Goal: Task Accomplishment & Management: Complete application form

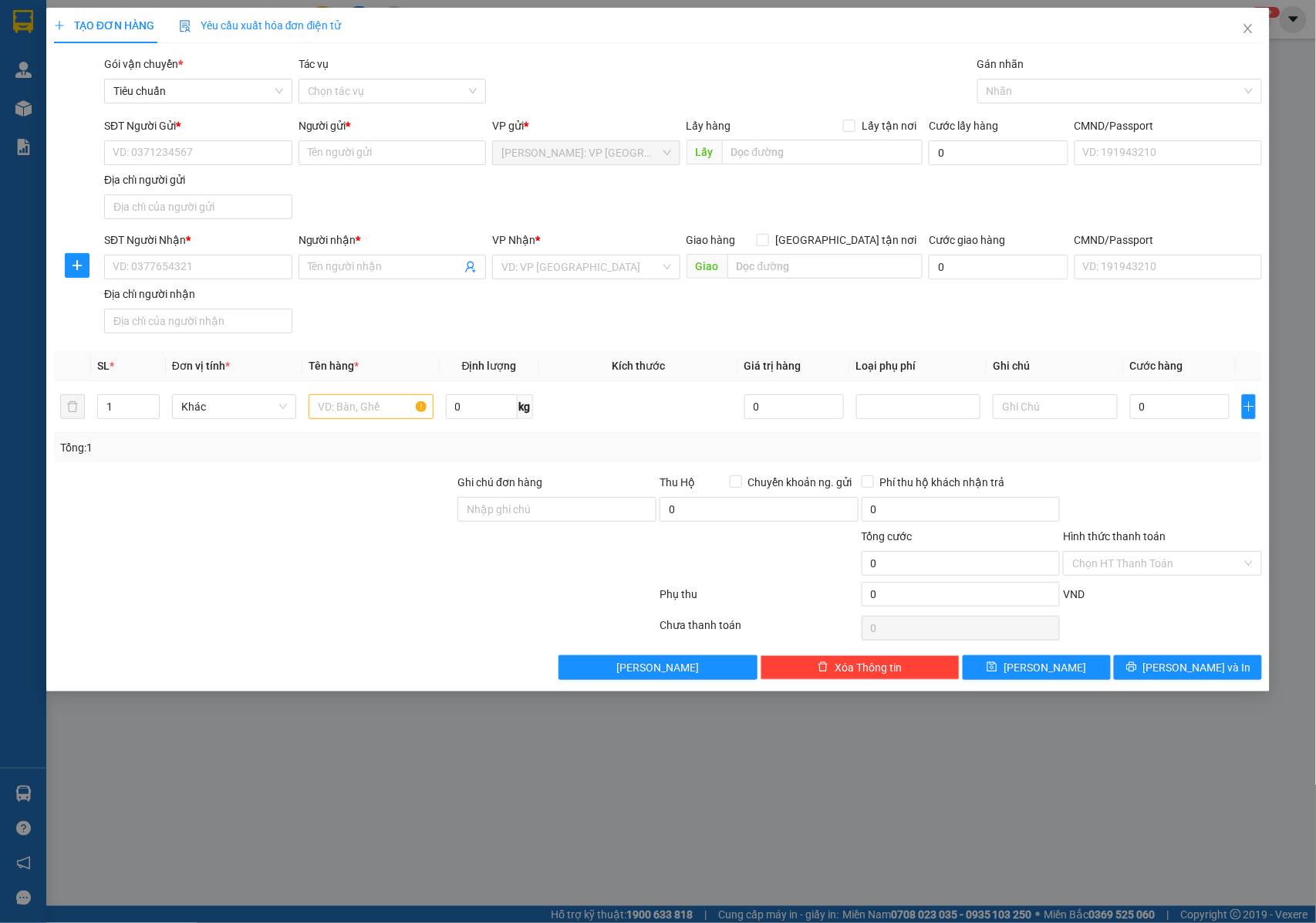
click at [241, 155] on input "SĐT Người Gửi *" at bounding box center [197, 152] width 188 height 25
click at [195, 161] on input "SĐT Người Gửi *" at bounding box center [197, 152] width 188 height 25
type input "0947636569"
click at [215, 186] on div "0947636569 - cty tnhh tmdv sản xuất nhập khẩu gak" at bounding box center [240, 184] width 254 height 17
type input "cty tnhh tmdv sản xuất nhập khẩu gak"
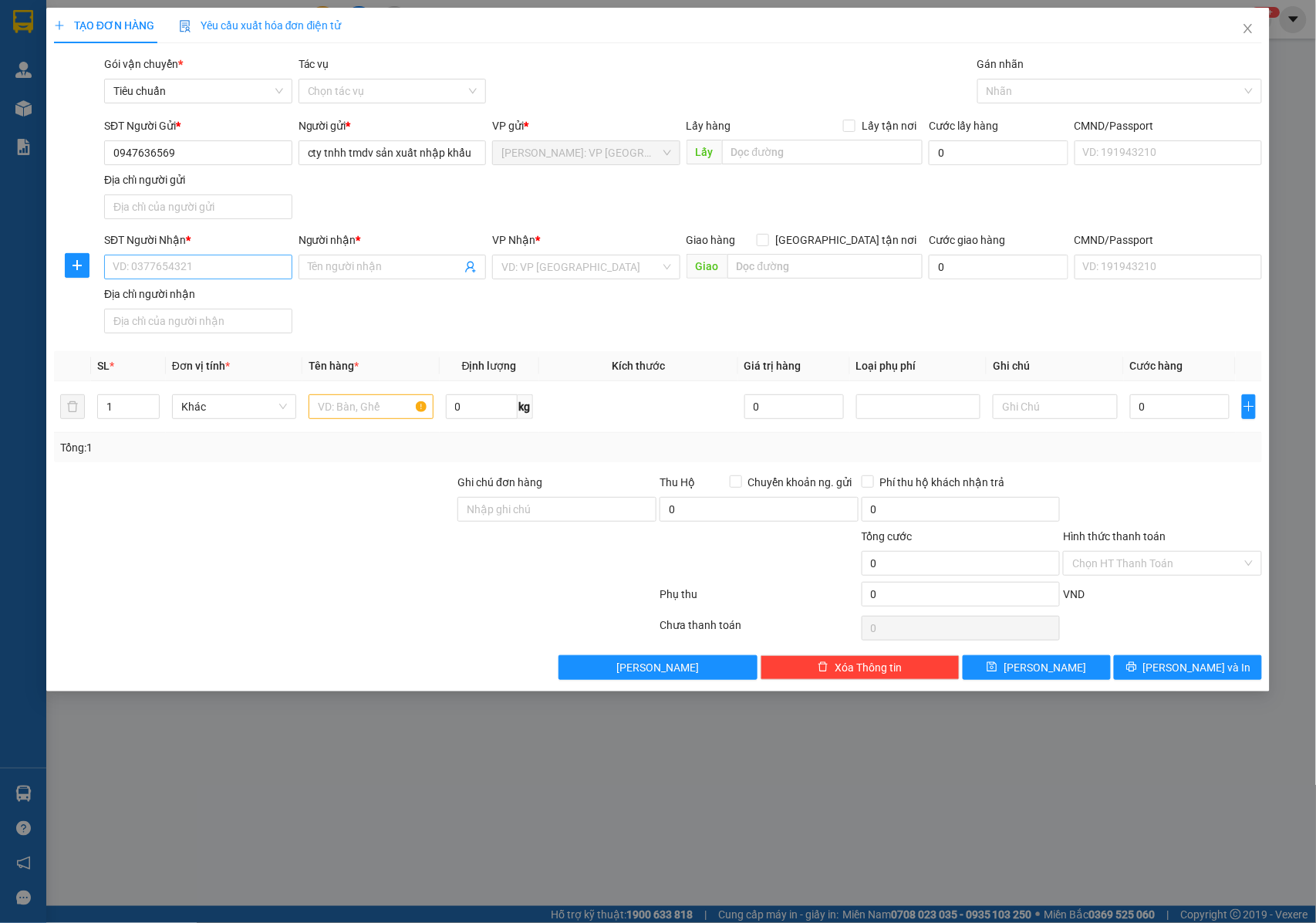
type input "0947636569"
click at [216, 270] on input "SĐT Người Nhận *" at bounding box center [197, 266] width 188 height 25
click at [189, 272] on input "SĐT Người Nhận *" at bounding box center [197, 266] width 188 height 25
type input "0969182715"
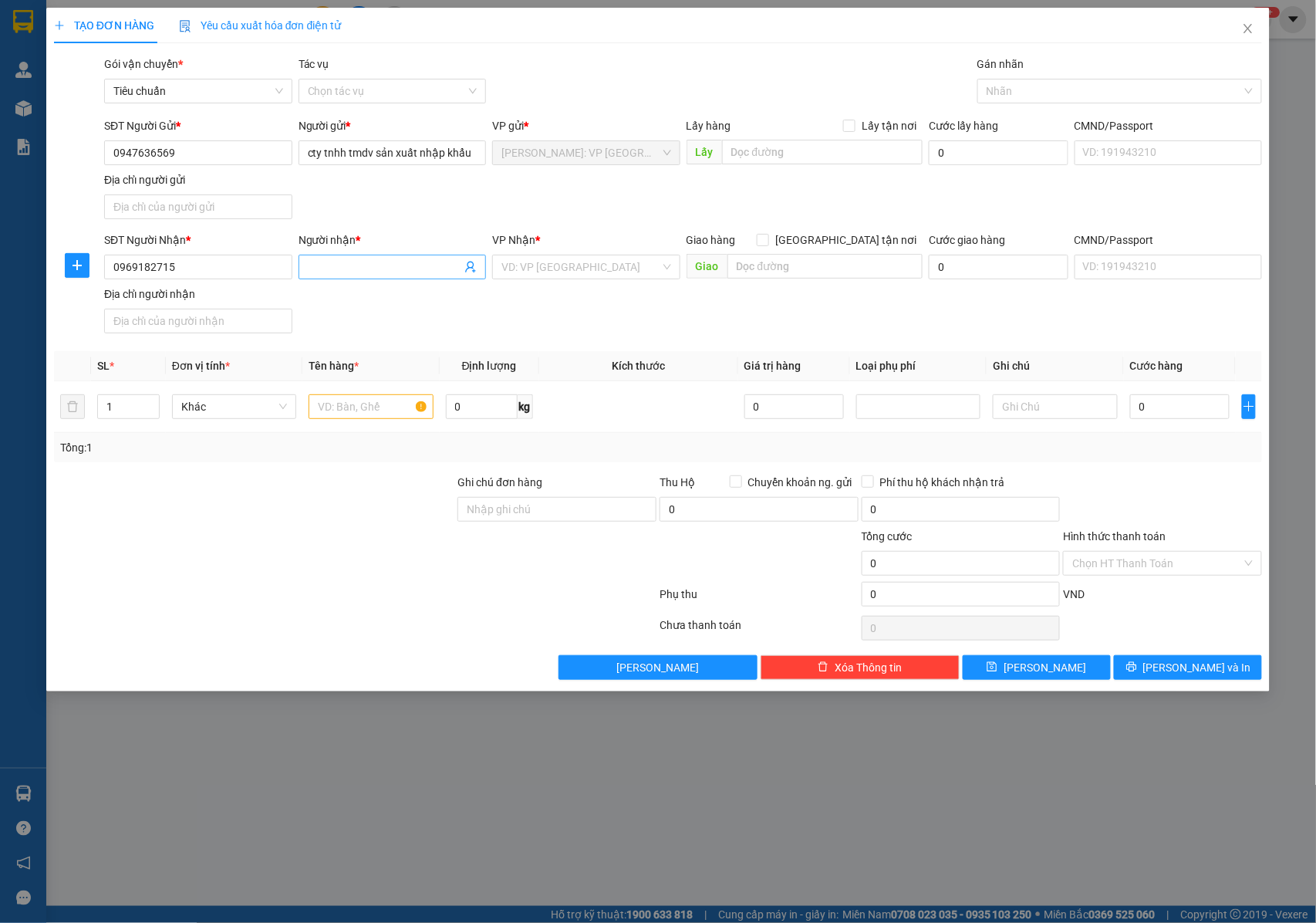
click at [343, 279] on span at bounding box center [392, 266] width 188 height 25
type input "CHA CHIẾN"
click at [593, 273] on input "search" at bounding box center [580, 266] width 159 height 23
type input "HÀ TĨNH"
click at [564, 294] on div "Hà Tĩnh" at bounding box center [586, 299] width 170 height 17
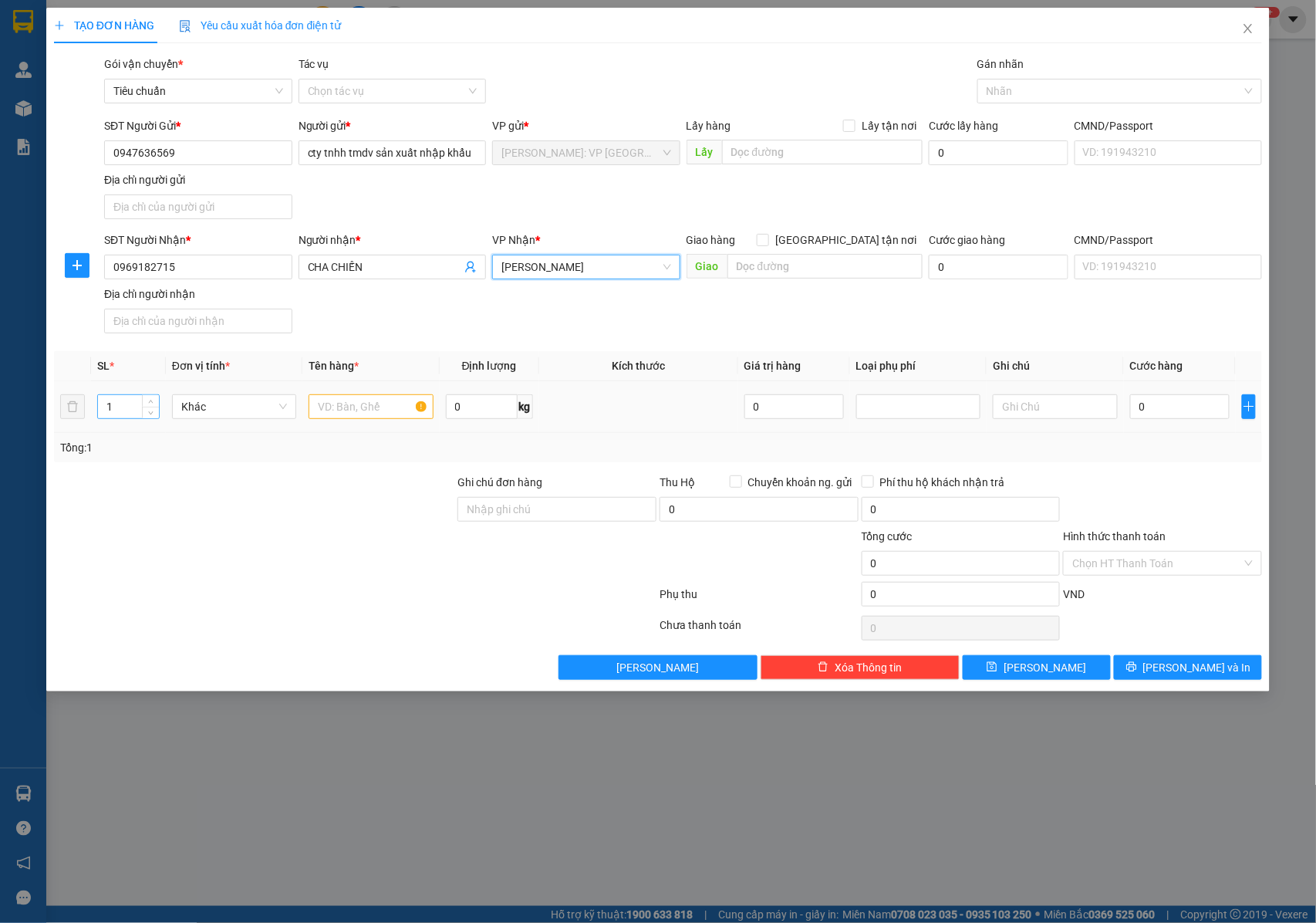
click at [136, 414] on input "1" at bounding box center [128, 406] width 61 height 23
click at [153, 403] on icon "up" at bounding box center [151, 403] width 6 height 6
type input "5"
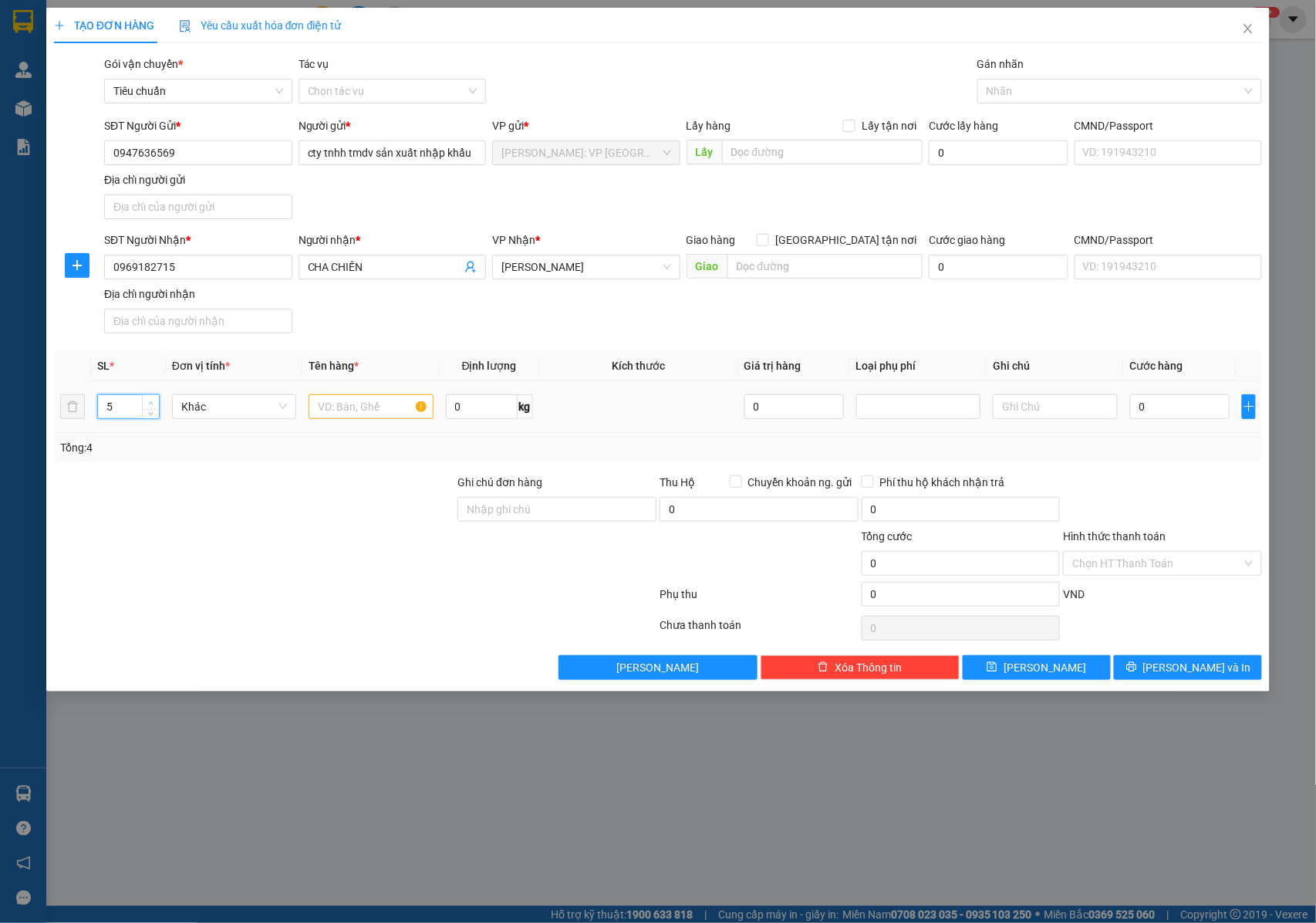
click at [153, 403] on icon "up" at bounding box center [151, 403] width 6 height 6
click at [369, 415] on input "text" at bounding box center [370, 406] width 124 height 25
type input "5 BAO TẢI XANH TO ( QUẦN ÁO )"
drag, startPoint x: 507, startPoint y: 520, endPoint x: 526, endPoint y: 520, distance: 19.0
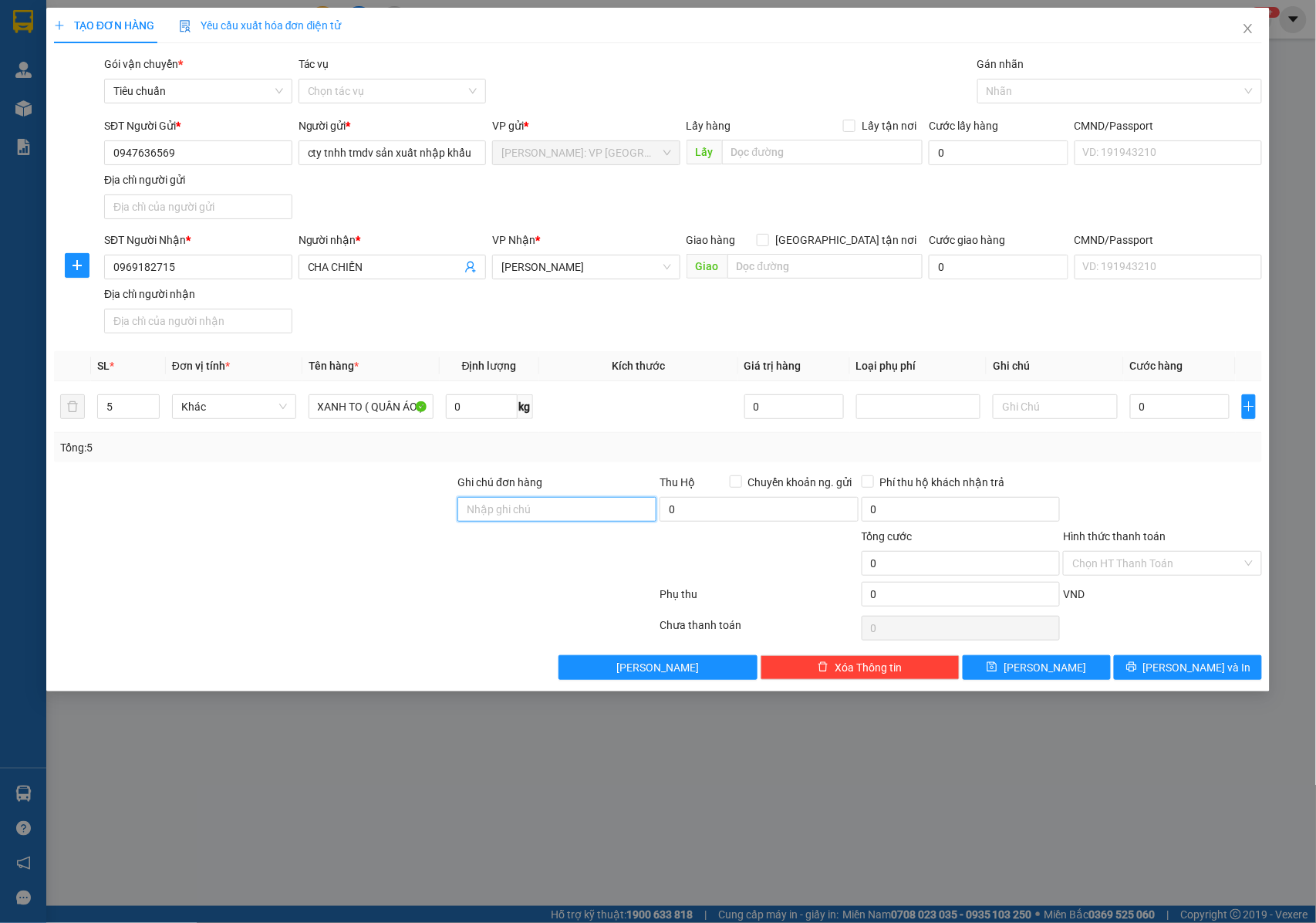
click at [507, 520] on input "Ghi chú đơn hàng" at bounding box center [557, 509] width 199 height 25
type input "NHẬN NGUYÊN KIỆN GIAO NGUYÊN KIỆN, HƯ VỠ K ĐỀN"
click at [1197, 416] on input "0" at bounding box center [1180, 406] width 100 height 25
type input "1"
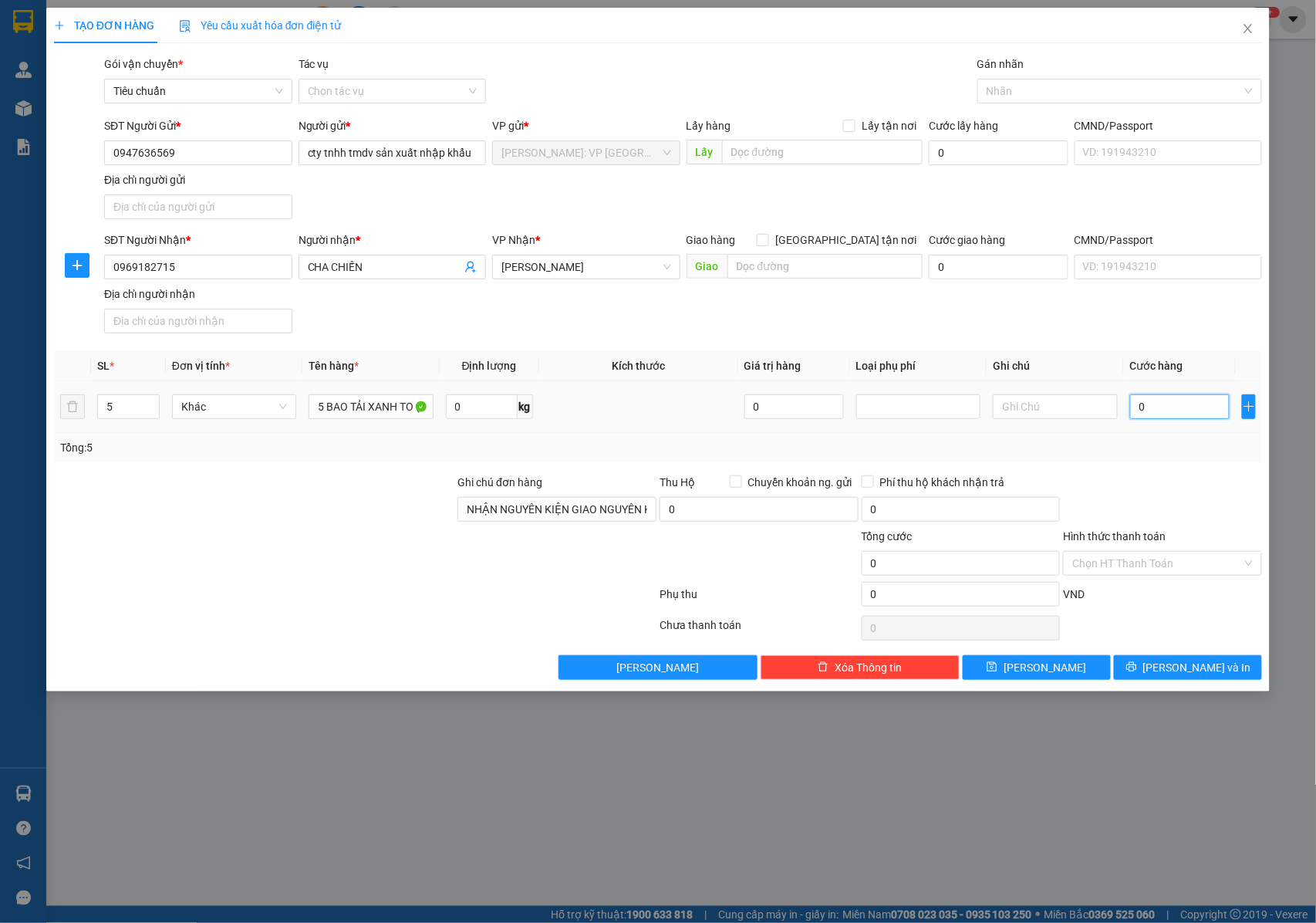
type input "1"
type input "13"
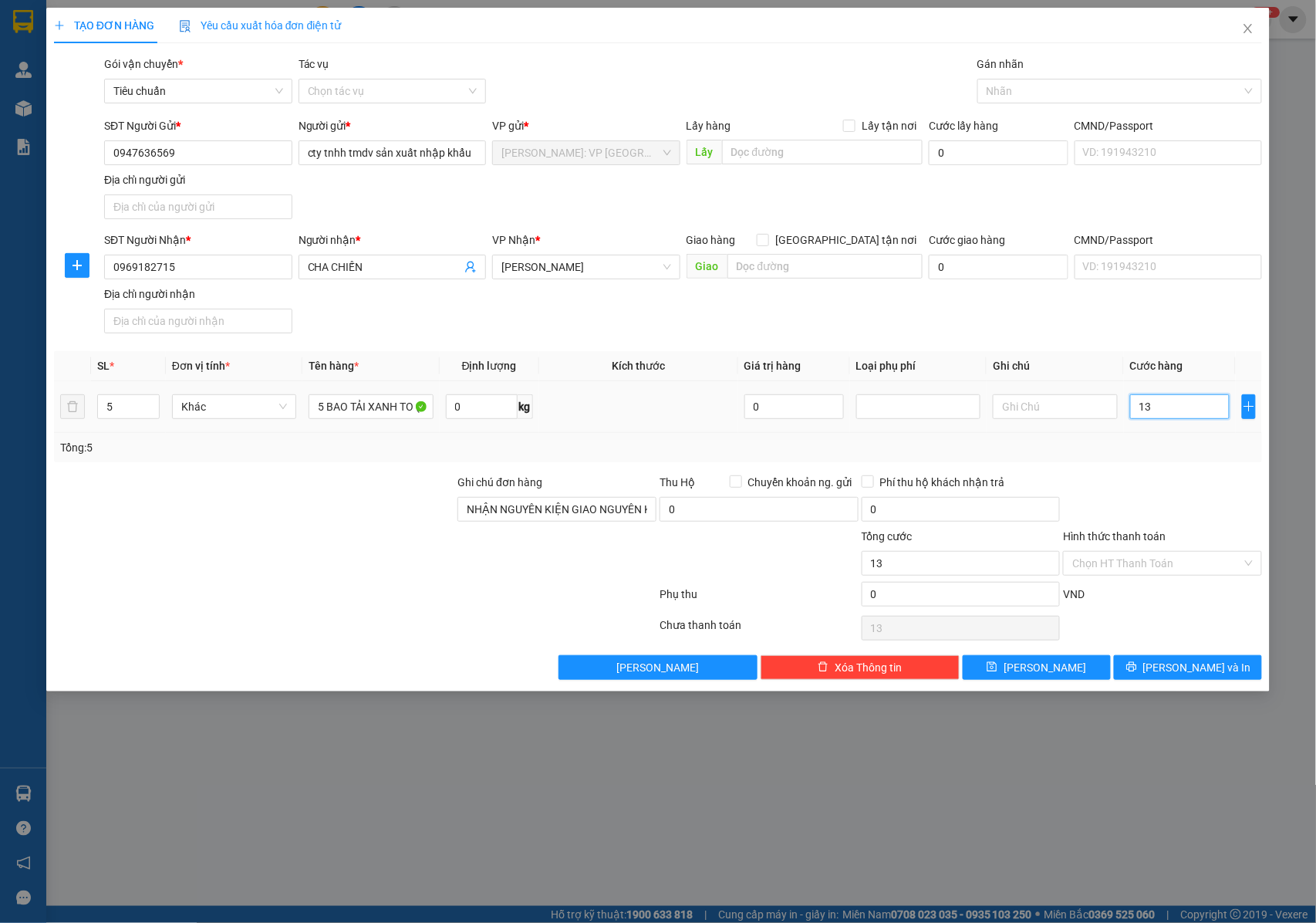
type input "138"
type input "1.380"
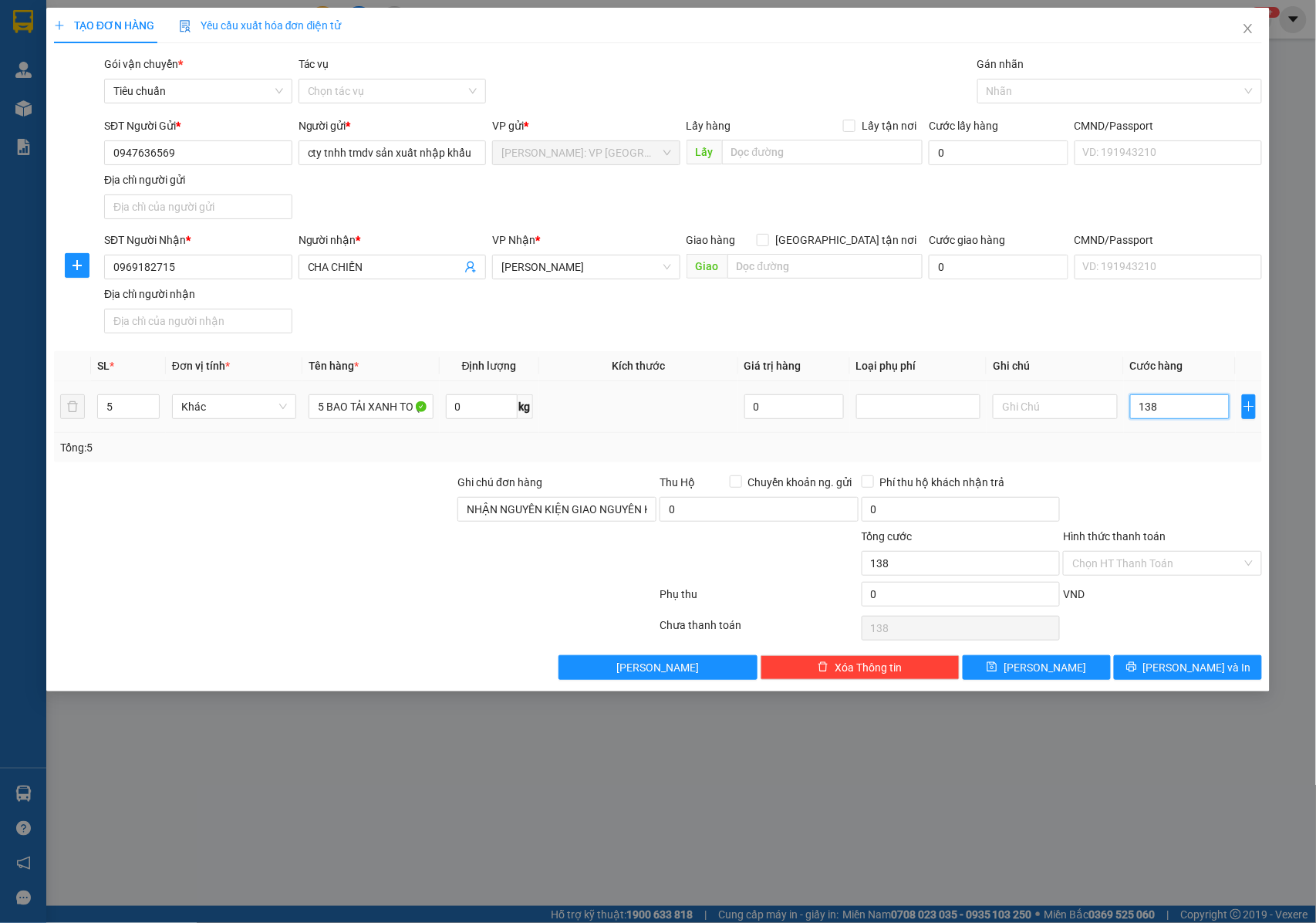
type input "1.380"
type input "13.800"
type input "138.000"
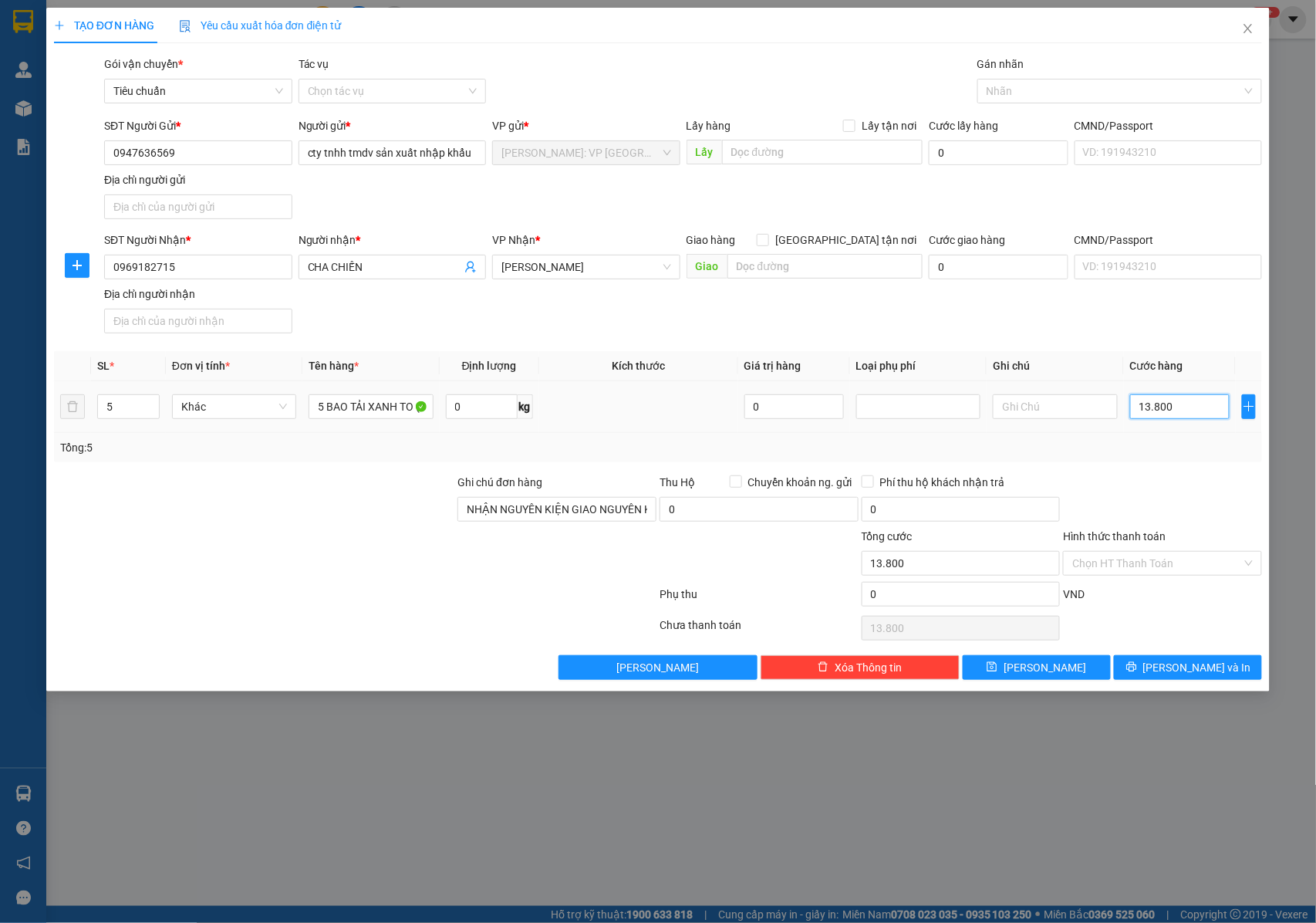
type input "138.000"
type input "1.380.000"
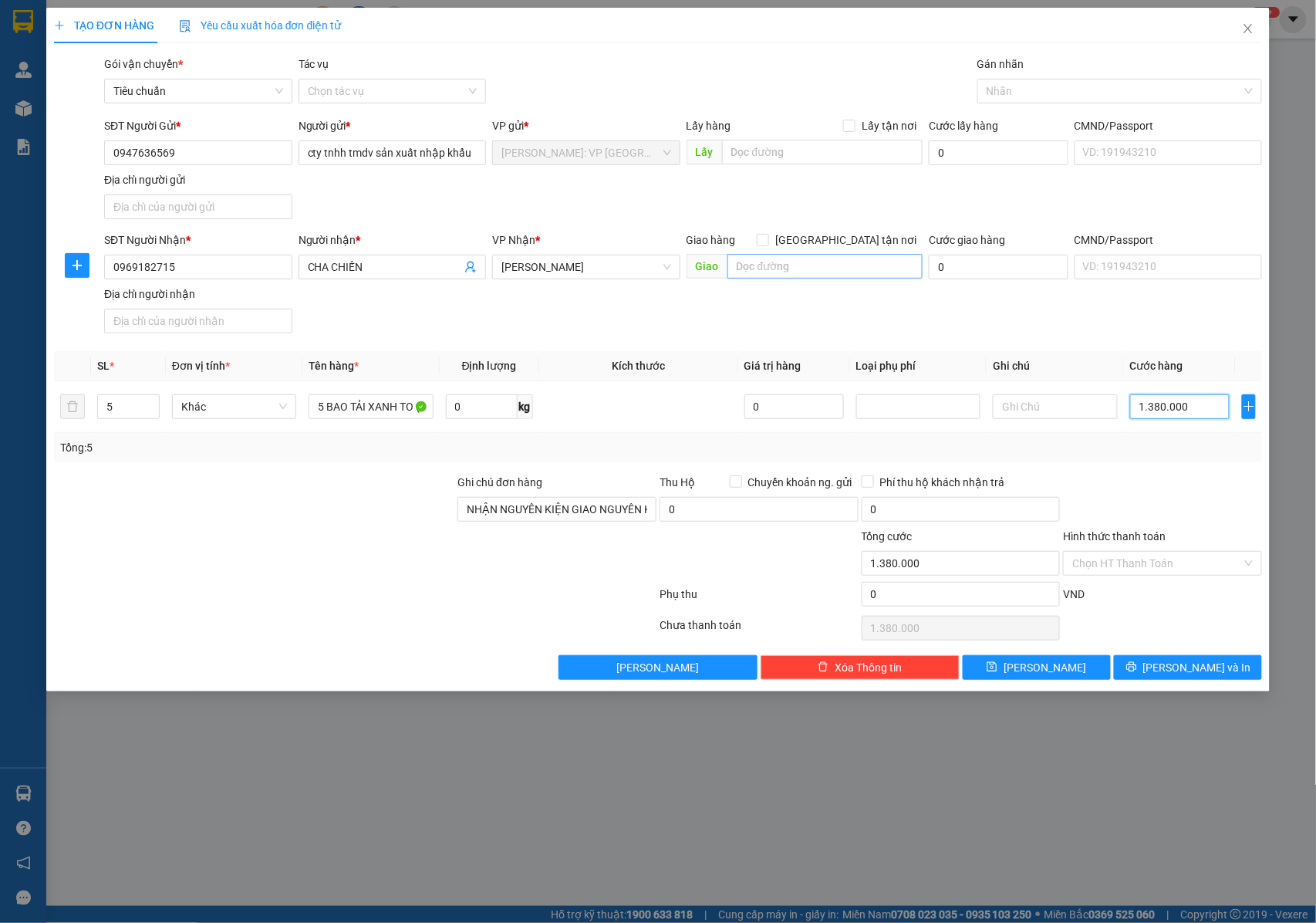
type input "1.380.000"
click at [744, 262] on input "text" at bounding box center [825, 266] width 195 height 25
click at [800, 266] on input "text" at bounding box center [825, 266] width 195 height 25
paste input "Kỳ Anh giao trên QL 1A"
click at [803, 264] on input "Kỳ Anh giao trên QL 1A" at bounding box center [825, 266] width 195 height 25
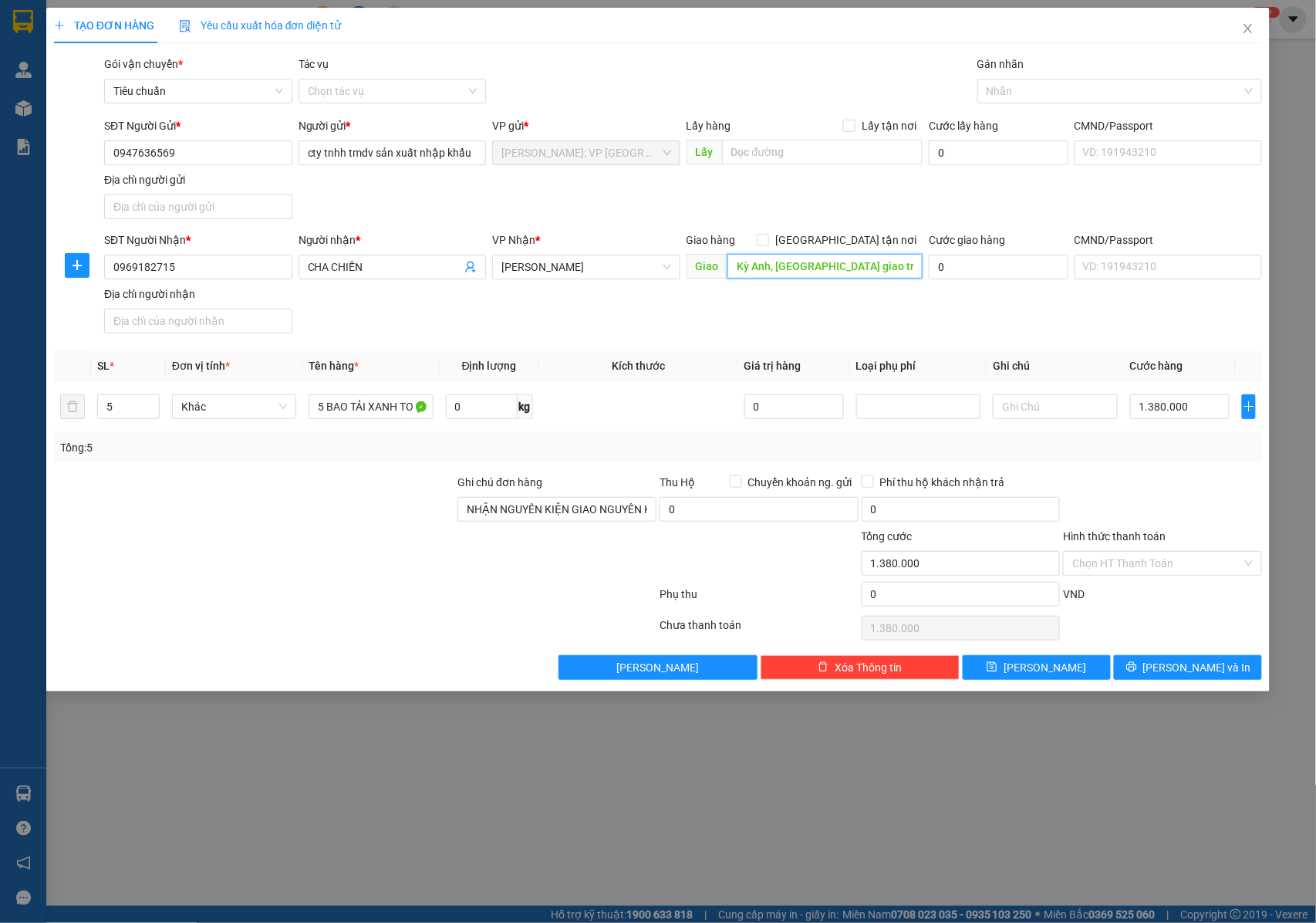
click at [899, 261] on input "Kỳ Anh, HÀ TĨNH giao trên QL 1A" at bounding box center [825, 266] width 195 height 25
type input "Kỳ Anh, HÀ TĨNH giao trên QL 1A :"
click at [884, 270] on input "Kỳ Anh, HÀ TĨNH giao trên QL 1A :" at bounding box center [825, 266] width 195 height 25
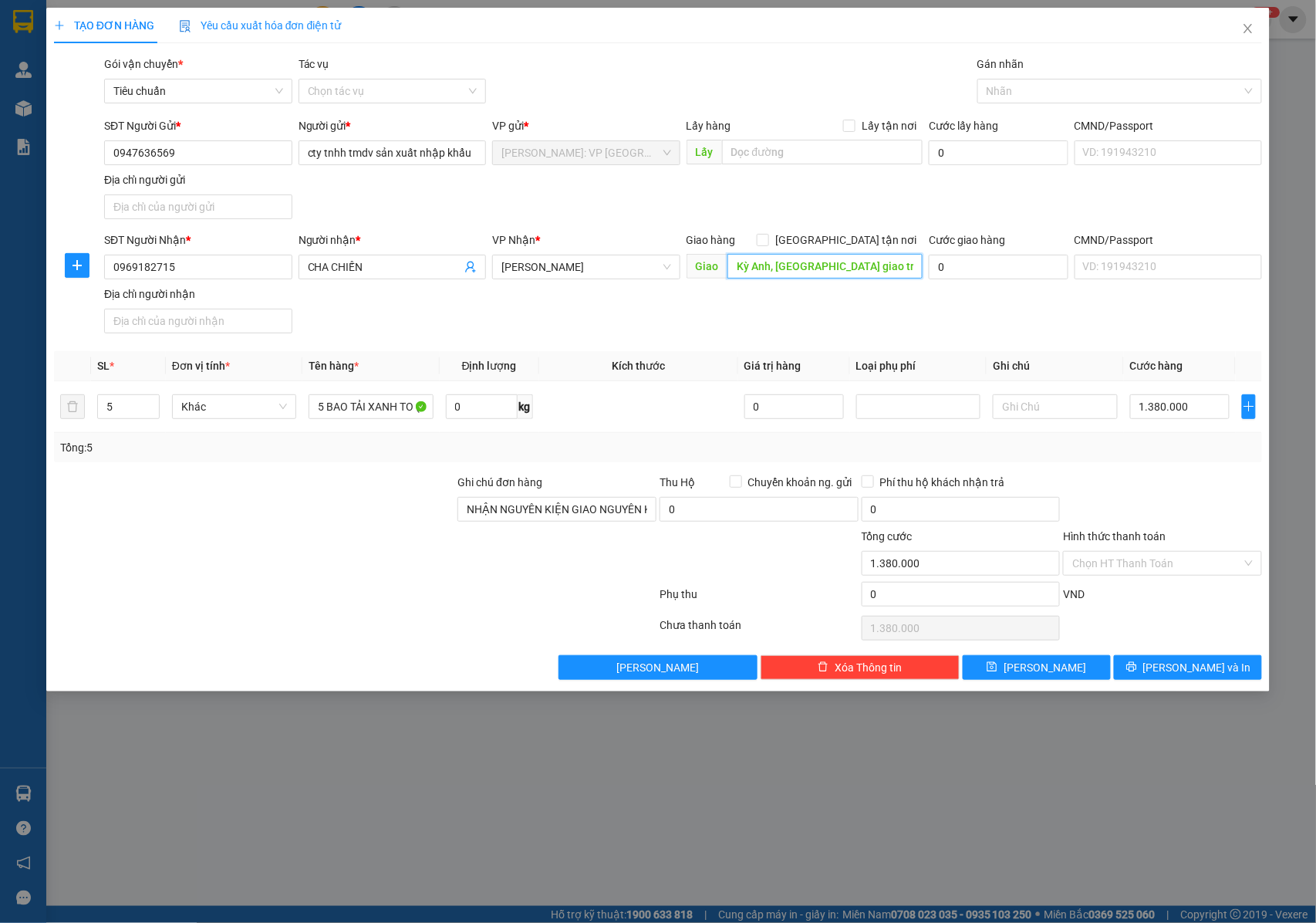
click at [905, 267] on input "Kỳ Anh, HÀ TĨNH giao trên QL 1A :" at bounding box center [825, 266] width 195 height 25
click at [1046, 662] on span "[PERSON_NAME]" at bounding box center [1045, 667] width 82 height 17
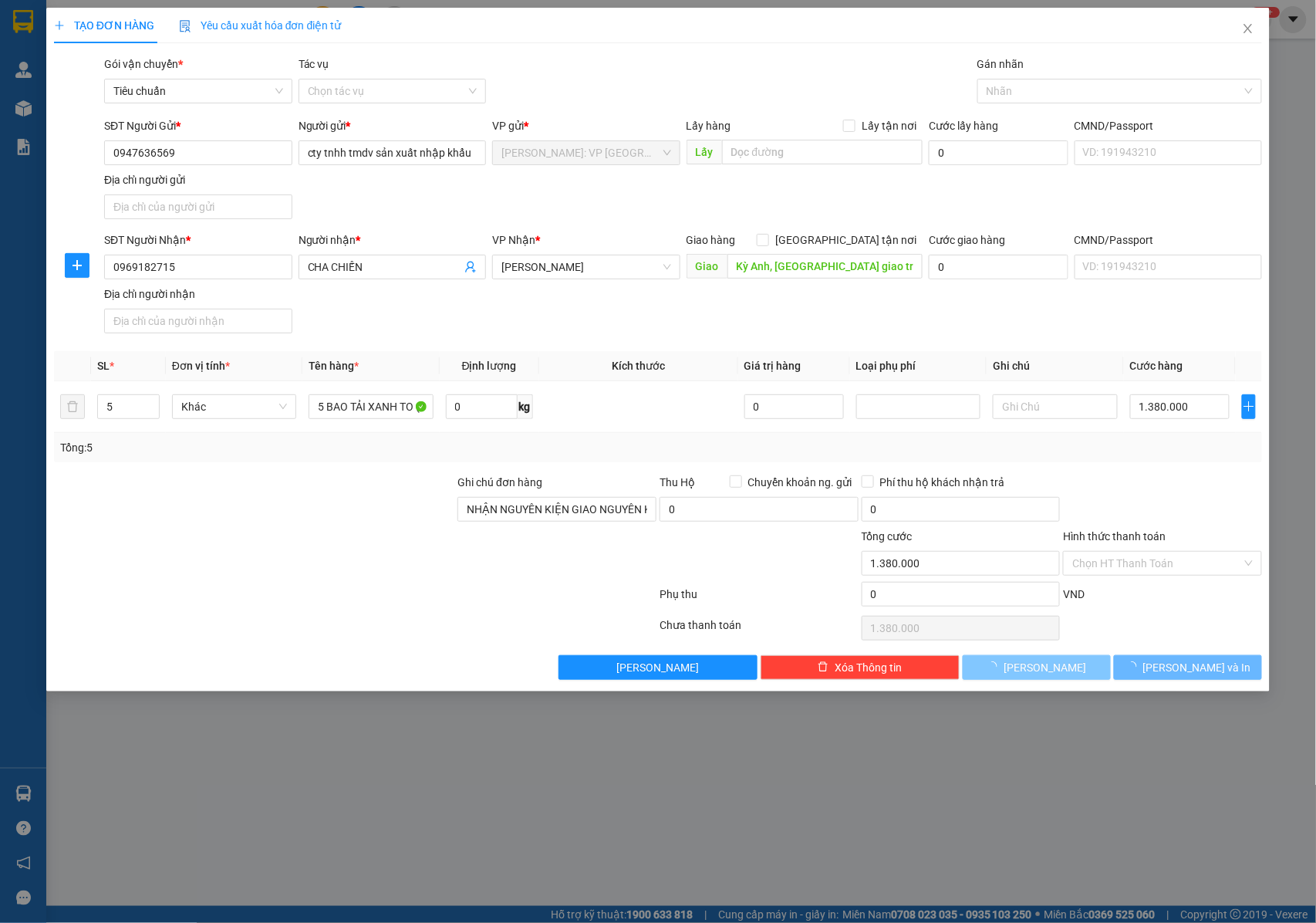
type input "1"
type input "0"
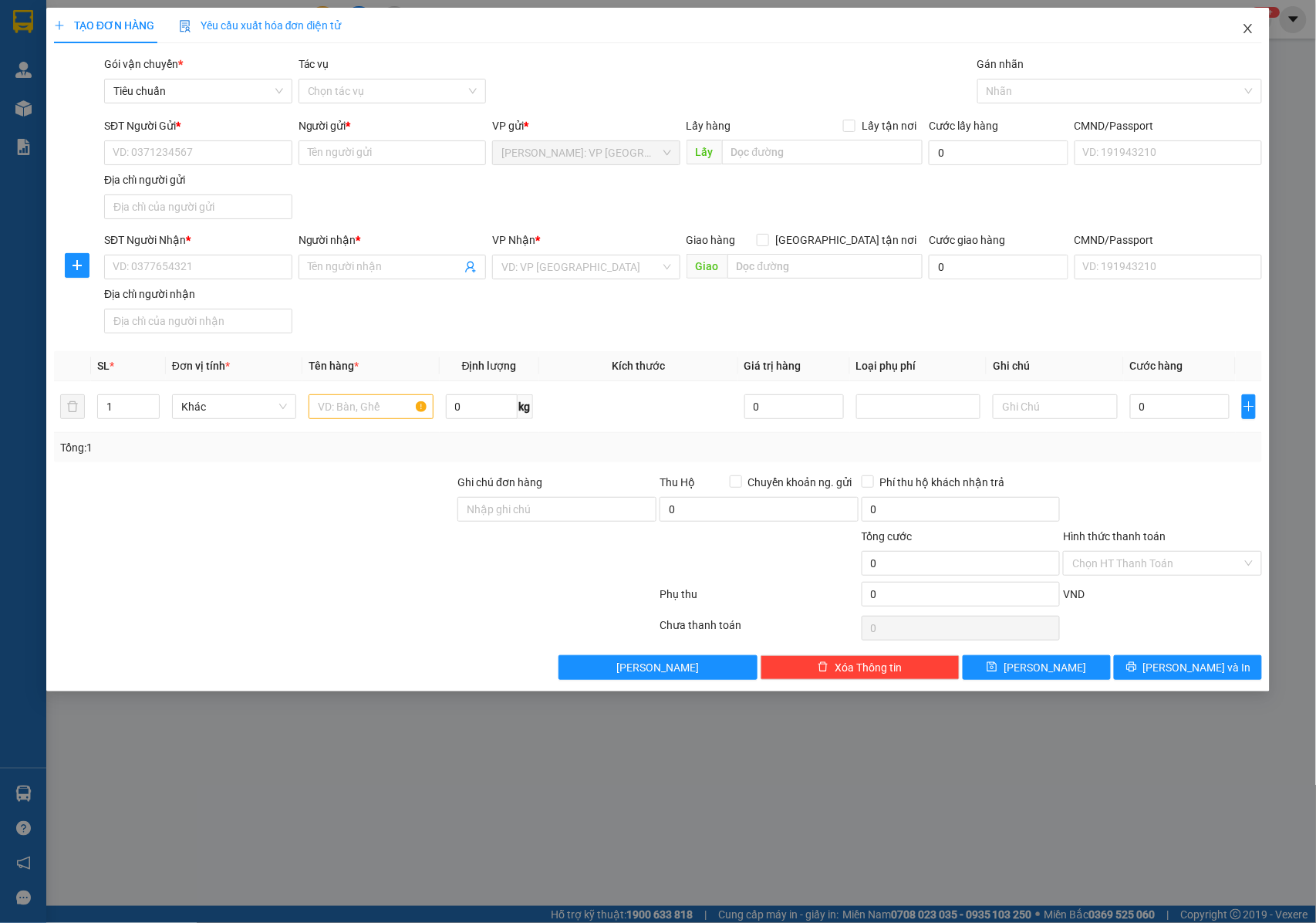
click at [1241, 26] on span "Close" at bounding box center [1248, 29] width 43 height 43
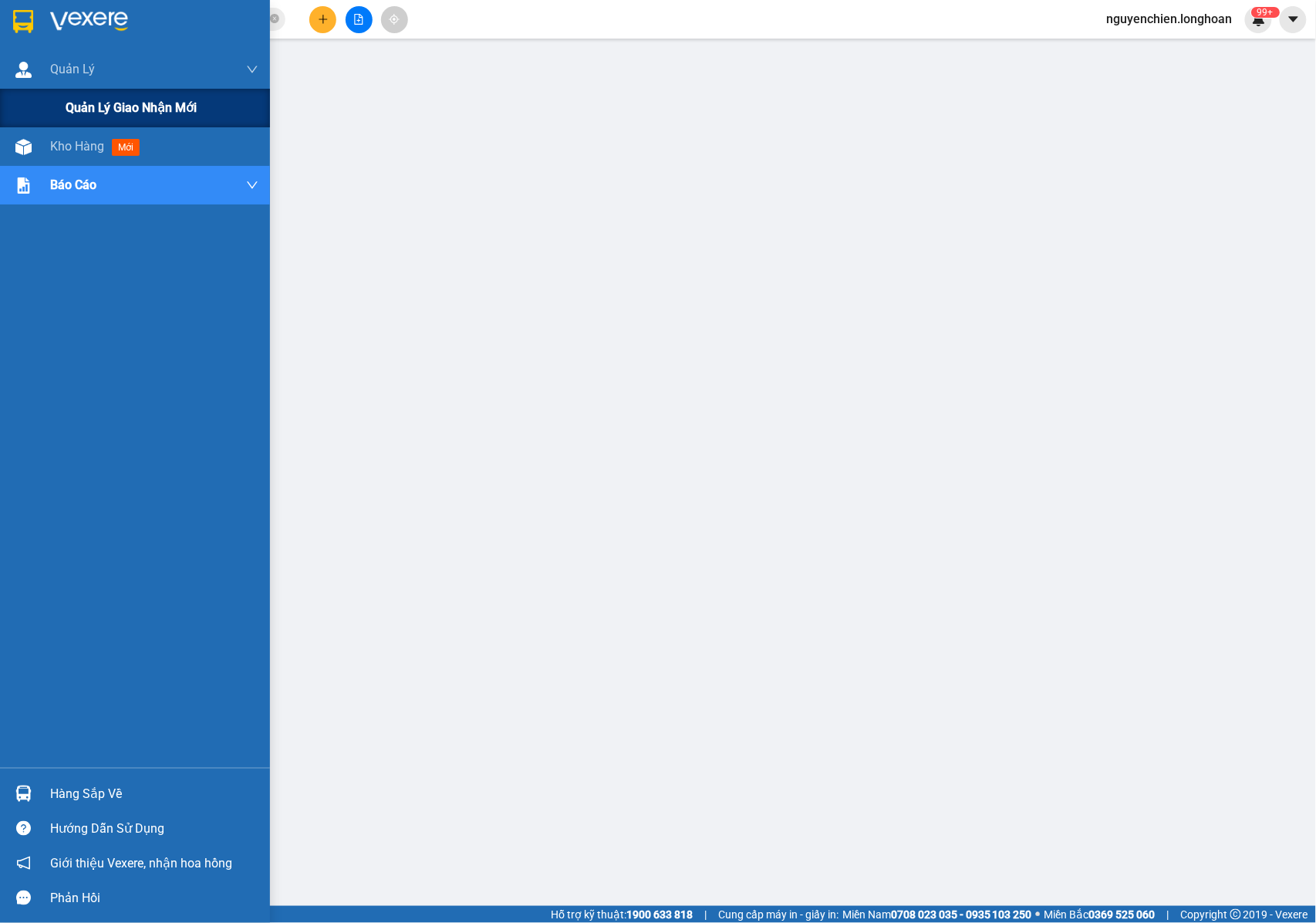
click at [70, 106] on span "Quản lý giao nhận mới" at bounding box center [131, 108] width 131 height 19
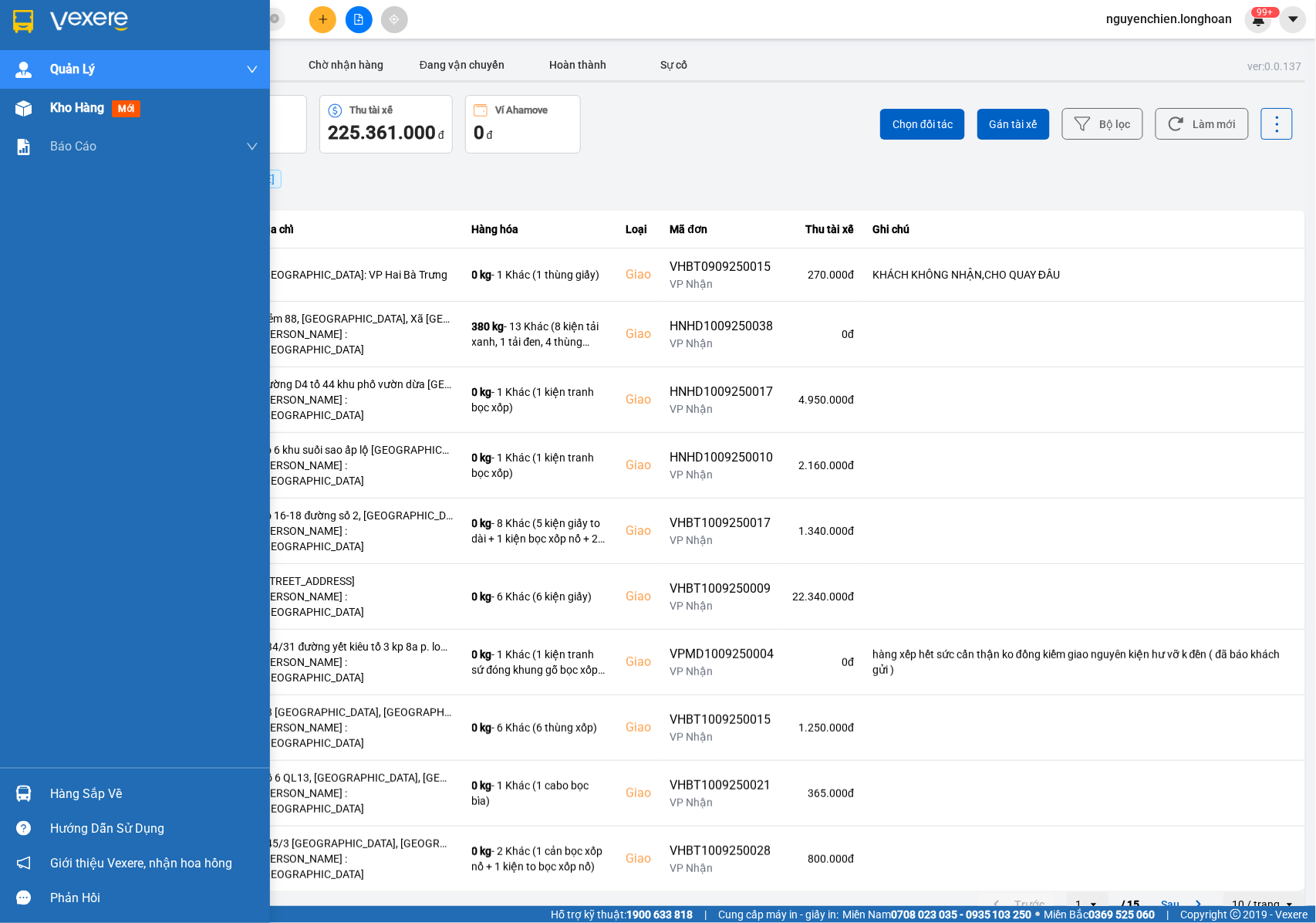
click at [41, 109] on div "Kho hàng mới" at bounding box center [135, 108] width 270 height 39
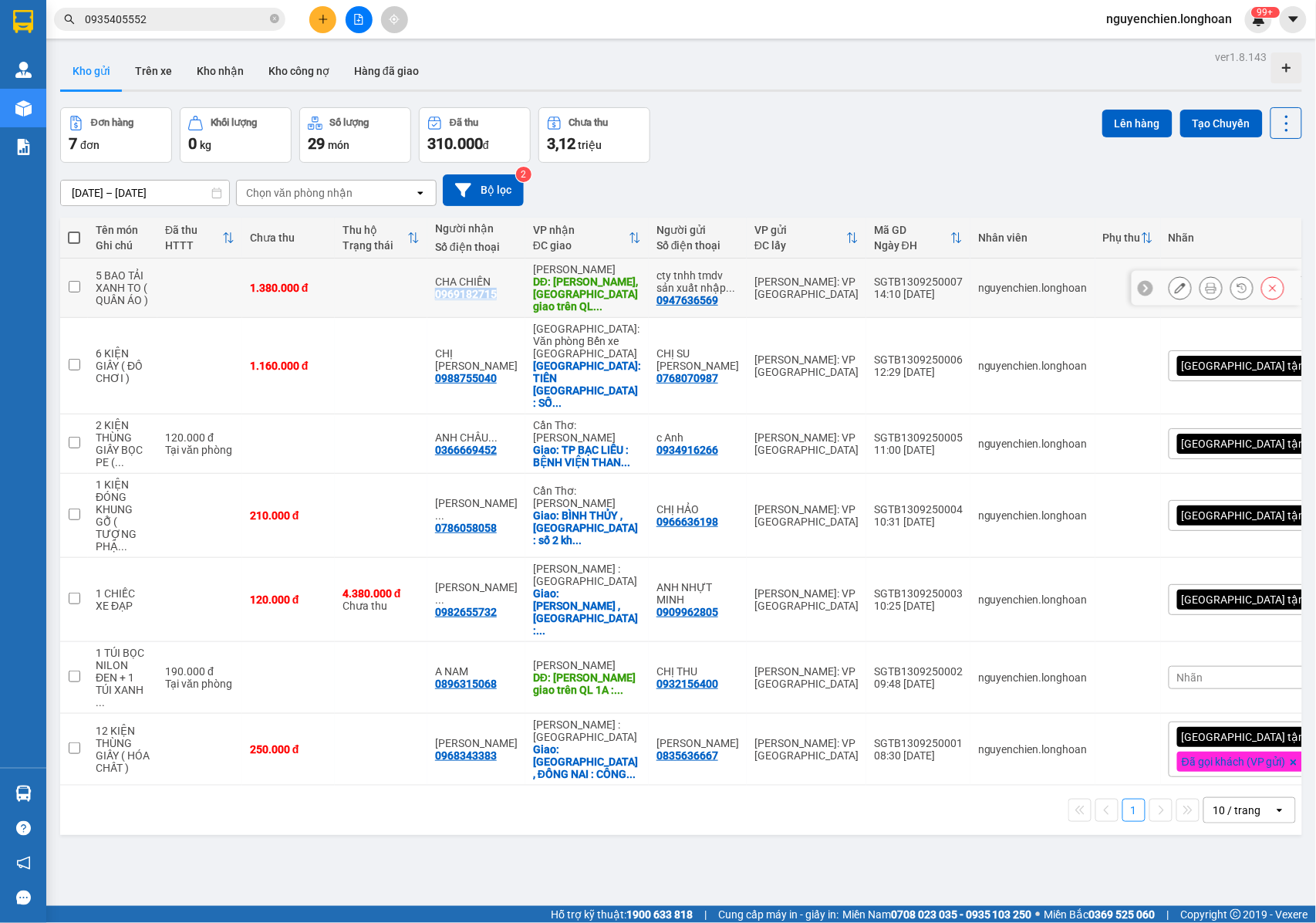
drag, startPoint x: 510, startPoint y: 294, endPoint x: 443, endPoint y: 301, distance: 67.4
click at [443, 301] on td "CHA CHIẾN 0969182715" at bounding box center [476, 288] width 98 height 59
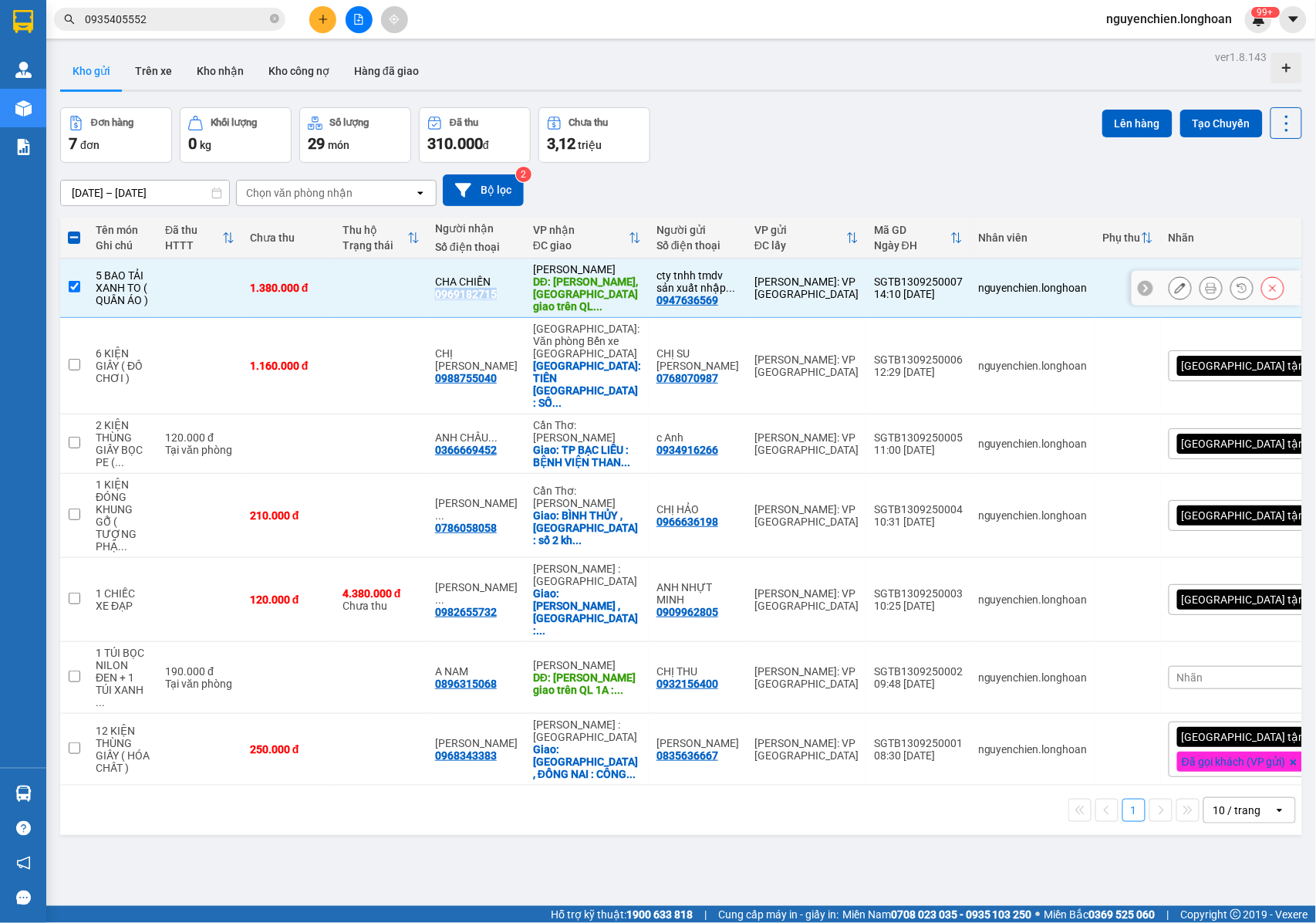
copy div "0969182715"
click at [78, 285] on input "checkbox" at bounding box center [75, 286] width 12 height 12
checkbox input "false"
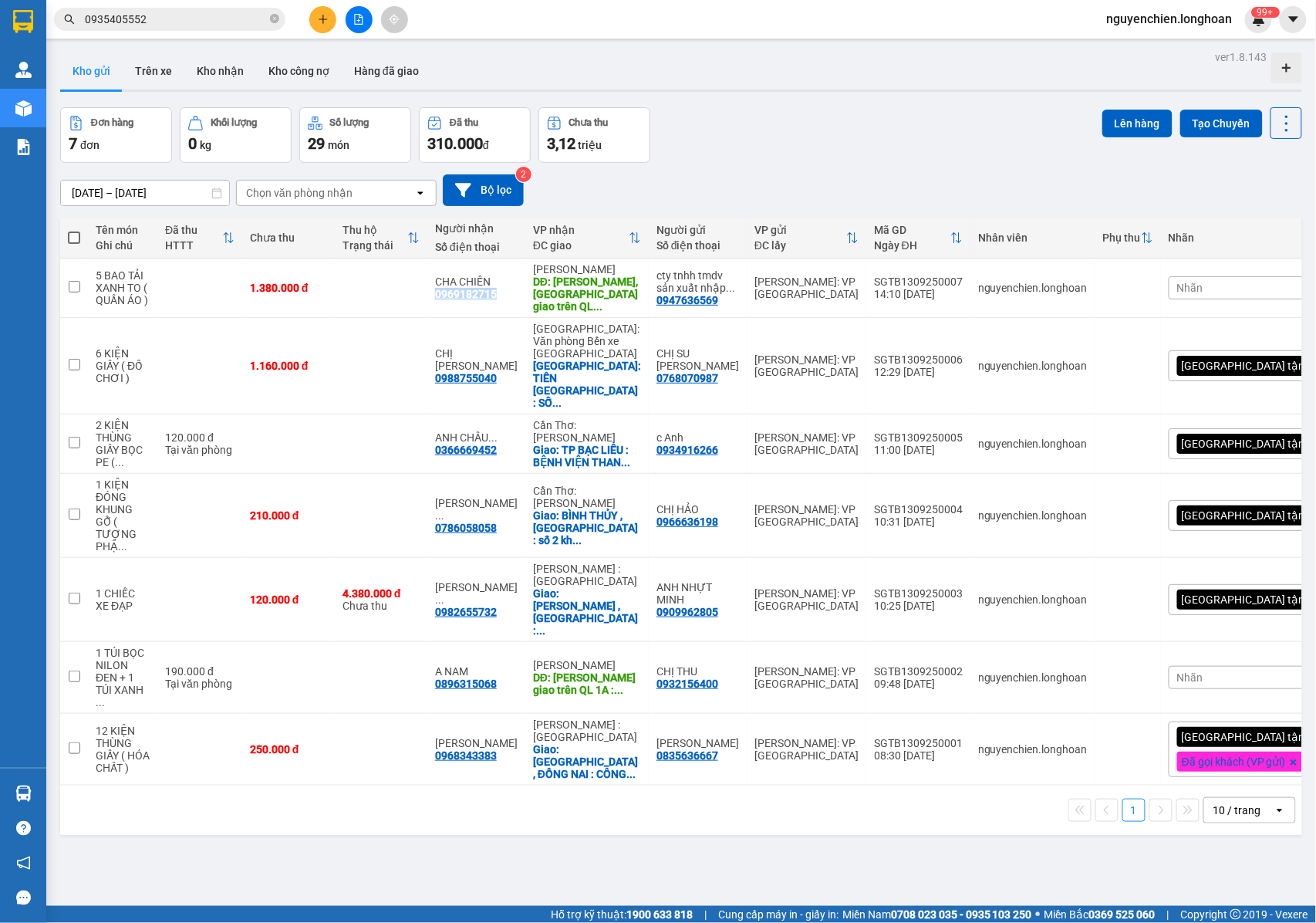
click at [310, 25] on button at bounding box center [323, 20] width 27 height 27
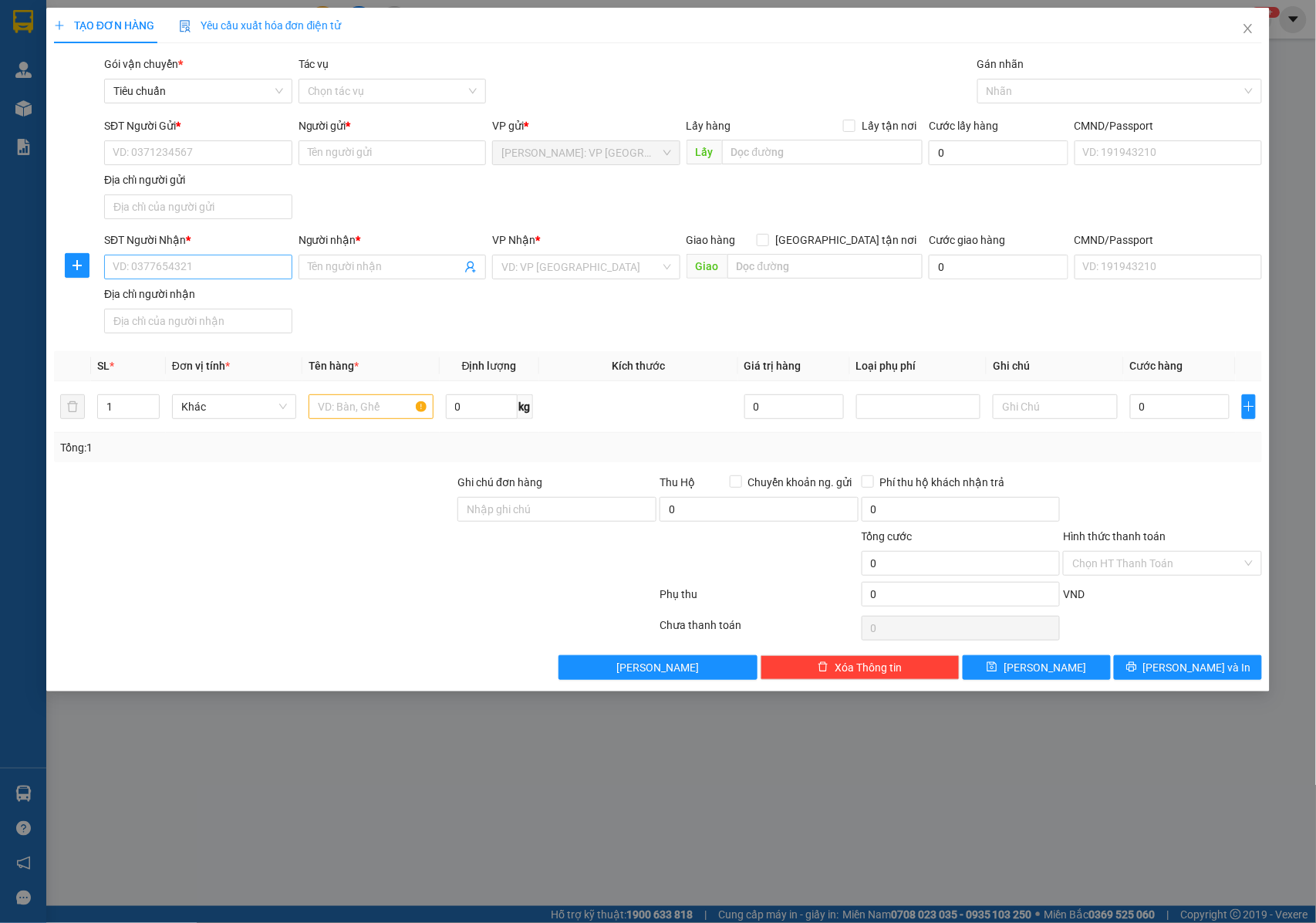
drag, startPoint x: 186, startPoint y: 292, endPoint x: 186, endPoint y: 269, distance: 23.0
click at [186, 291] on div "Địa chỉ người nhận" at bounding box center [197, 293] width 188 height 17
click at [186, 308] on input "Địa chỉ người nhận" at bounding box center [197, 320] width 188 height 25
click at [186, 269] on input "SĐT Người Nhận *" at bounding box center [197, 266] width 188 height 25
paste input "0918109077"
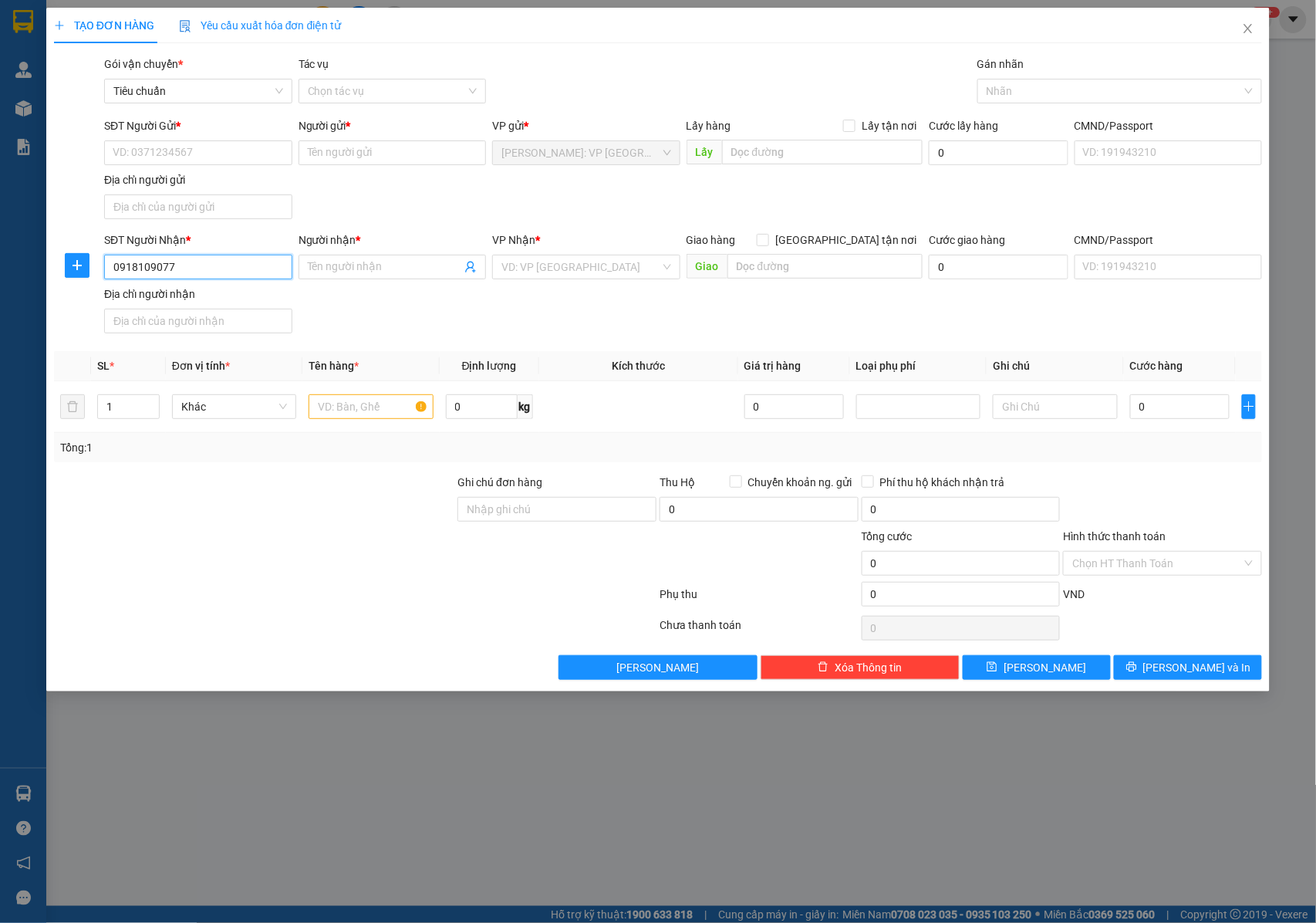
click at [211, 270] on input "0918109077" at bounding box center [197, 266] width 188 height 25
type input "0918109077"
click at [419, 272] on input "Người nhận *" at bounding box center [384, 266] width 155 height 17
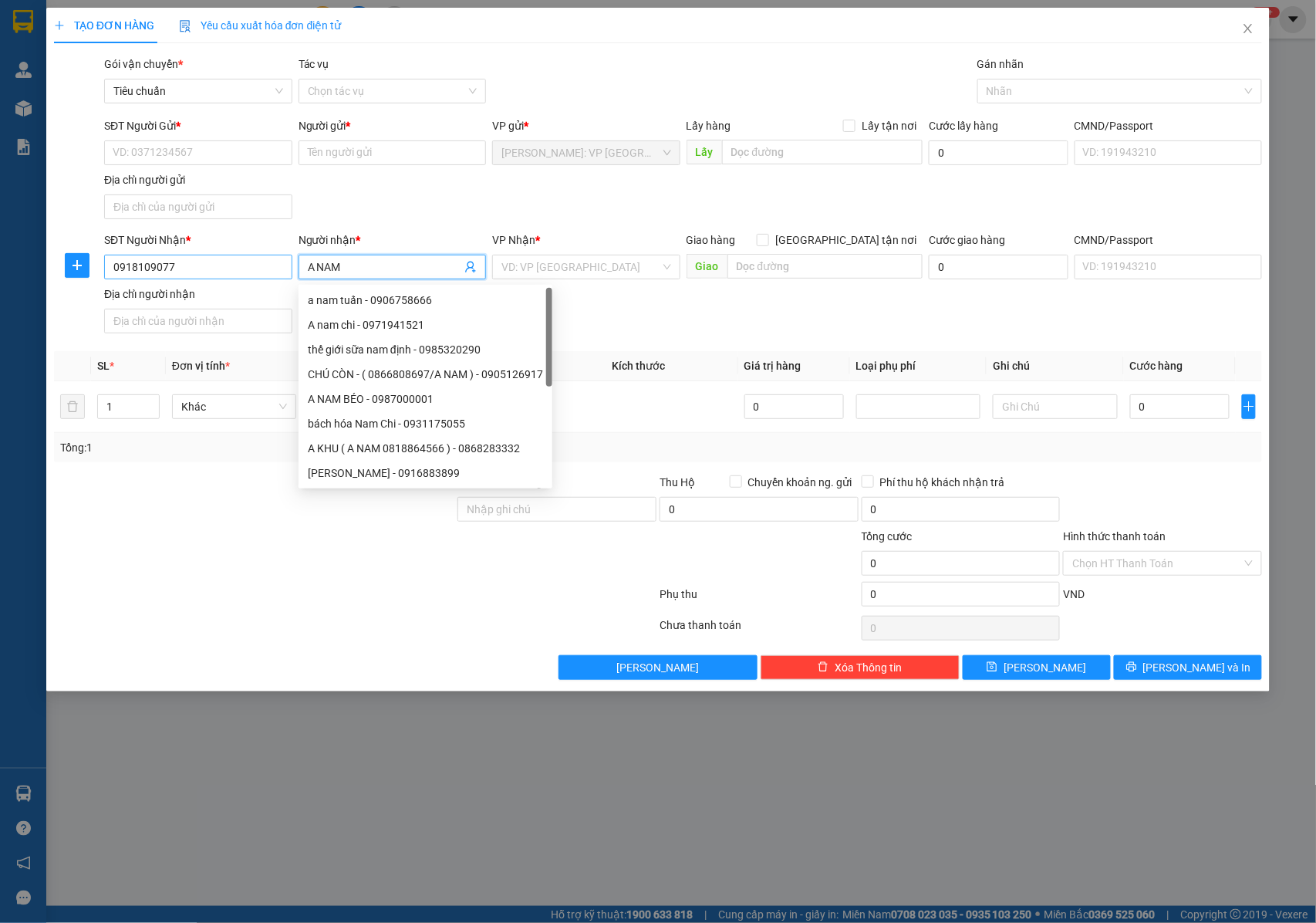
type input "A NAM"
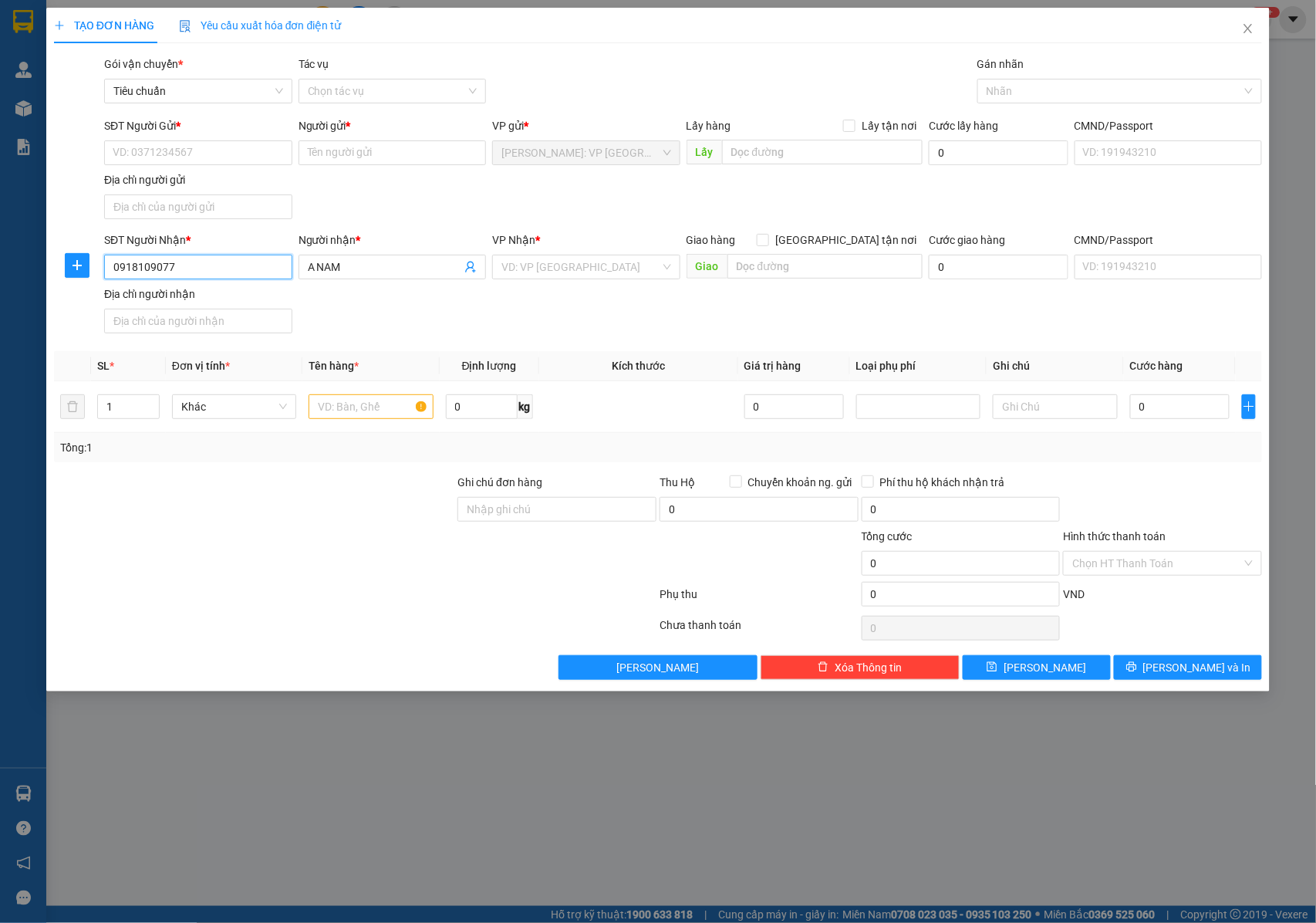
drag, startPoint x: 208, startPoint y: 272, endPoint x: 103, endPoint y: 273, distance: 105.0
click at [104, 273] on input "0918109077" at bounding box center [197, 266] width 188 height 25
click at [380, 264] on input "A NAM" at bounding box center [384, 266] width 155 height 17
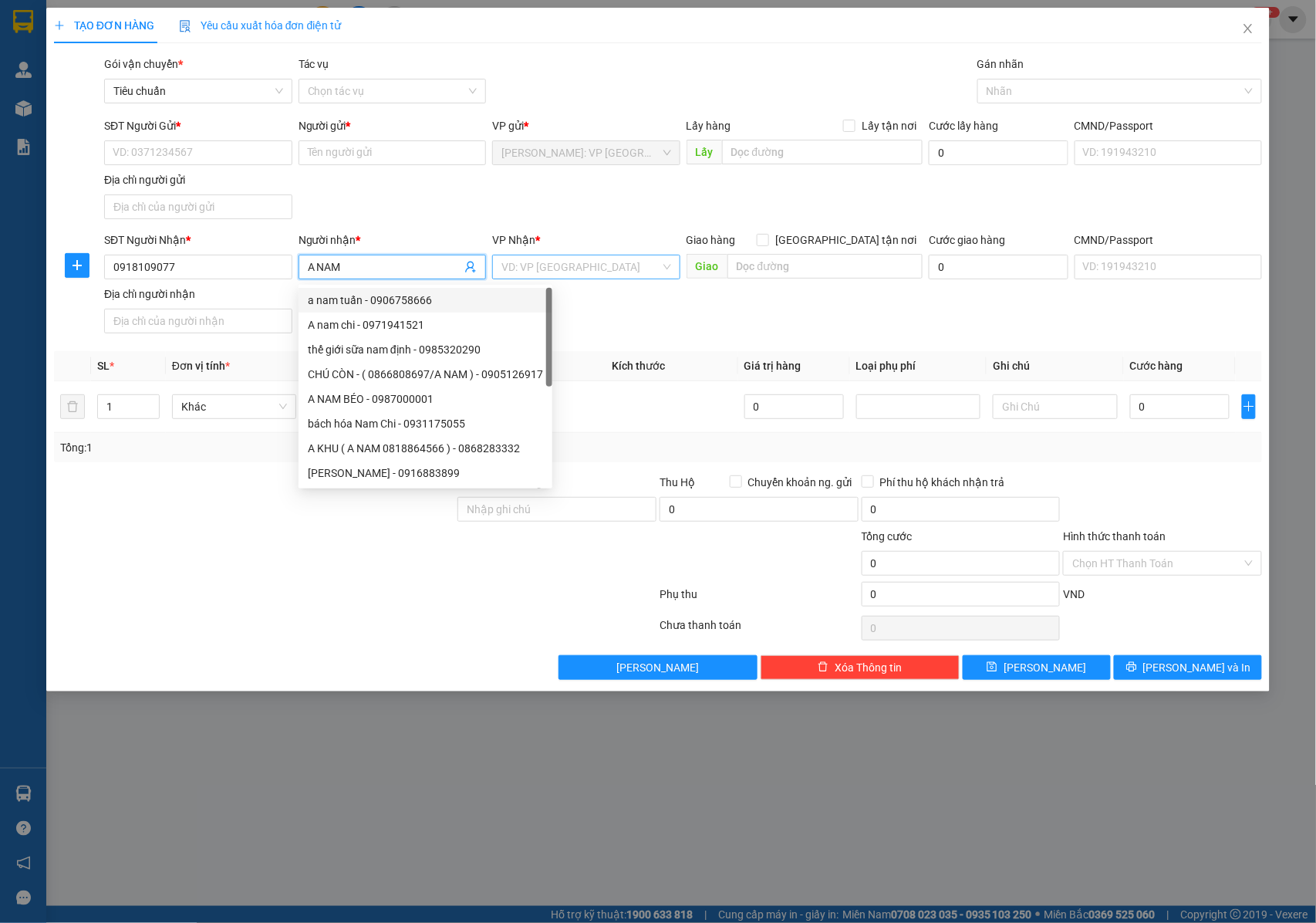
click at [572, 267] on input "search" at bounding box center [580, 266] width 159 height 23
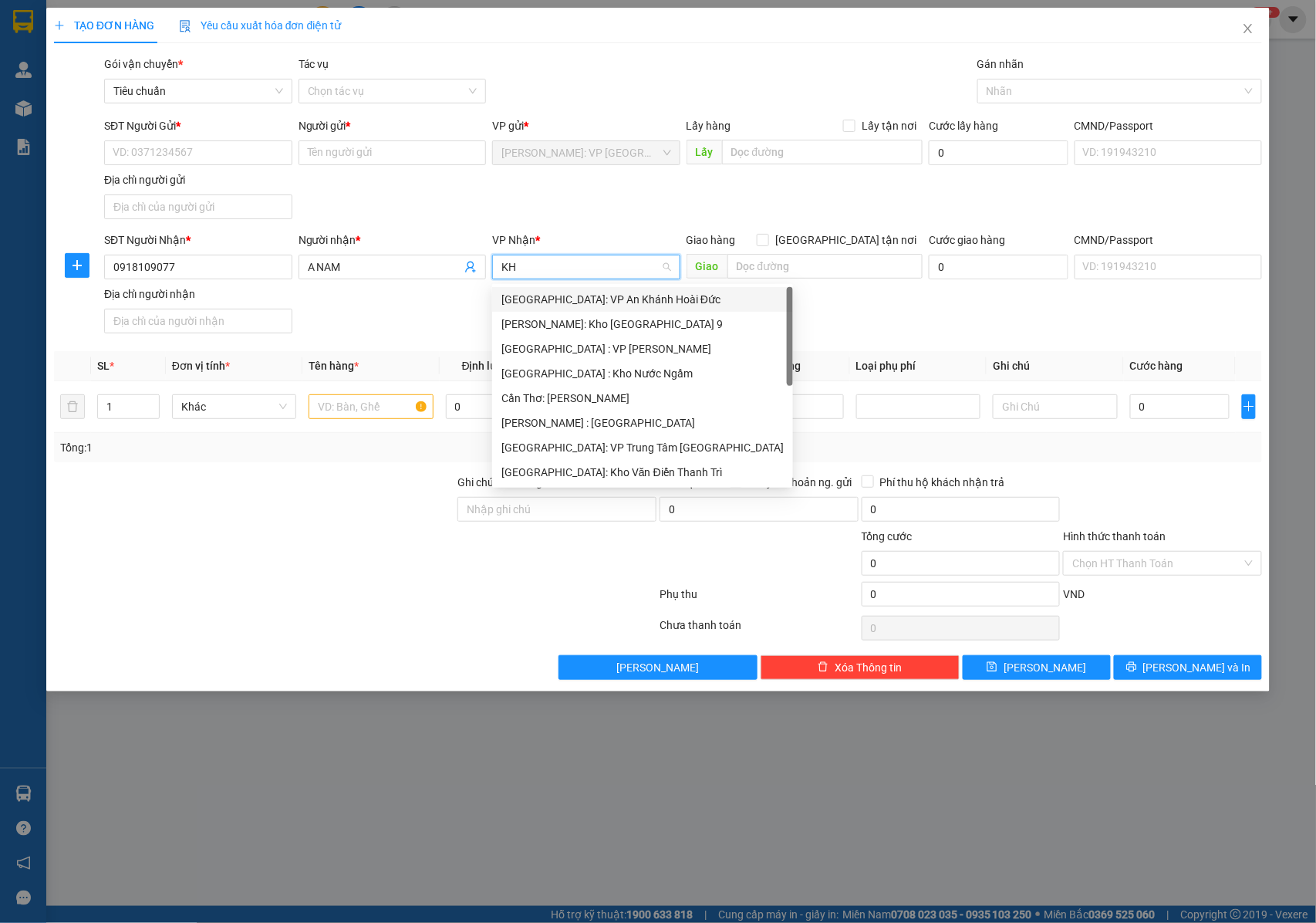
type input "KHO"
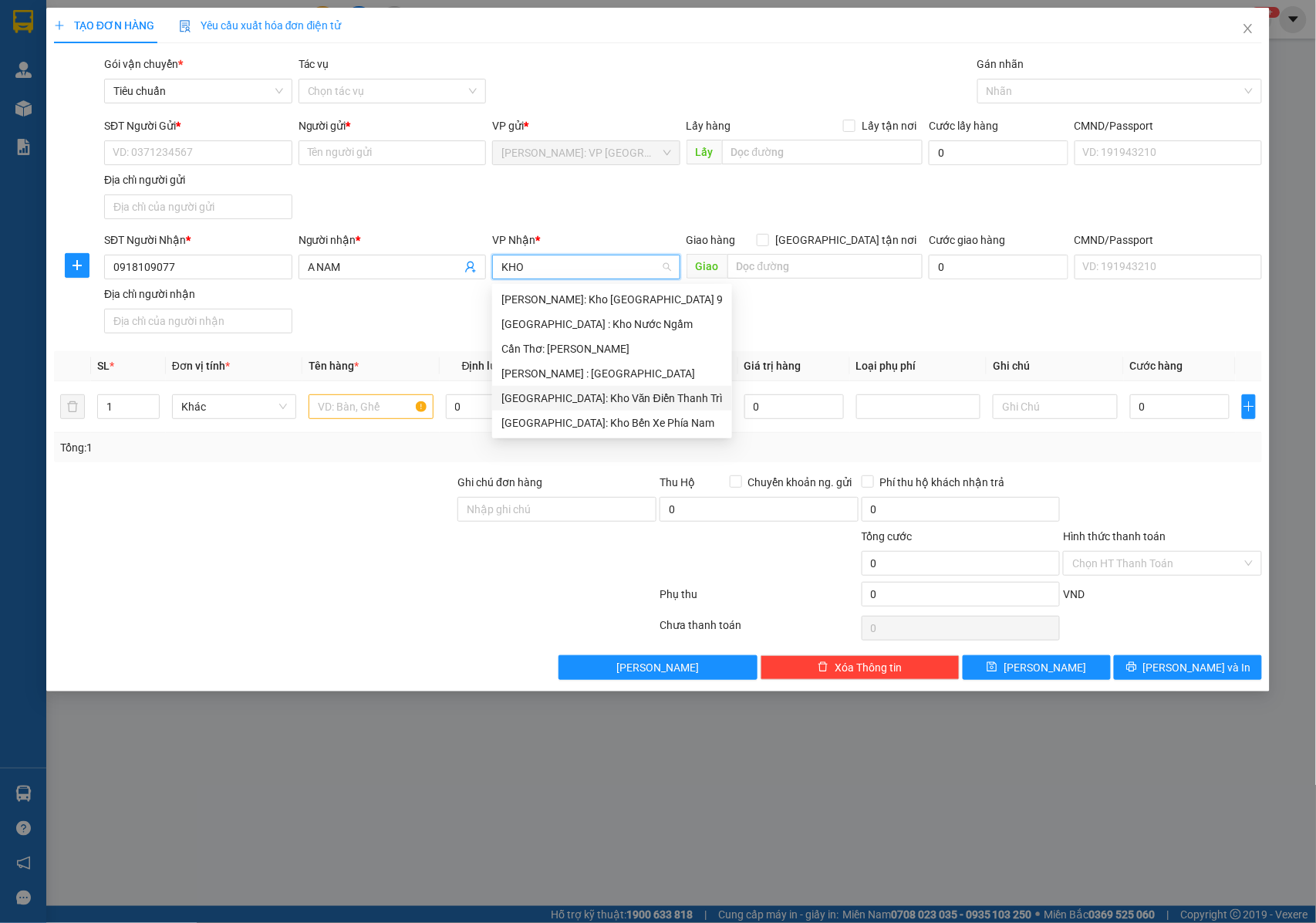
click at [594, 396] on div "[GEOGRAPHIC_DATA]: Kho Văn Điển Thanh Trì" at bounding box center [611, 397] width 221 height 17
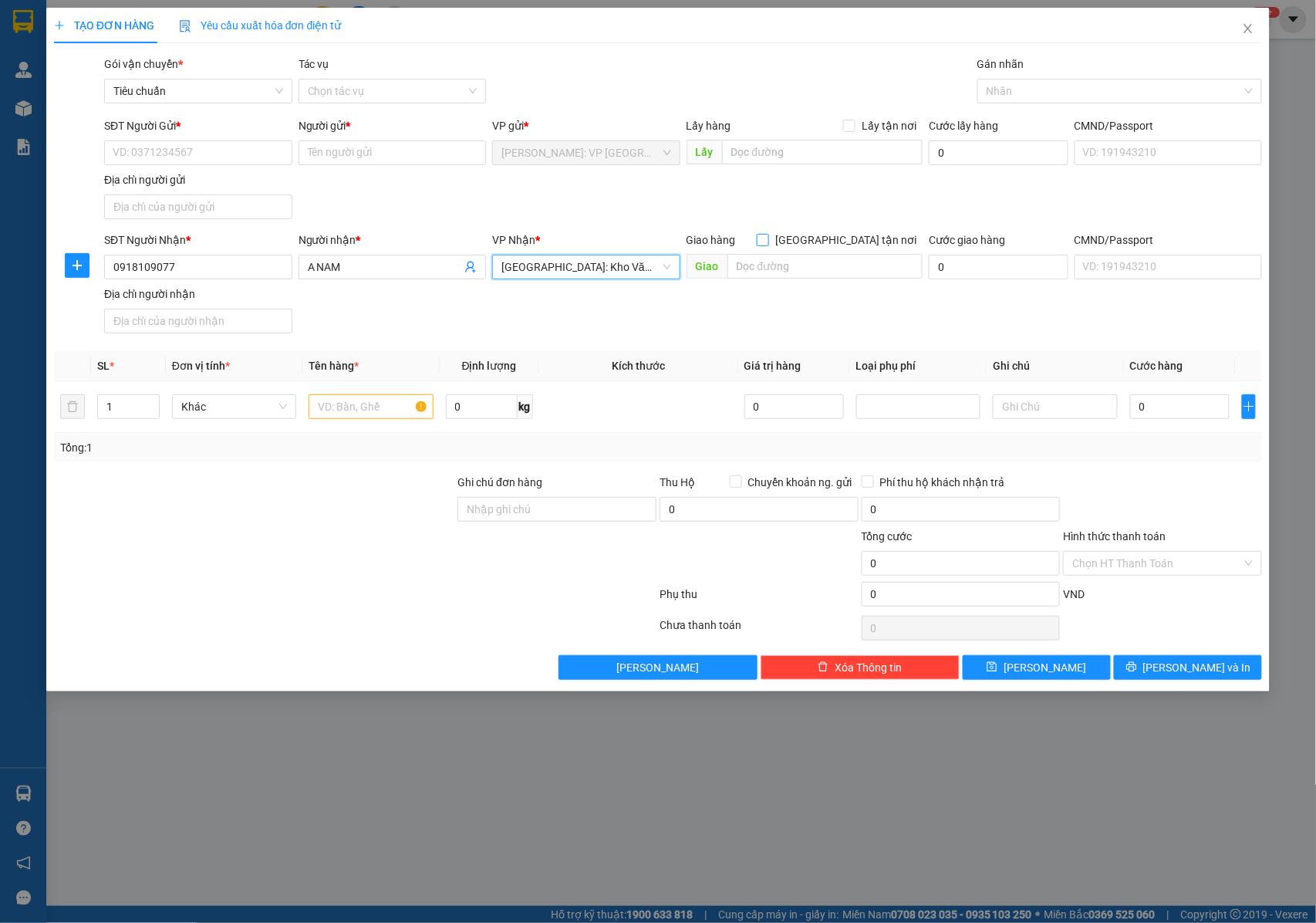
click at [767, 239] on input "[GEOGRAPHIC_DATA] tận nơi" at bounding box center [763, 239] width 11 height 11
checkbox input "true"
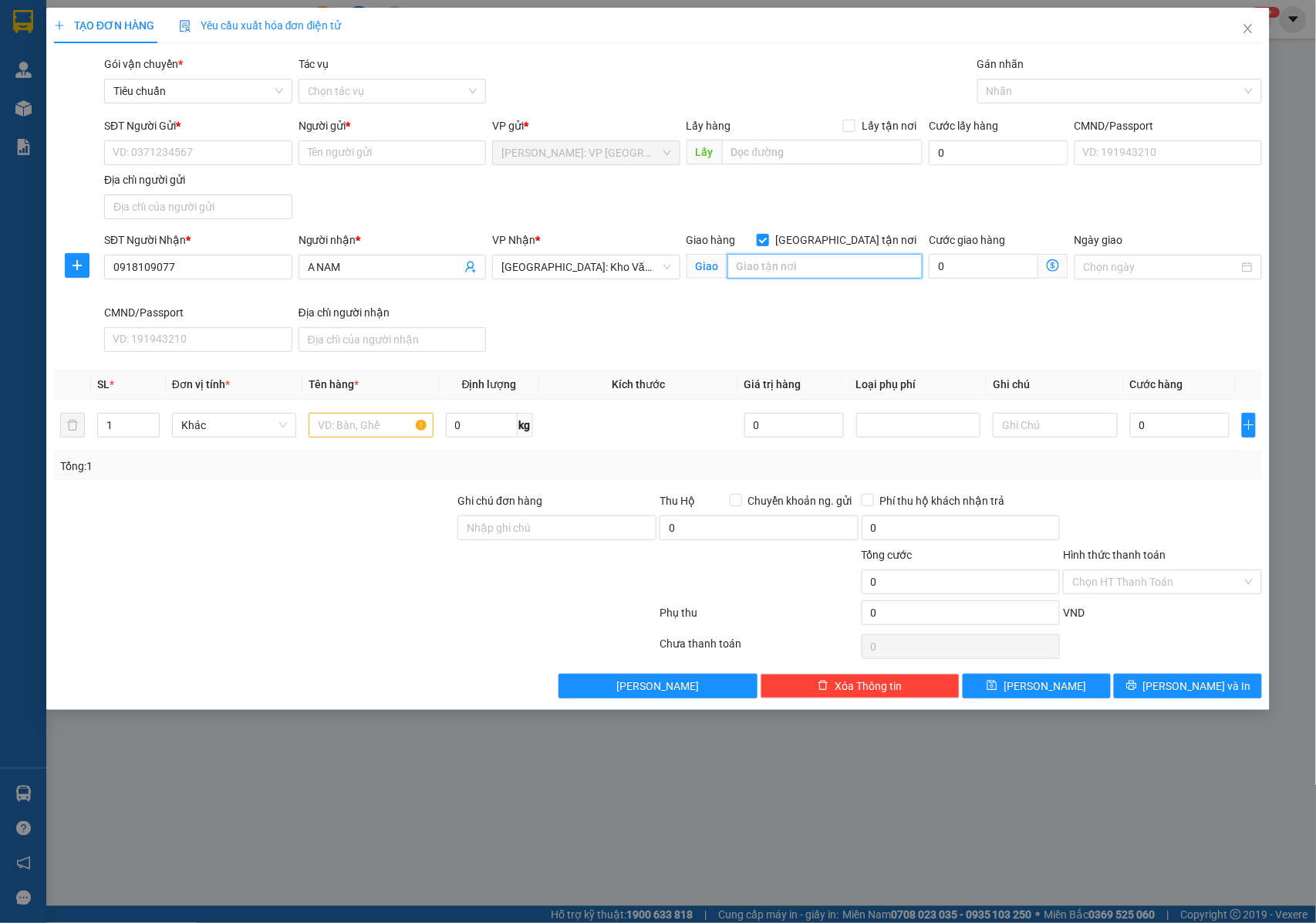
click at [803, 264] on input "text" at bounding box center [825, 266] width 195 height 25
paste input "Bhxh cơ sở Long Biên. Lô hh3 đường bùi thiện ngộ, kđt việt hưng, Long biên, HN"
type input "Bhxh cơ sở Long Biên. Lô hh3 đường bùi thiện ngộ, kđt việt hưng, Long biên, HÀ …"
click at [186, 153] on input "SĐT Người Gửi *" at bounding box center [197, 152] width 188 height 25
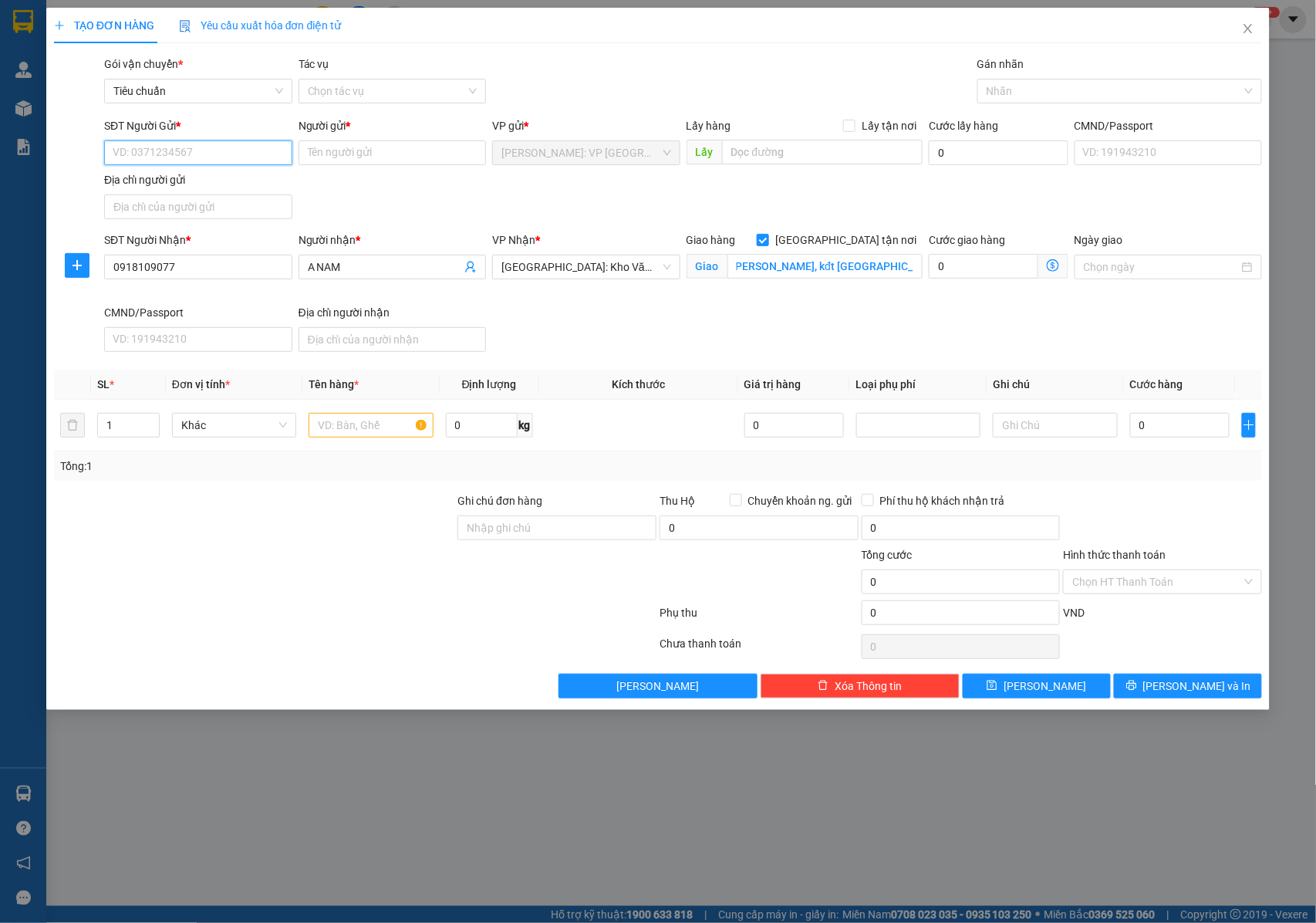
scroll to position [0, 0]
click at [160, 151] on input "SĐT Người Gửi *" at bounding box center [197, 152] width 188 height 25
type input "0909962805"
click at [223, 151] on input "0909962805" at bounding box center [197, 152] width 188 height 25
click at [229, 180] on div "0909962805 - ANH NHỰT MINH" at bounding box center [198, 184] width 170 height 17
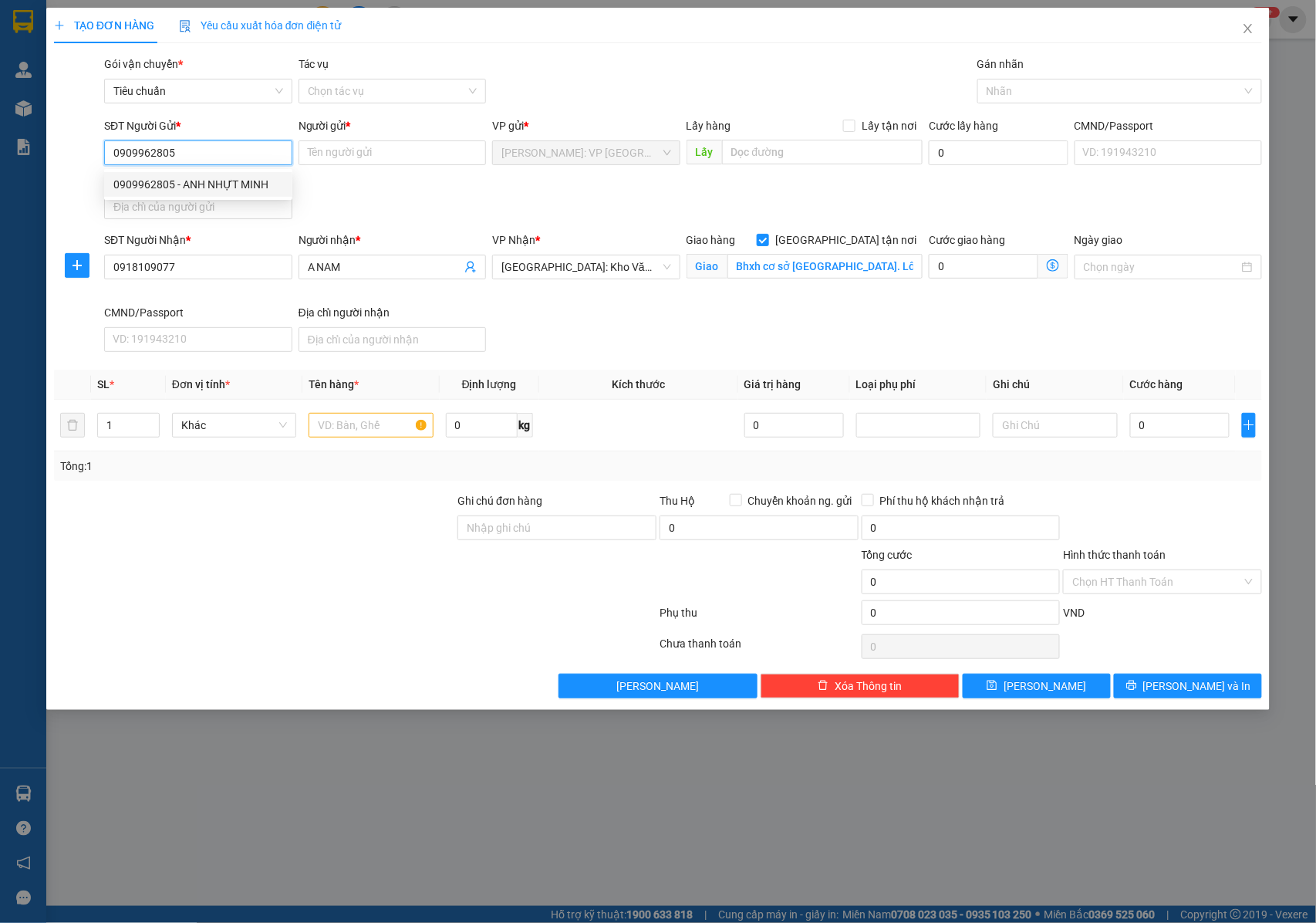
type input "ANH NHỰT MINH"
checkbox input "true"
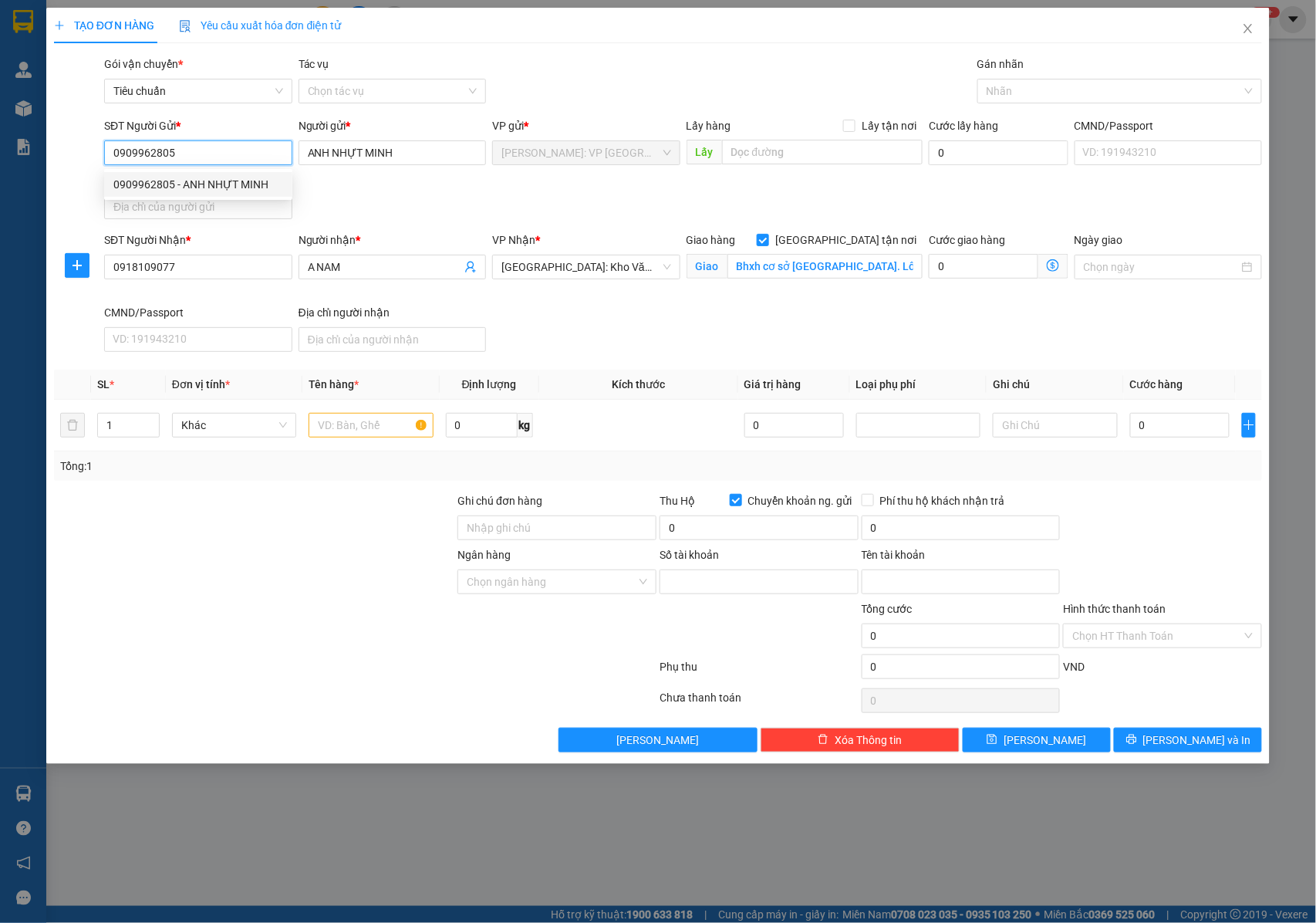
type input "0909962805"
type input "Bùi Vạn Nhựt Minh"
type input "0909962805"
click at [327, 423] on input "text" at bounding box center [370, 425] width 124 height 25
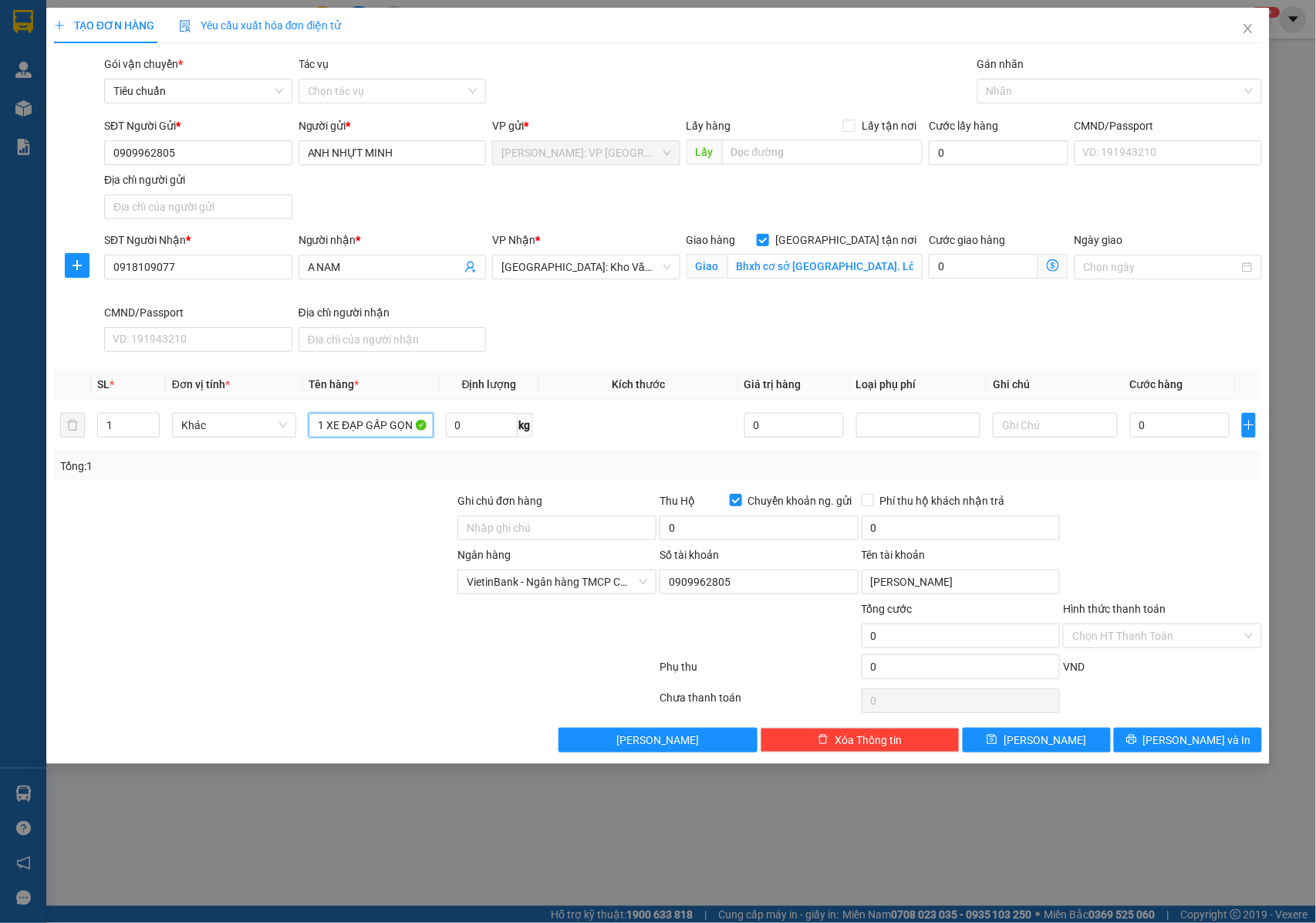
type input "1 XE ĐẠP GẤP GỌN"
click at [480, 515] on div "Ghi chú đơn hàng" at bounding box center [557, 504] width 199 height 23
click at [580, 530] on input "Ghi chú đơn hàng" at bounding box center [557, 527] width 199 height 25
type input "NHẬN NGUYÊN KIỆN GIAO NGUYÊN KIỆN, HƯ VỠ K ĐỀN"
click at [1031, 82] on div at bounding box center [1112, 90] width 262 height 18
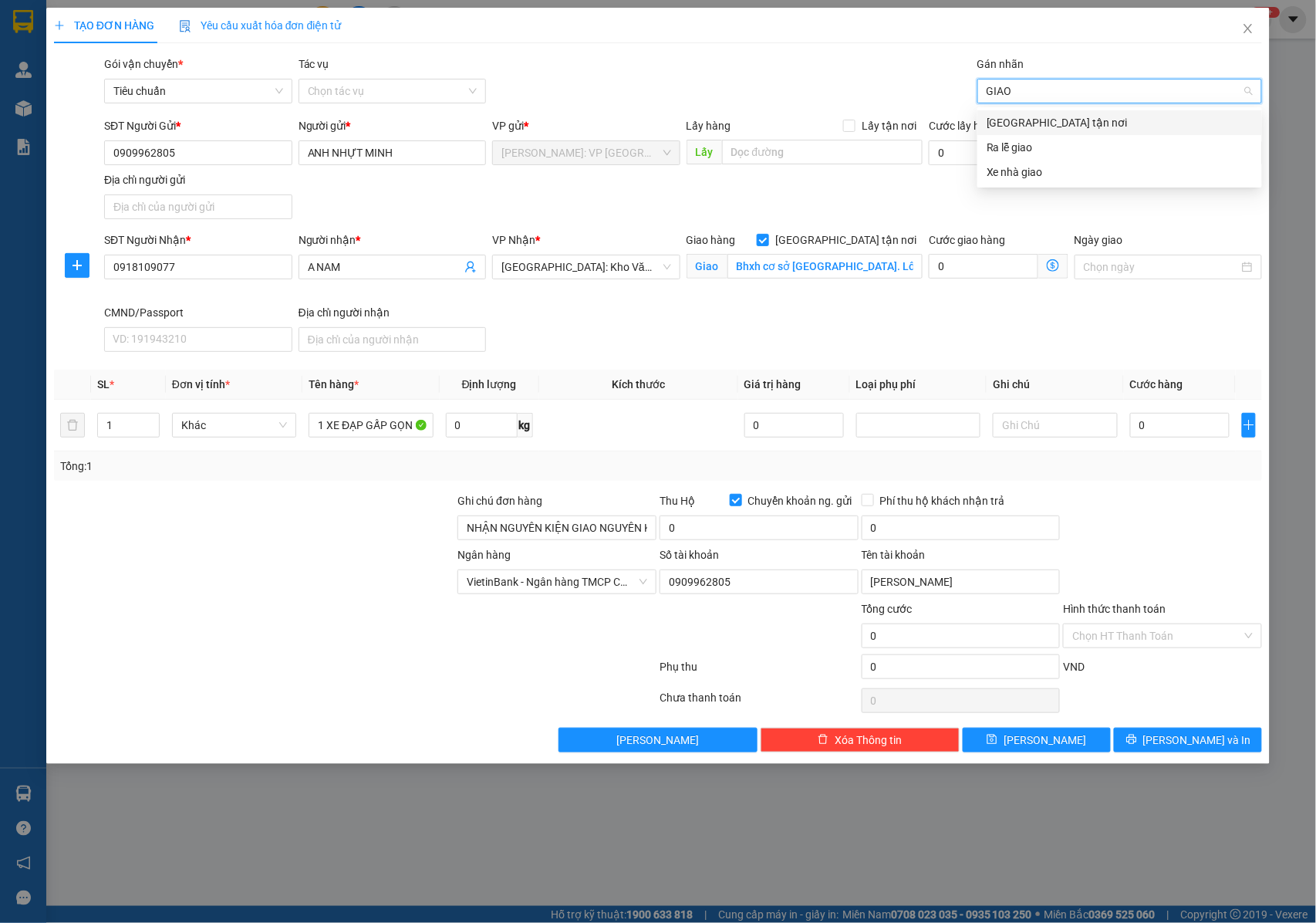
type input "GIAO"
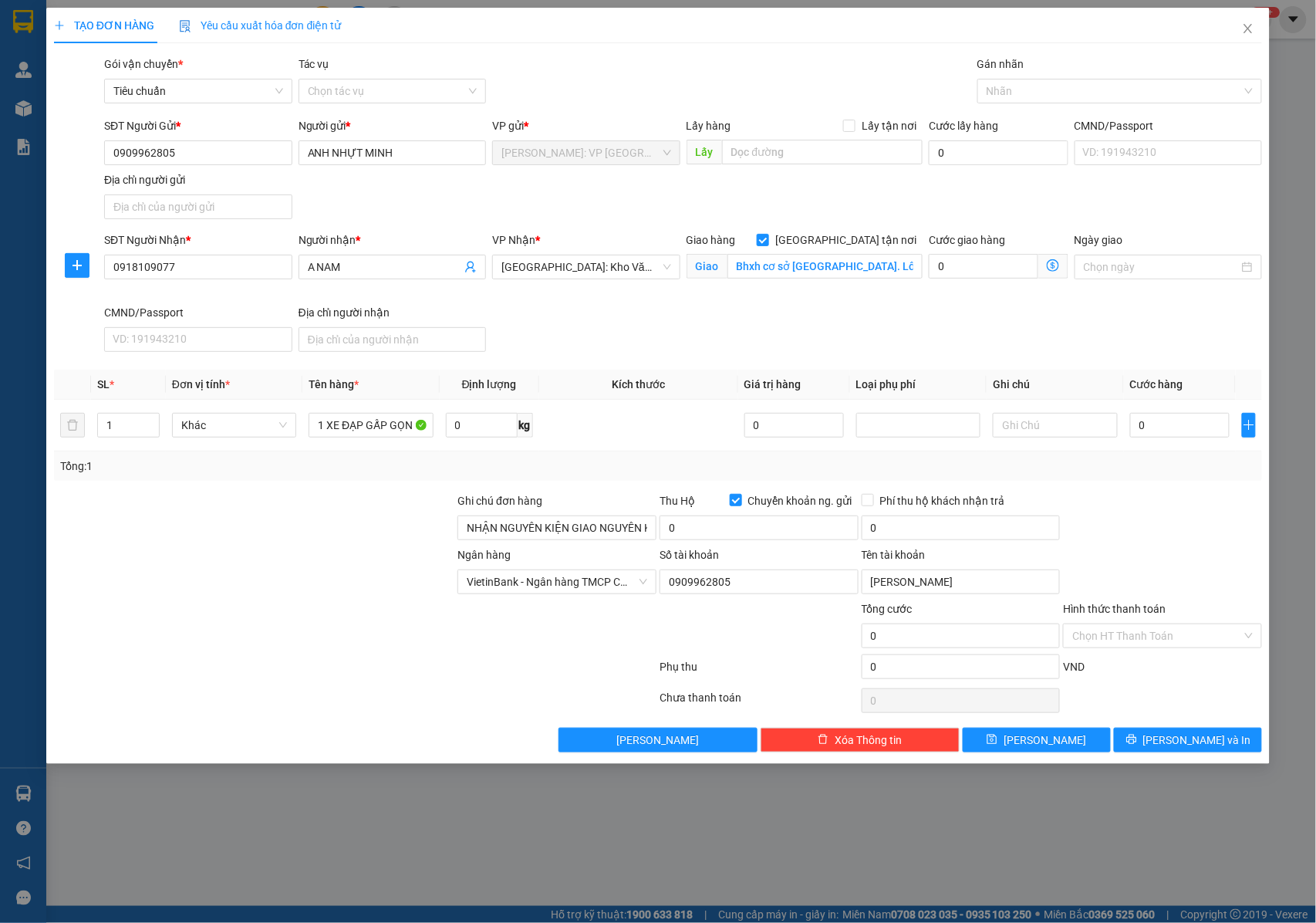
click at [1018, 111] on body "Kết quả tìm kiếm ( 13 ) Bộ lọc Mã ĐH Trạng thái Món hàng Thu hộ Tổng cước Chưa …" at bounding box center [658, 462] width 1316 height 923
click at [1012, 85] on div at bounding box center [1112, 90] width 262 height 18
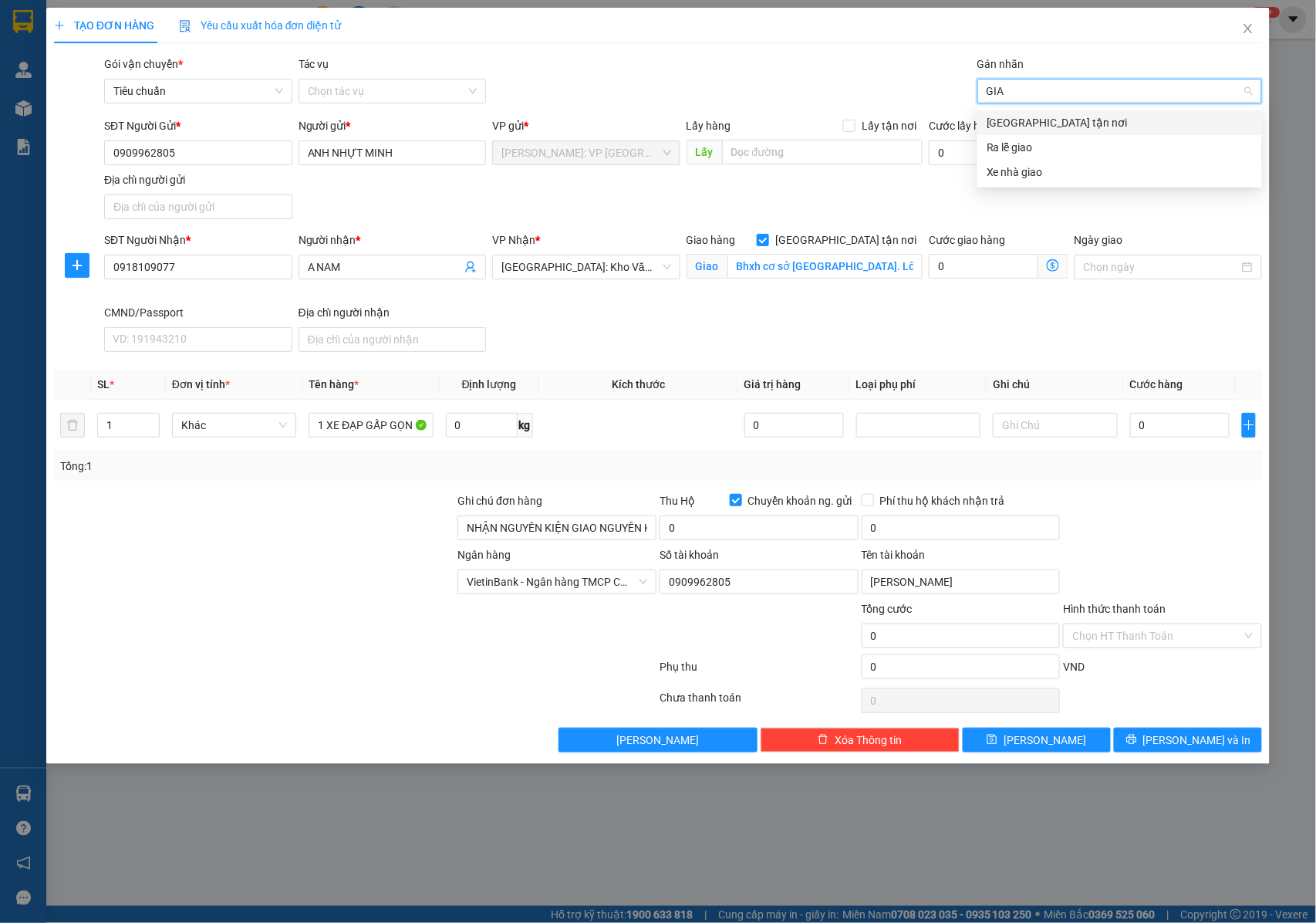
type input "GIAO"
click at [1022, 130] on div "[GEOGRAPHIC_DATA] tận nơi" at bounding box center [1120, 122] width 266 height 17
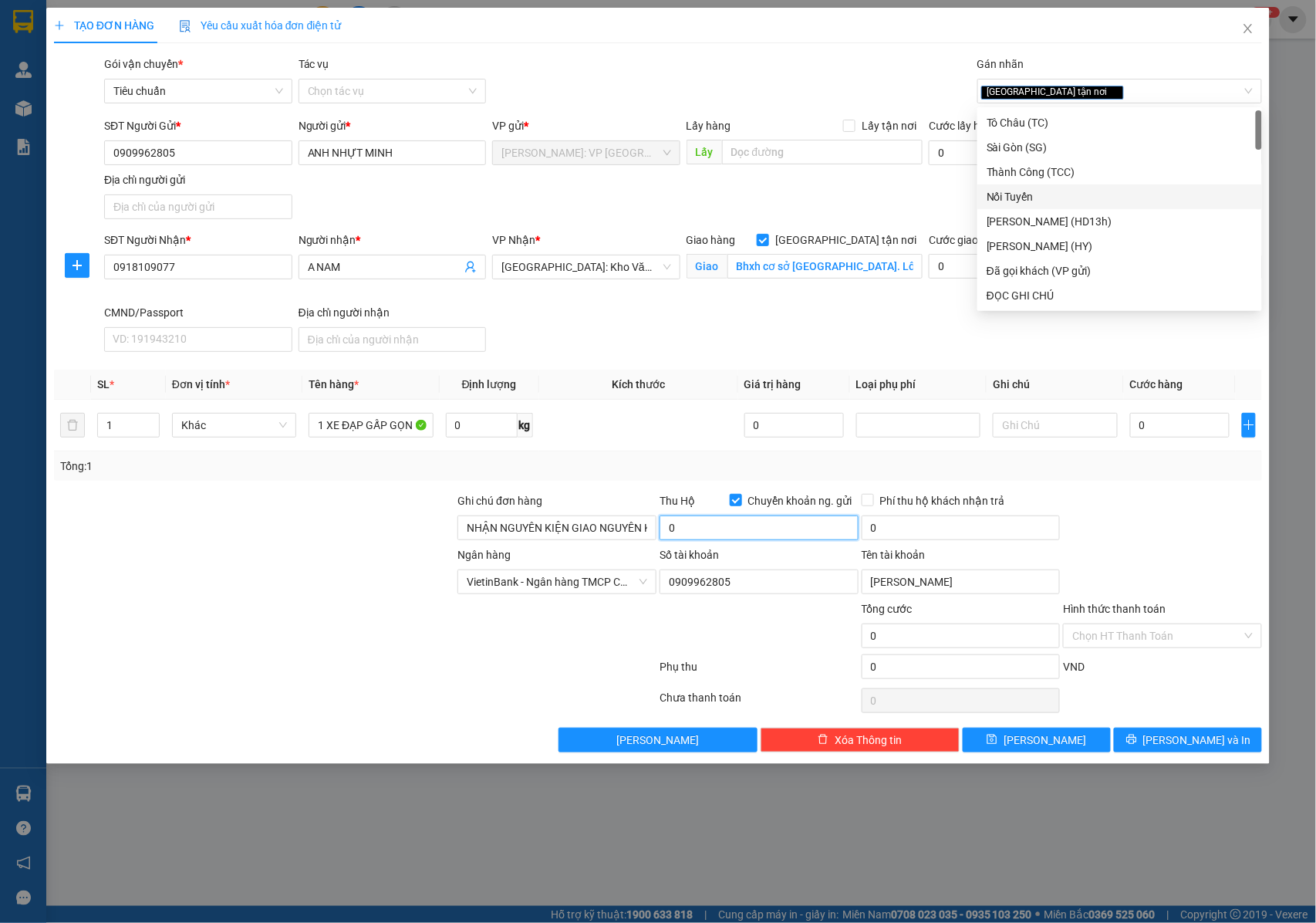
click at [765, 525] on input "0" at bounding box center [759, 527] width 199 height 25
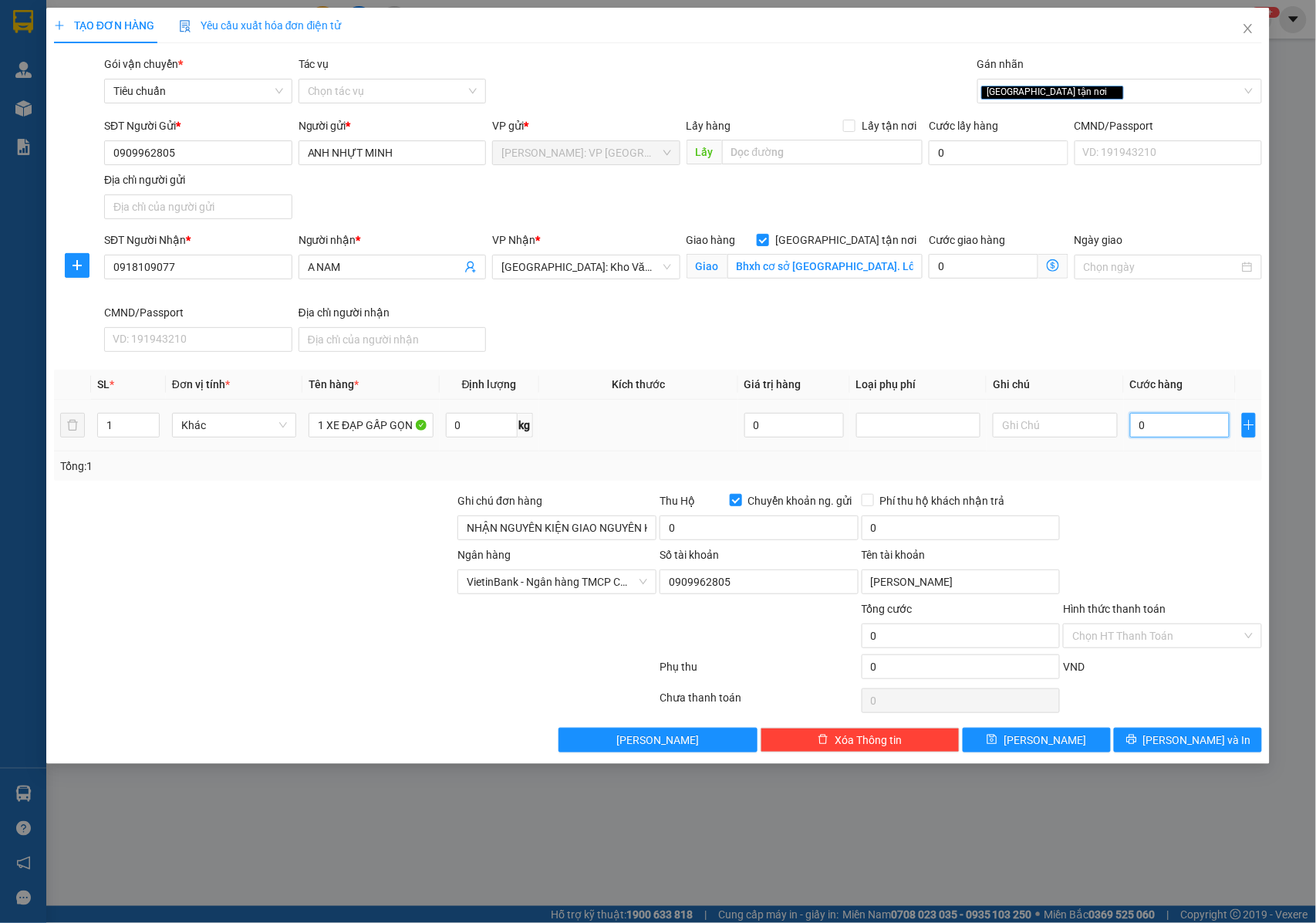
click at [1148, 433] on input "0" at bounding box center [1180, 425] width 100 height 25
type input "3"
type input "30"
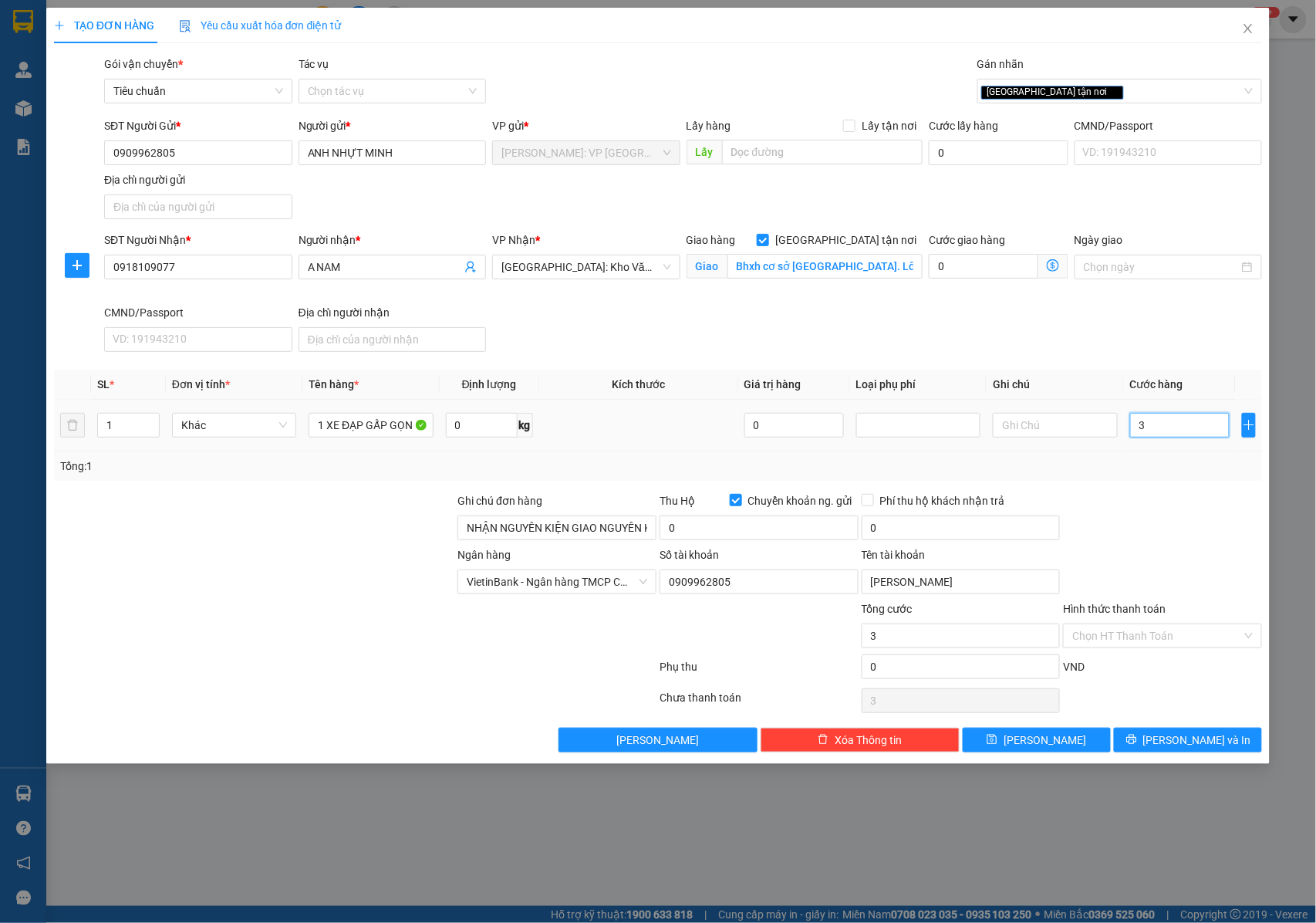
type input "30"
type input "300"
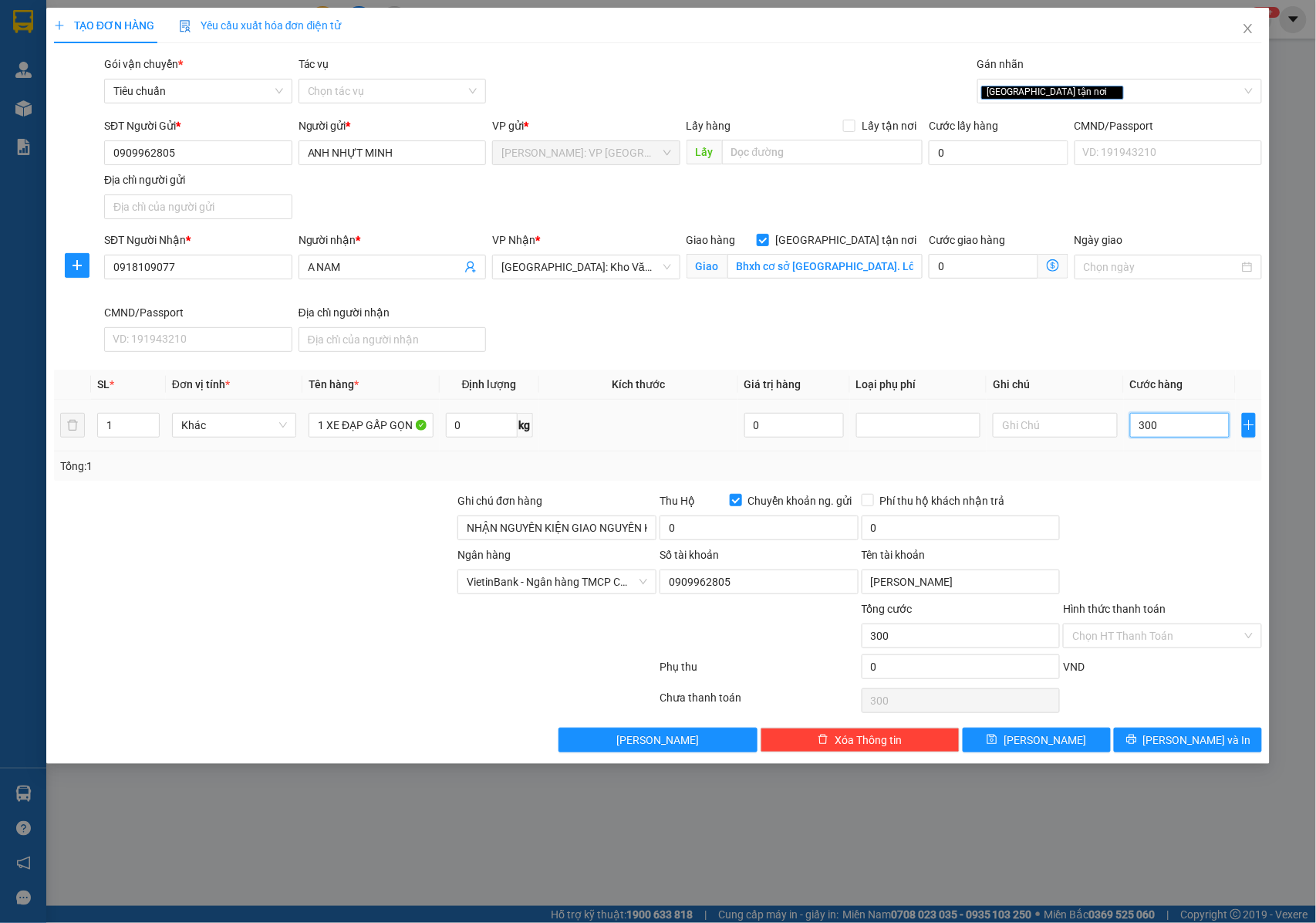
type input "3.000"
type input "30.000"
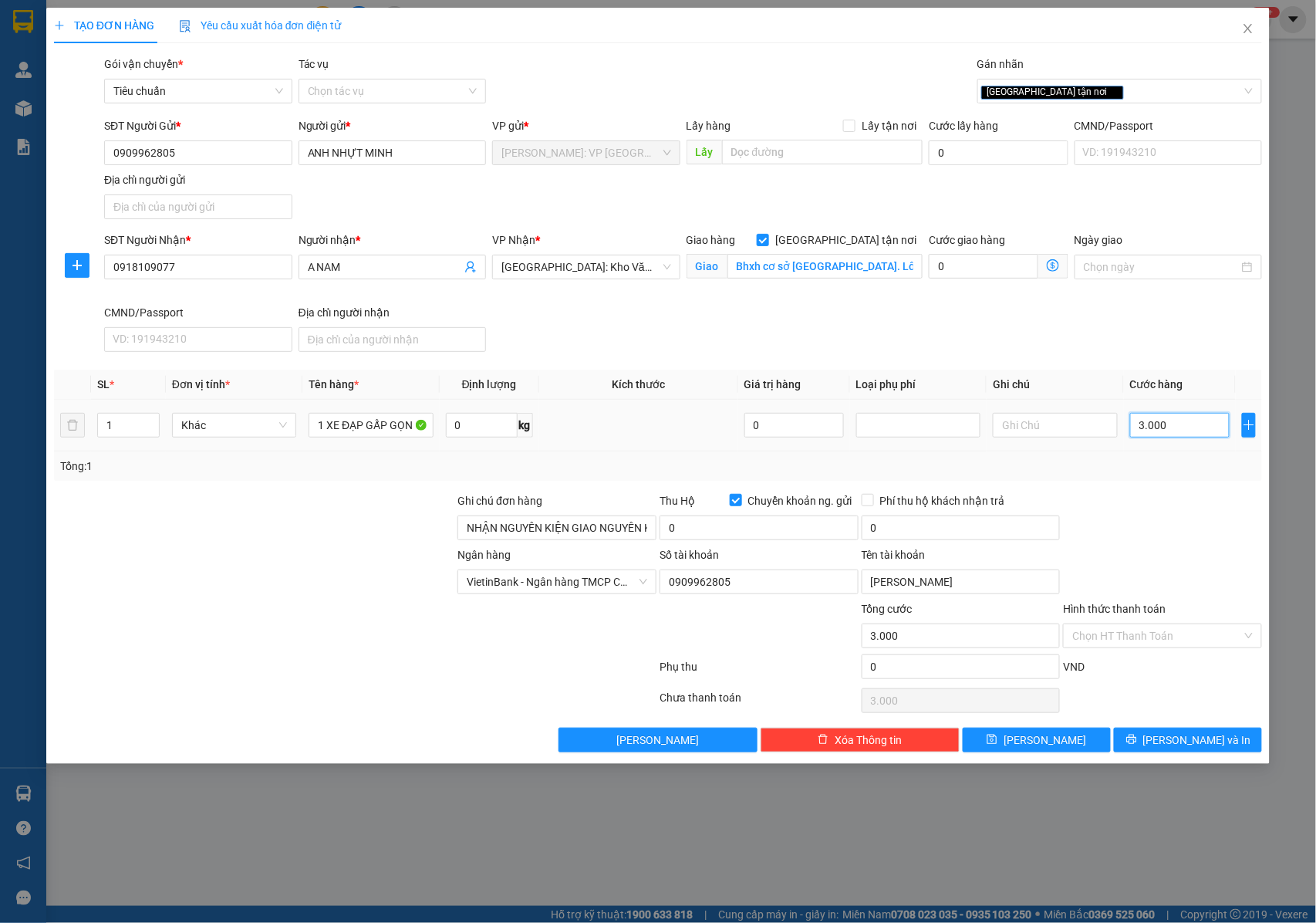
type input "30.000"
type input "300.000"
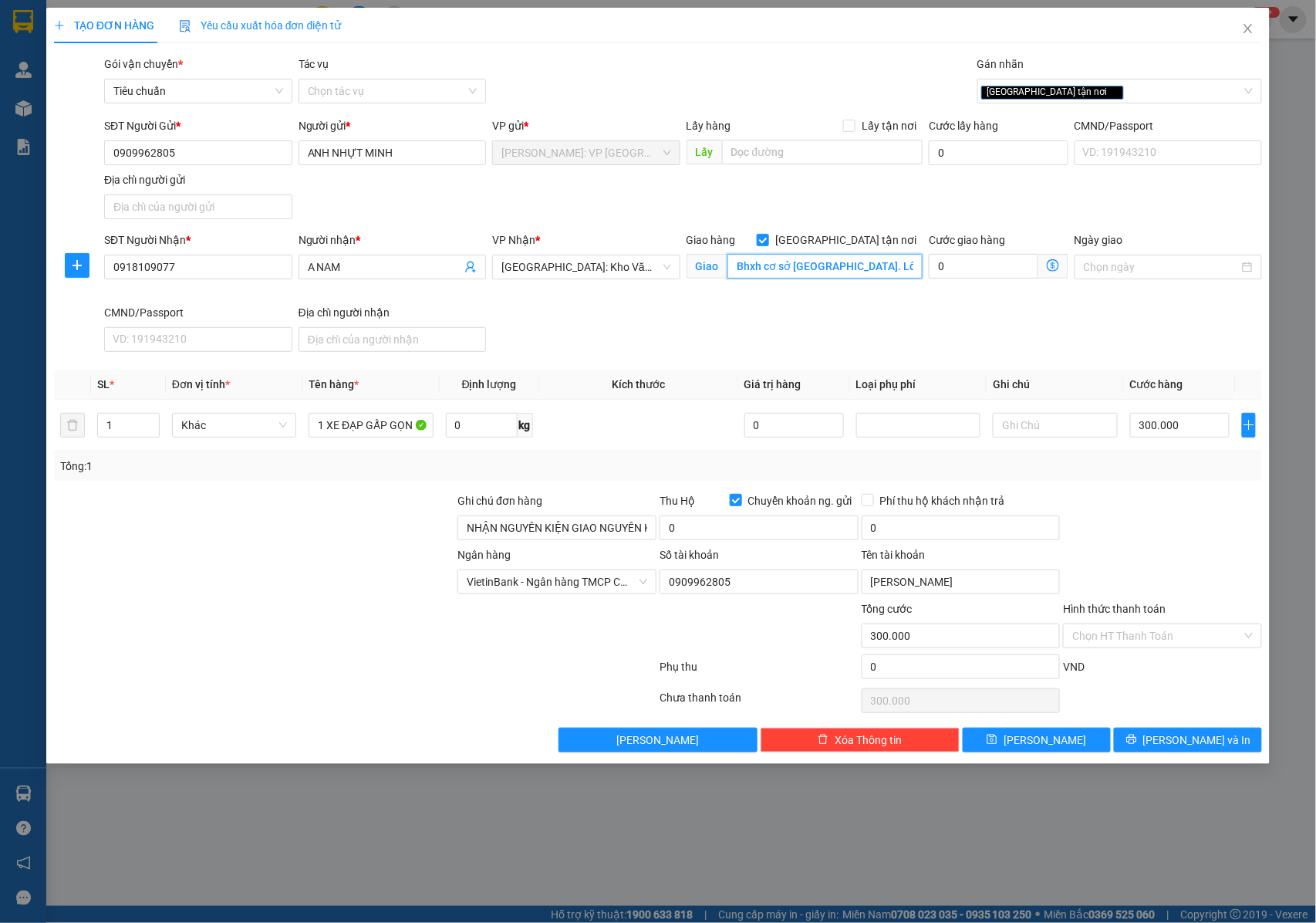
click at [809, 264] on input "Bhxh cơ sở Long Biên. Lô hh3 đường bùi thiện ngộ, kđt việt hưng, Long biên, HÀ …" at bounding box center [825, 266] width 195 height 25
click at [825, 263] on input "Bhxh cơ sở Long Biên. Lô hh3 đường bùi thiện ngộ, kđt việt hưng, Long biên, HÀ …" at bounding box center [825, 266] width 195 height 25
click at [358, 429] on input "1 XE ĐẠP GẤP GỌN" at bounding box center [370, 425] width 124 height 25
click at [362, 431] on input "1 XE ĐẠP GẤP GỌN" at bounding box center [370, 425] width 124 height 25
click at [387, 431] on input "1 XE ĐẠP GẤP GỌN" at bounding box center [370, 425] width 124 height 25
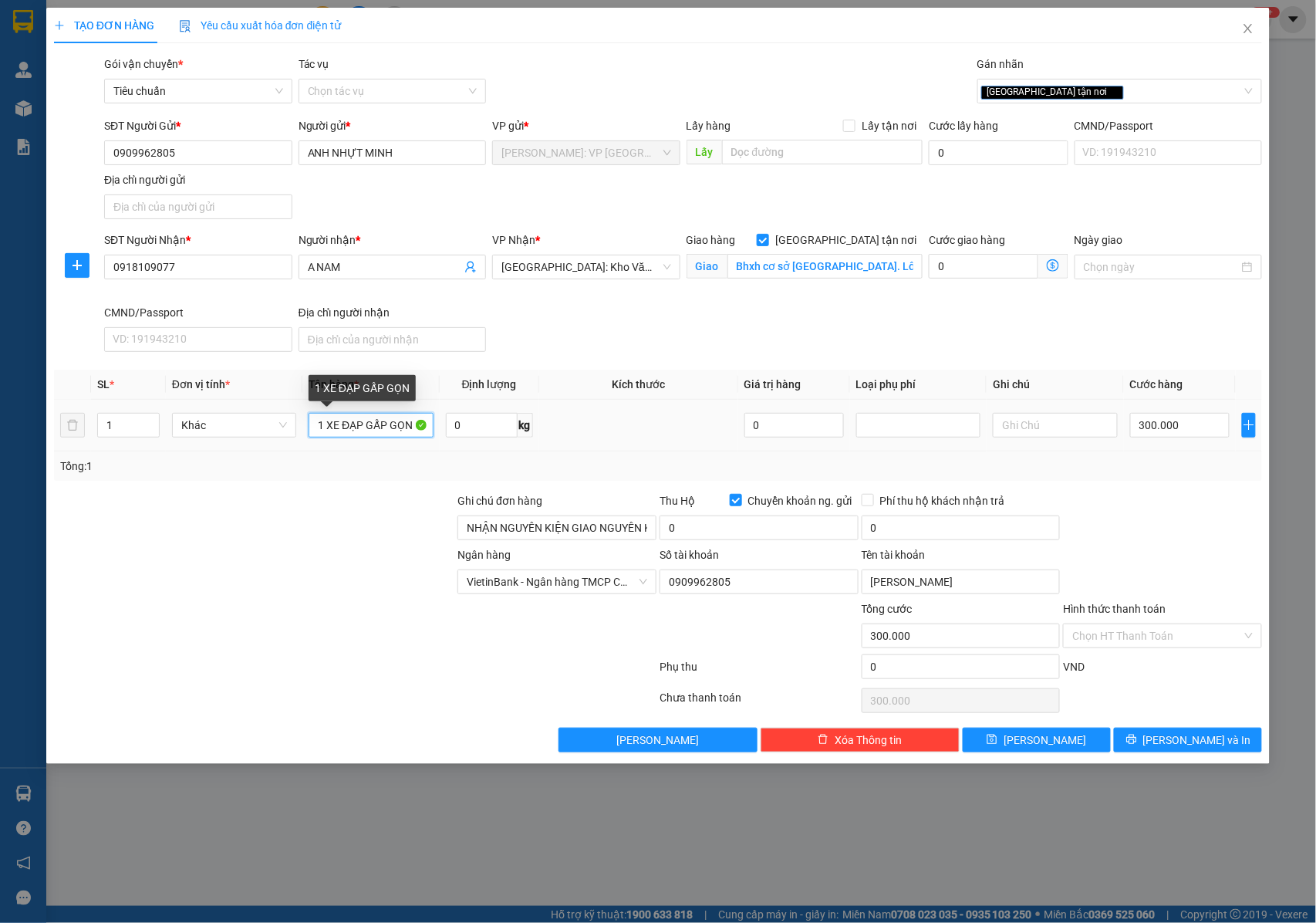
click at [411, 431] on input "1 XE ĐẠP GẤP GỌN" at bounding box center [370, 425] width 124 height 25
paste input "Newton màu đỏ"
type input "1 XE ĐẠP GẤP GỌN Newton màu đỏ"
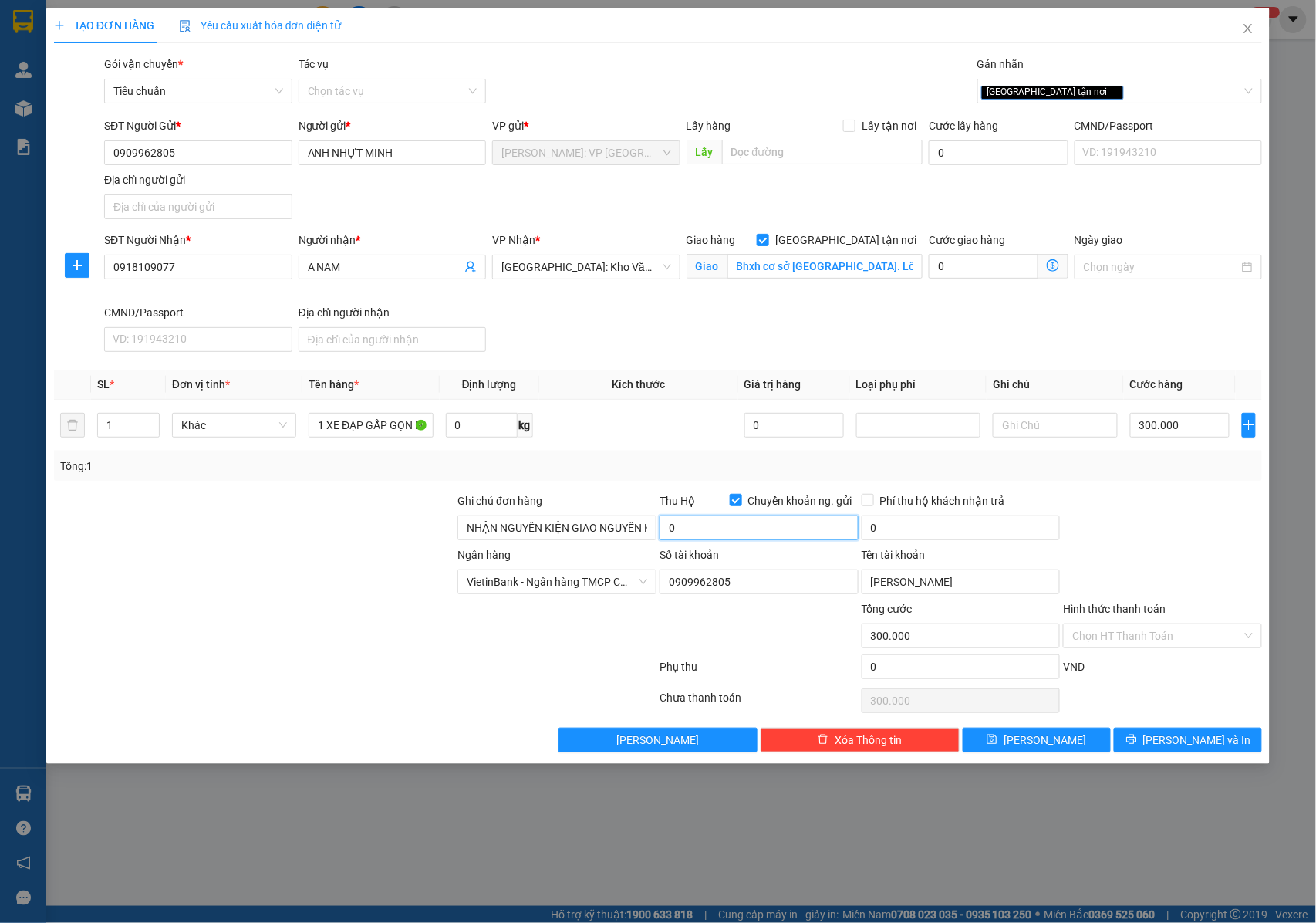
click at [692, 519] on input "0" at bounding box center [759, 527] width 199 height 25
type input "4.200.000"
click at [1157, 748] on button "[PERSON_NAME] và In" at bounding box center [1188, 740] width 148 height 25
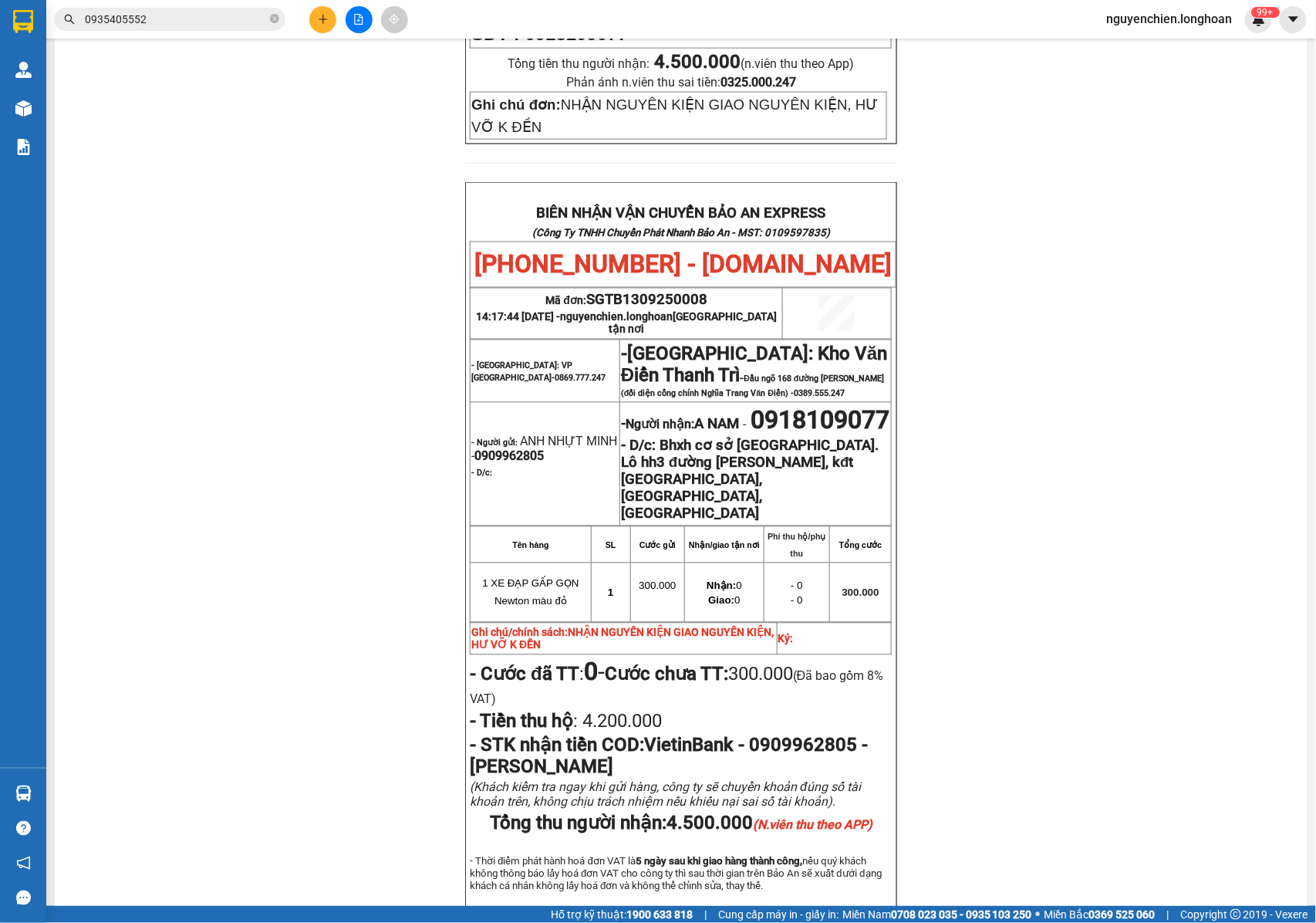
scroll to position [779, 0]
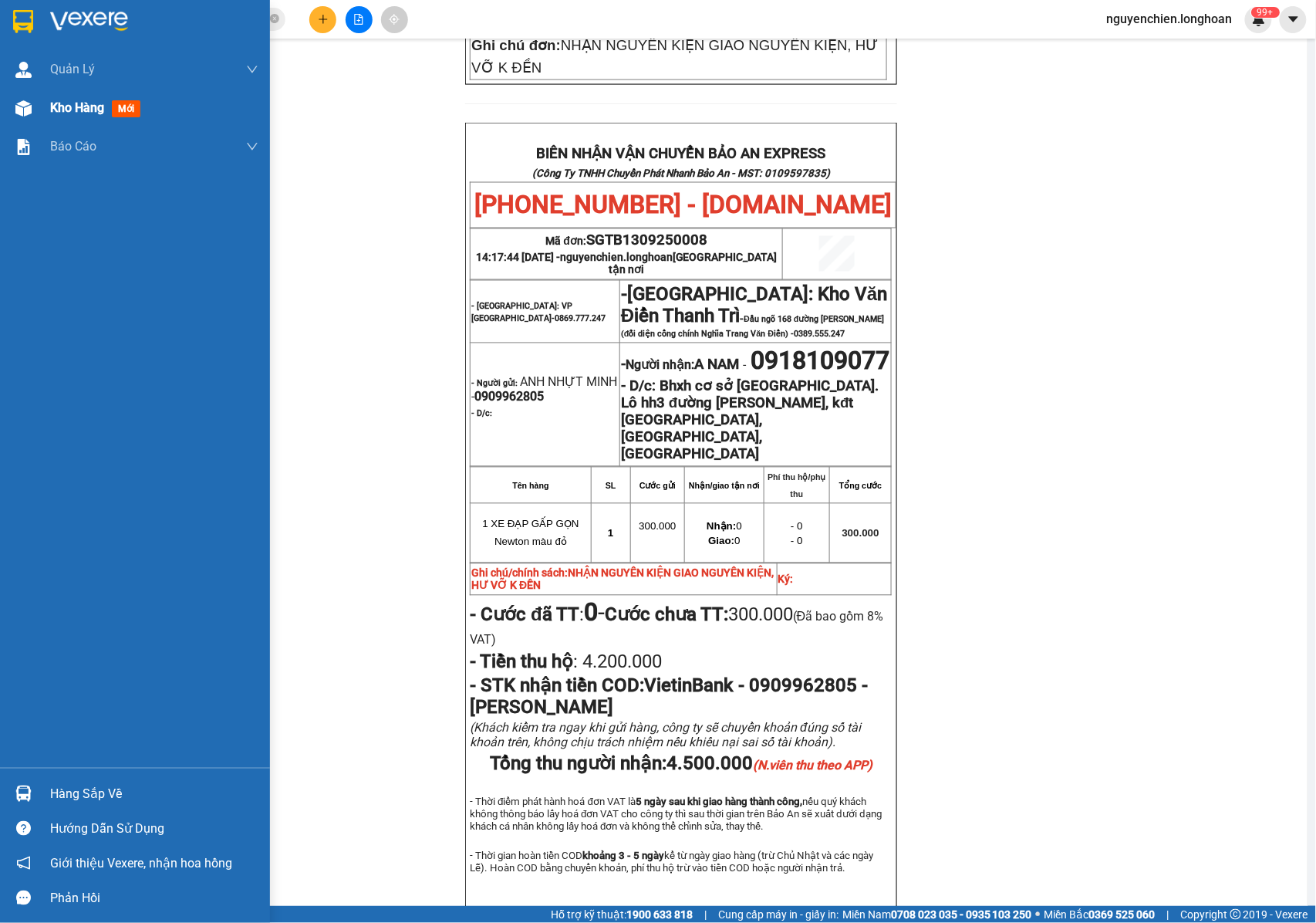
click at [13, 99] on div at bounding box center [24, 109] width 27 height 27
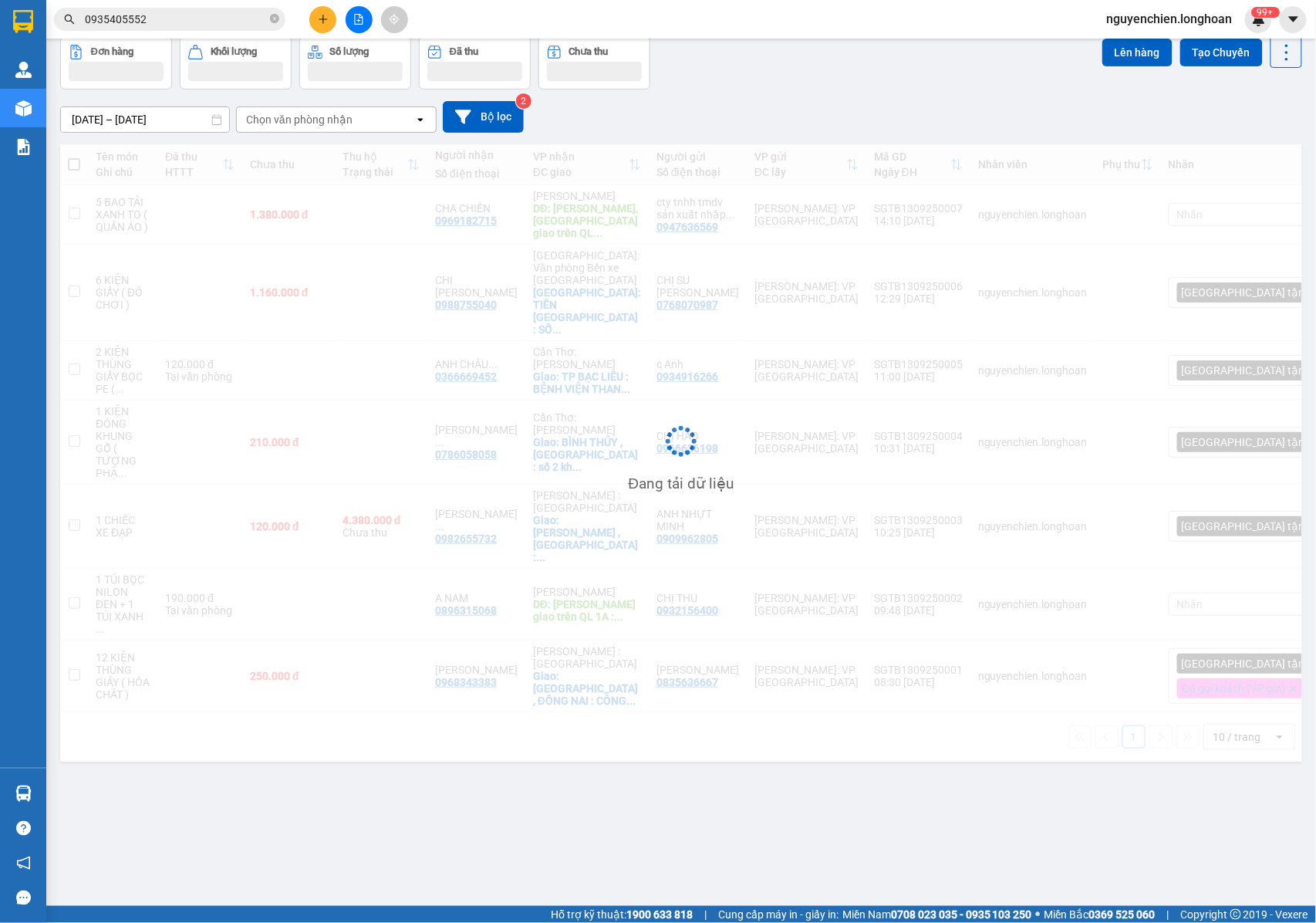
scroll to position [71, 0]
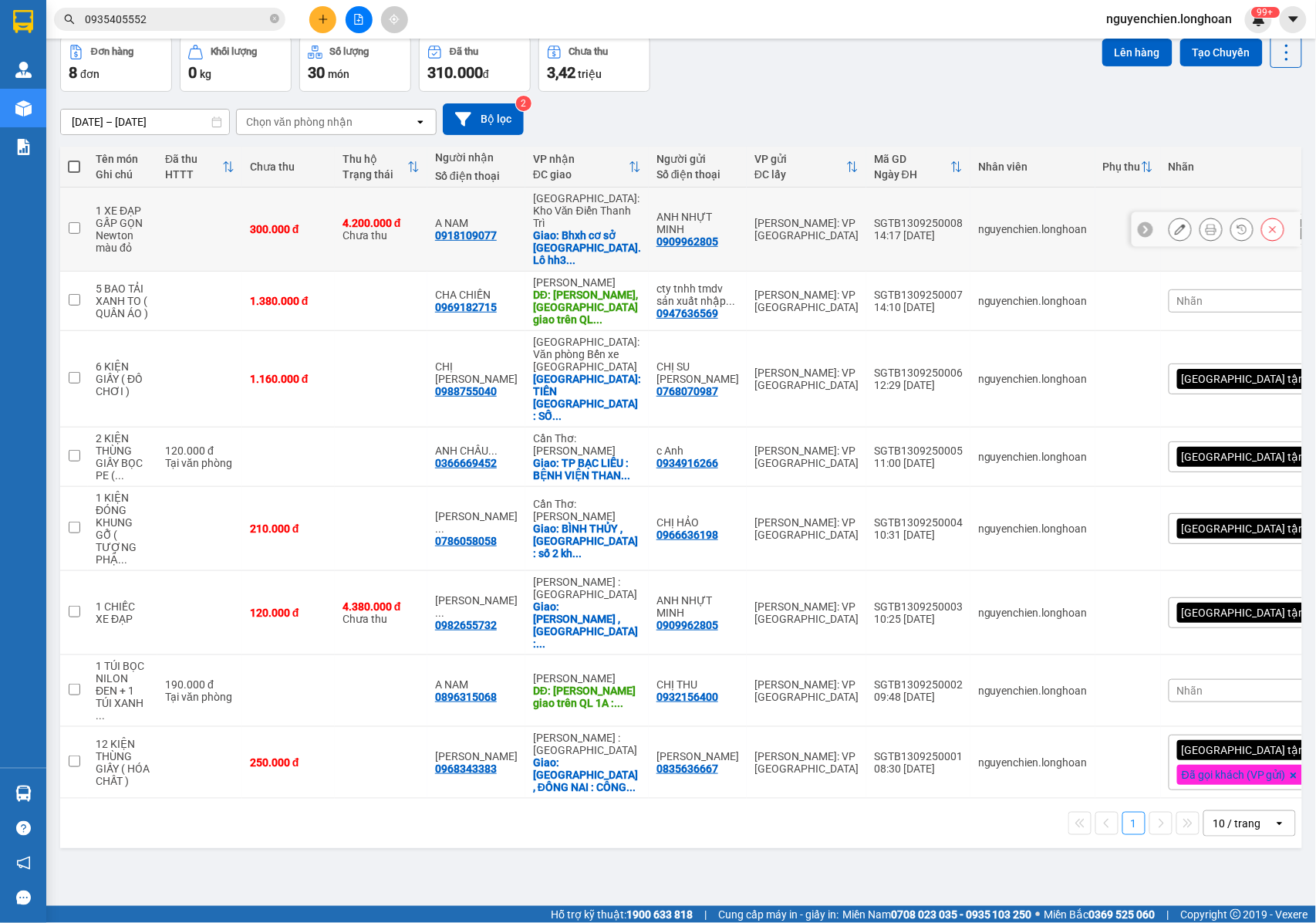
click at [1208, 219] on div at bounding box center [1226, 228] width 116 height 23
click at [1206, 224] on icon at bounding box center [1211, 229] width 11 height 11
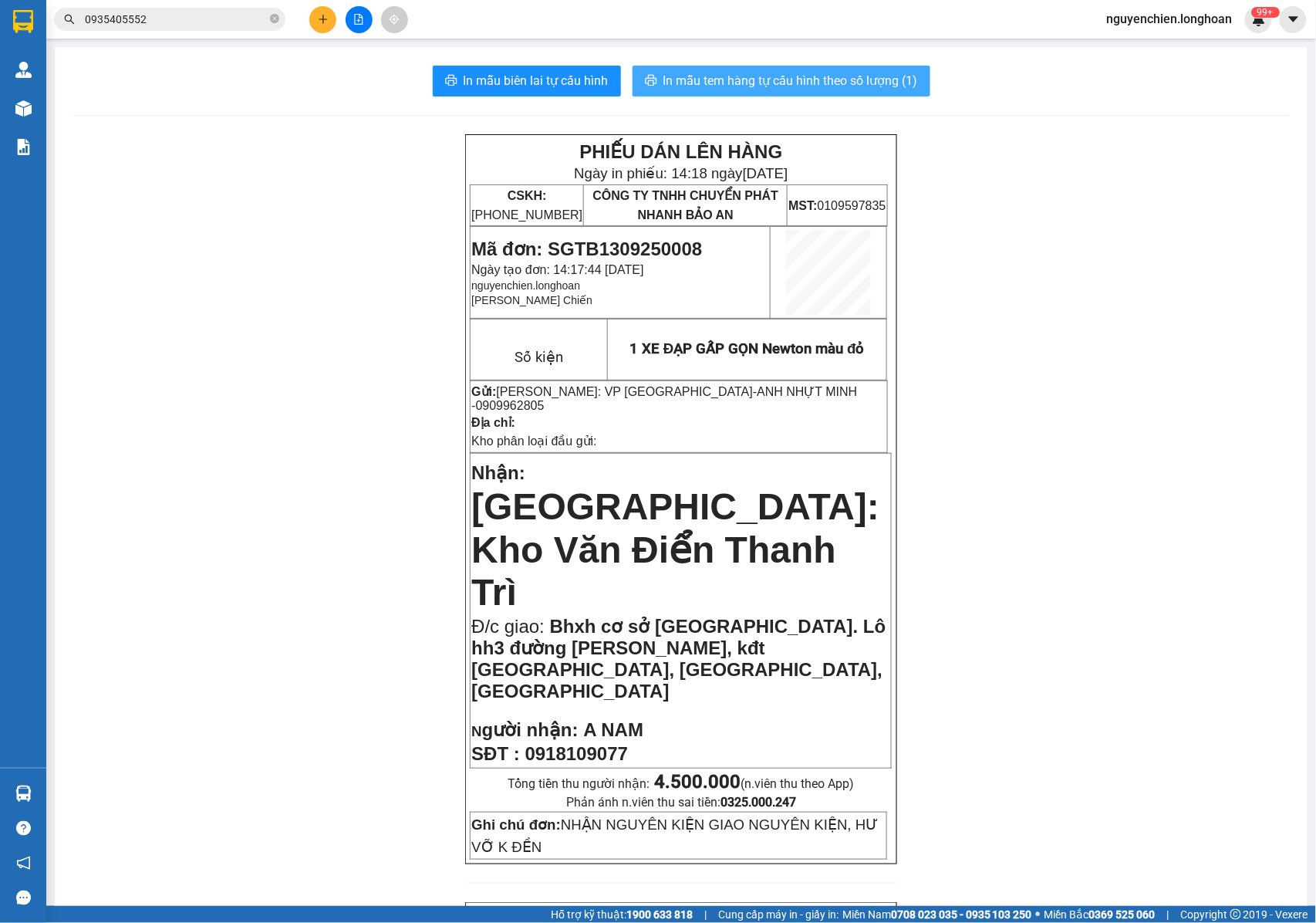
click at [751, 83] on span "In mẫu tem hàng tự cấu hình theo số lượng (1)" at bounding box center [790, 81] width 254 height 19
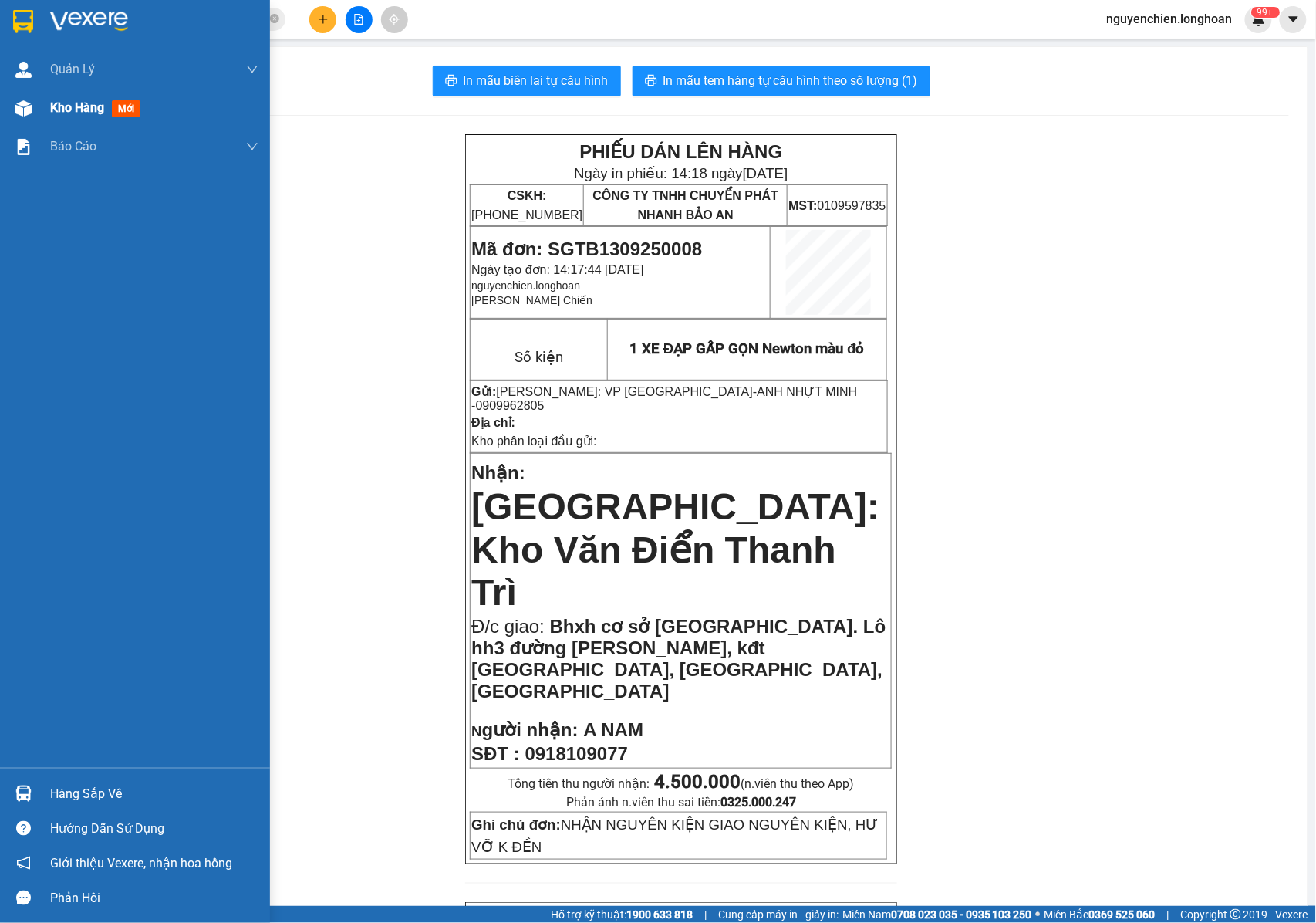
click at [3, 115] on div "Kho hàng mới" at bounding box center [135, 108] width 270 height 39
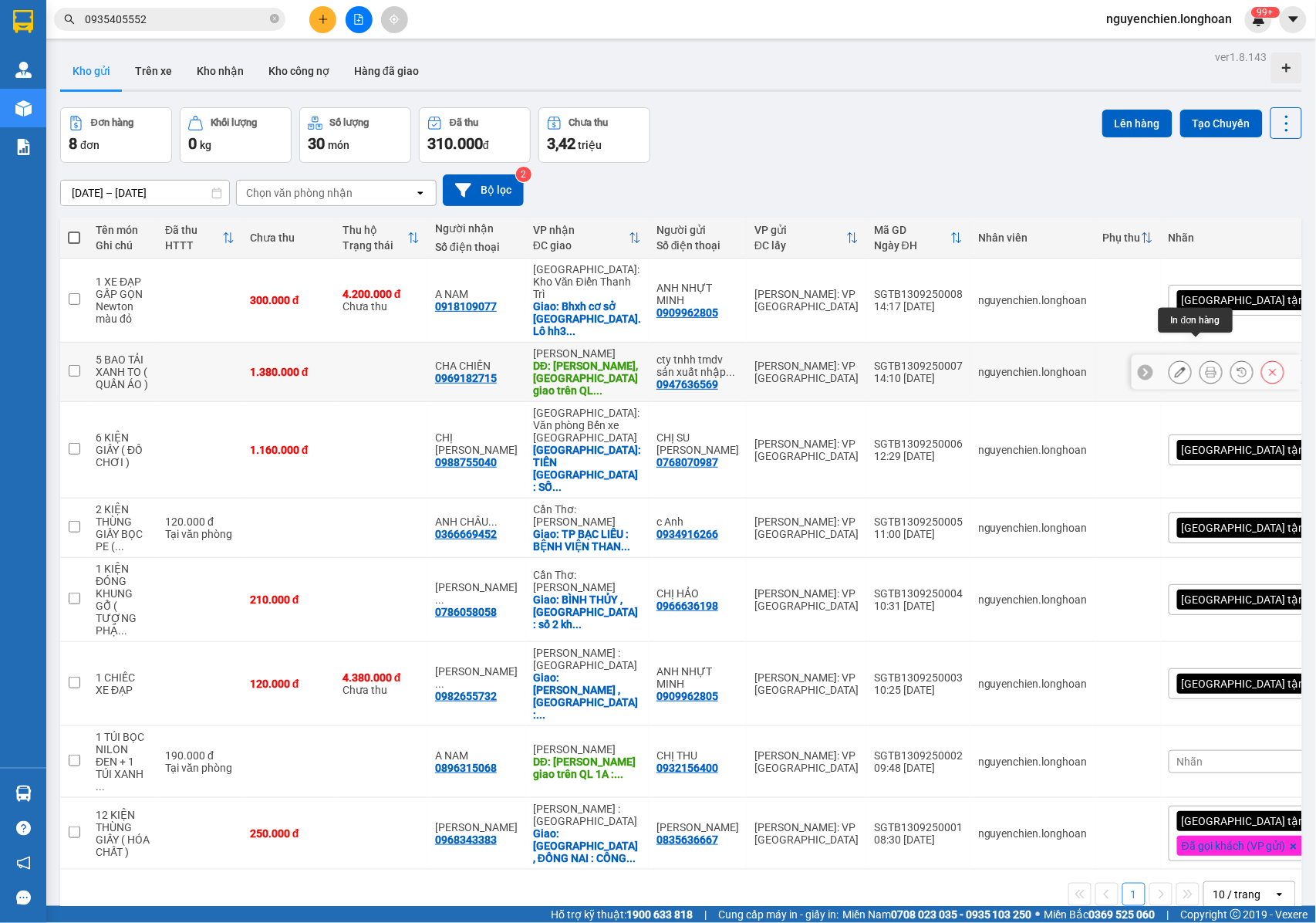
click at [1200, 358] on button at bounding box center [1211, 372] width 21 height 27
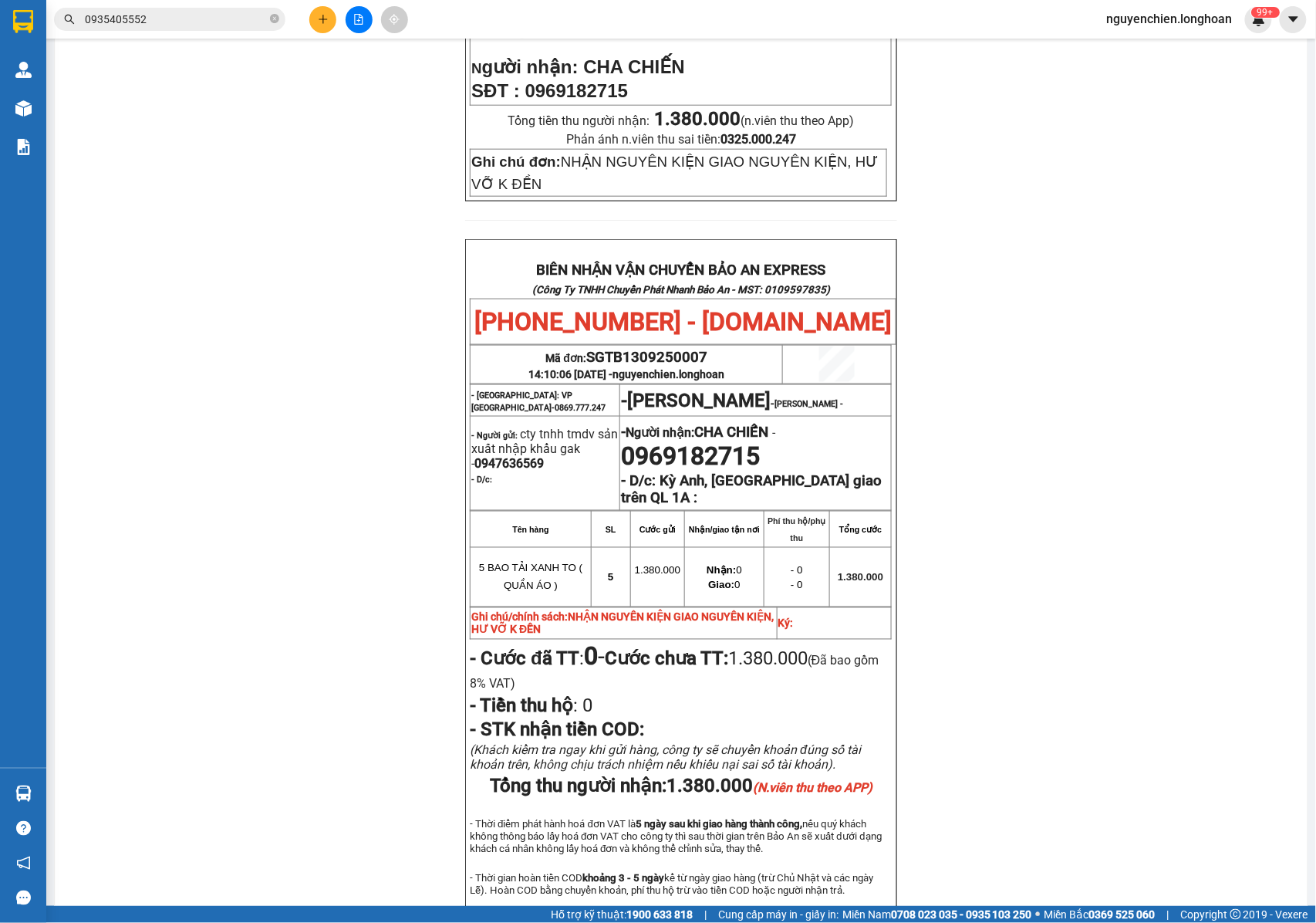
scroll to position [514, 0]
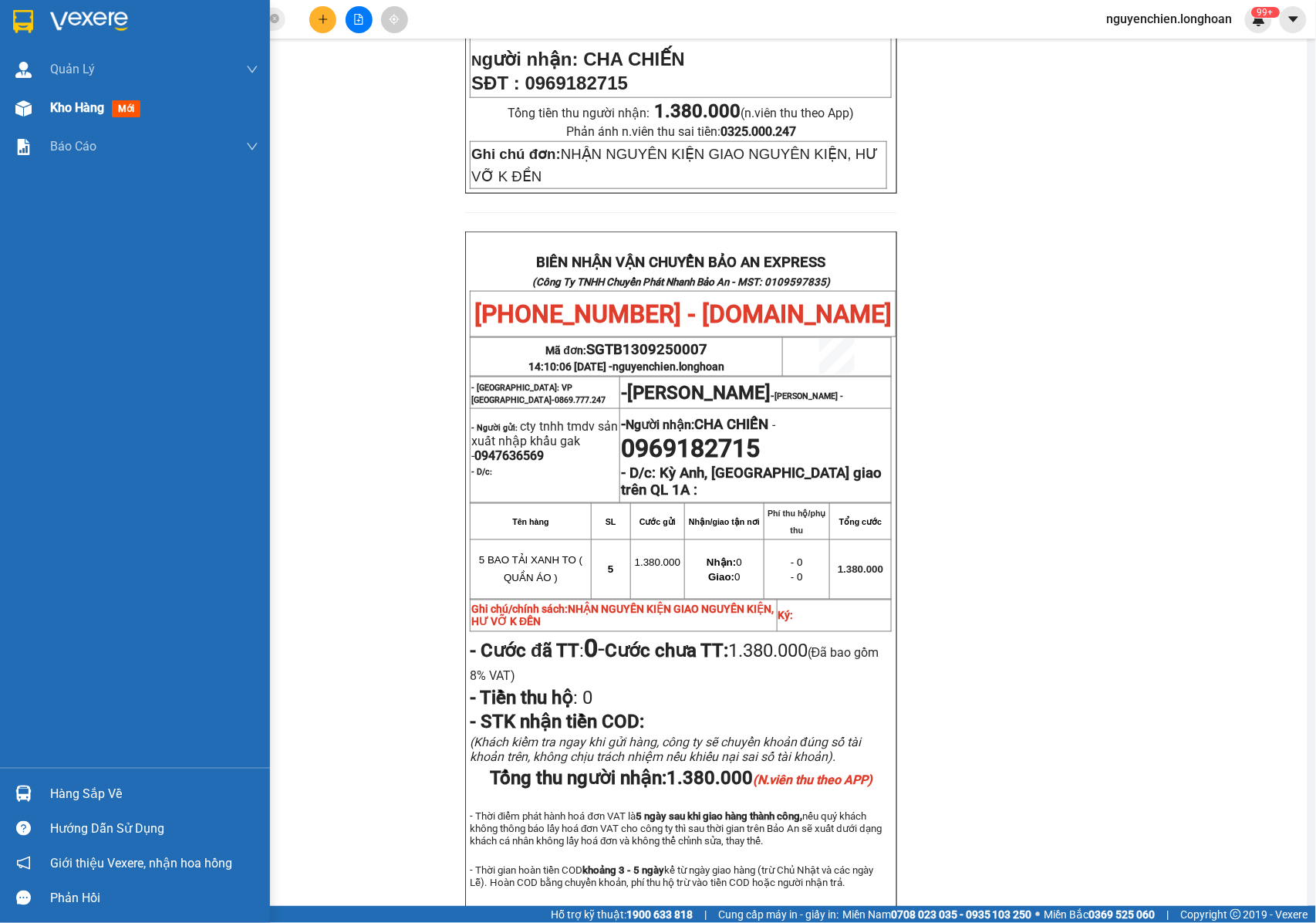
click at [35, 109] on div at bounding box center [24, 109] width 27 height 27
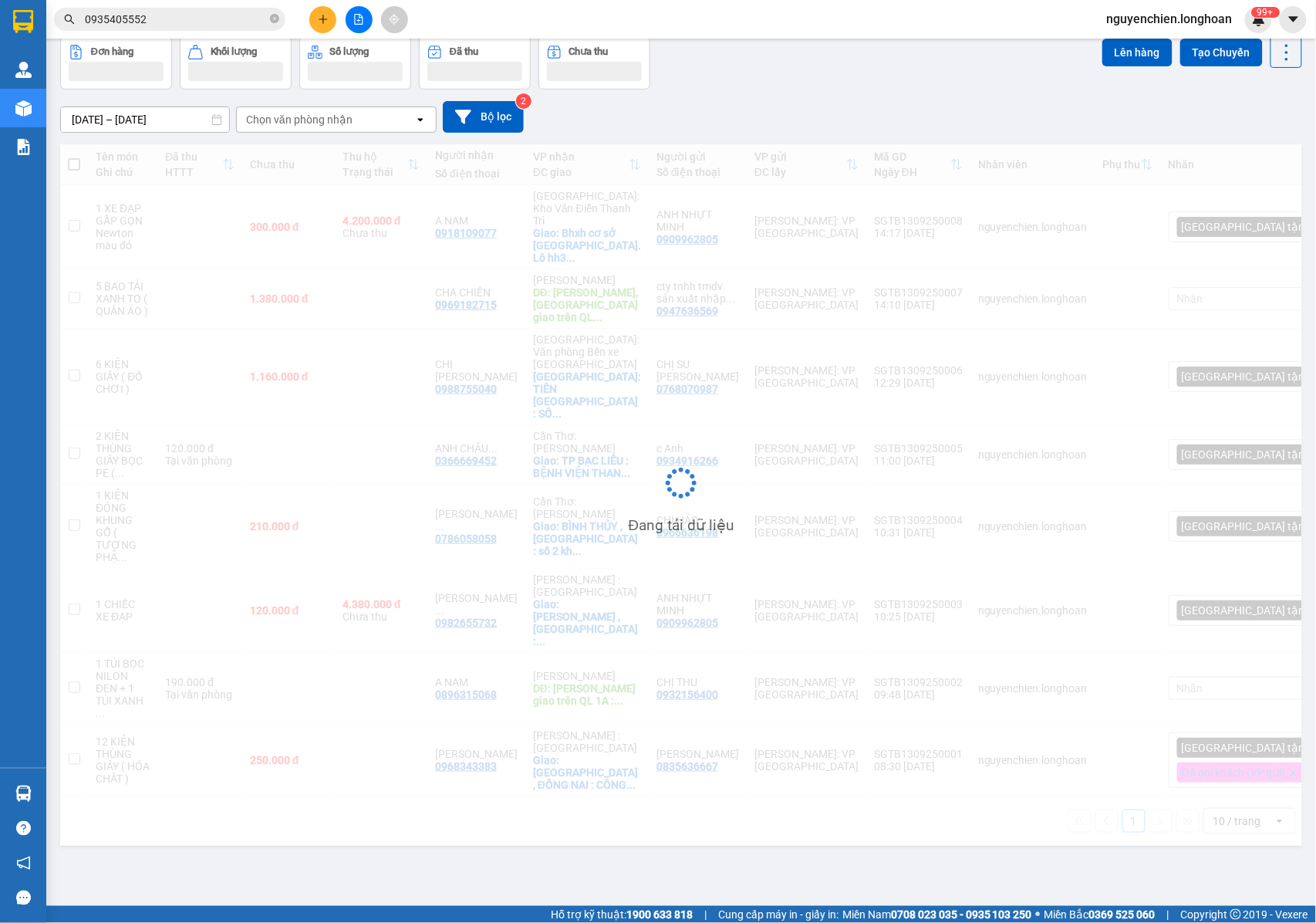
scroll to position [71, 0]
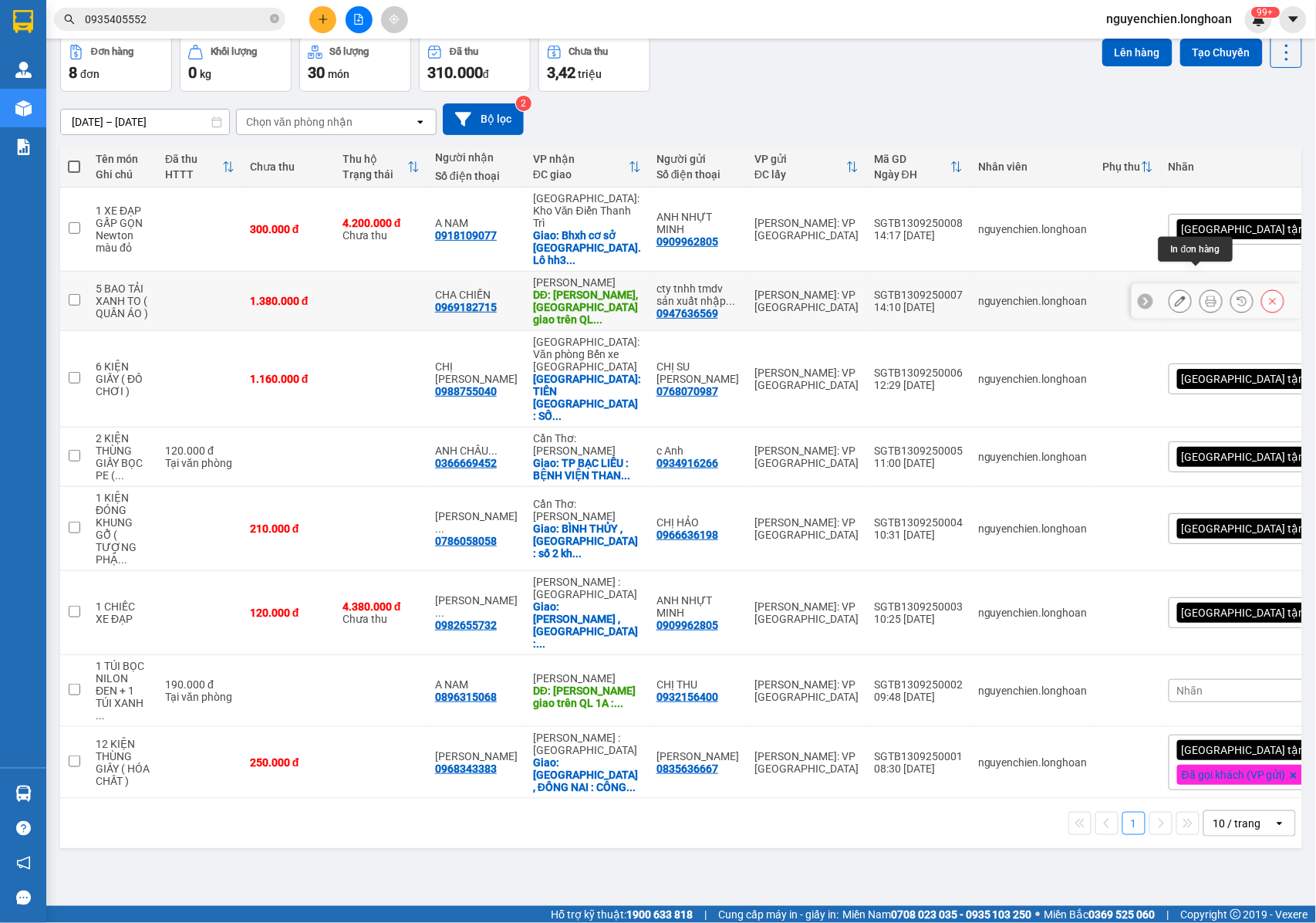
click at [1206, 296] on icon at bounding box center [1211, 301] width 11 height 11
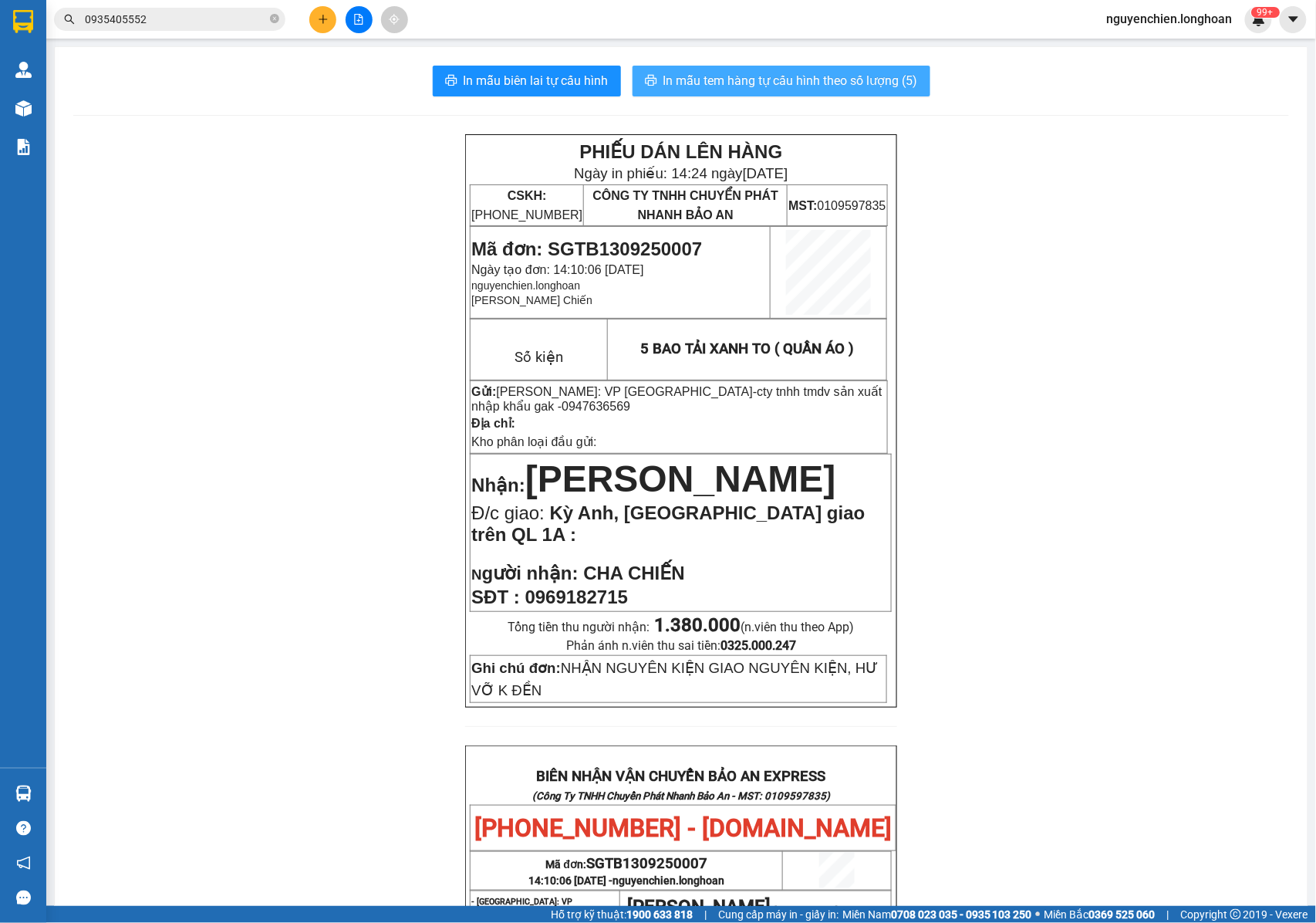
click at [753, 84] on span "In mẫu tem hàng tự cấu hình theo số lượng (5)" at bounding box center [790, 81] width 254 height 19
click at [124, 364] on div "PHIẾU DÁN LÊN HÀNG Ngày in phiếu: 14:24 ngày 13-09-2025 CSKH: 1900.06.88.33 CÔN…" at bounding box center [681, 807] width 1216 height 1346
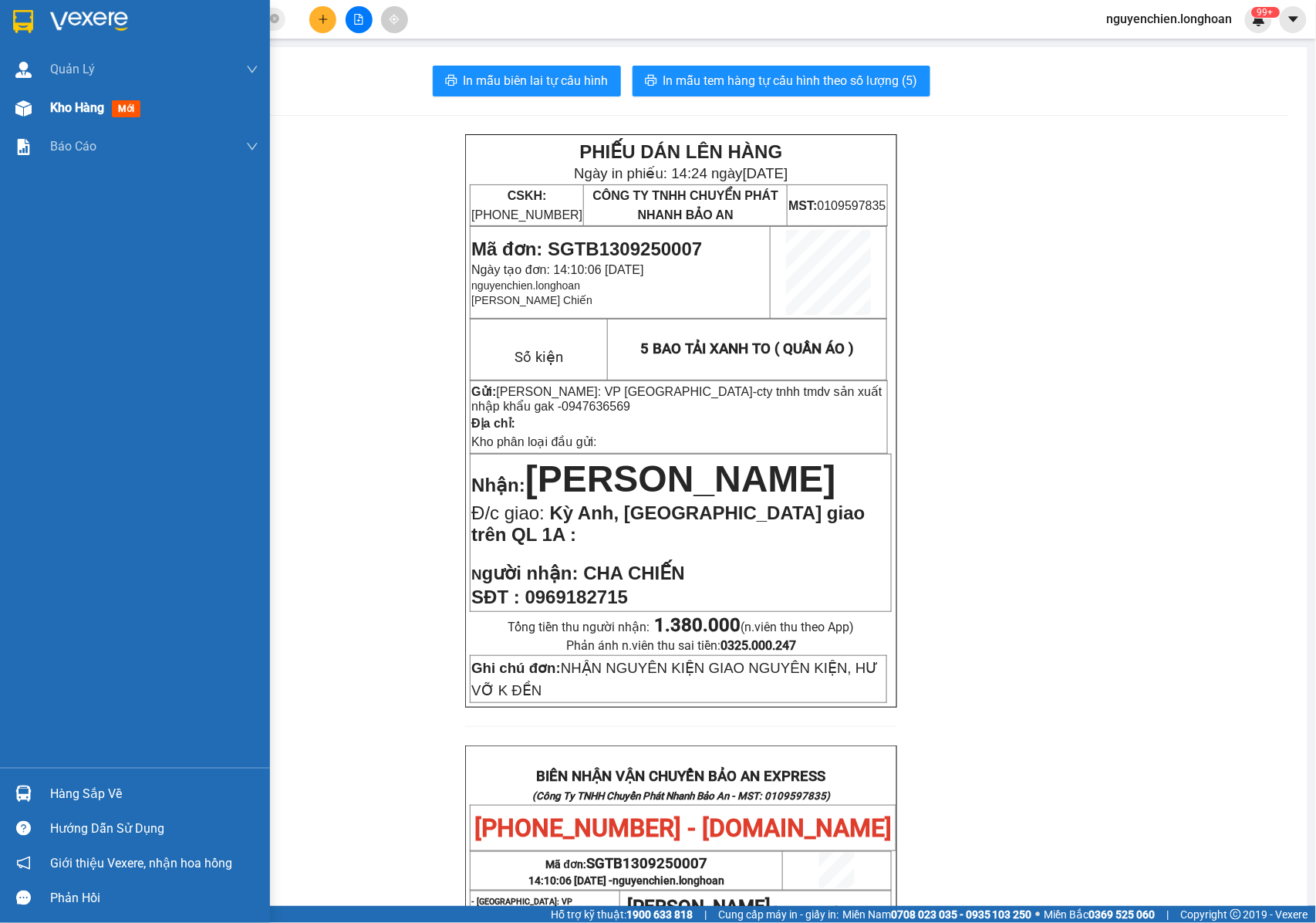
click at [25, 109] on img at bounding box center [23, 108] width 16 height 16
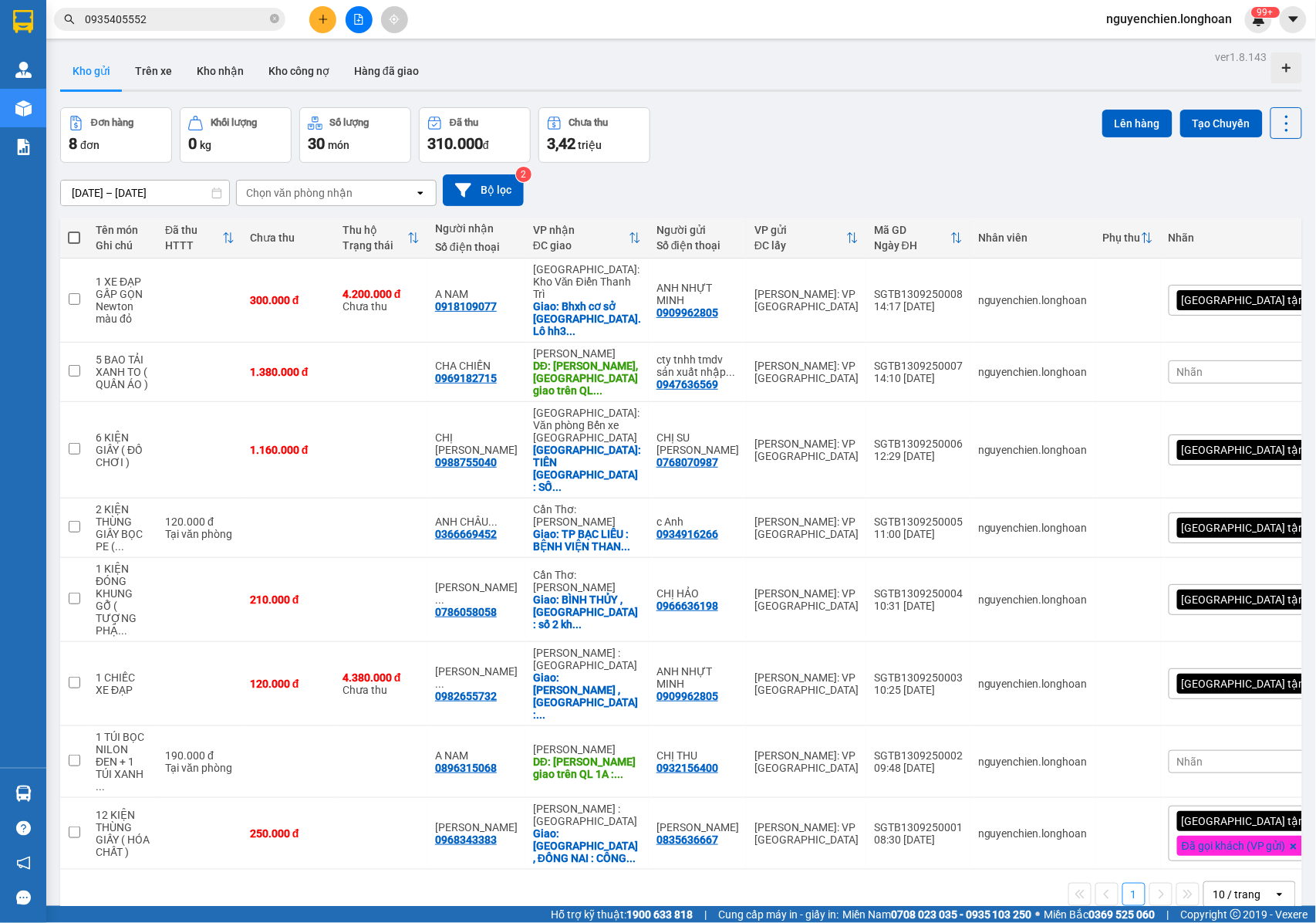
click at [1189, 360] on div "Nhãn" at bounding box center [1256, 371] width 175 height 23
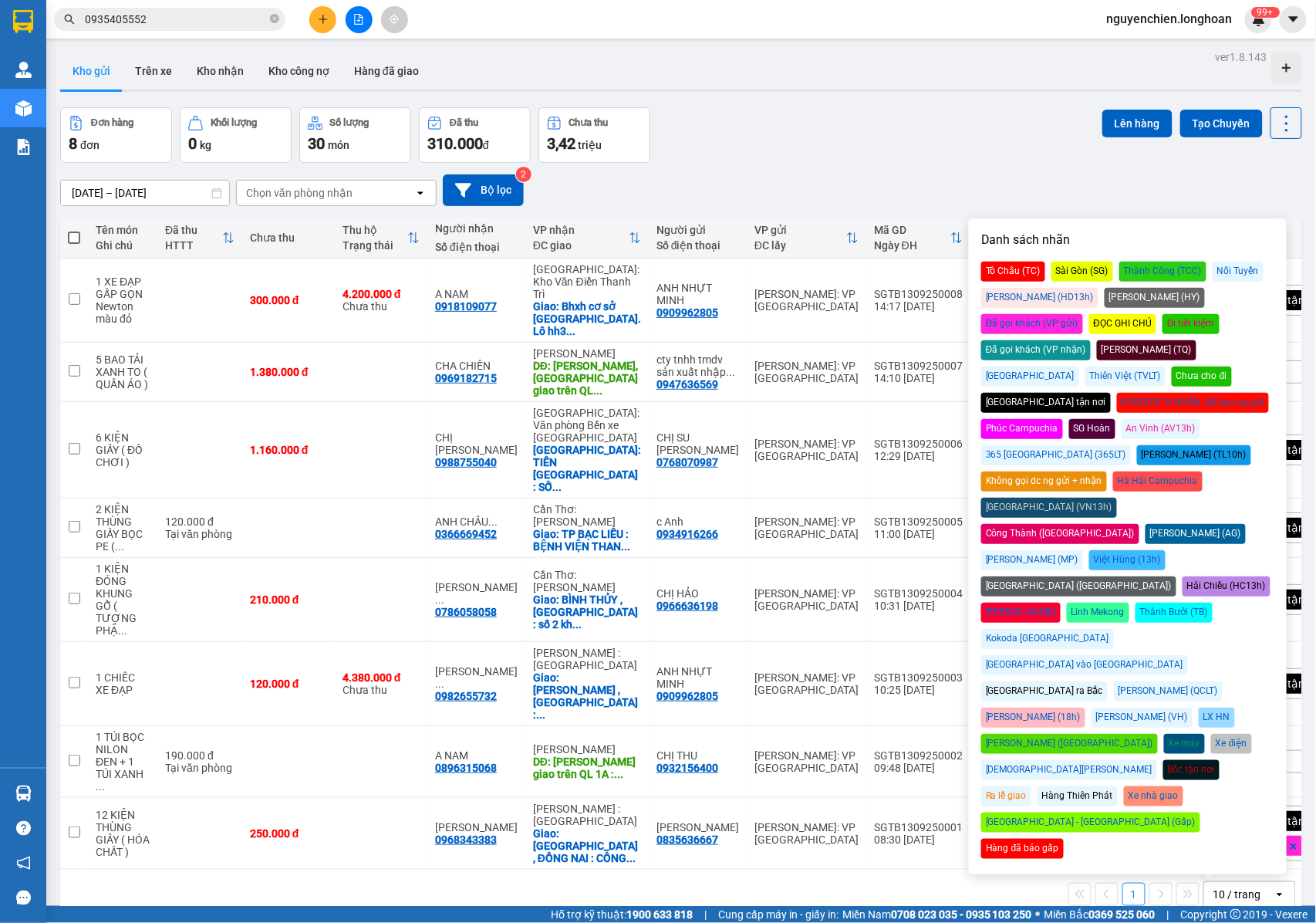
click at [1083, 314] on div "Đã gọi khách (VP gửi)" at bounding box center [1032, 324] width 101 height 20
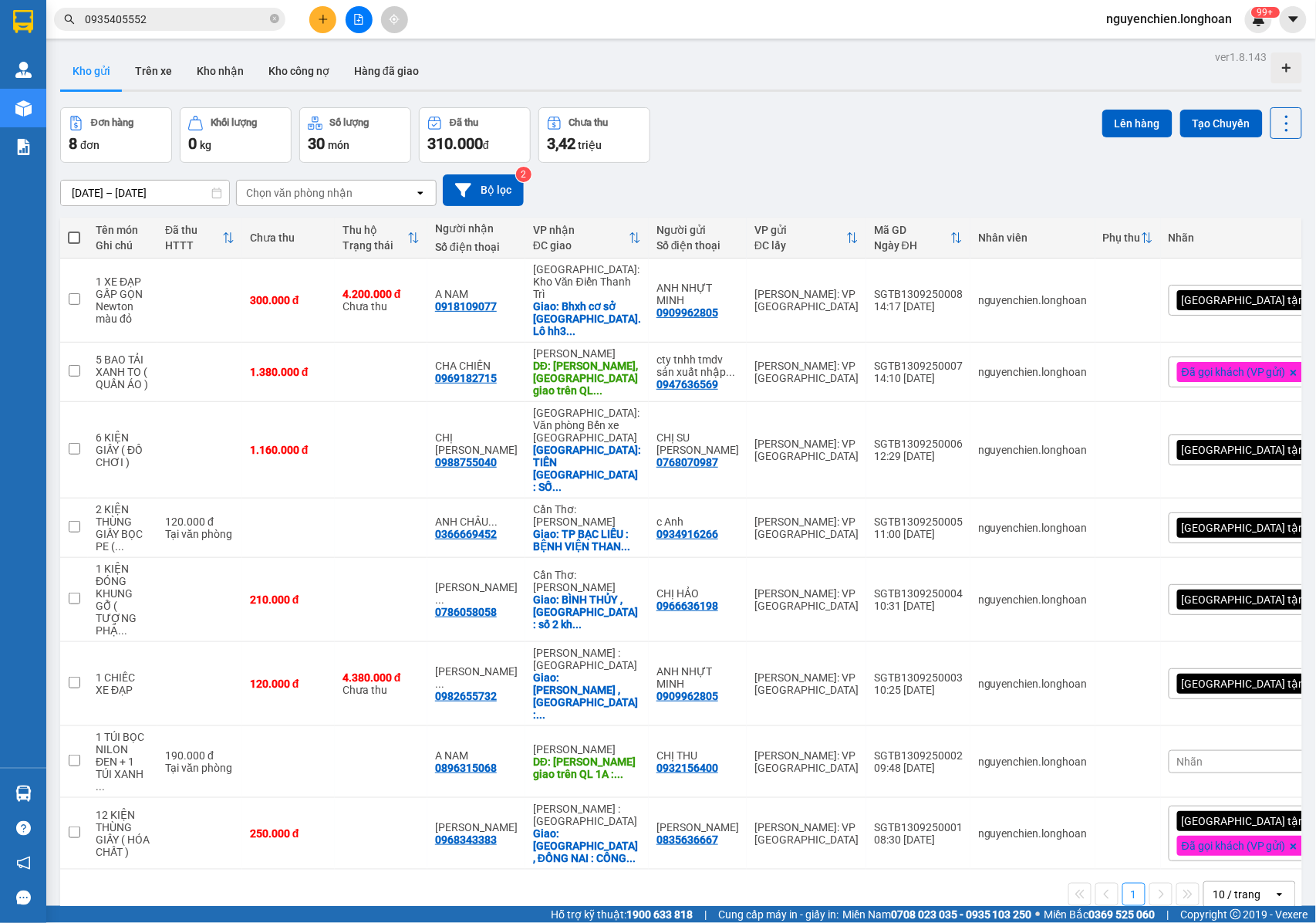
click at [866, 121] on div "Đơn hàng 8 đơn Khối lượng 0 kg Số lượng 30 món Đã thu 310.000 đ Chưa thu 3,42 t…" at bounding box center [681, 135] width 1242 height 56
click at [329, 22] on button at bounding box center [323, 20] width 27 height 27
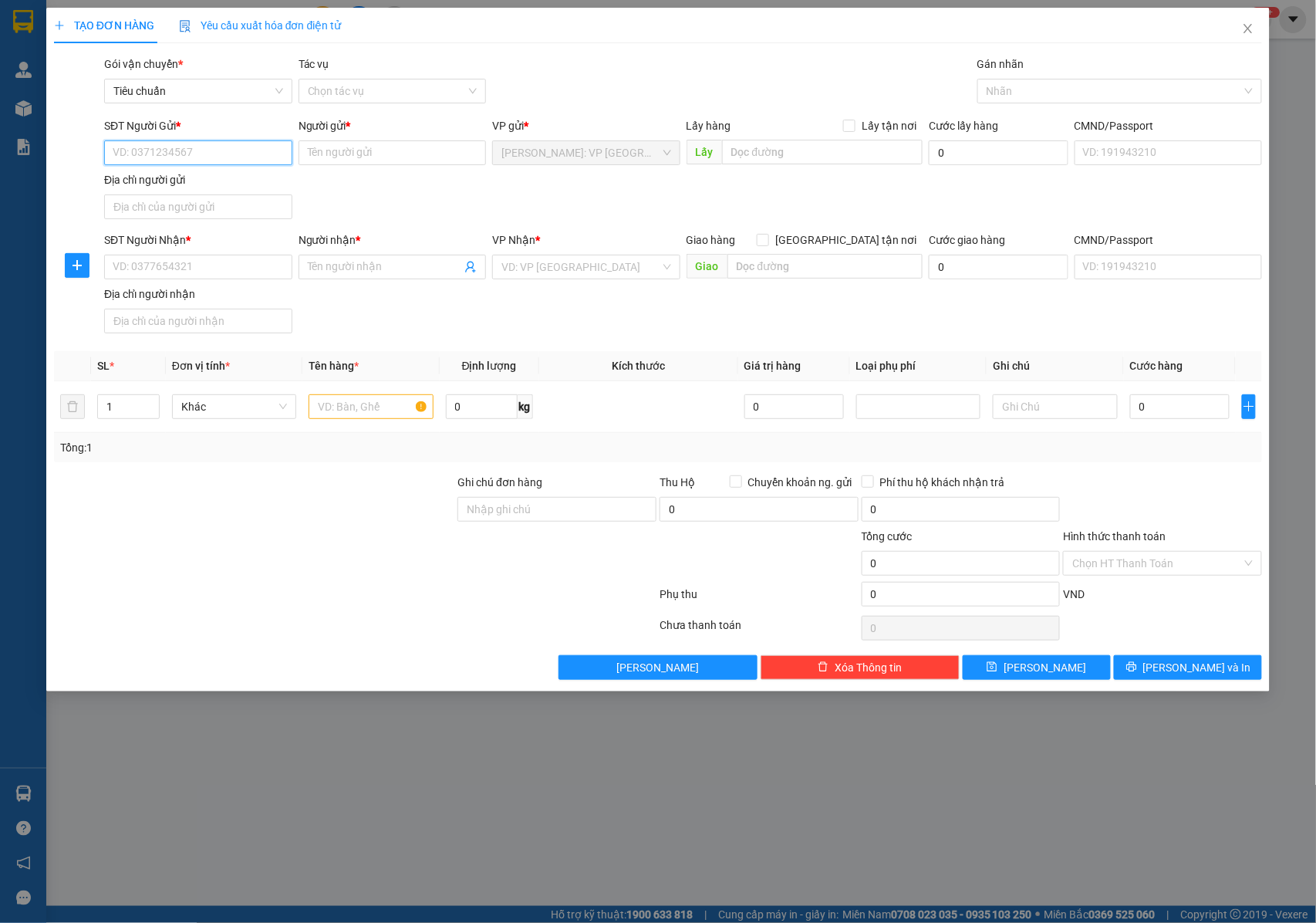
click at [171, 151] on input "SĐT Người Gửi *" at bounding box center [197, 152] width 188 height 25
type input "0912023469"
click at [196, 153] on input "0912023469" at bounding box center [197, 152] width 188 height 25
click at [222, 186] on div "0912023469 - CÔNG TY TNHH KỸ THUẬT TED" at bounding box center [223, 184] width 220 height 17
type input "CÔNG TY TNHH KỸ THUẬT TED"
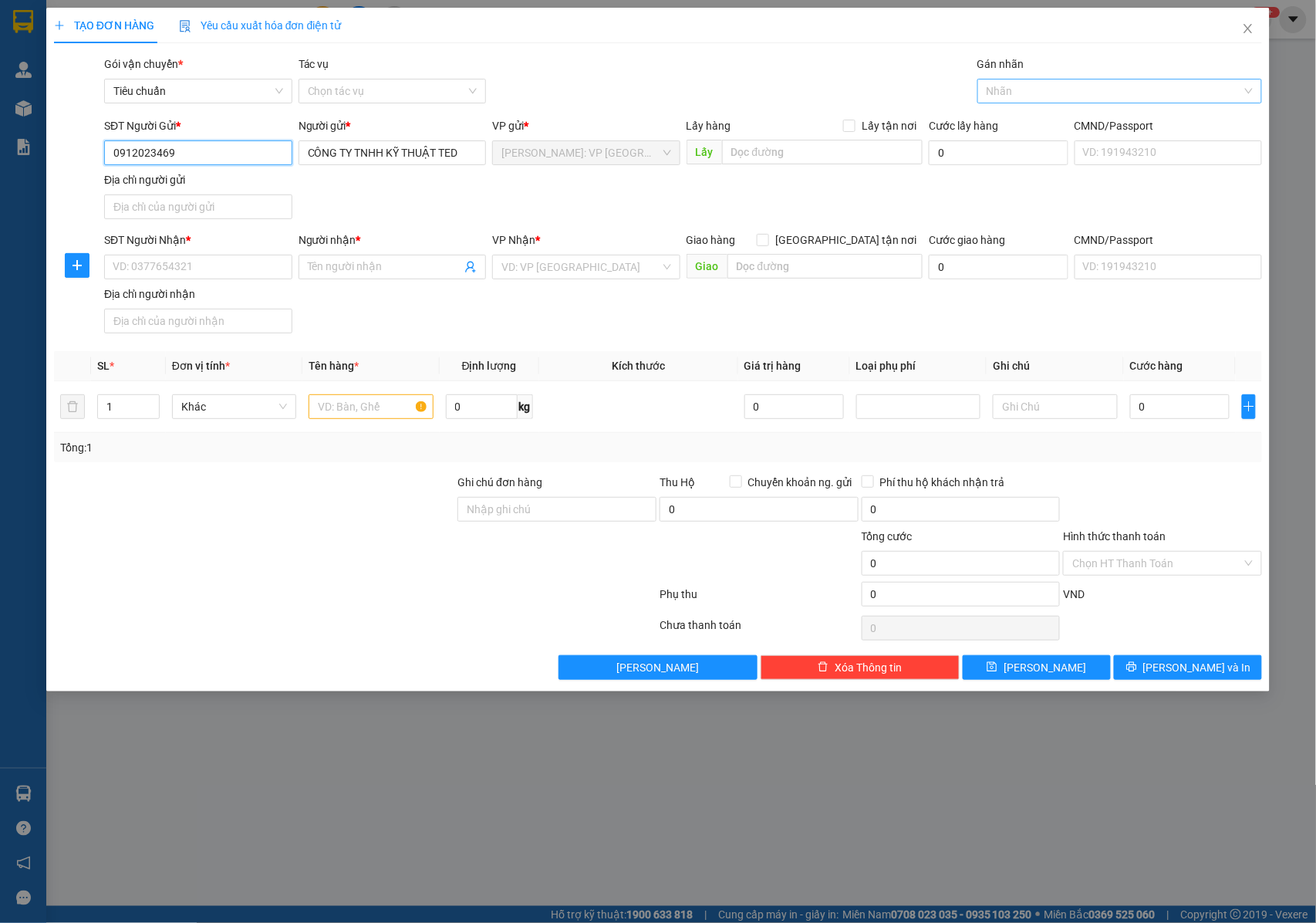
click at [1011, 97] on div at bounding box center [1112, 90] width 262 height 18
type input "0912023469"
type input "giao"
click at [1009, 121] on div "[GEOGRAPHIC_DATA] tận nơi" at bounding box center [1120, 122] width 266 height 17
click at [759, 217] on div "SĐT Người Gửi * 0912023469 Người gửi * CÔNG TY TNHH KỸ THUẬT TED VP gửi * Hồ Ch…" at bounding box center [683, 171] width 1164 height 108
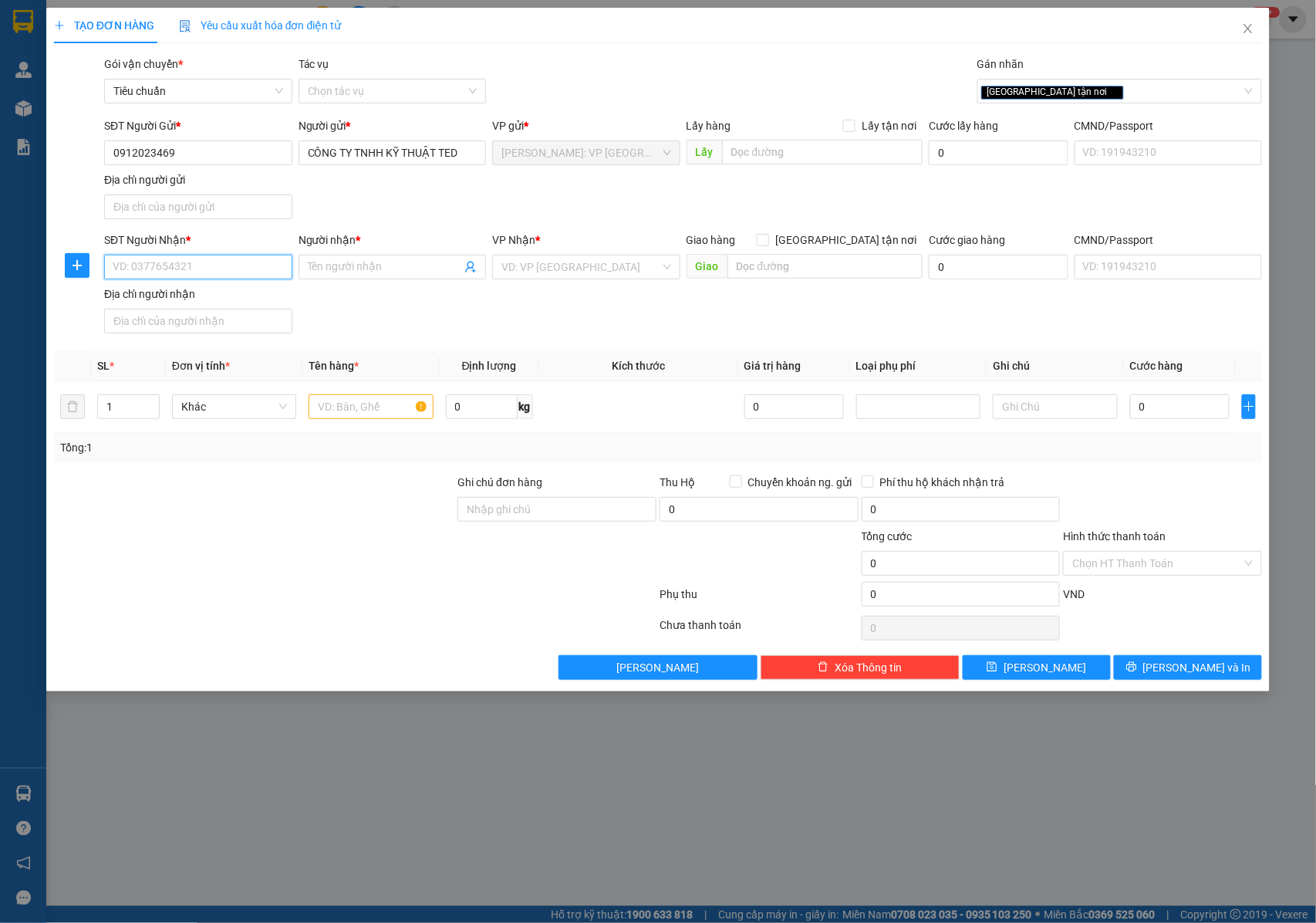
click at [210, 272] on input "SĐT Người Nhận *" at bounding box center [197, 266] width 188 height 25
click at [186, 269] on input "0931984069" at bounding box center [197, 266] width 188 height 25
drag, startPoint x: 186, startPoint y: 267, endPoint x: 112, endPoint y: 272, distance: 74.2
click at [112, 272] on input "0931984069" at bounding box center [197, 266] width 188 height 25
type input "0931984069"
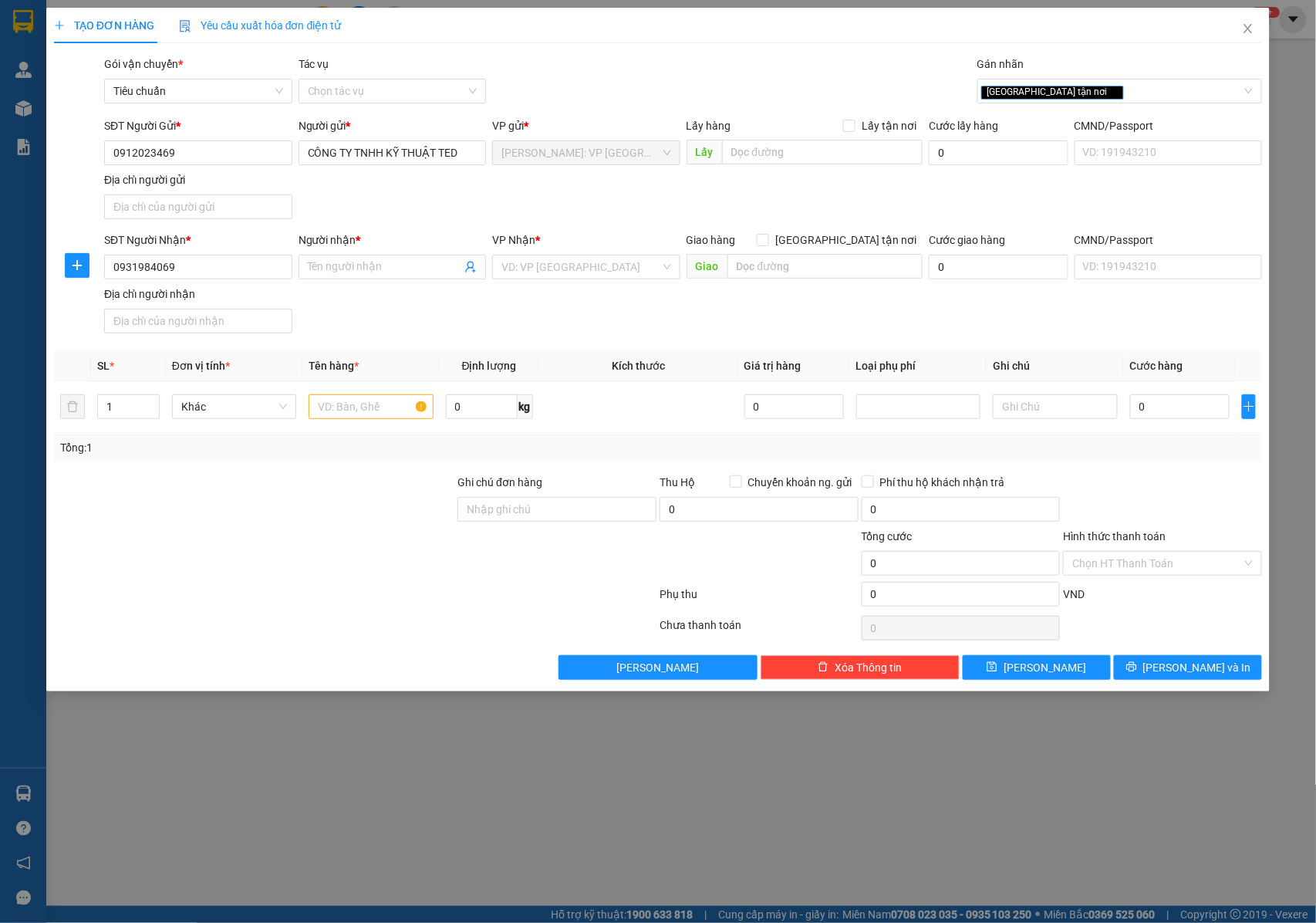
click at [519, 921] on div "TẠO ĐƠN HÀNG Yêu cầu xuất hóa đơn điện tử Transit Pickup Surcharge Ids Transit …" at bounding box center [658, 462] width 1316 height 923
click at [330, 273] on input "Người nhận *" at bounding box center [384, 266] width 155 height 17
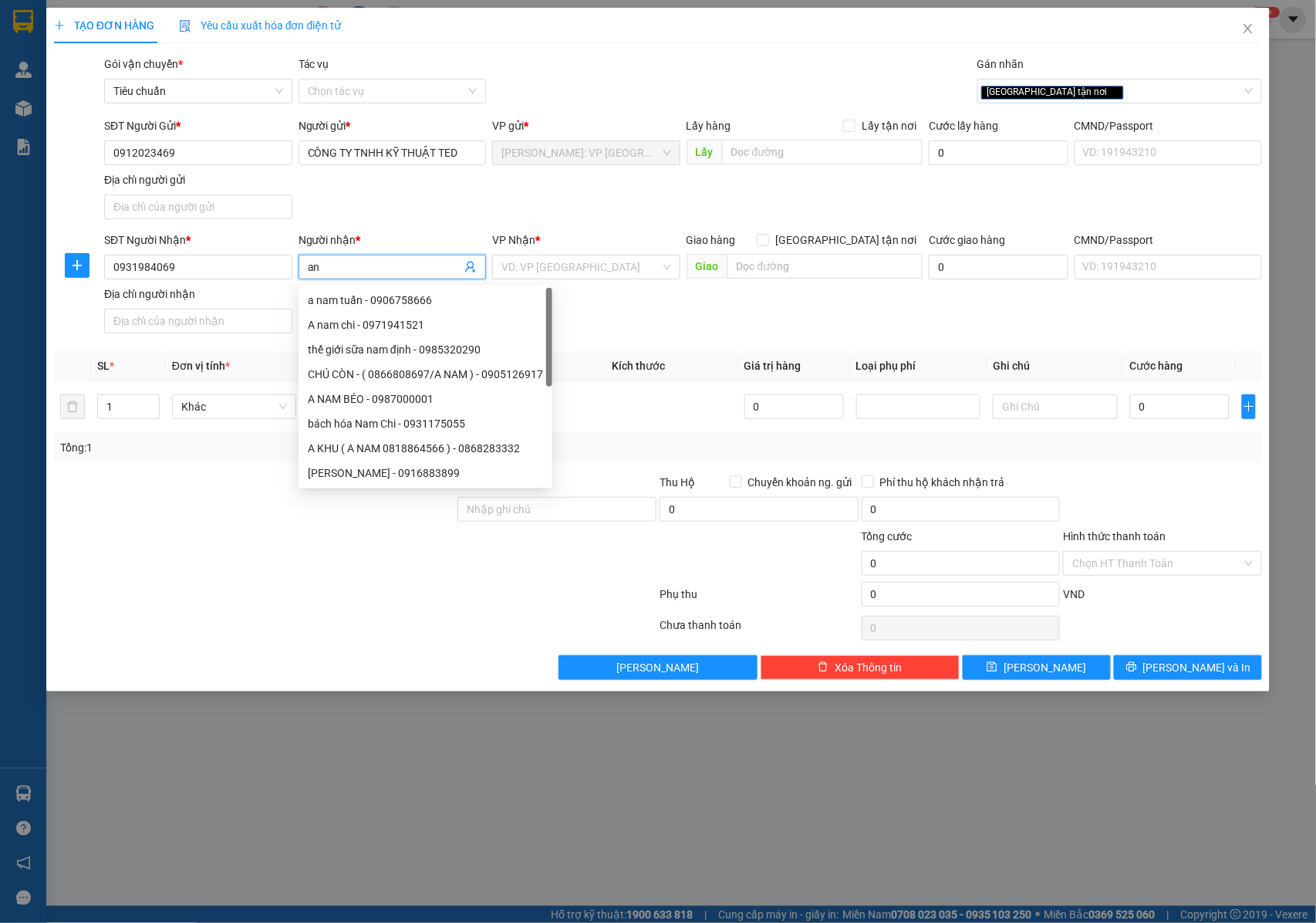
type input "a"
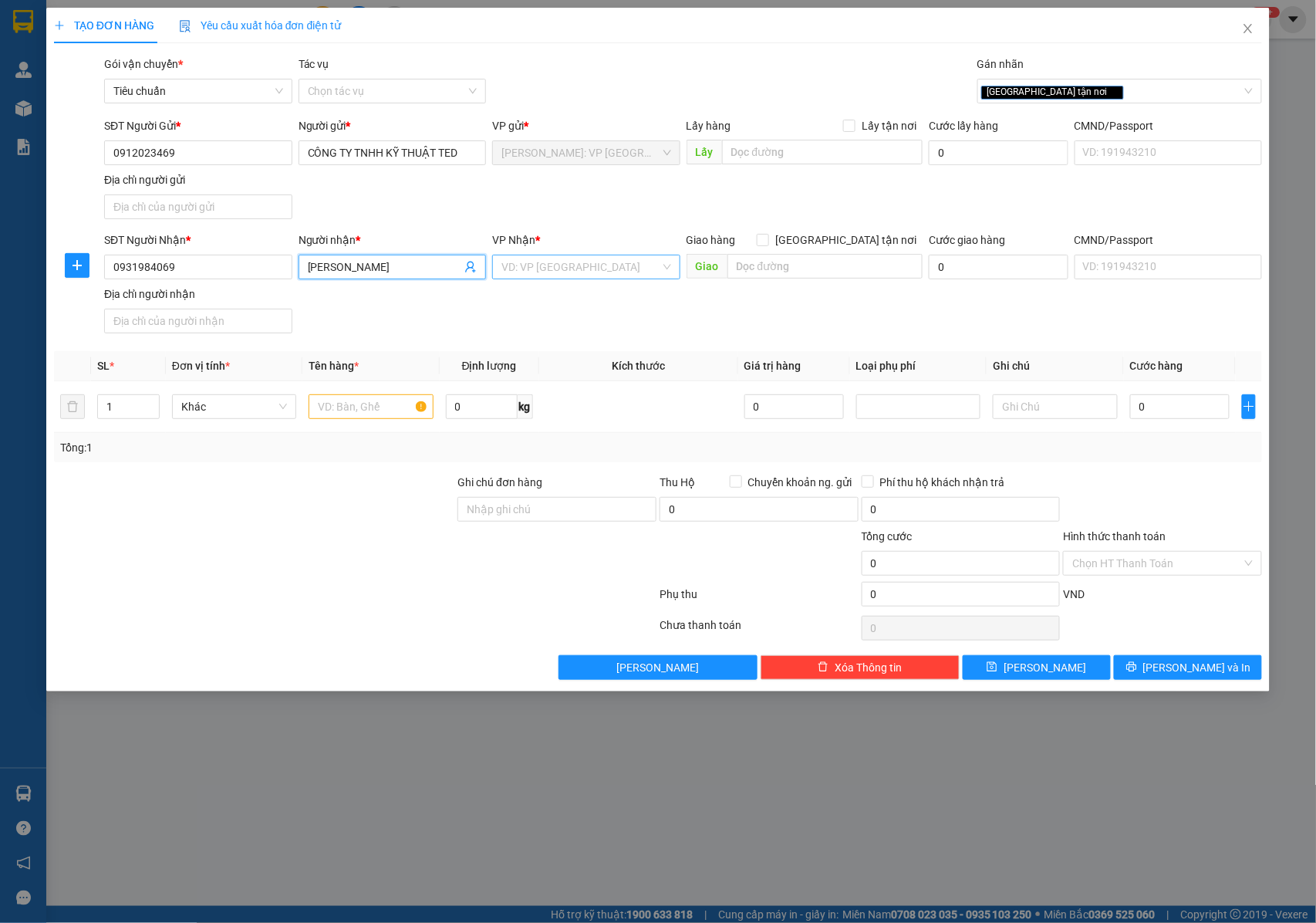
type input "ANH QUANG TUÂN"
click at [523, 266] on input "search" at bounding box center [580, 266] width 159 height 23
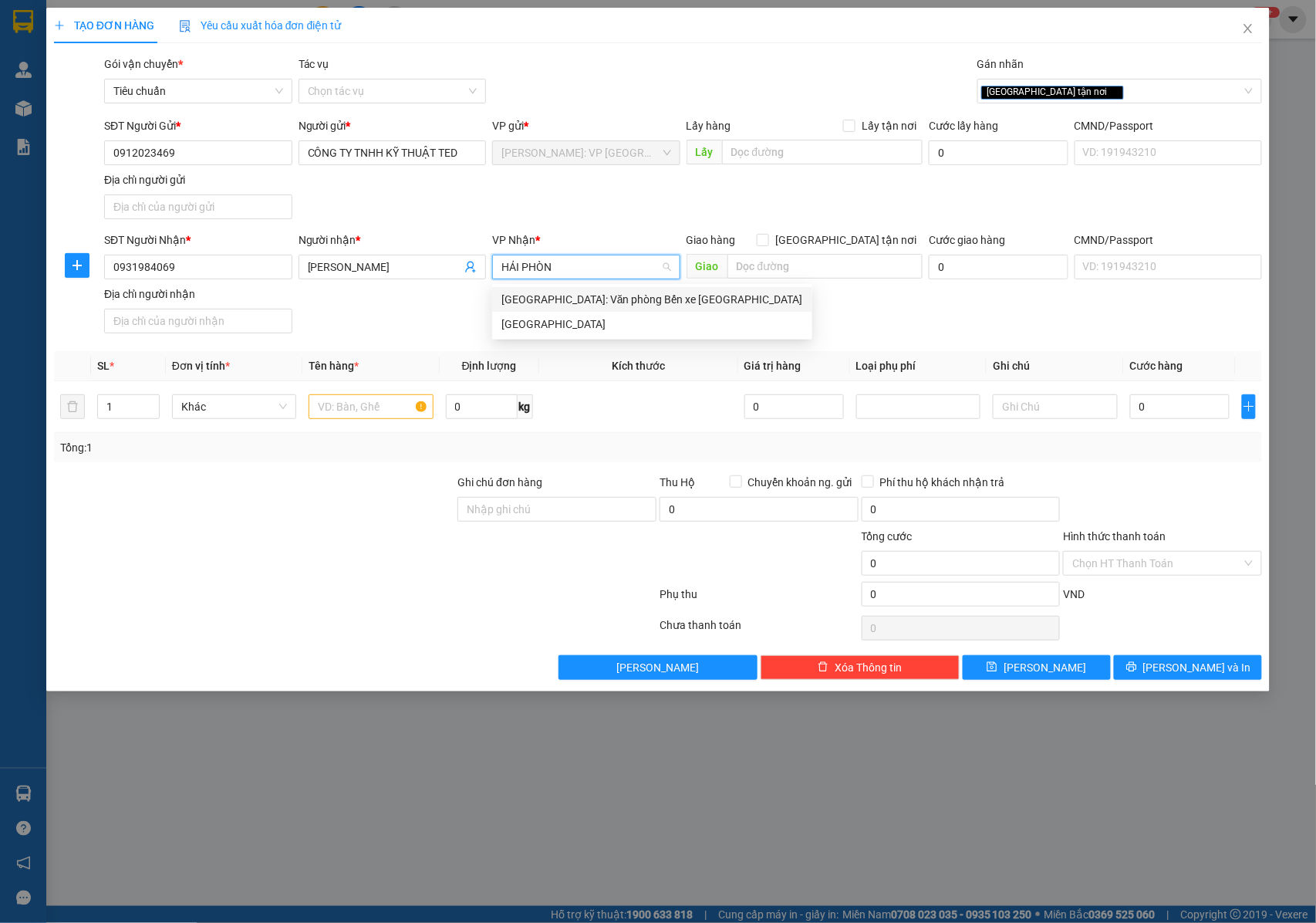
type input "HẢI PHÒNG"
drag, startPoint x: 556, startPoint y: 305, endPoint x: 889, endPoint y: 238, distance: 339.7
click at [557, 305] on div "Hải Phòng: Văn phòng Bến xe Thượng Lý" at bounding box center [652, 299] width 301 height 17
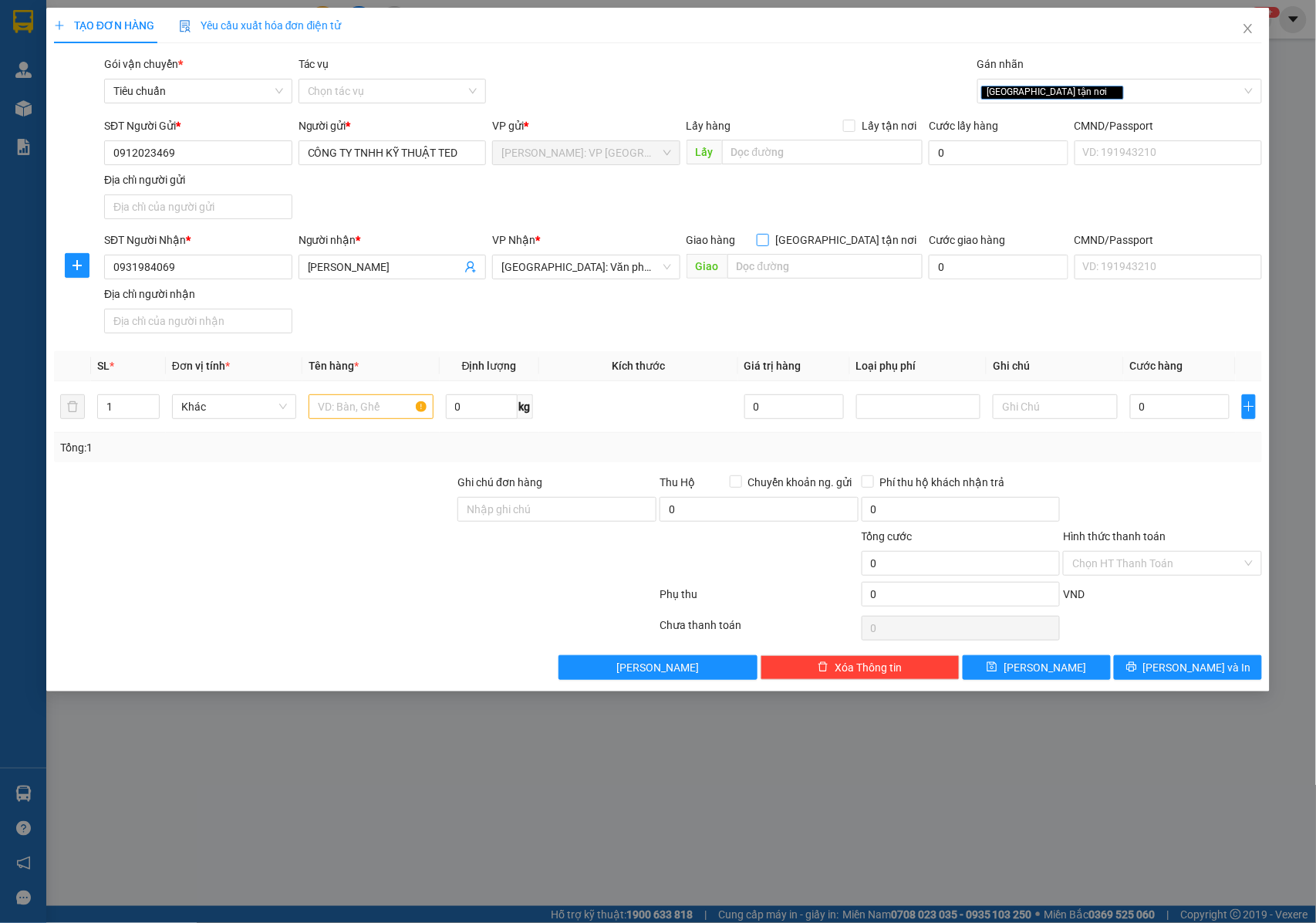
click at [767, 236] on input "[GEOGRAPHIC_DATA] tận nơi" at bounding box center [763, 239] width 11 height 11
checkbox input "true"
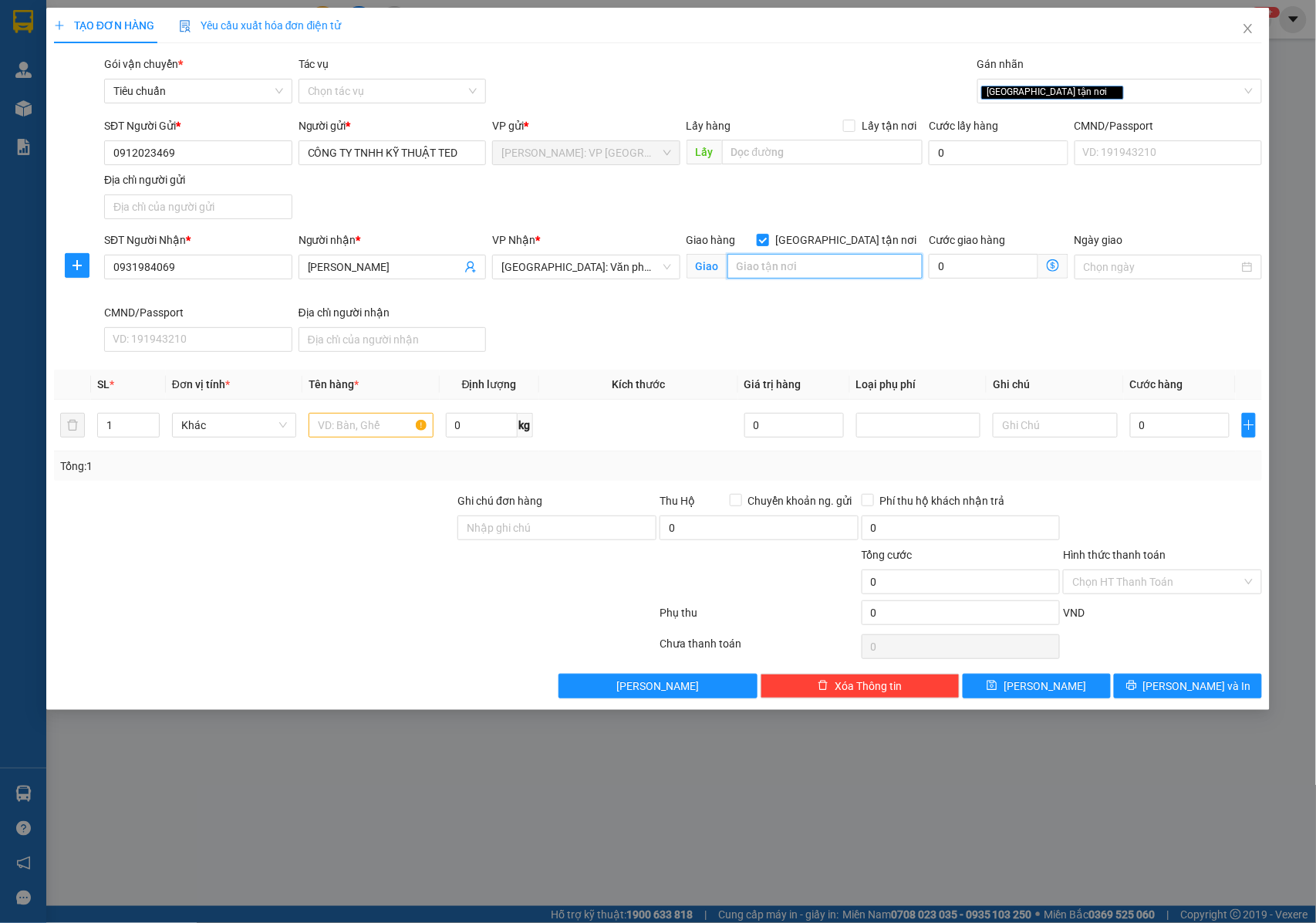
click at [800, 267] on input "text" at bounding box center [825, 266] width 195 height 25
type input "T"
type input "THE CENTRIC , ĐƯỜNG ĐỖ MƯỜI , PHỐ MỚI , XÃ DƯƠNG QUANG , THỦY NGUYÊN , HẢI PHONG"
click at [121, 420] on input "1" at bounding box center [128, 425] width 61 height 23
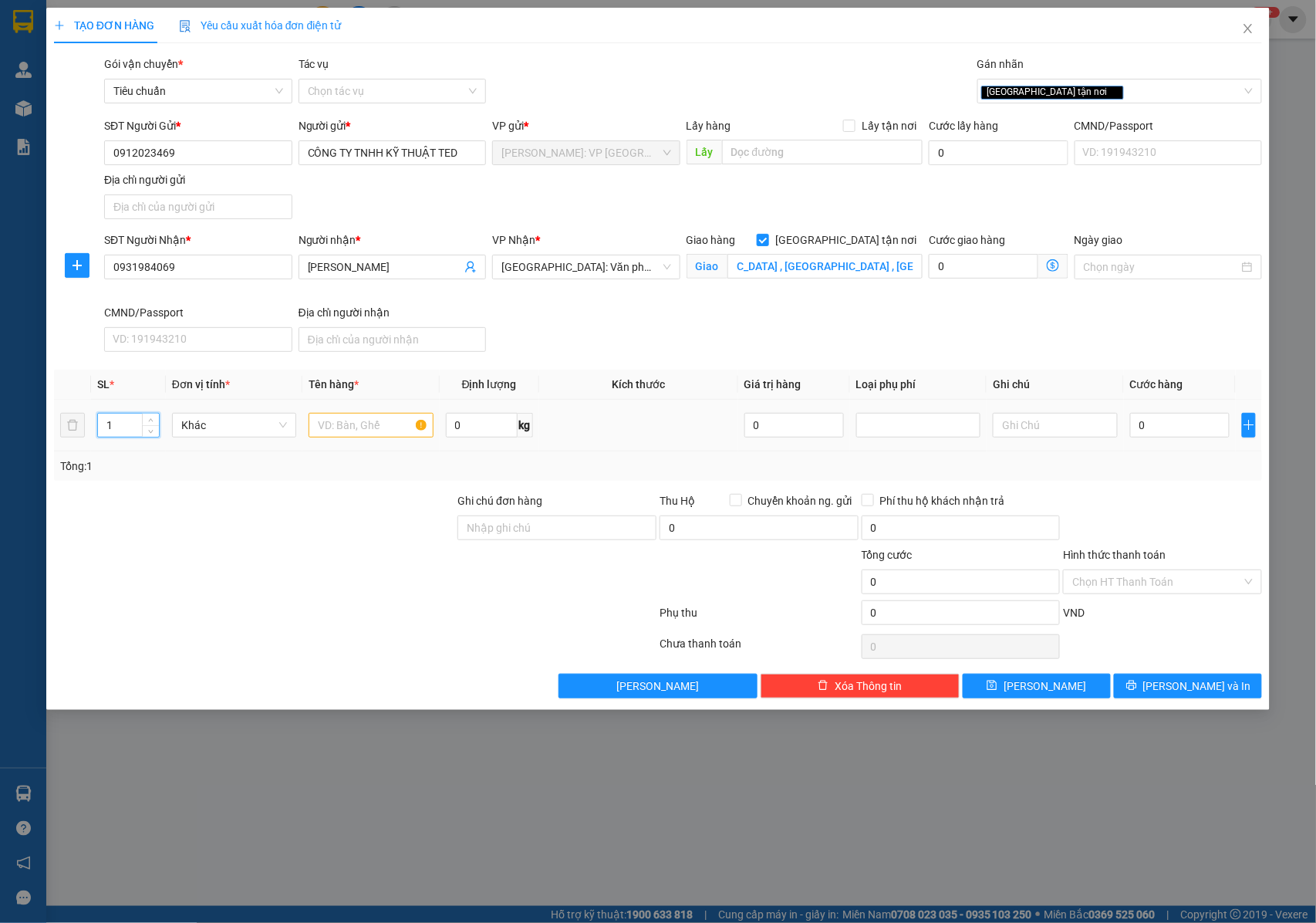
scroll to position [0, 0]
click at [143, 421] on span "Increase Value" at bounding box center [150, 421] width 17 height 14
click at [147, 421] on span "up" at bounding box center [151, 421] width 10 height 10
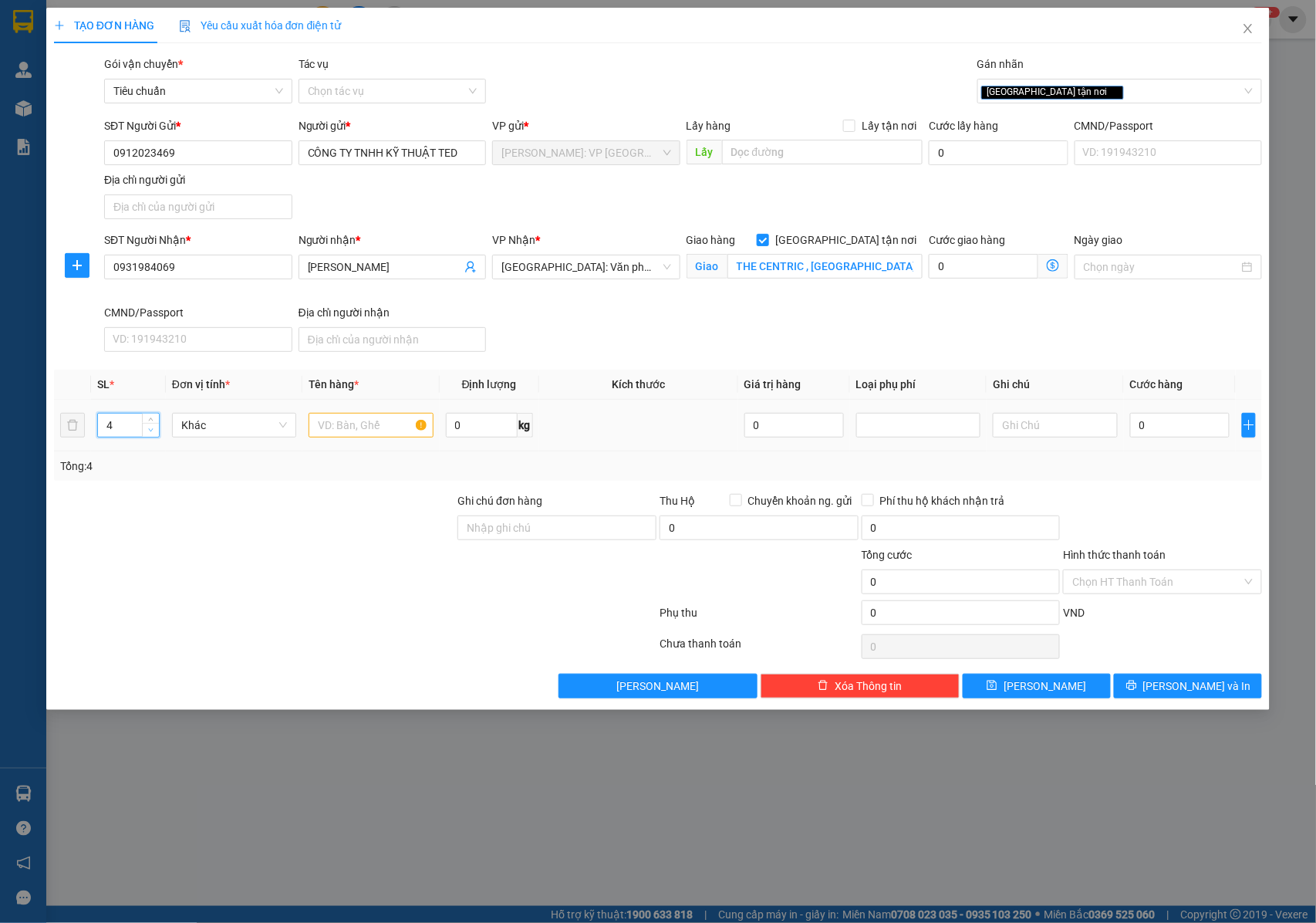
click at [152, 437] on span "Decrease Value" at bounding box center [150, 430] width 17 height 14
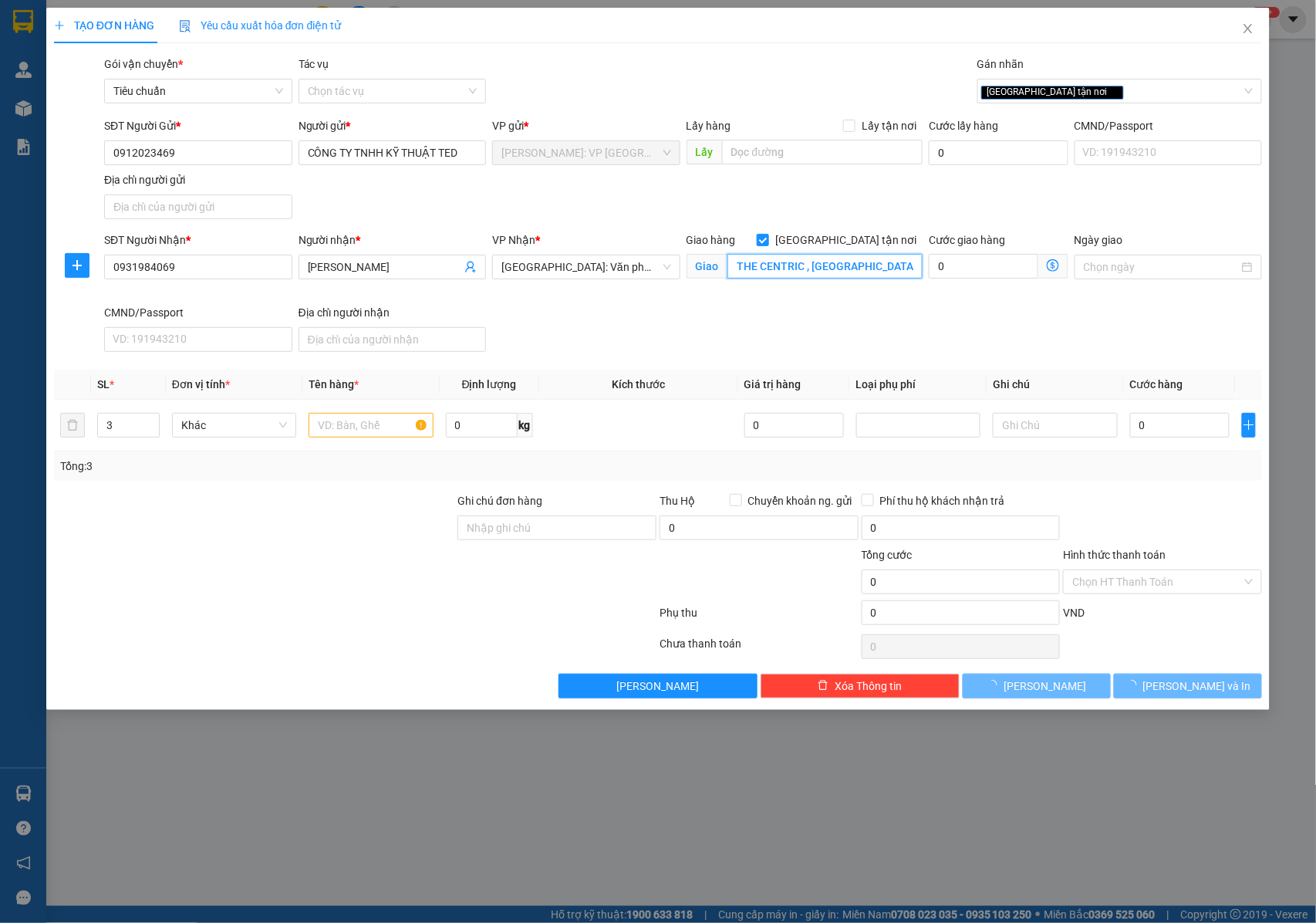
click at [837, 266] on input "THE CENTRIC , ĐƯỜNG ĐỖ MƯỜI , PHỐ MỚI , XÃ DƯƠNG QUANG , THỦY NGUYÊN , HẢI PHONG" at bounding box center [825, 266] width 195 height 25
click at [850, 272] on input "THE CENTRIC , ĐƯỜNG ĐỖ MƯỜI , PHỐ MỚI , XÃ DƯƠNG QUANG , THỦY NGUYÊN , HẢI PHONG" at bounding box center [825, 266] width 195 height 25
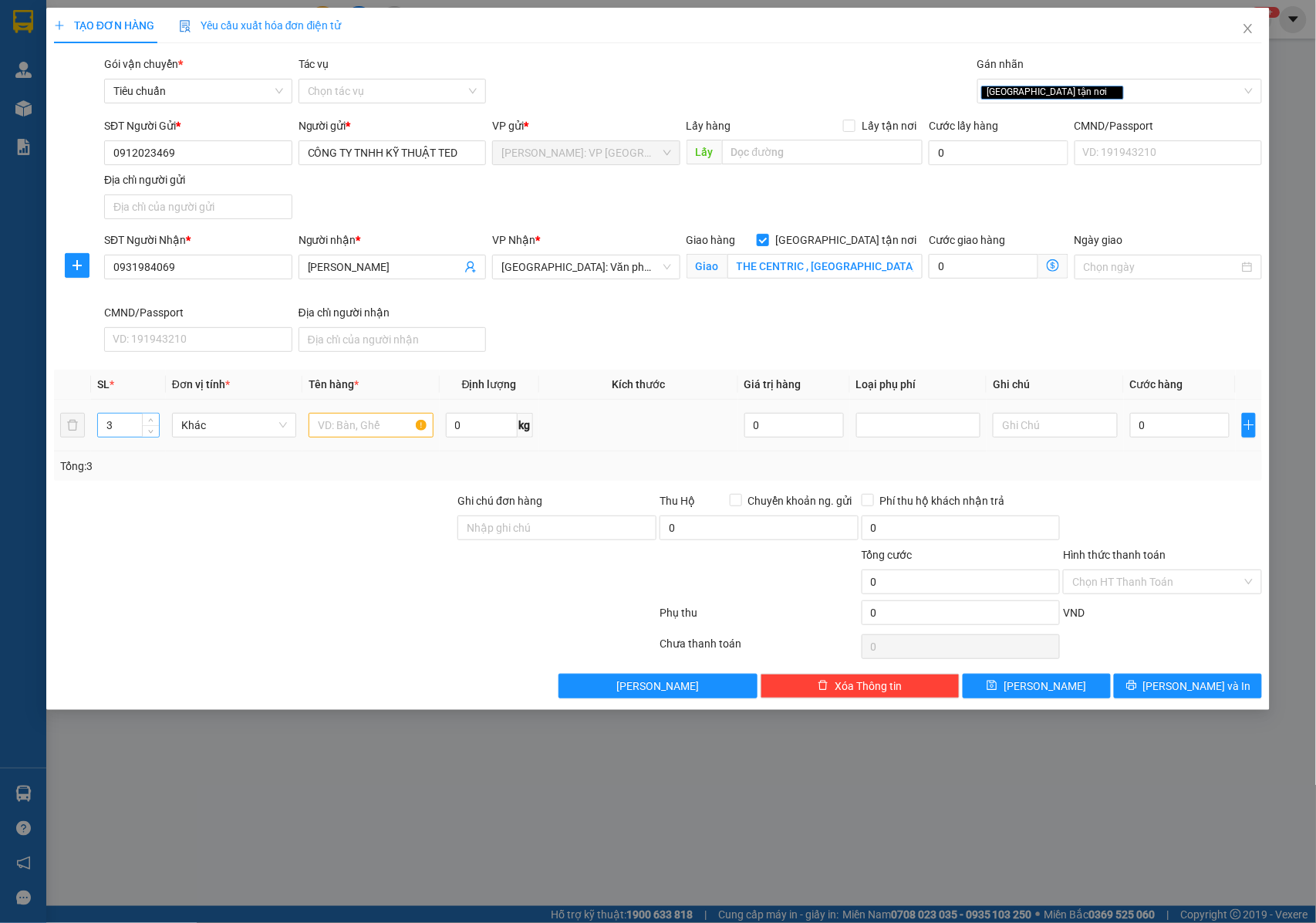
click at [127, 426] on input "3" at bounding box center [128, 425] width 61 height 23
type input "4"
click at [149, 421] on icon "up" at bounding box center [151, 421] width 6 height 6
click at [334, 427] on input "text" at bounding box center [370, 425] width 124 height 25
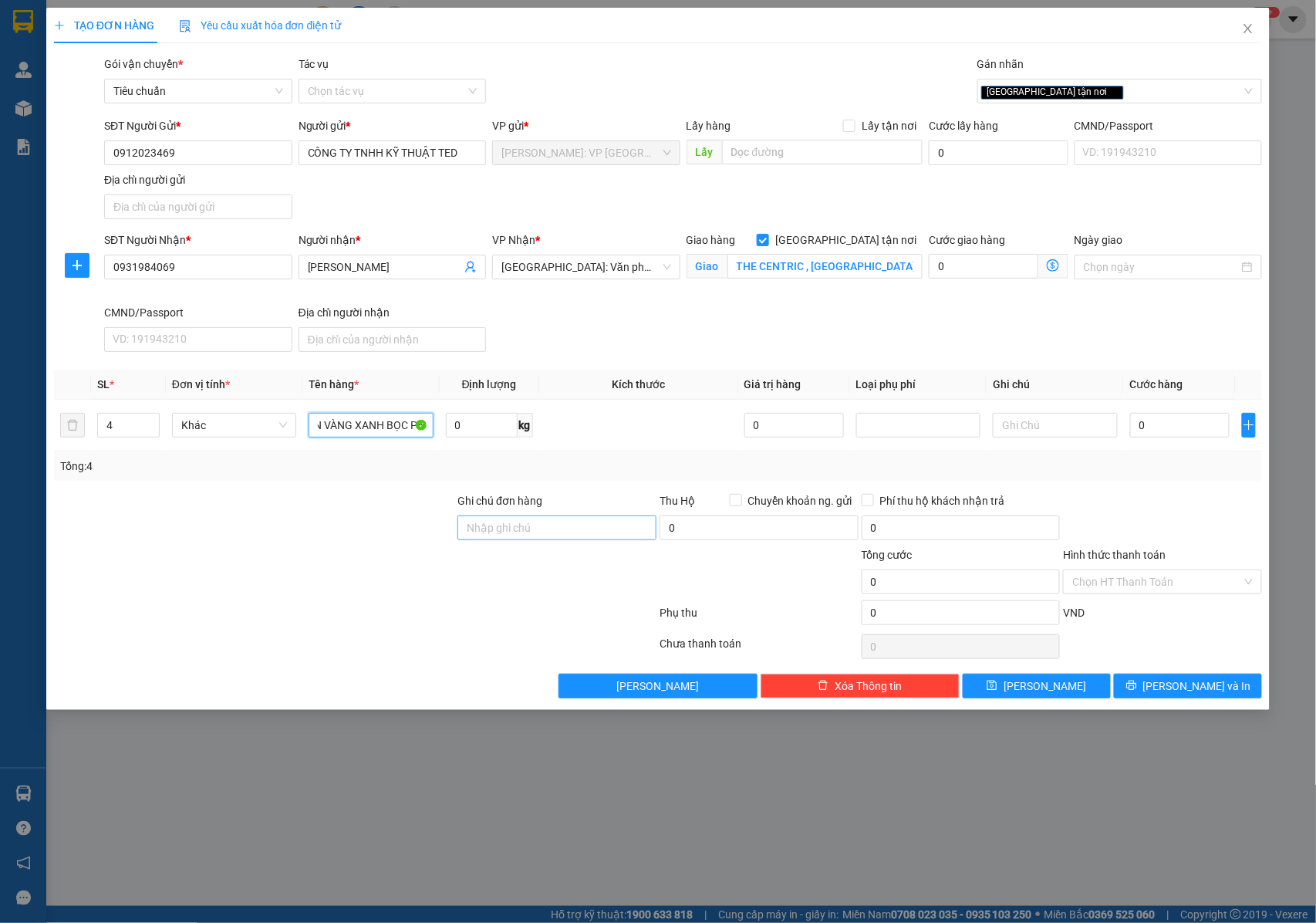
type input "3 CUỘN ĐIỆN ĐEN BỌC PE + 1 CUỘN ĐIỆN VÀNG XANH BỌC PE"
drag, startPoint x: 525, startPoint y: 528, endPoint x: 532, endPoint y: 530, distance: 7.3
click at [525, 528] on input "Ghi chú đơn hàng" at bounding box center [557, 527] width 199 height 25
click at [1161, 431] on input "0" at bounding box center [1180, 425] width 100 height 25
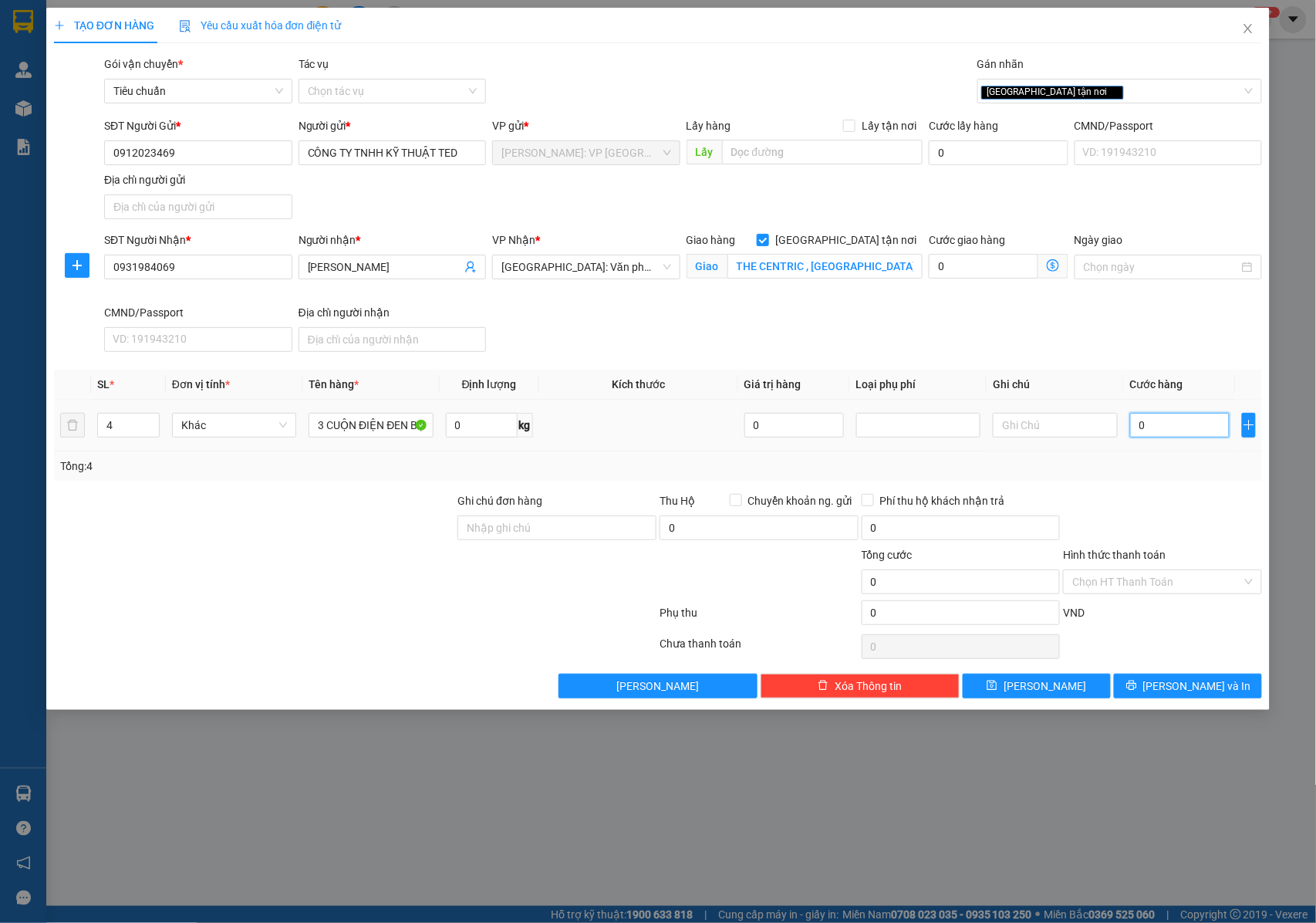
click at [1159, 426] on input "0" at bounding box center [1180, 425] width 100 height 25
type input "4"
type input "41"
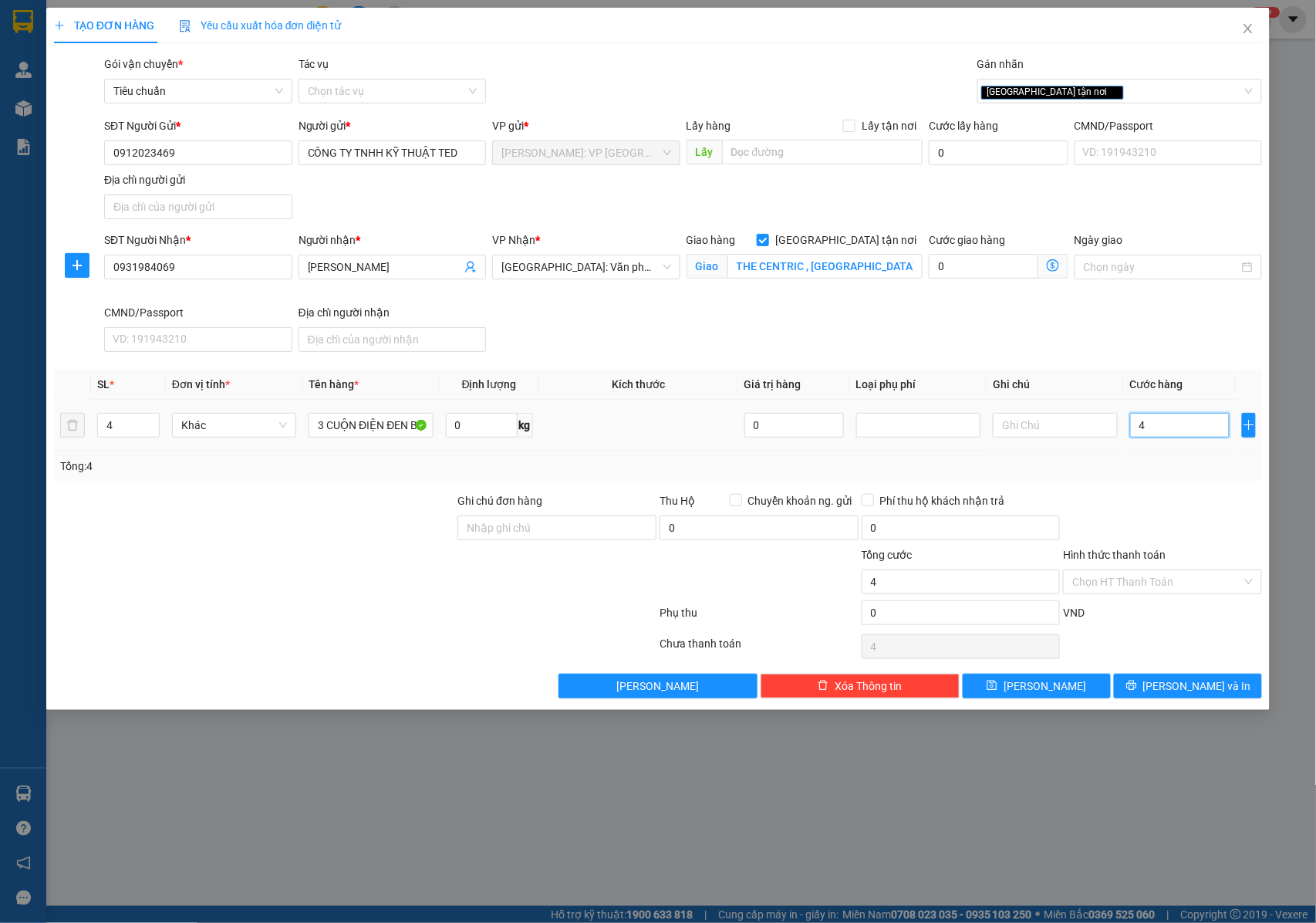
type input "41"
type input "410"
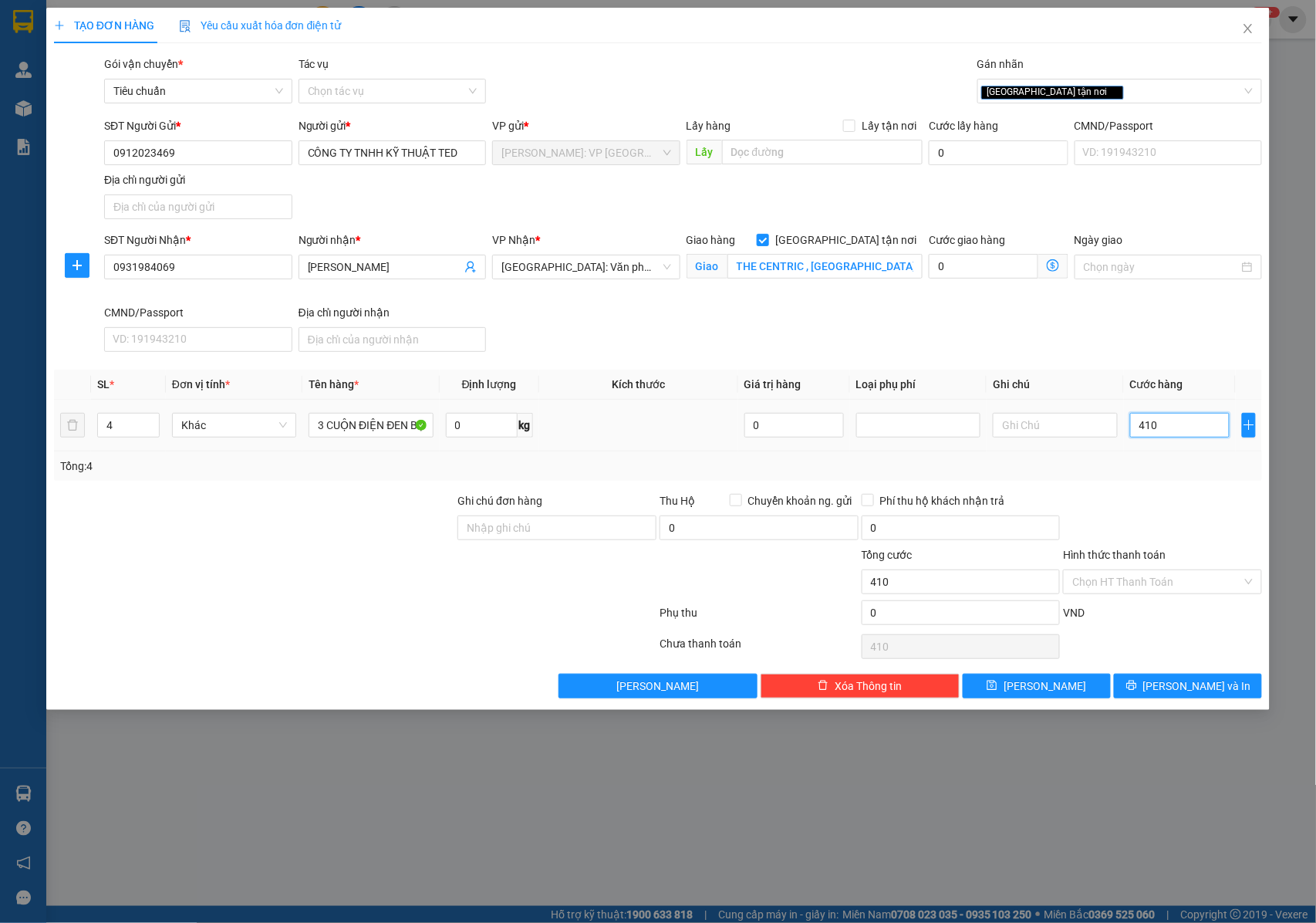
type input "4.100"
type input "41.000"
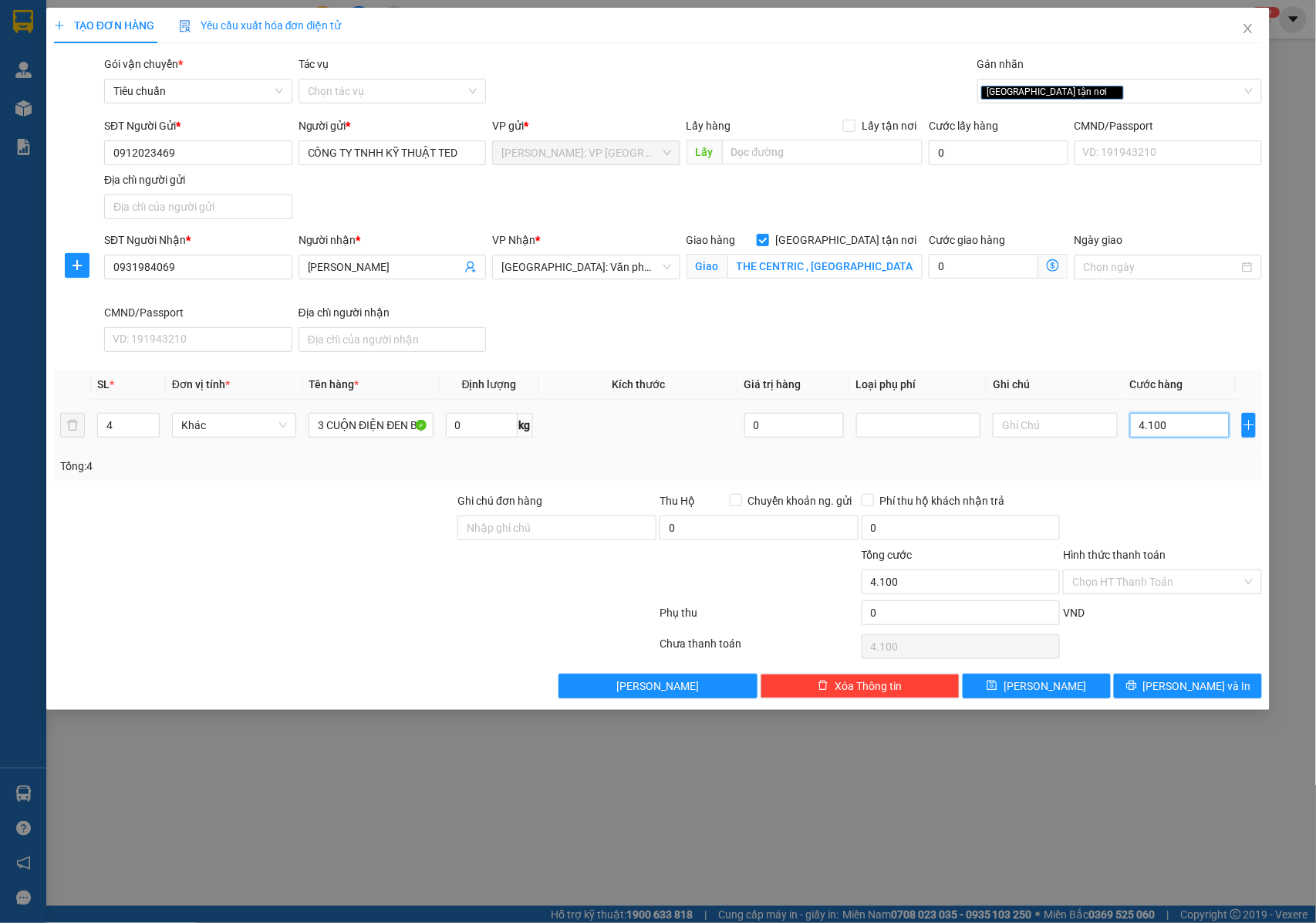
type input "41.000"
type input "410.000"
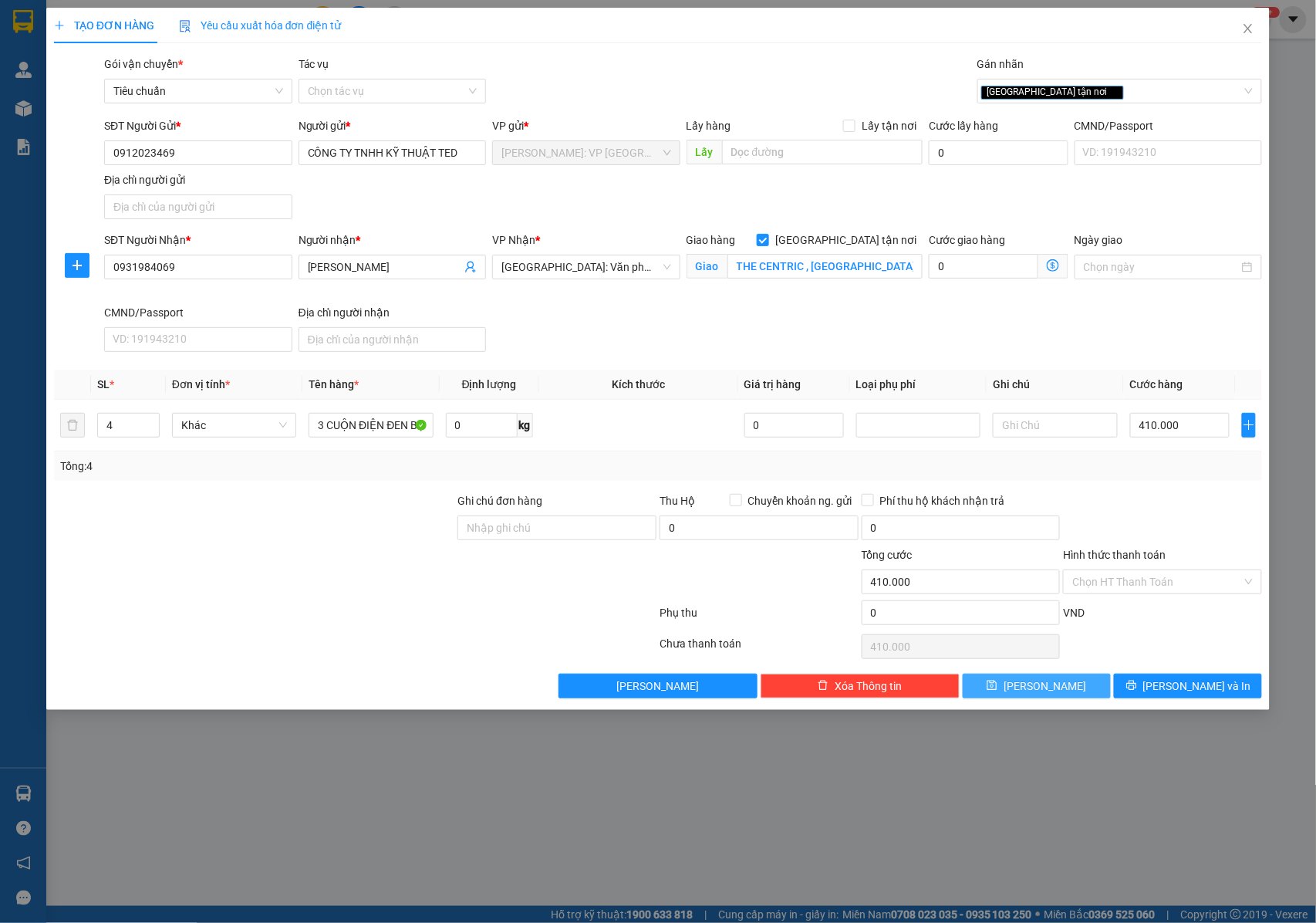
click at [1035, 695] on span "[PERSON_NAME]" at bounding box center [1045, 685] width 82 height 17
checkbox input "false"
type input "1"
type input "0"
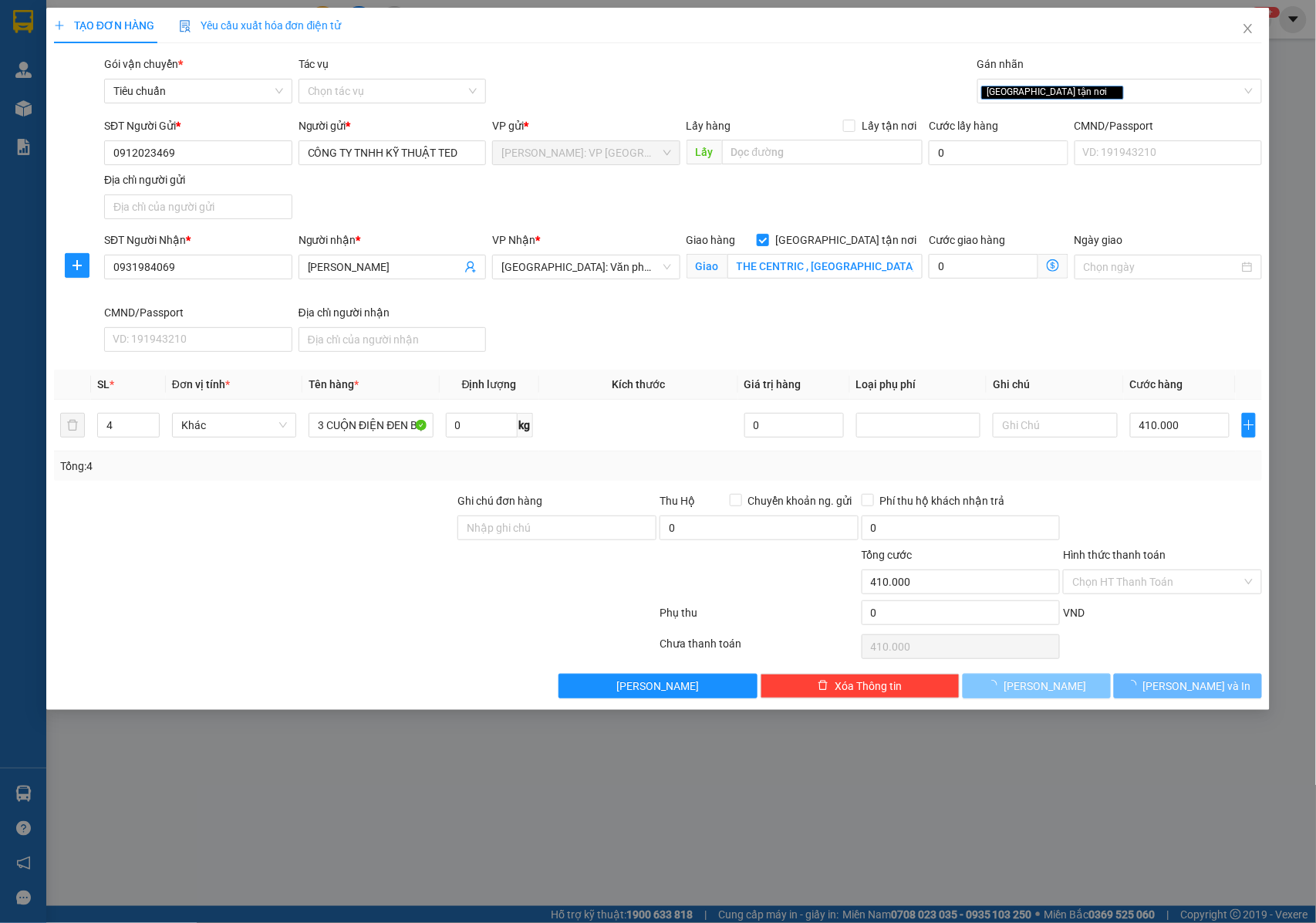
type input "0"
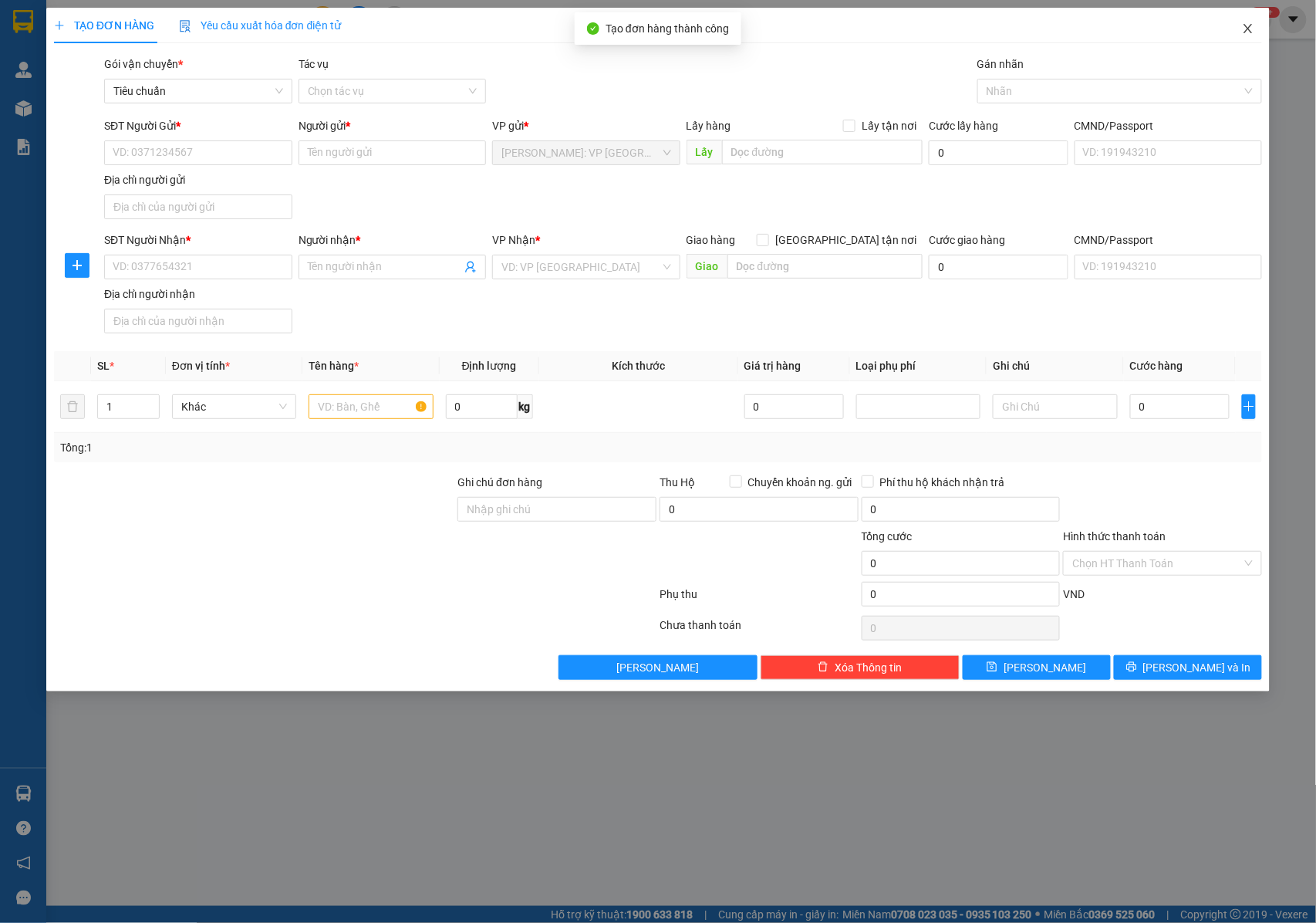
click at [1249, 25] on icon "close" at bounding box center [1249, 29] width 13 height 13
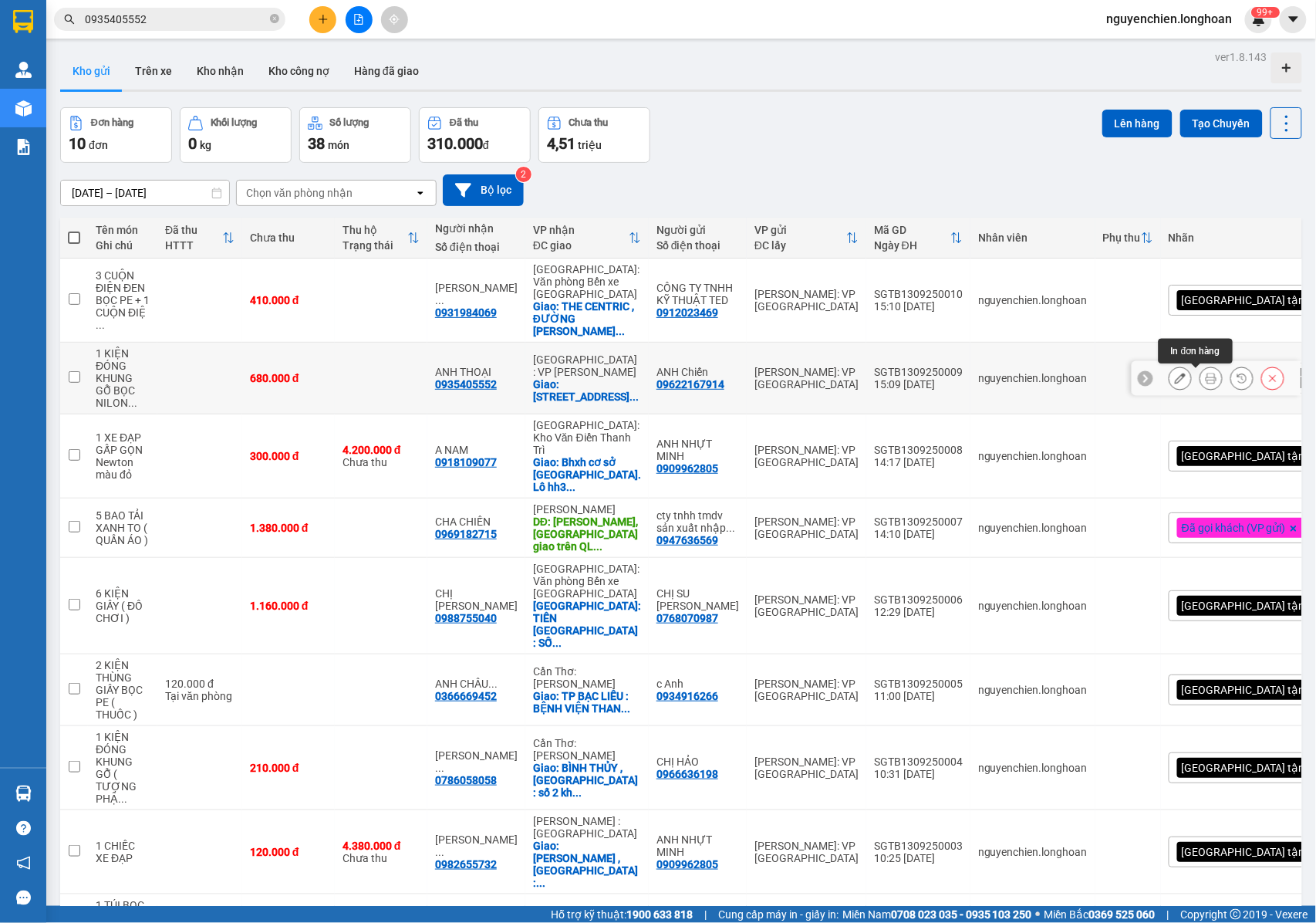
click at [1175, 383] on icon at bounding box center [1180, 378] width 11 height 11
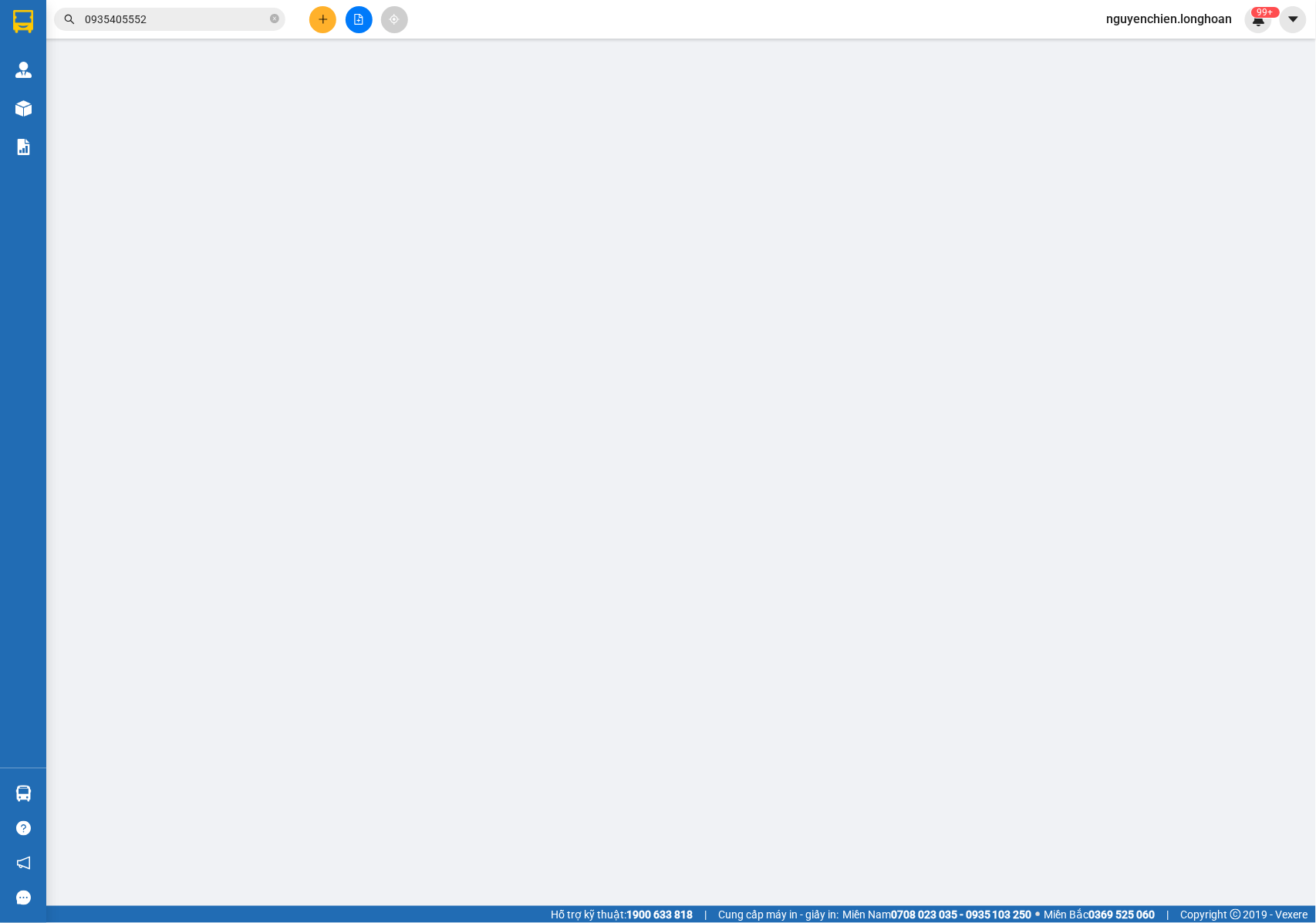
type input "09622167914"
type input "ANH Chiến"
type input "0935405552"
type input "ANH THOẠI"
checkbox input "true"
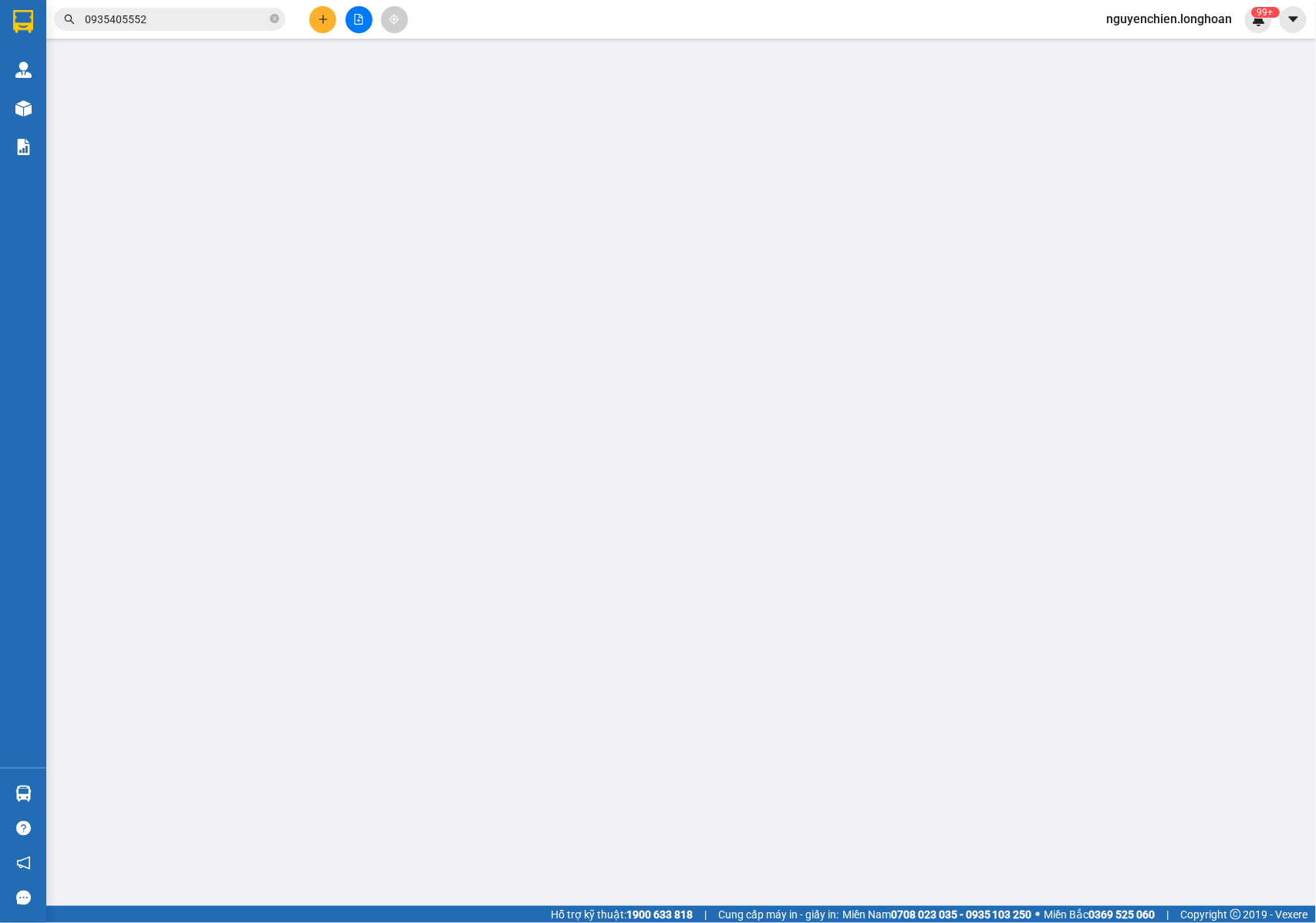
type input "[STREET_ADDRESS]"
type input "NHẬN NGUYÊN KIỆN GIAO NGUYÊN KIỆN, HƯ VỠ K ĐỀN"
type input "680.000"
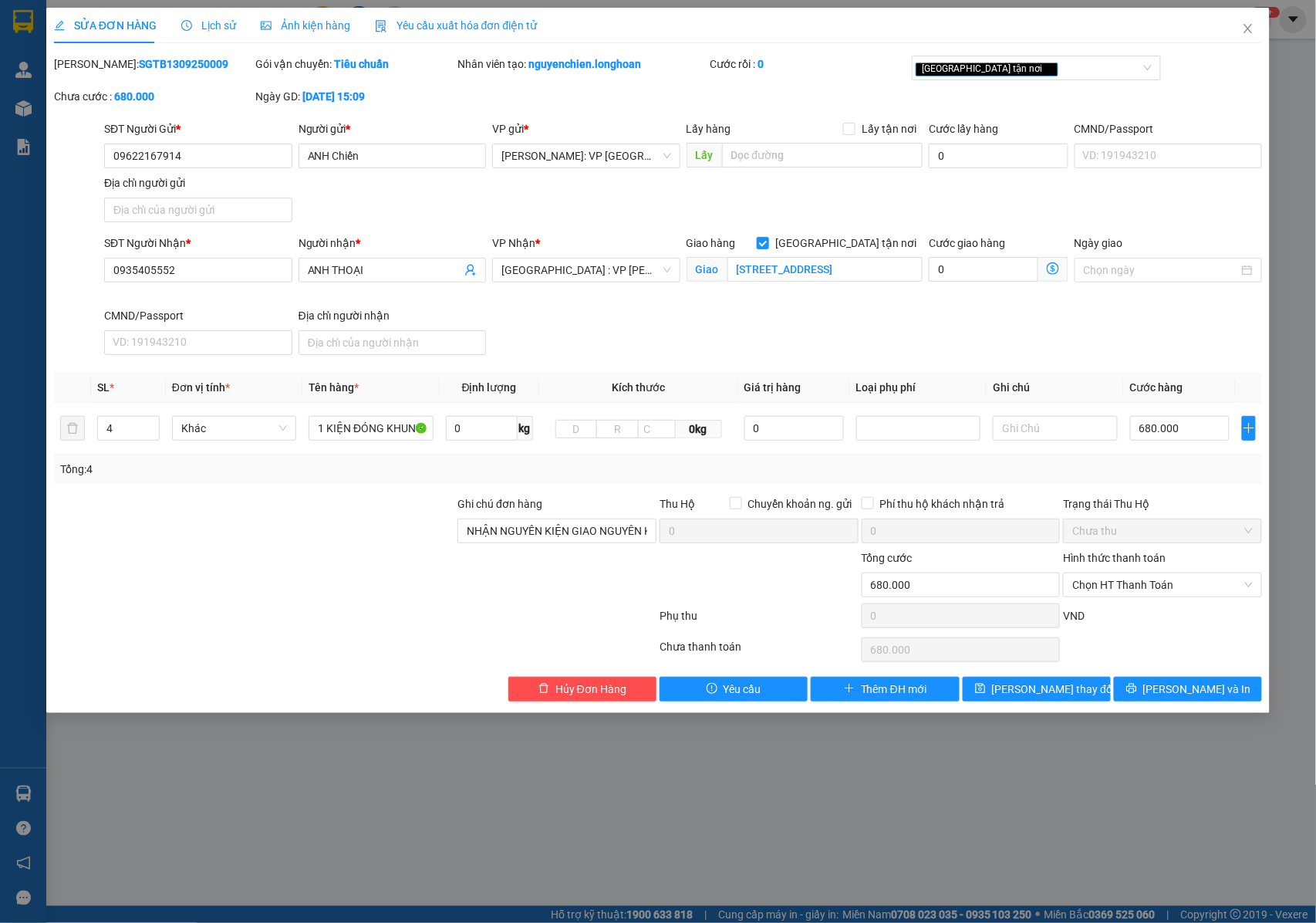
click at [225, 22] on span "Lịch sử" at bounding box center [208, 25] width 55 height 13
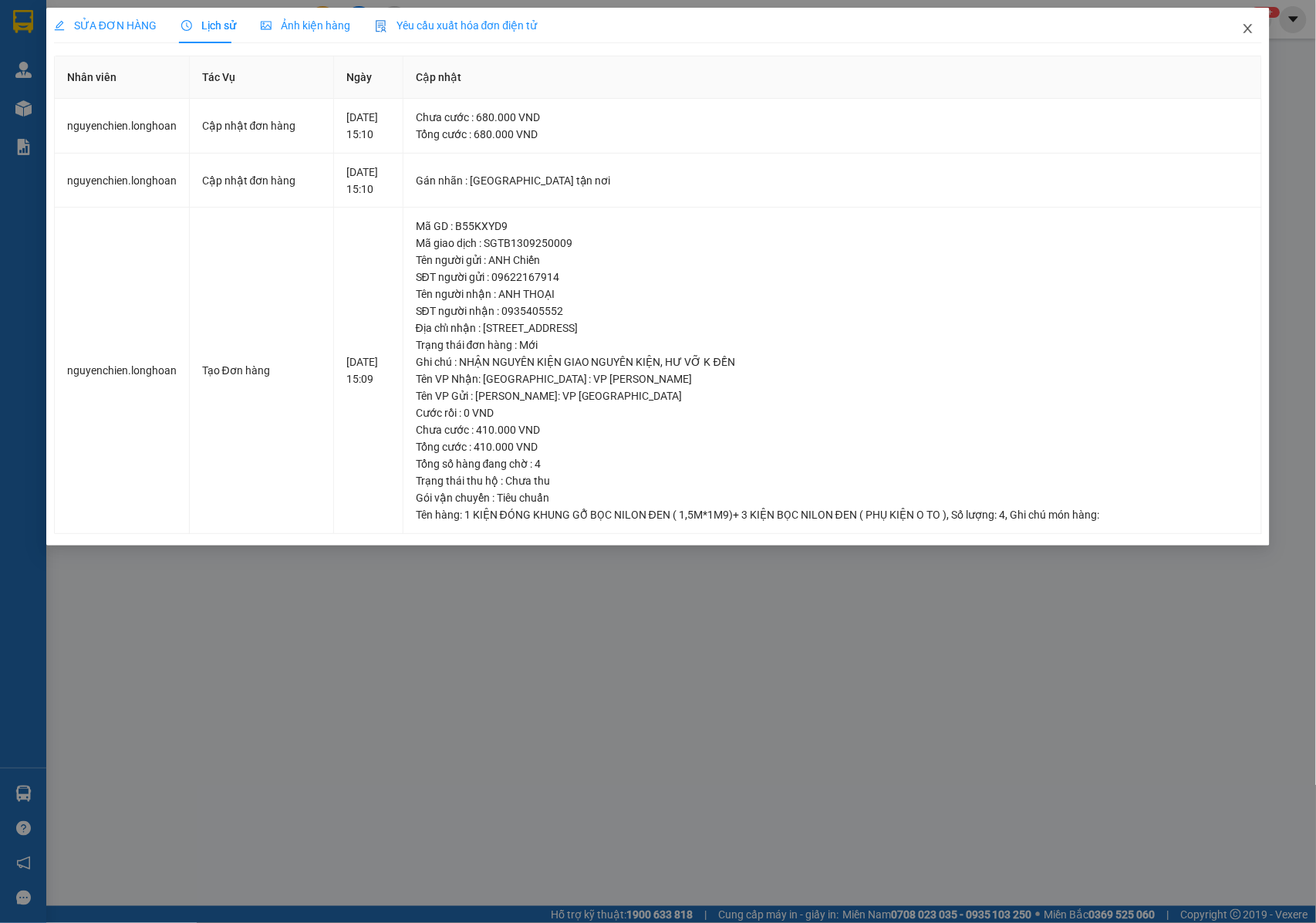
click at [1253, 37] on span "Close" at bounding box center [1248, 29] width 43 height 43
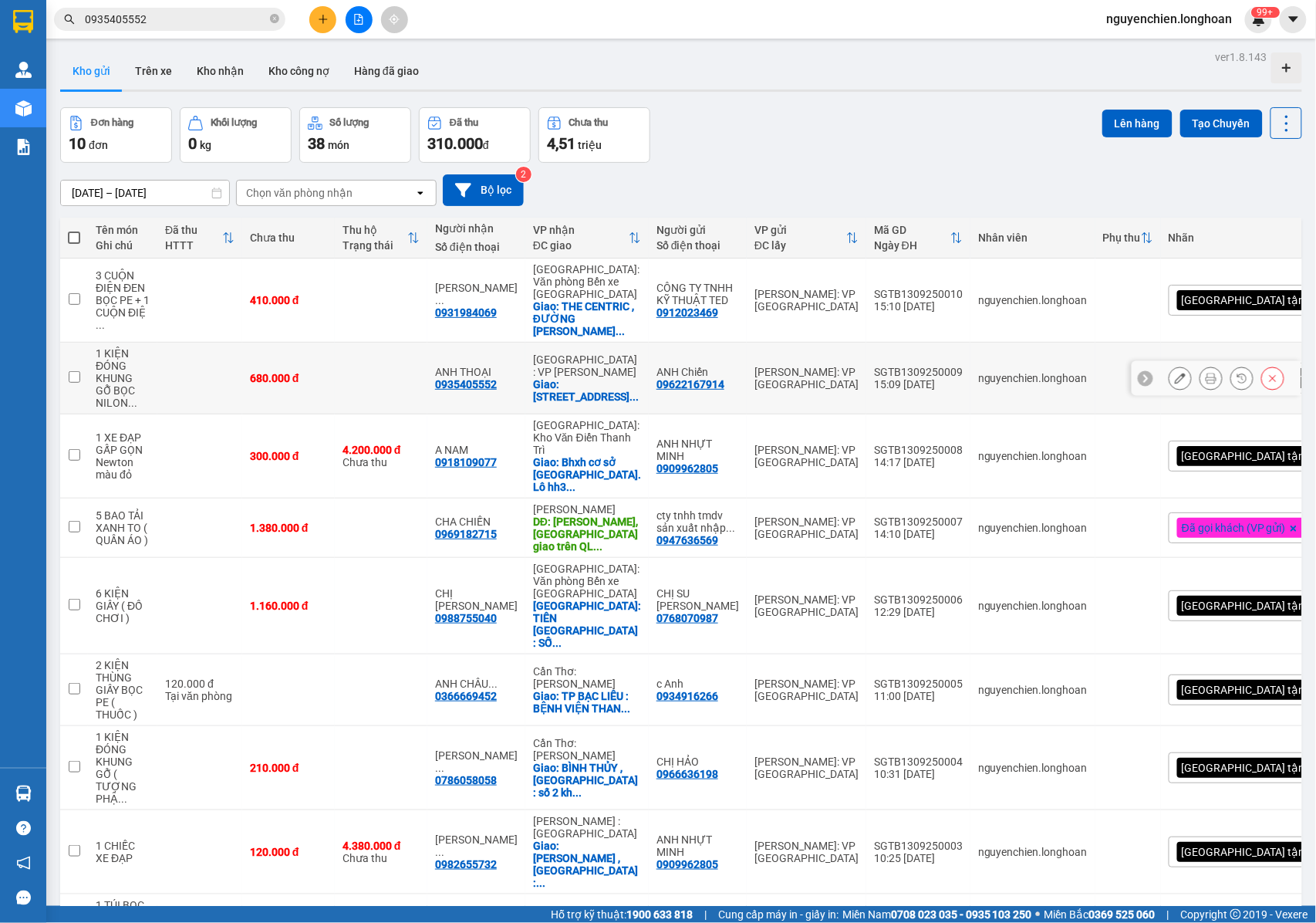
click at [1206, 377] on icon at bounding box center [1211, 378] width 11 height 11
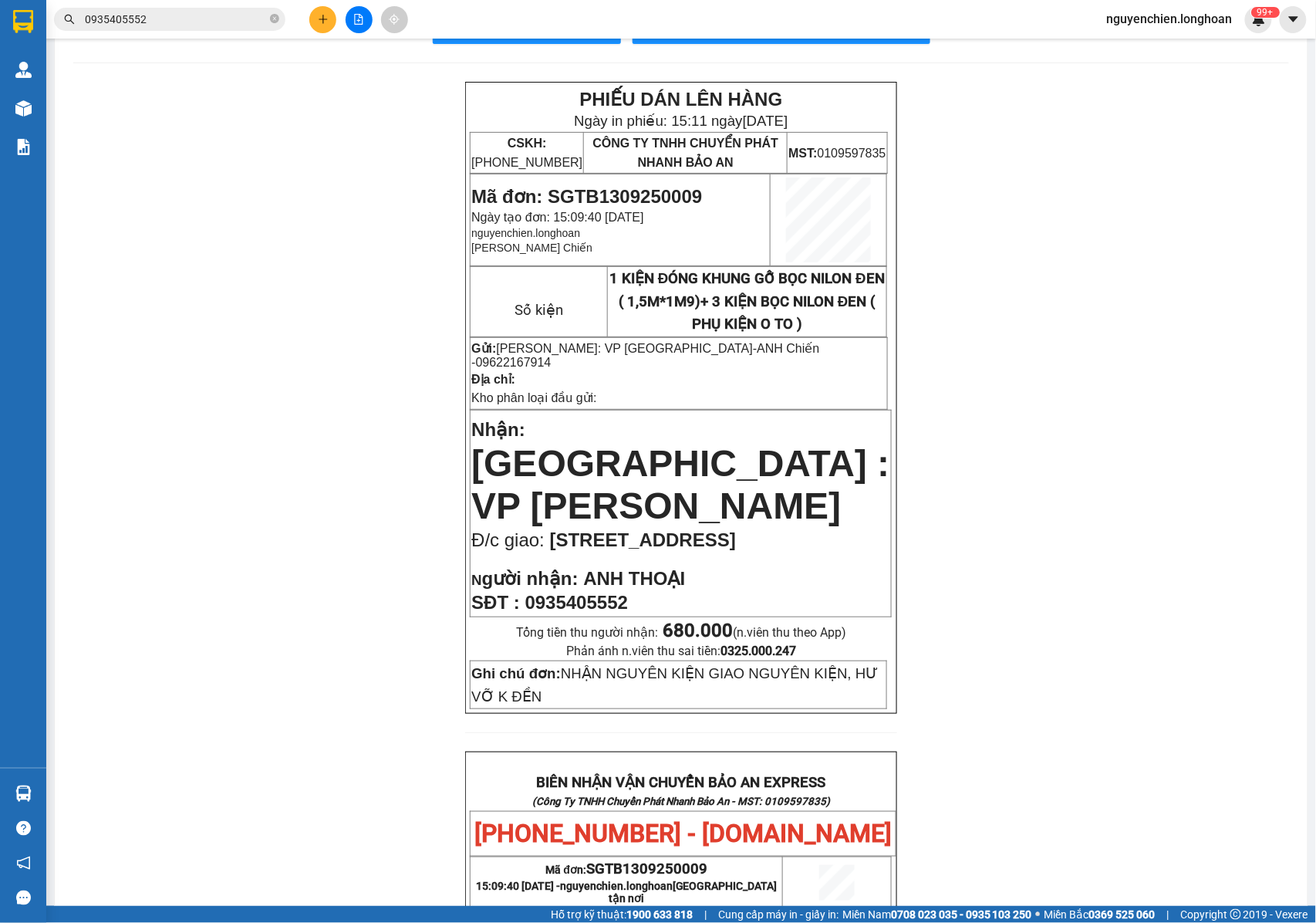
scroll to position [102, 0]
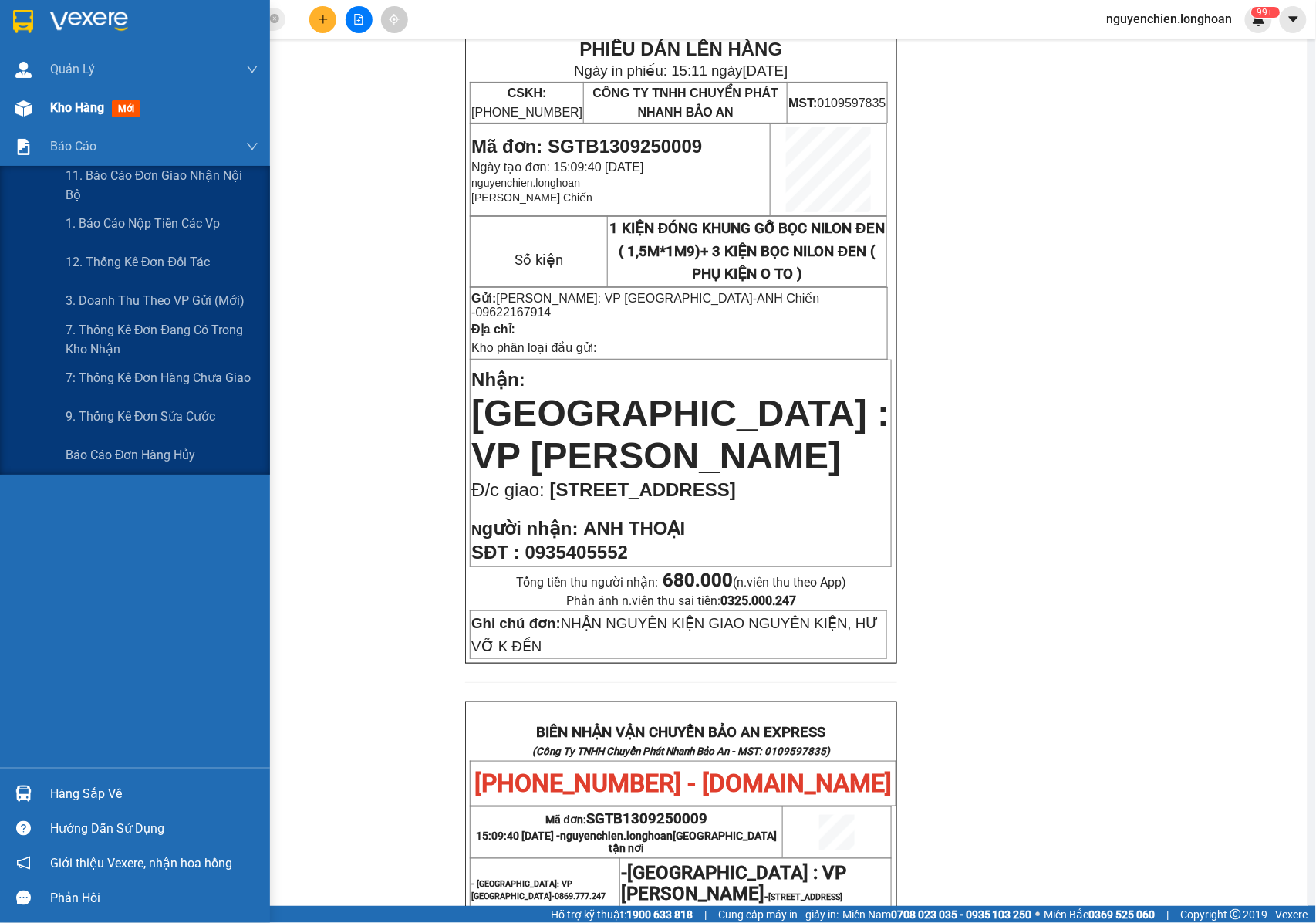
click at [28, 117] on div at bounding box center [24, 109] width 27 height 27
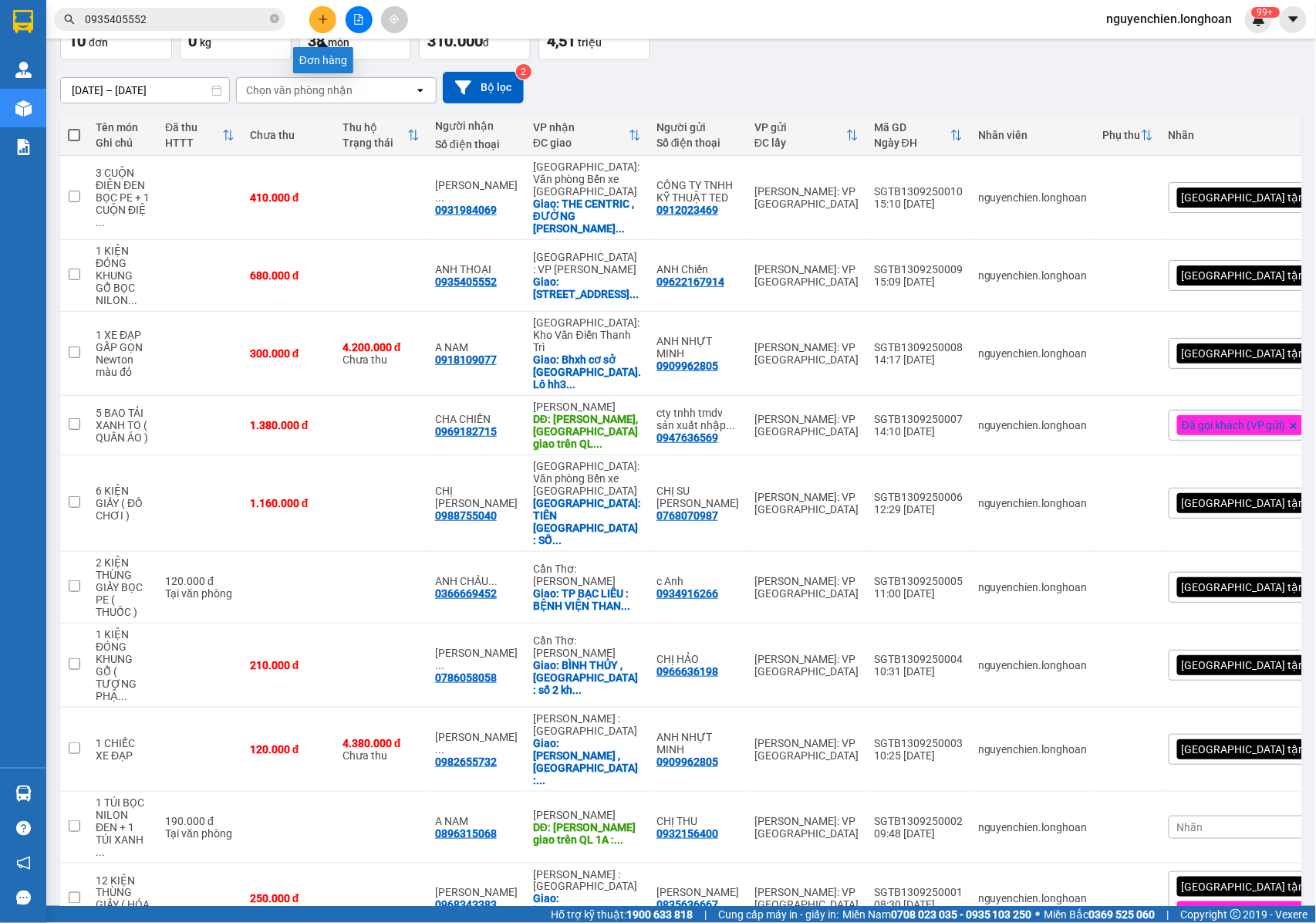
click at [321, 25] on button at bounding box center [323, 20] width 27 height 27
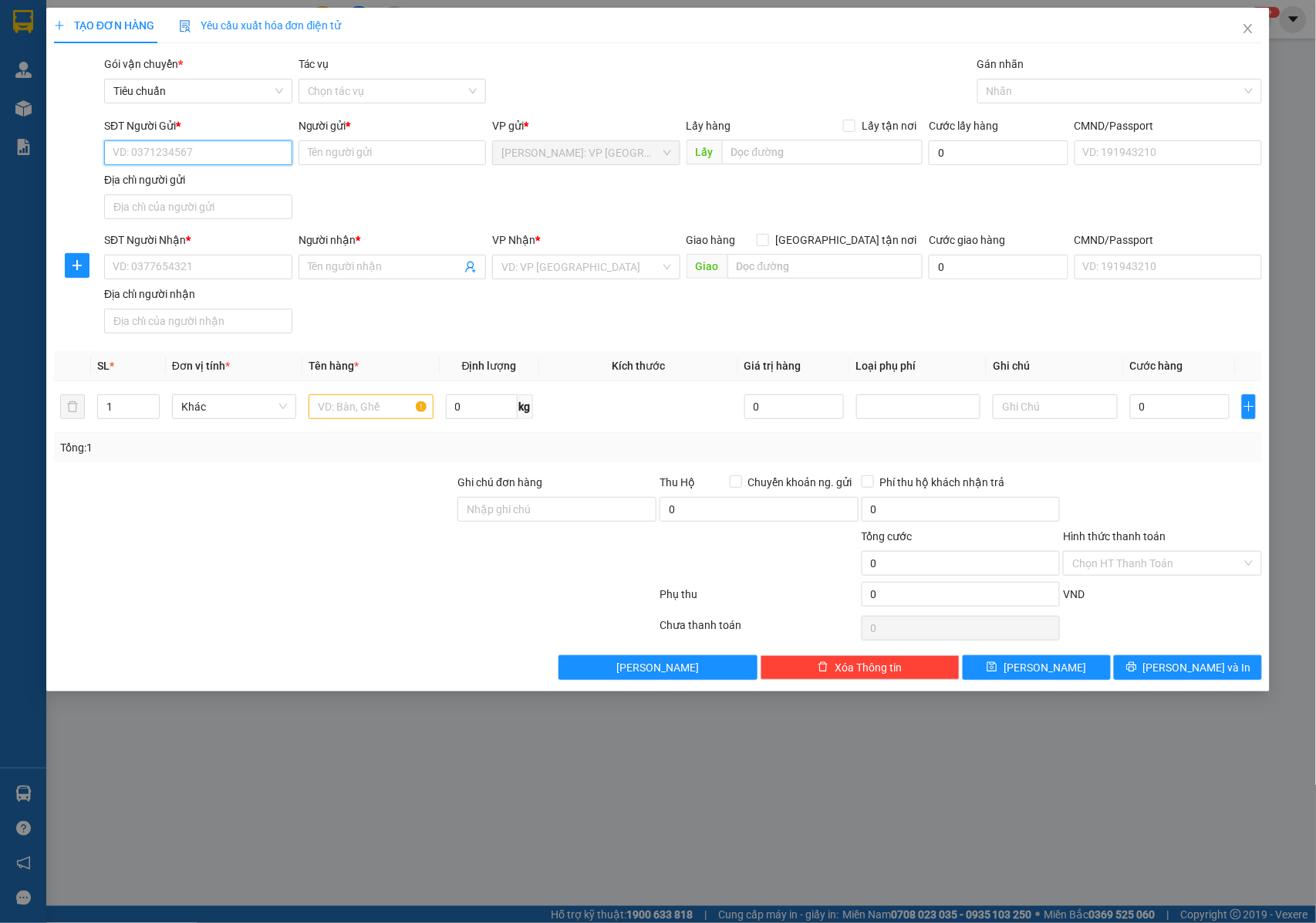
click at [183, 153] on input "SĐT Người Gửi *" at bounding box center [197, 152] width 188 height 25
type input "0867710162"
click at [323, 151] on input "Người gửi *" at bounding box center [392, 152] width 188 height 25
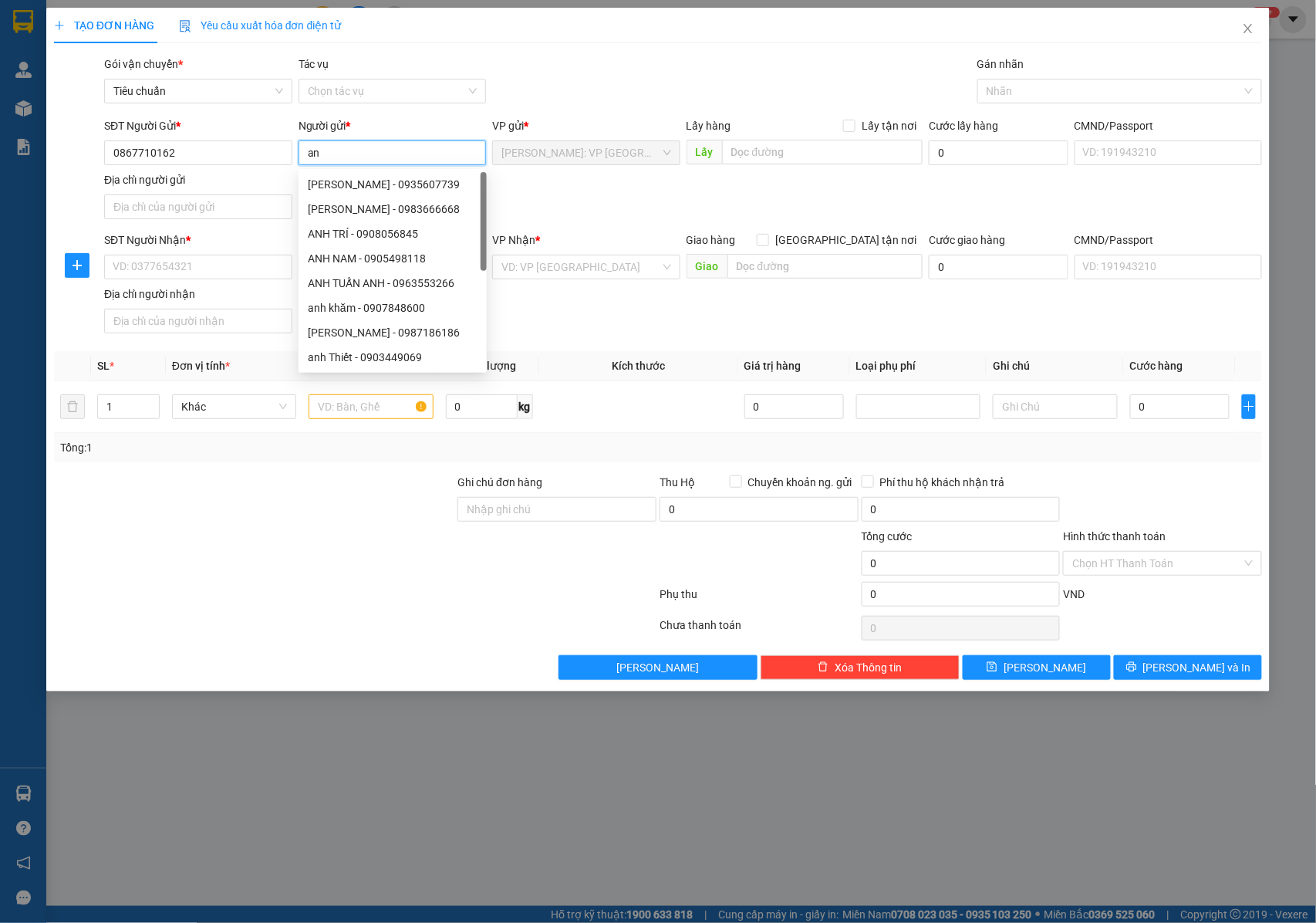
type input "a"
type input "ANH MẠNH"
click at [241, 272] on input "SĐT Người Nhận *" at bounding box center [197, 266] width 188 height 25
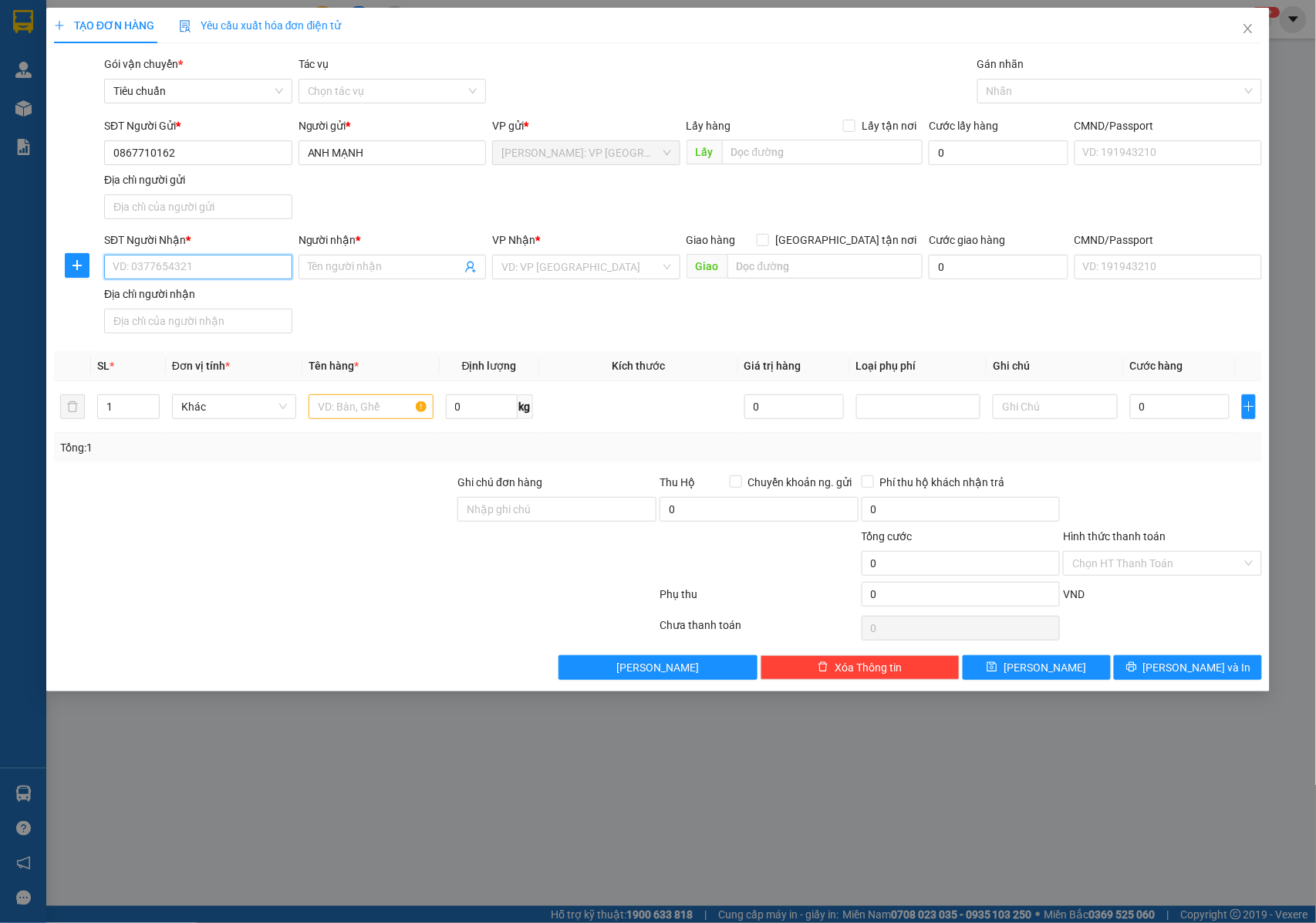
click at [228, 275] on input "SĐT Người Nhận *" at bounding box center [197, 266] width 188 height 25
click at [349, 273] on input "Người nhận *" at bounding box center [384, 266] width 155 height 17
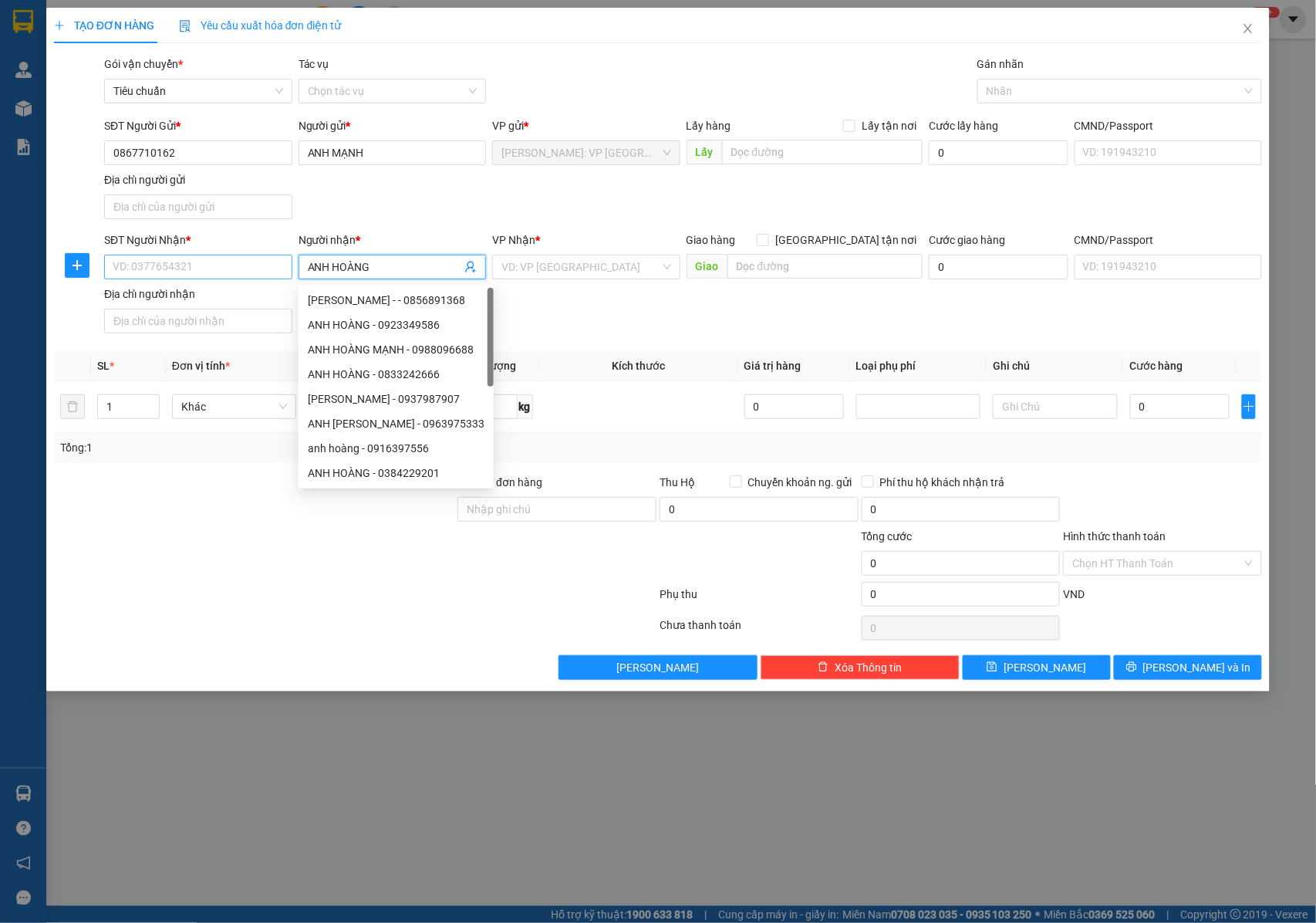
type input "ANH HOÀNG"
click at [233, 272] on input "SĐT Người Nhận *" at bounding box center [197, 266] width 188 height 25
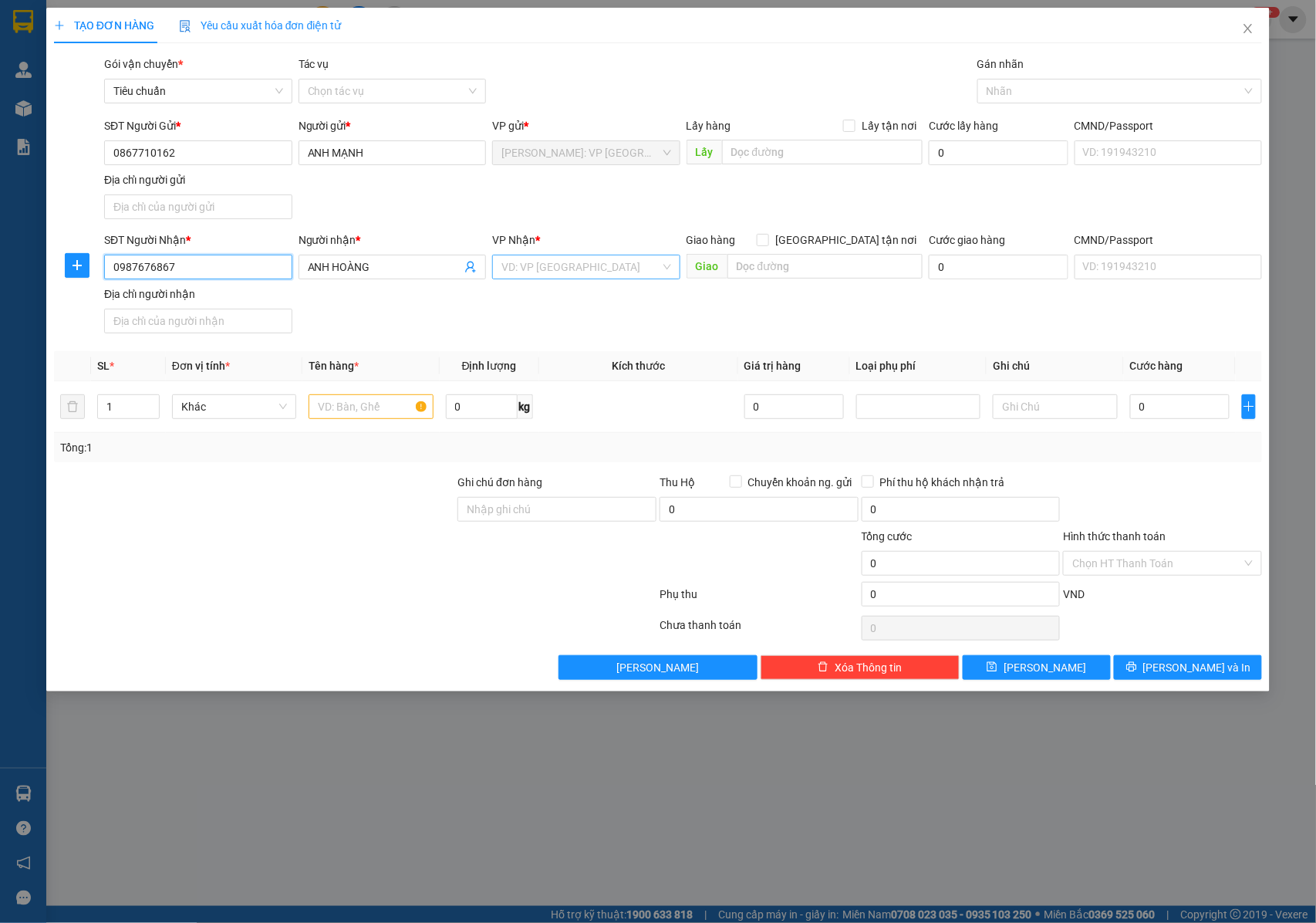
type input "0987676867"
click at [585, 274] on input "search" at bounding box center [580, 266] width 159 height 23
type input "NINH BINH"
click at [581, 300] on div "Ninh Bình" at bounding box center [586, 299] width 170 height 17
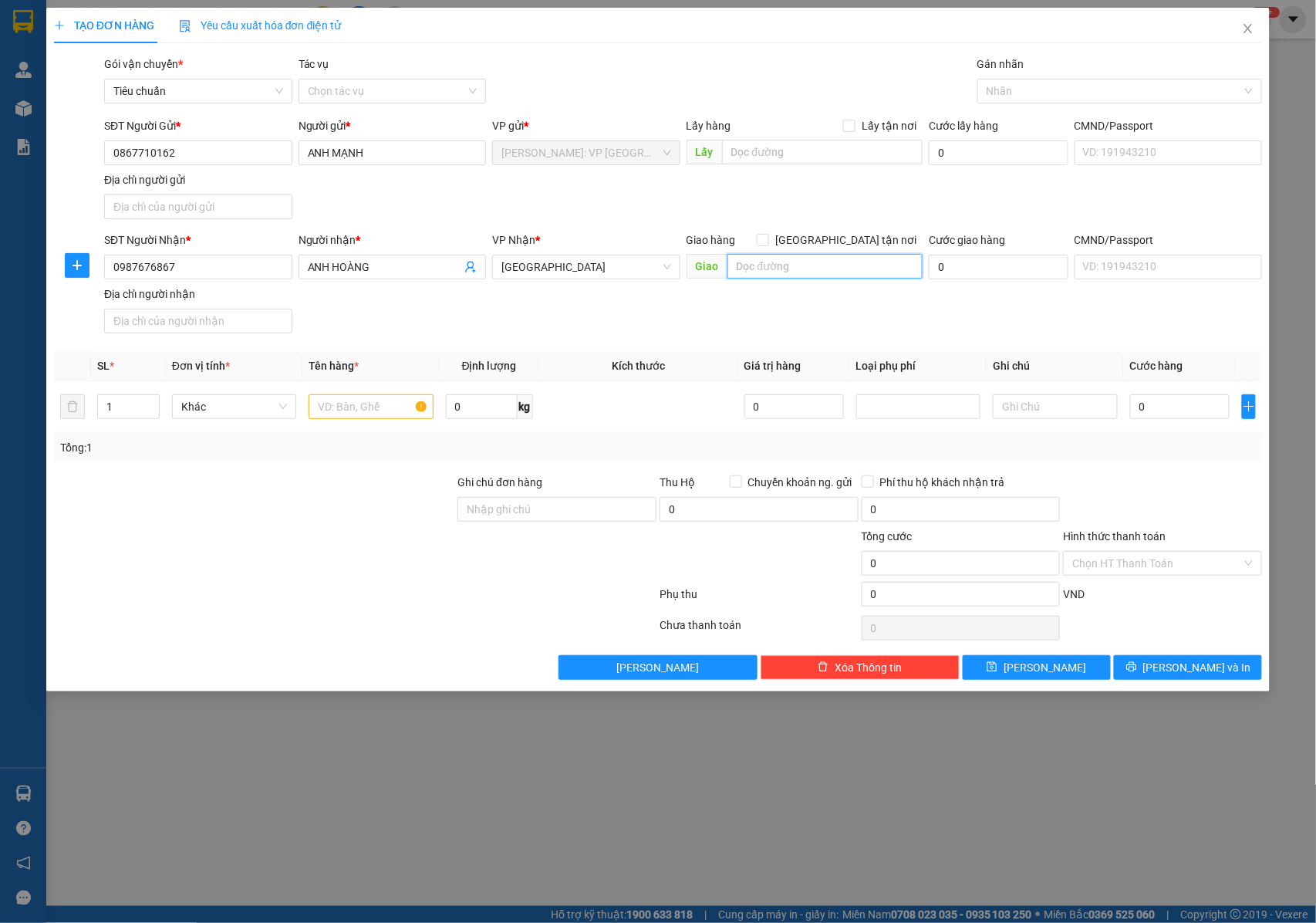
click at [778, 272] on input "text" at bounding box center [825, 266] width 195 height 25
paste input "TP Ninh Bình - Trạm Thu Phí Cao Bồ"
click at [992, 94] on div at bounding box center [1112, 90] width 262 height 18
type input "TP Ninh Bình - Trạm Thu Phí Cao Bồ"
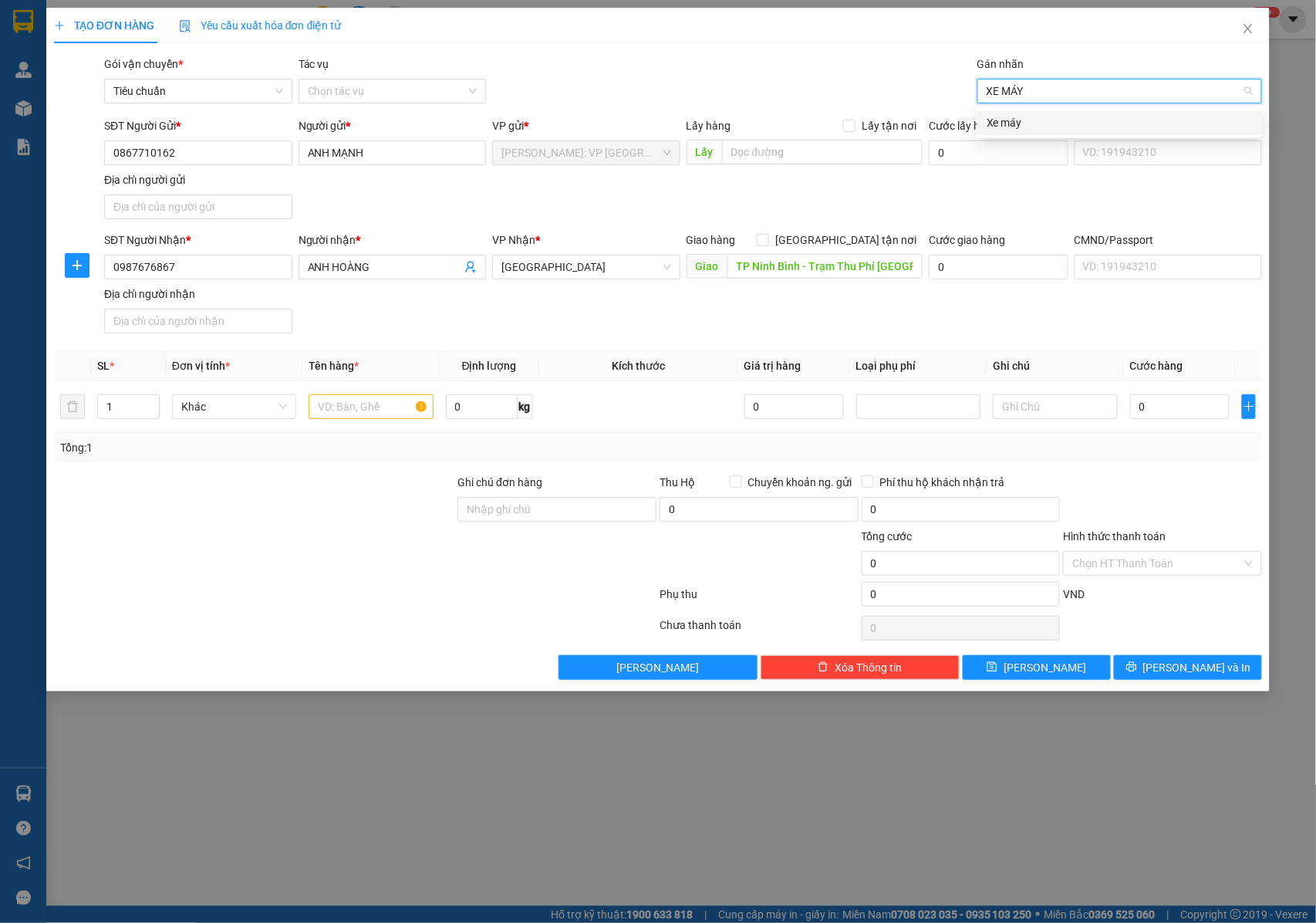
type input "XE MÁY"
click at [1062, 127] on div "Xe máy" at bounding box center [1120, 122] width 266 height 17
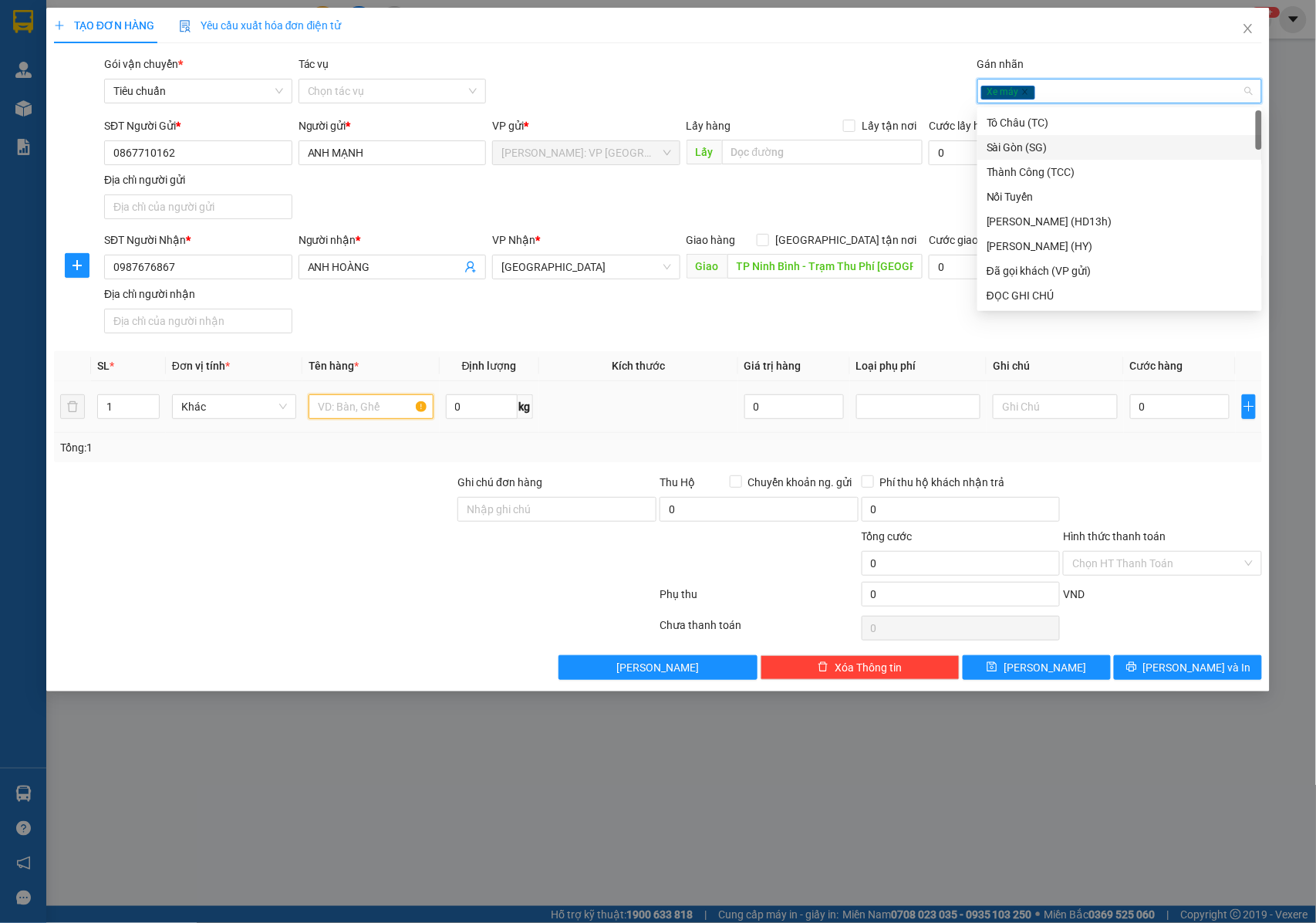
click at [353, 405] on input "text" at bounding box center [370, 406] width 124 height 25
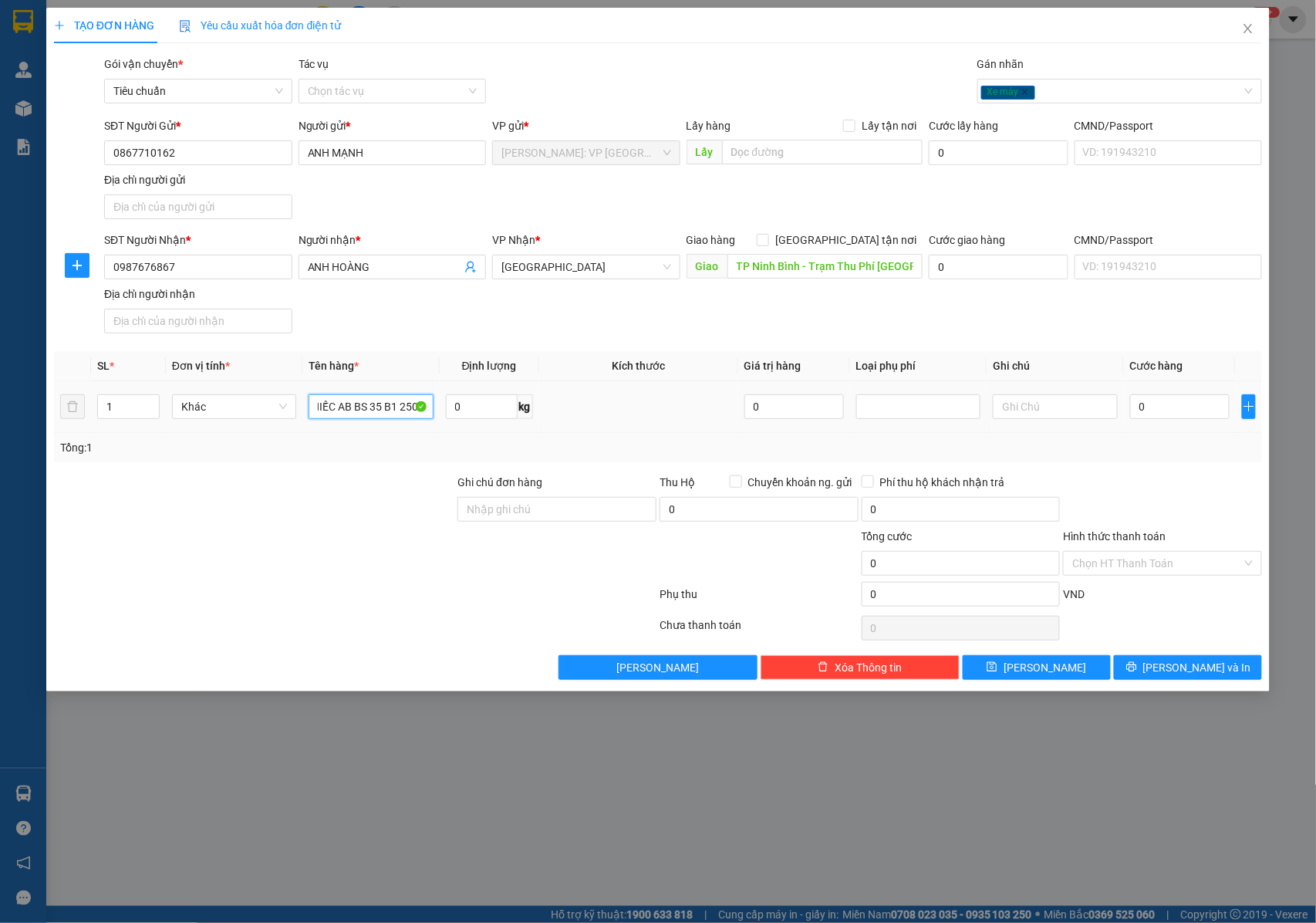
scroll to position [0, 28]
type input "1 CHIẾC AB BS 35 B1 250 27"
click at [503, 516] on input "Ghi chú đơn hàng" at bounding box center [557, 509] width 199 height 25
type input "2"
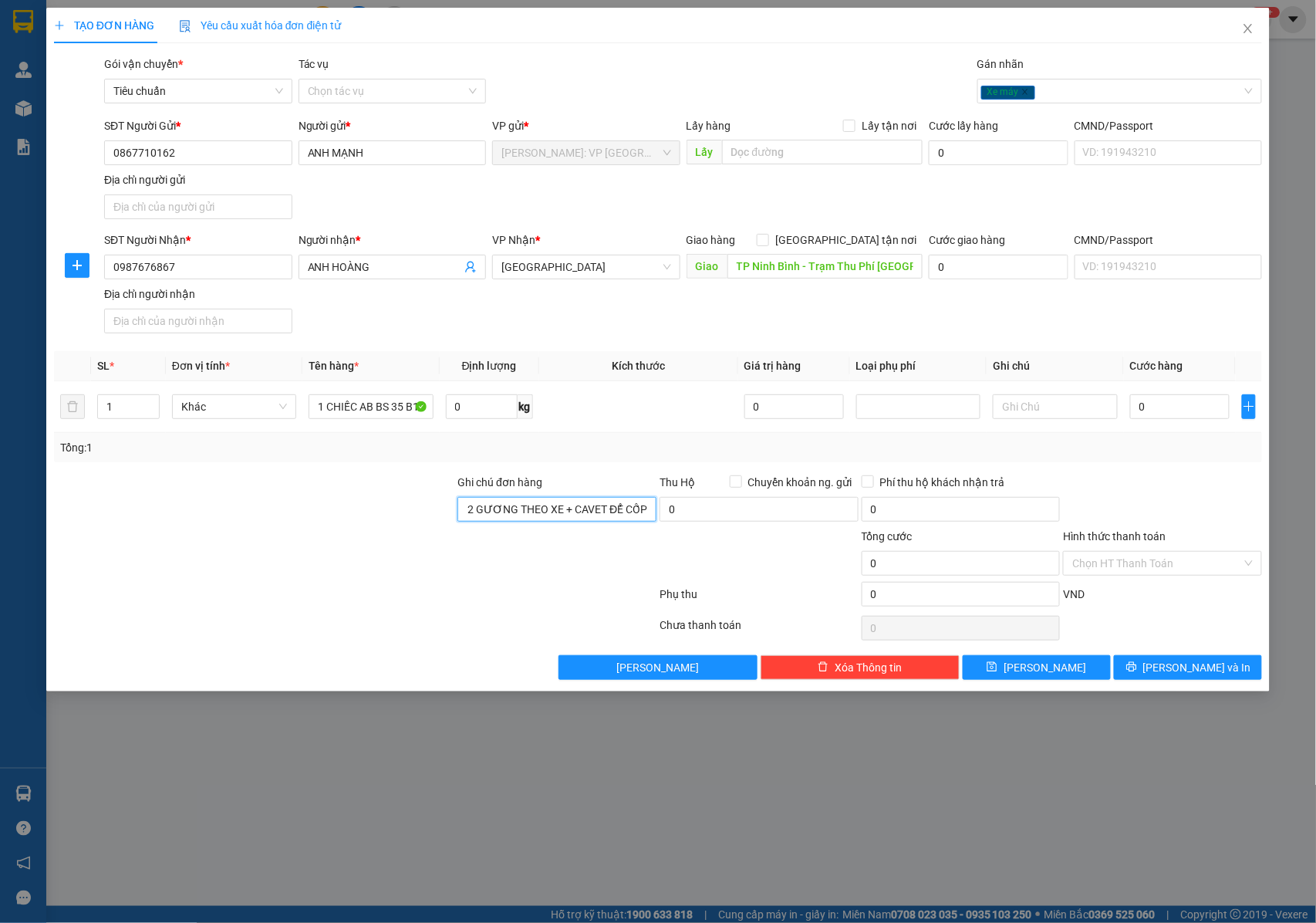
scroll to position [0, 140]
type input "CHÌA KHÓA QUẤN TAY LÁI + 2 GƯƠNG THEO XE + CAVET ĐỂ CỐP"
click at [1146, 405] on input "0" at bounding box center [1180, 406] width 100 height 25
type input "1"
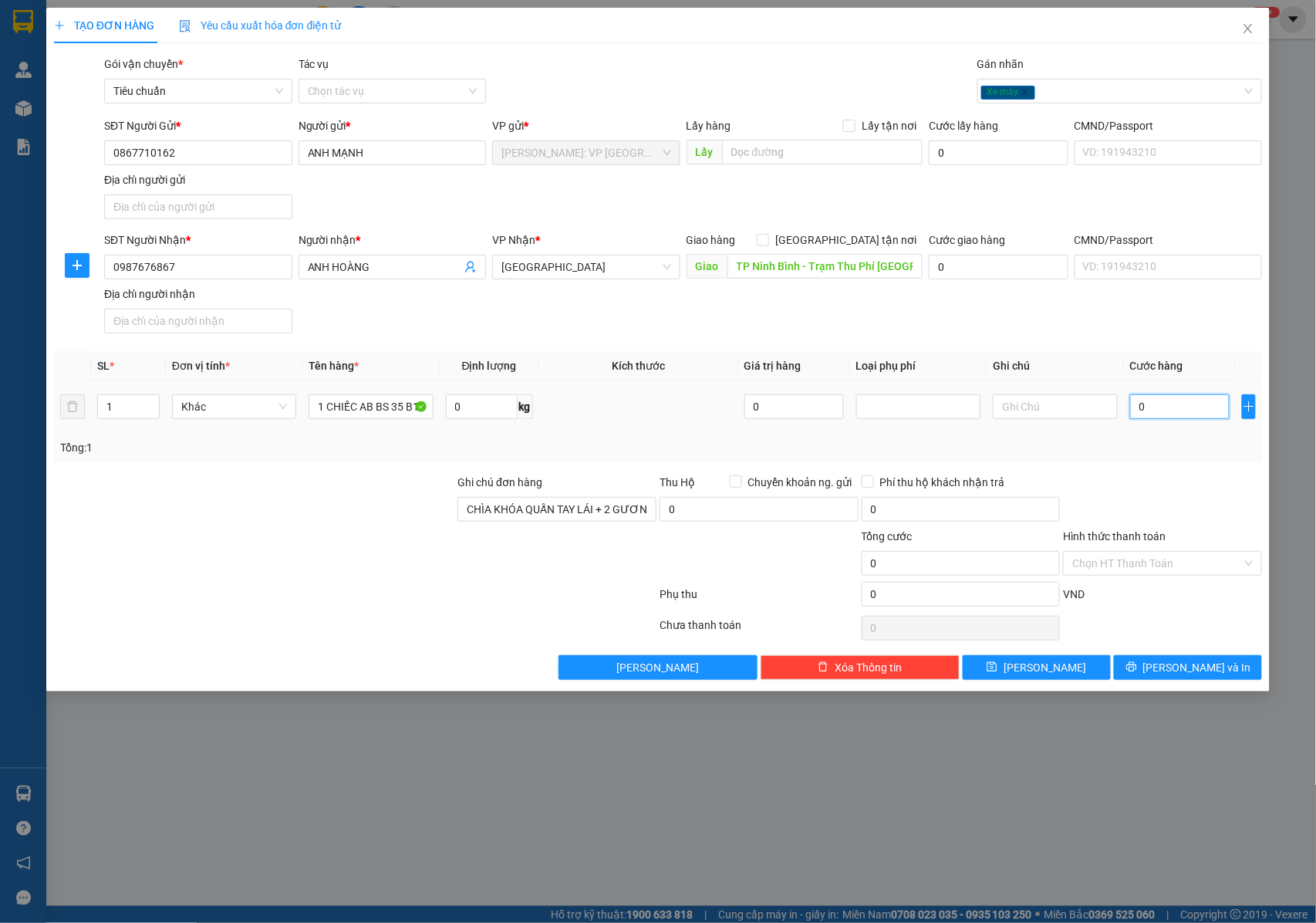
type input "1"
type input "11"
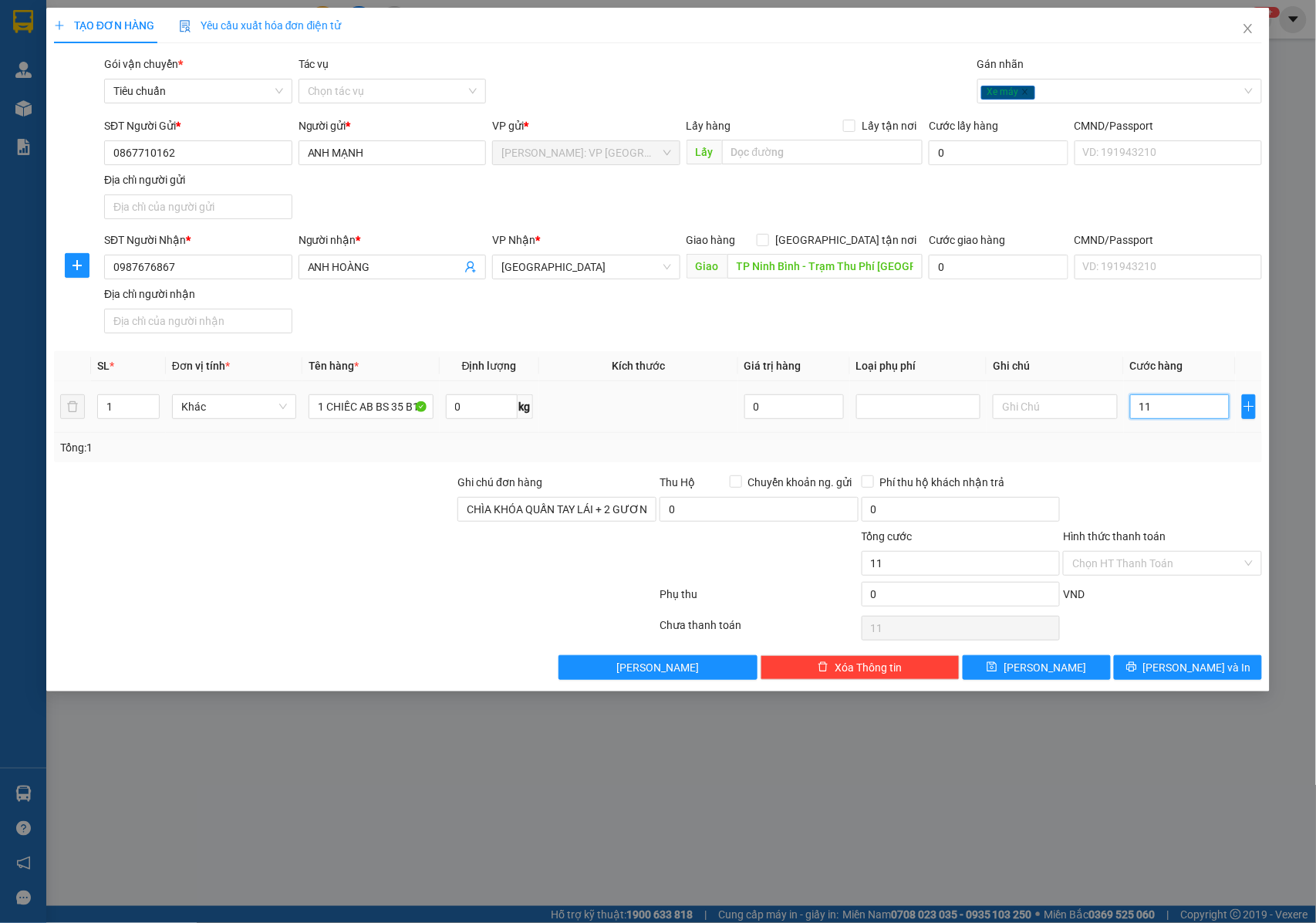
type input "113"
type input "1.130"
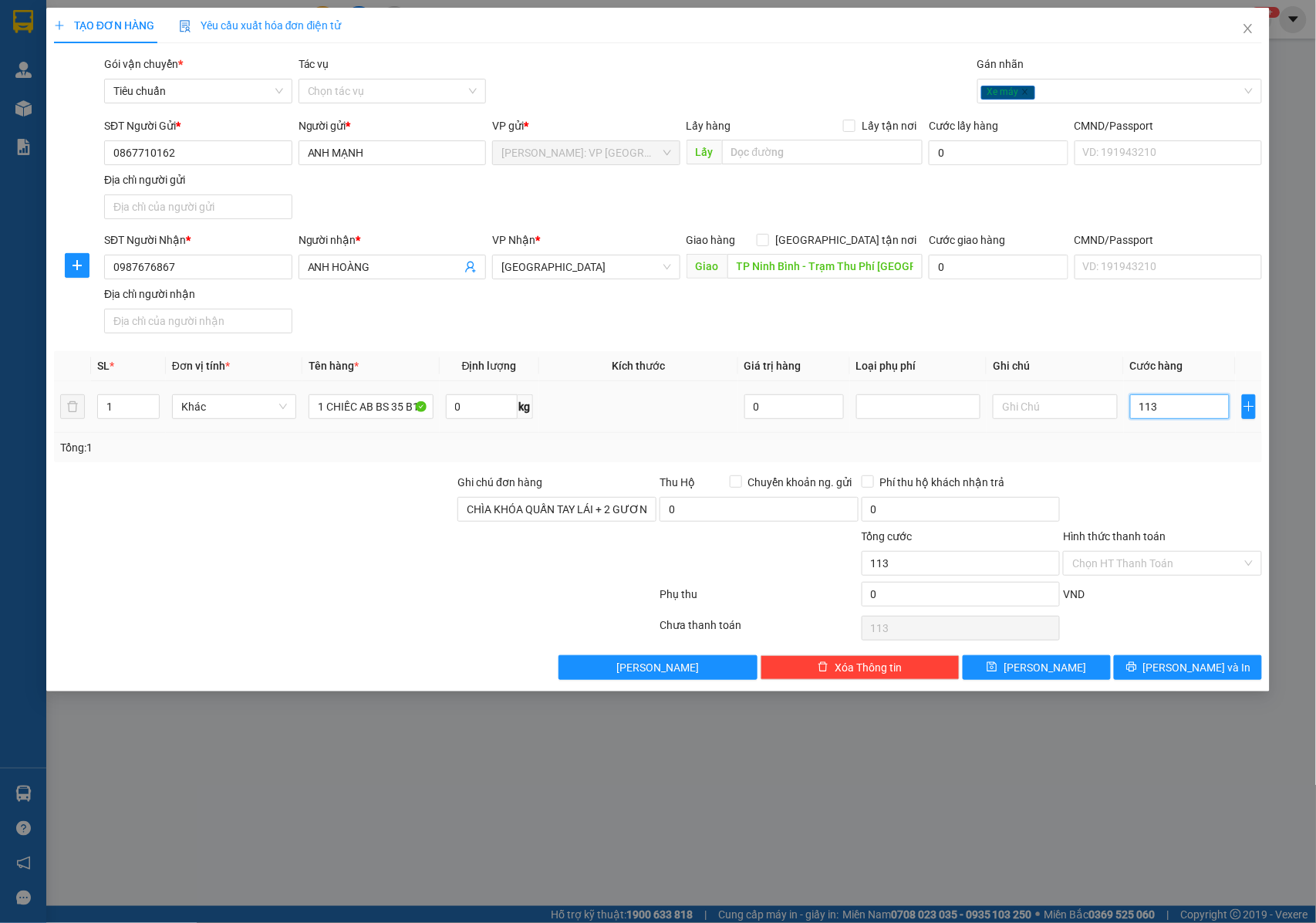
type input "1.130"
type input "11.300"
type input "113.000"
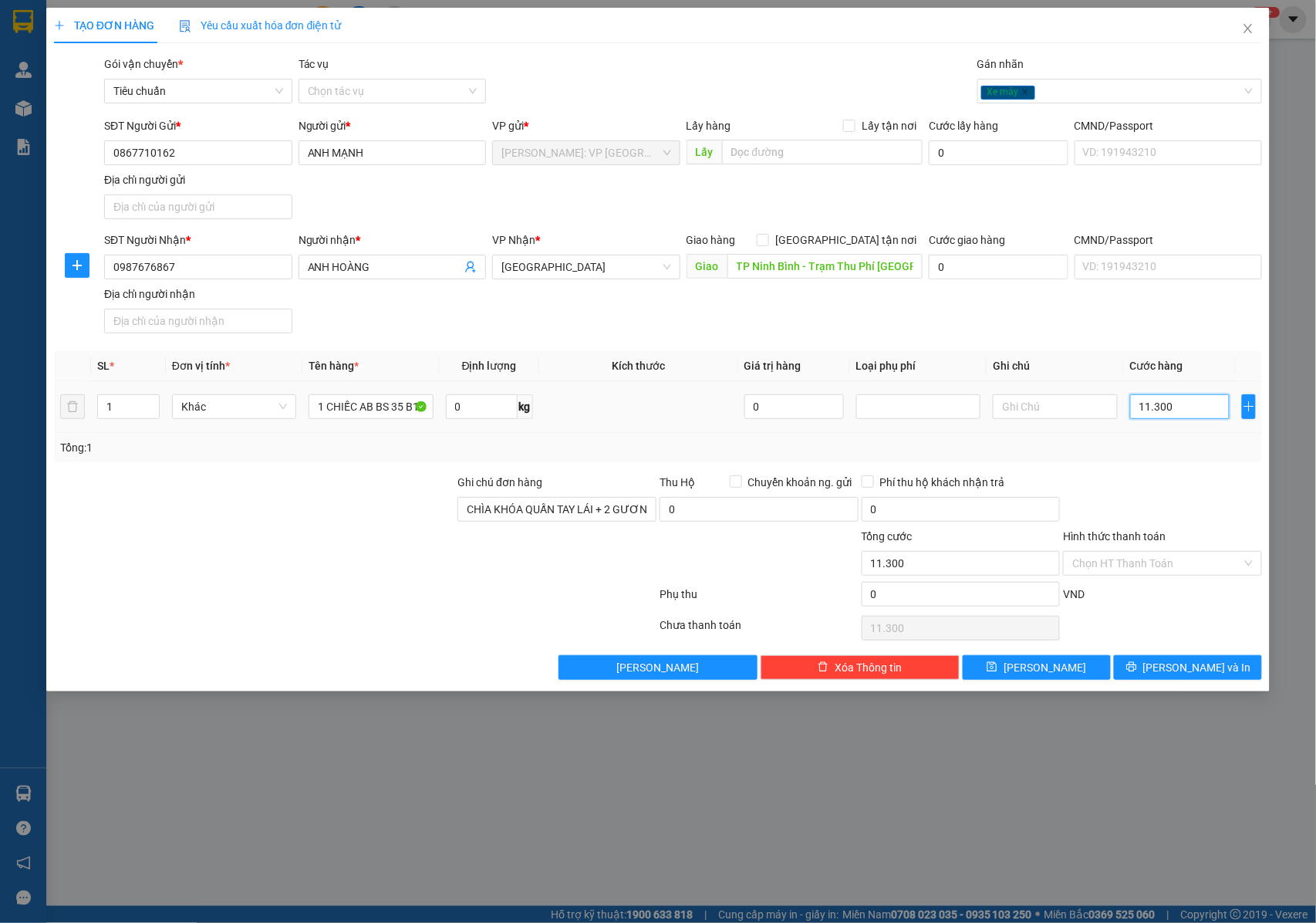
type input "113.000"
type input "1.130.000"
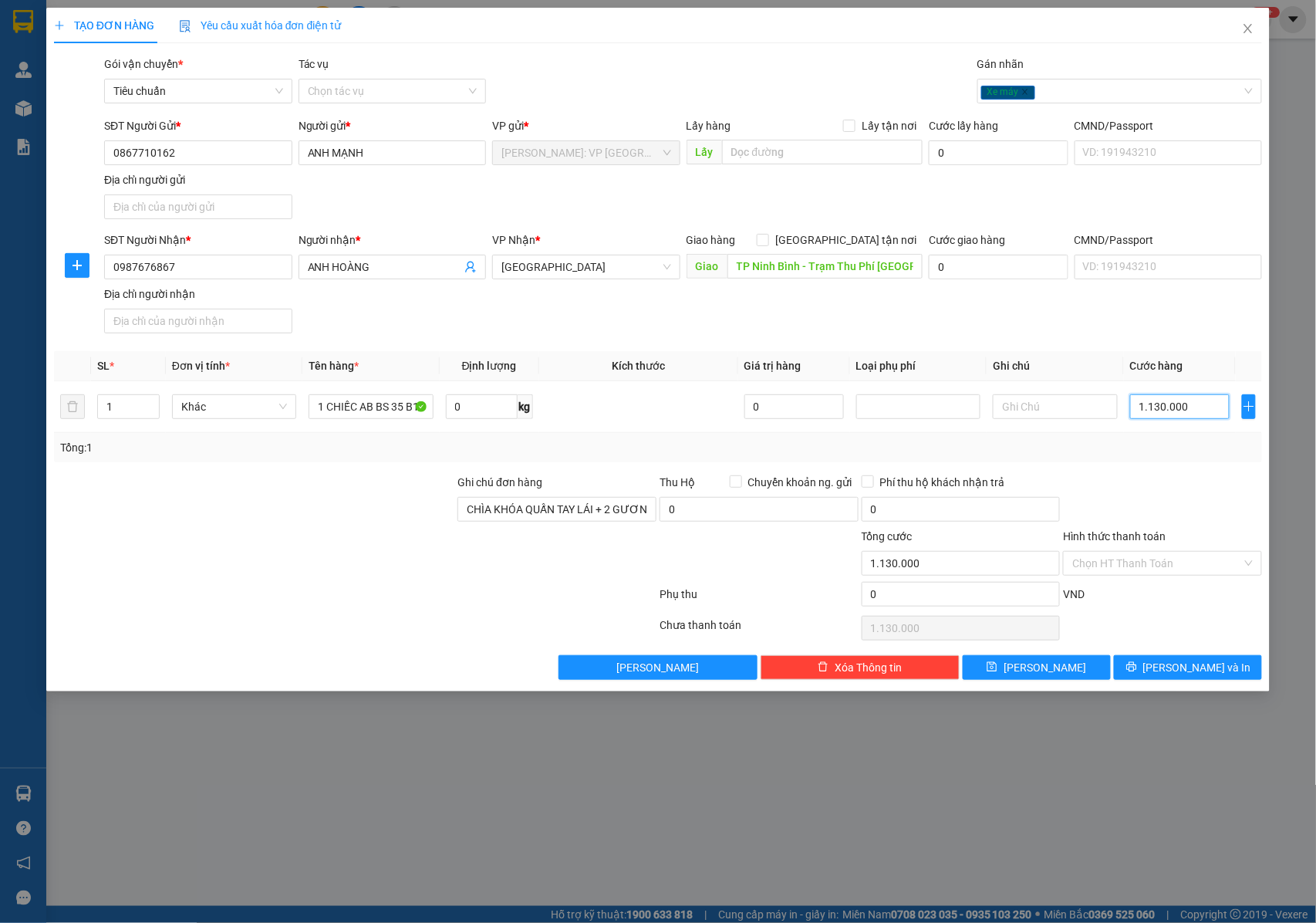
type input "1.130.000"
click at [1200, 416] on input "1.130.000" at bounding box center [1180, 406] width 100 height 25
drag, startPoint x: 1179, startPoint y: 664, endPoint x: 778, endPoint y: 417, distance: 471.0
click at [1176, 665] on span "[PERSON_NAME] và In" at bounding box center [1197, 667] width 108 height 17
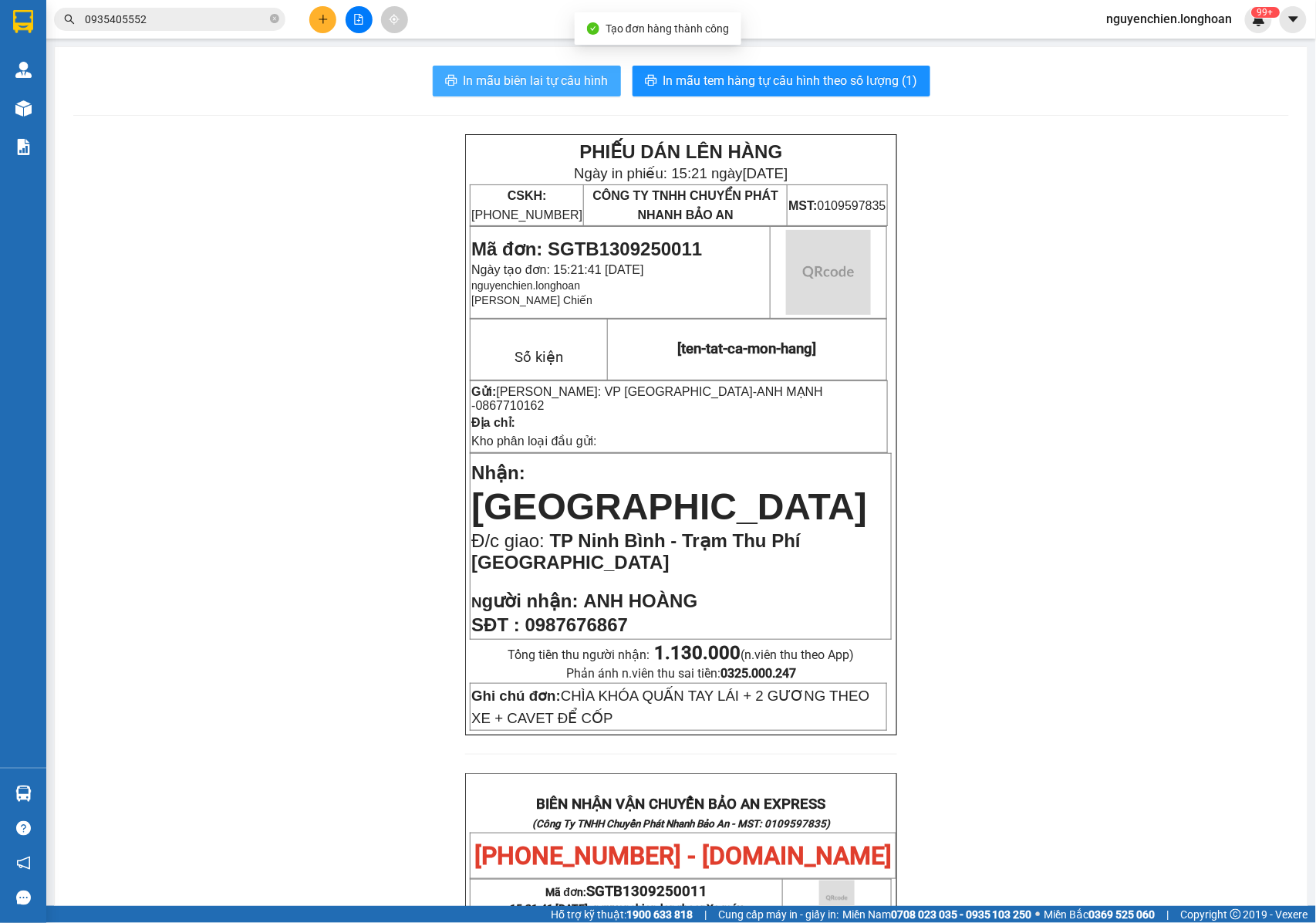
click at [509, 77] on span "In mẫu biên lai tự cấu hình" at bounding box center [536, 81] width 145 height 19
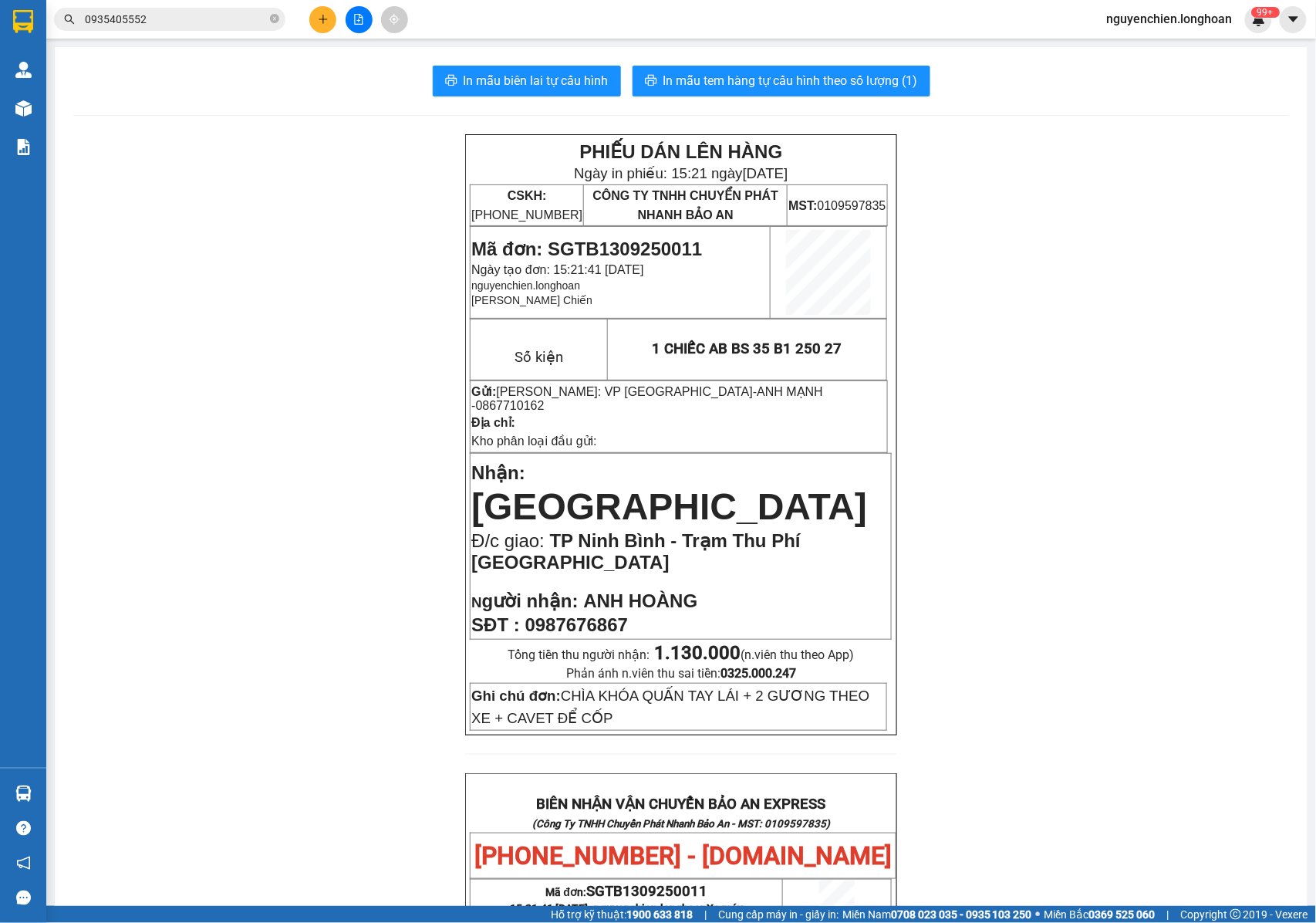
click at [710, 432] on p "Kho phân loại đầu gửi:" at bounding box center [679, 440] width 415 height 17
drag, startPoint x: 549, startPoint y: 498, endPoint x: 702, endPoint y: 498, distance: 153.0
click at [702, 530] on span "TP Ninh Bình - Trạm Thu Phí Cao Bồ" at bounding box center [636, 551] width 329 height 43
drag, startPoint x: 546, startPoint y: 495, endPoint x: 859, endPoint y: 501, distance: 313.1
click at [801, 530] on span "TP Ninh Bình - Trạm Thu Phí Cao Bồ" at bounding box center [636, 551] width 329 height 43
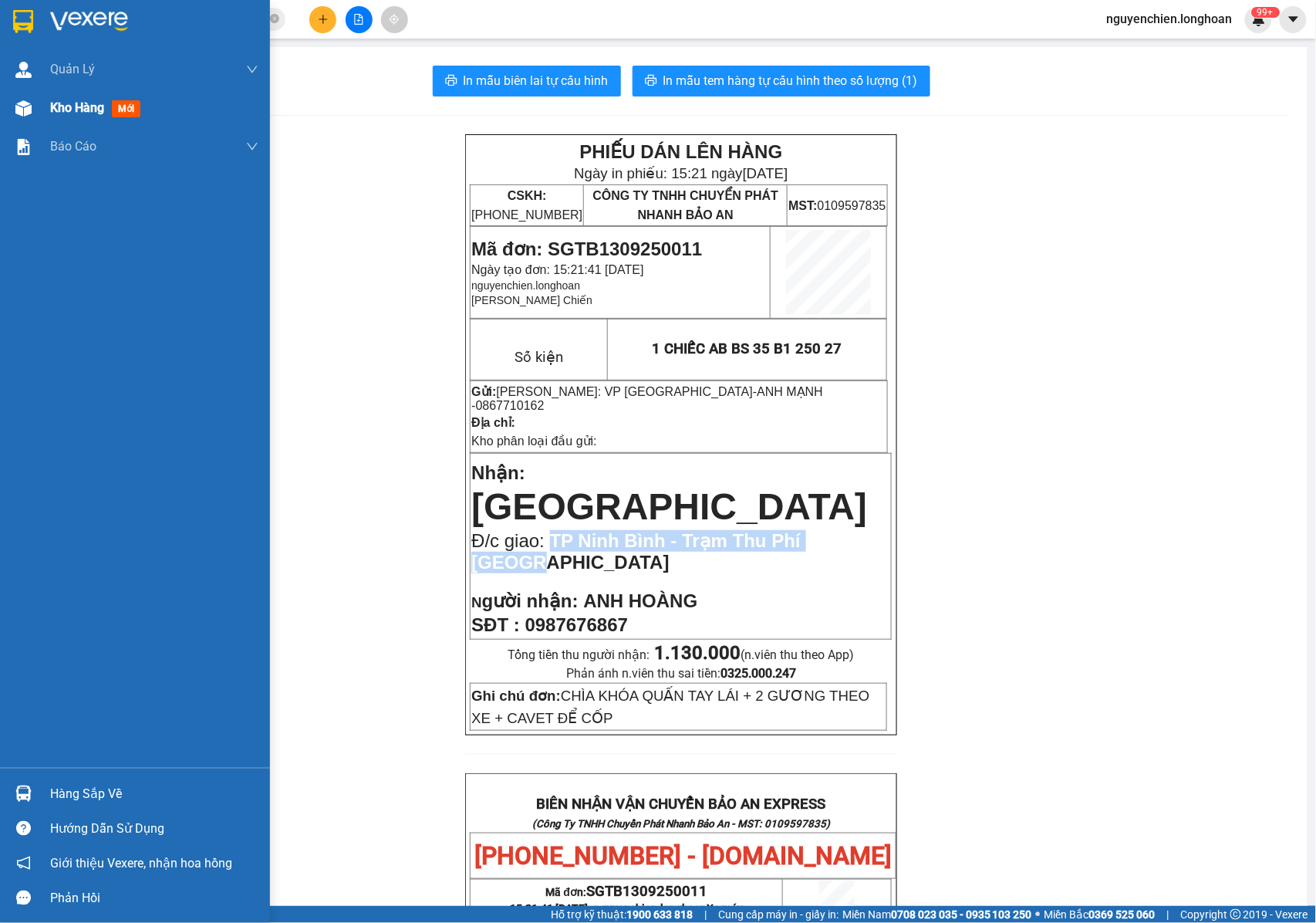
click at [15, 105] on img at bounding box center [23, 108] width 16 height 16
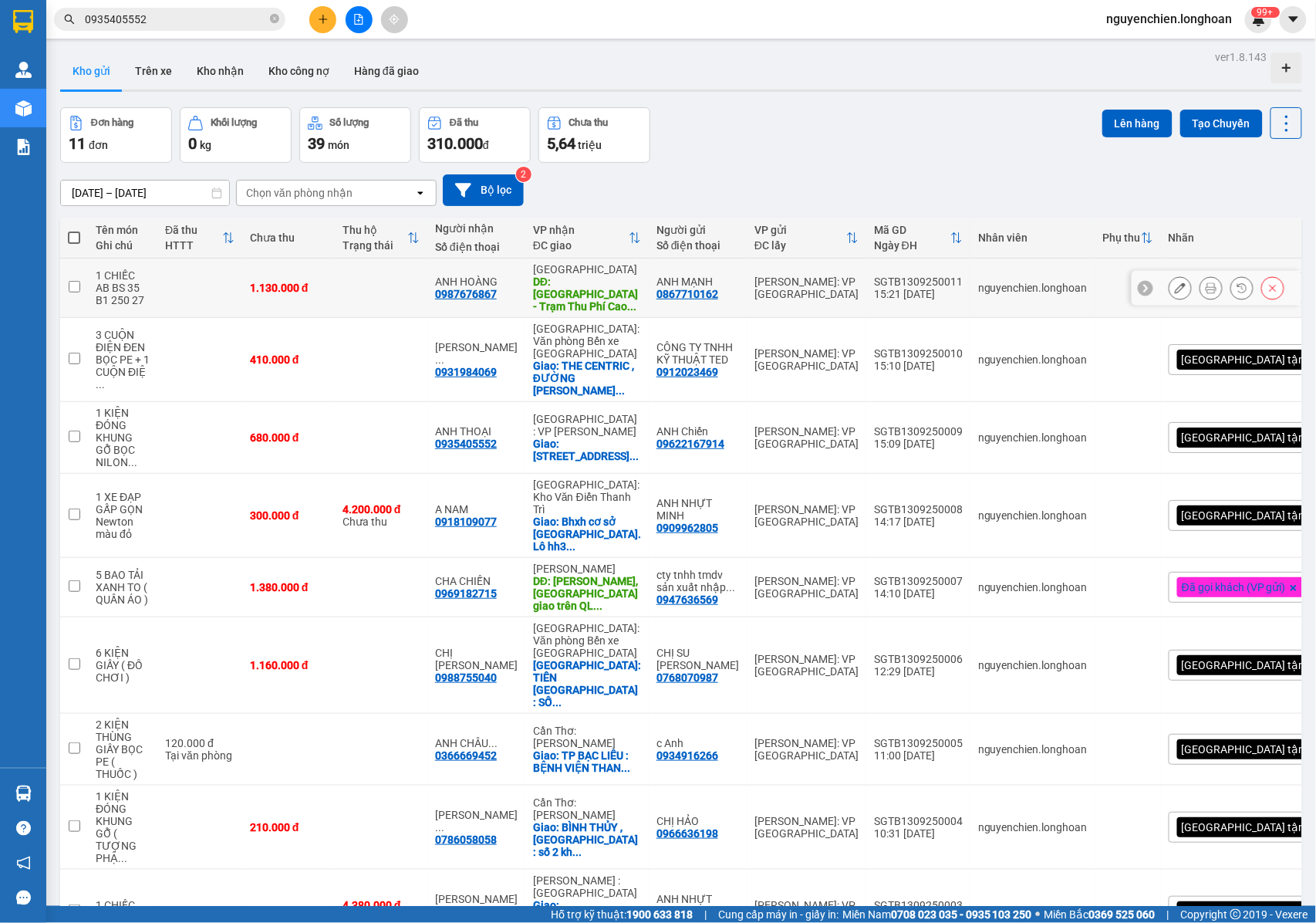
click at [1176, 289] on div at bounding box center [1180, 287] width 23 height 23
click at [1175, 285] on icon at bounding box center [1180, 288] width 11 height 11
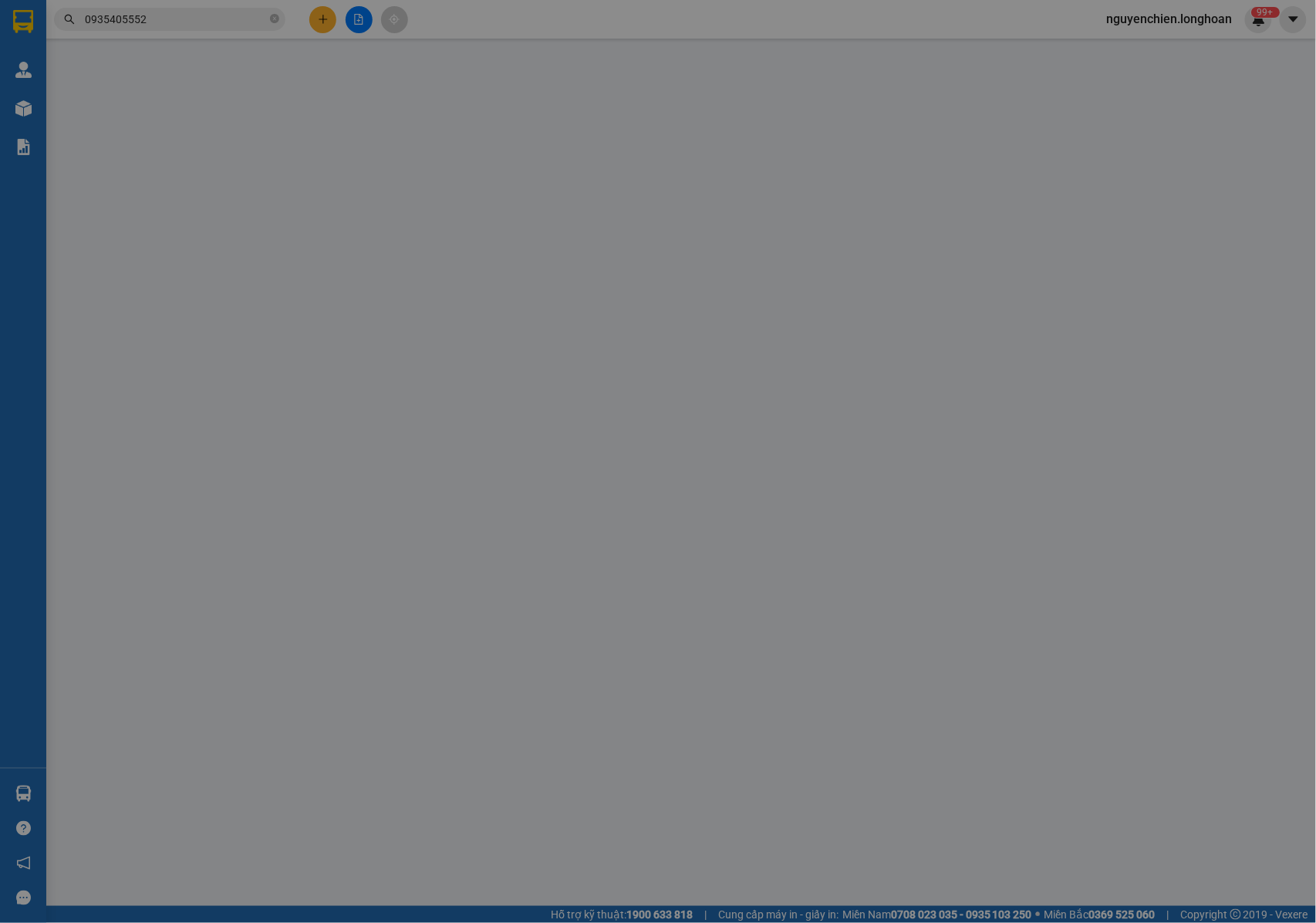
type input "0867710162"
type input "ANH MẠNH"
type input "0987676867"
type input "ANH HOÀNG"
type input "TP Ninh Bình - Trạm Thu Phí Cao Bồ"
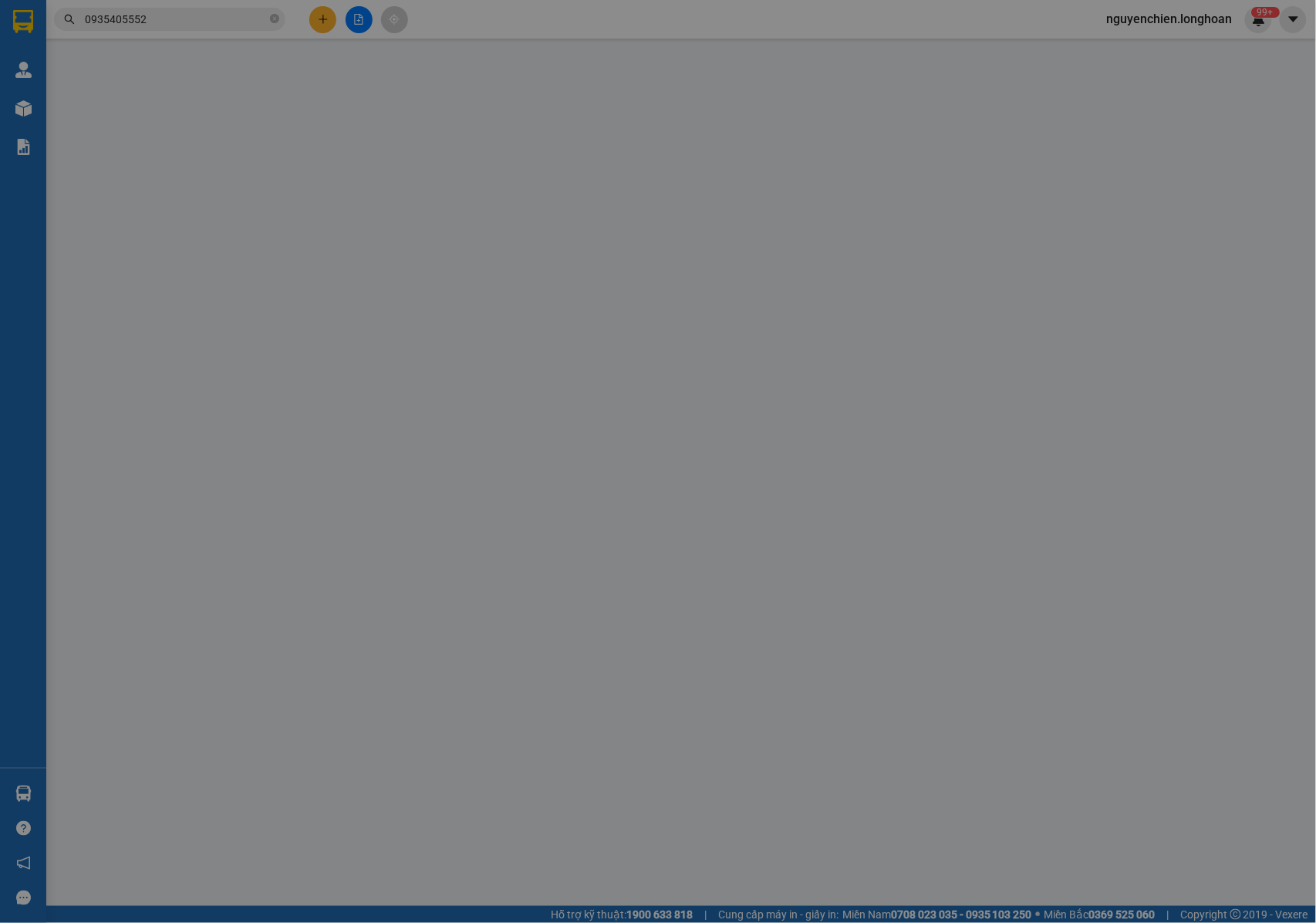
type input "CHÌA KHÓA QUẤN TAY LÁI + 2 GƯƠNG THEO XE + CAVET ĐỂ CỐP"
type input "1.130.000"
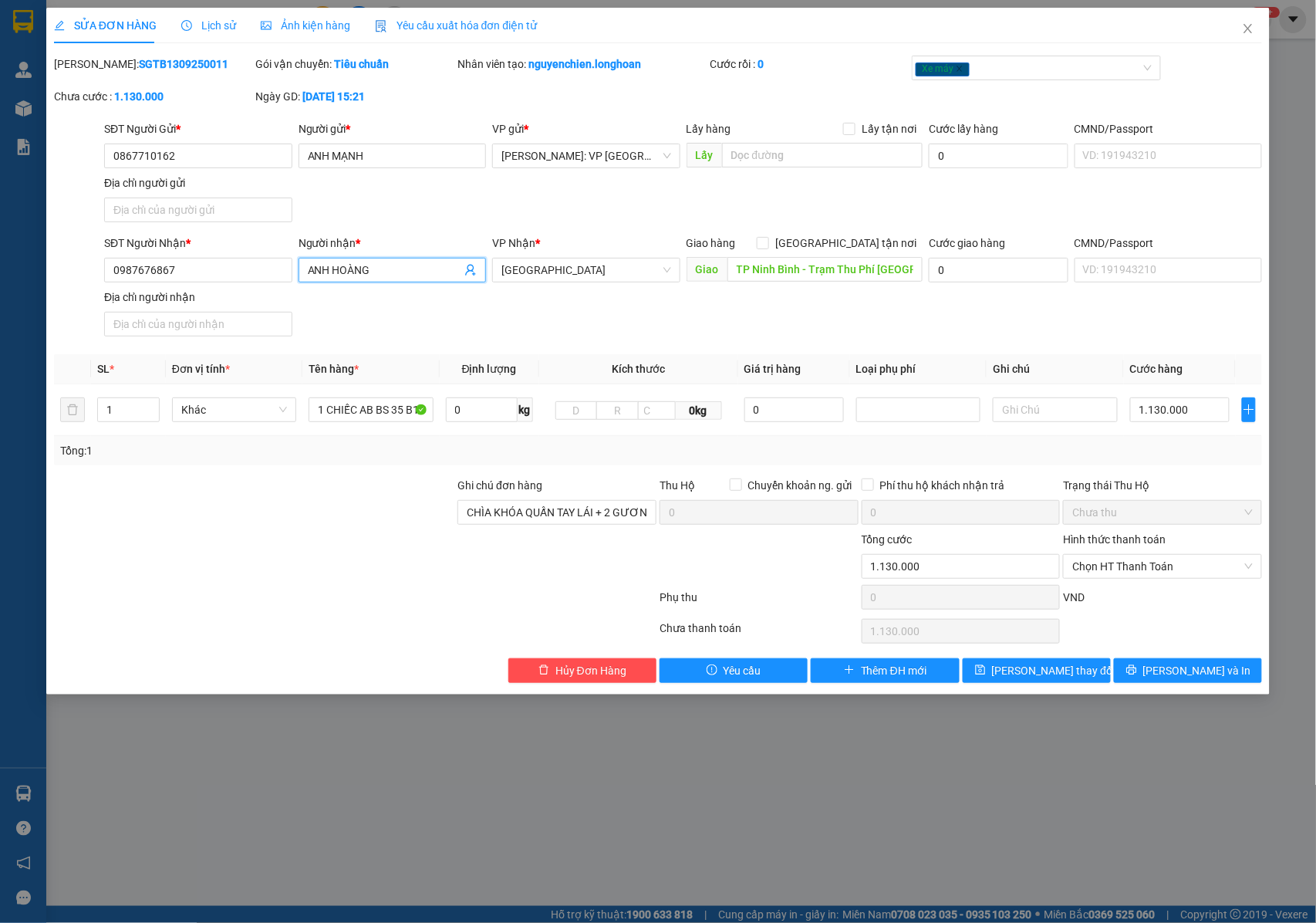
click at [381, 266] on input "ANH HOÀNG" at bounding box center [384, 270] width 155 height 17
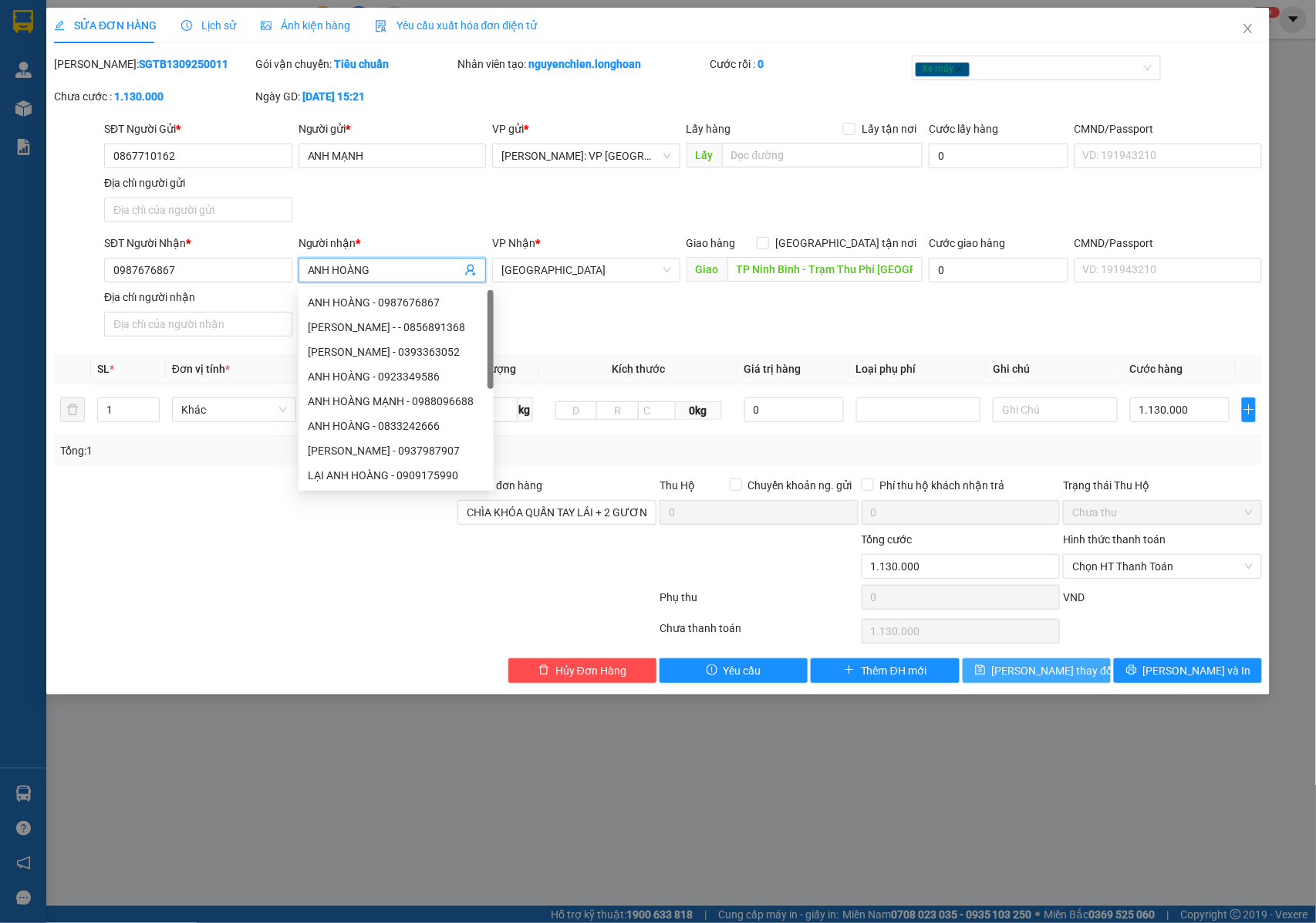
type input "ANH HOÀNG"
click at [1031, 677] on span "Lưu thay đổi" at bounding box center [1054, 670] width 124 height 17
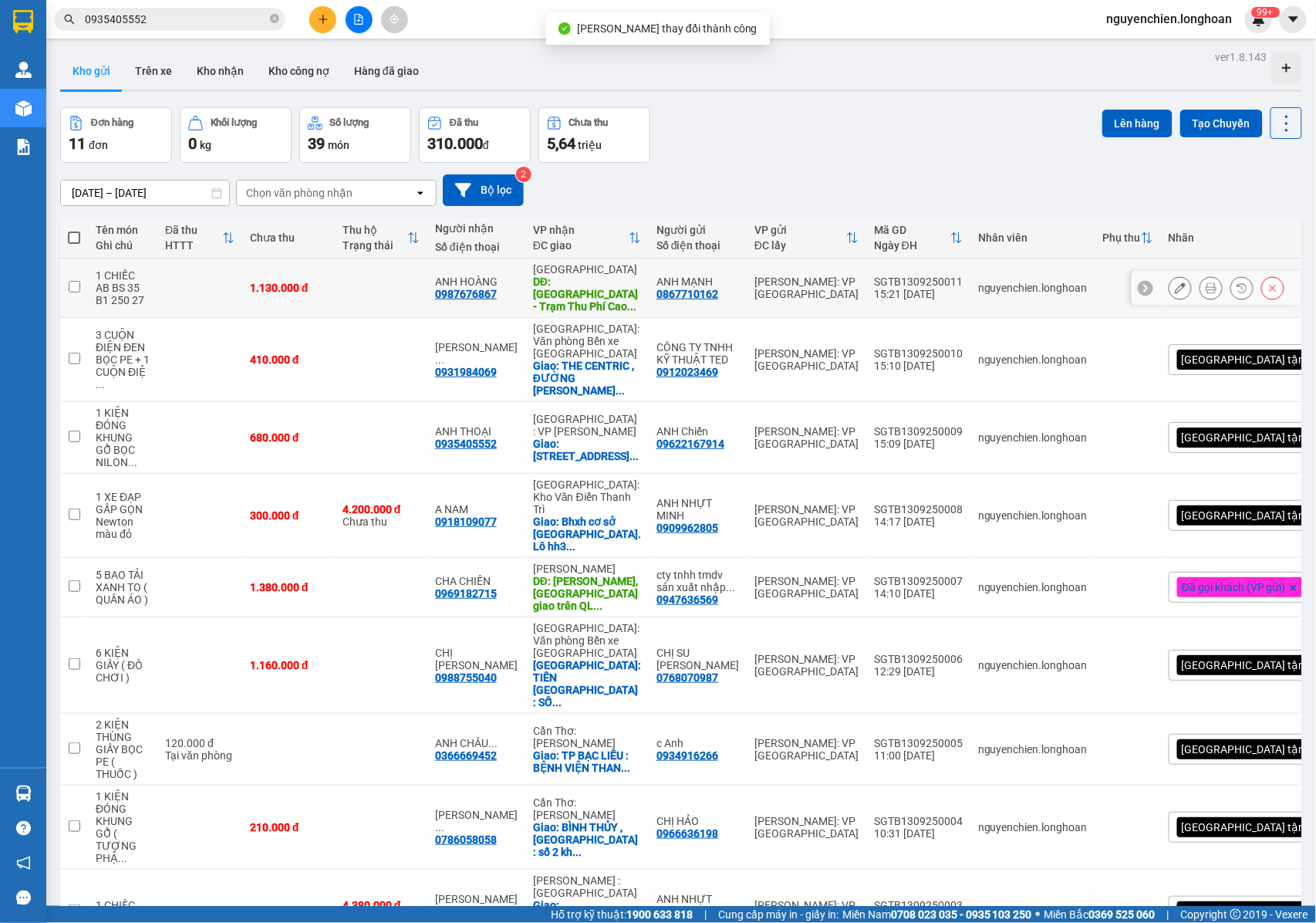
click at [1169, 285] on button at bounding box center [1180, 288] width 21 height 27
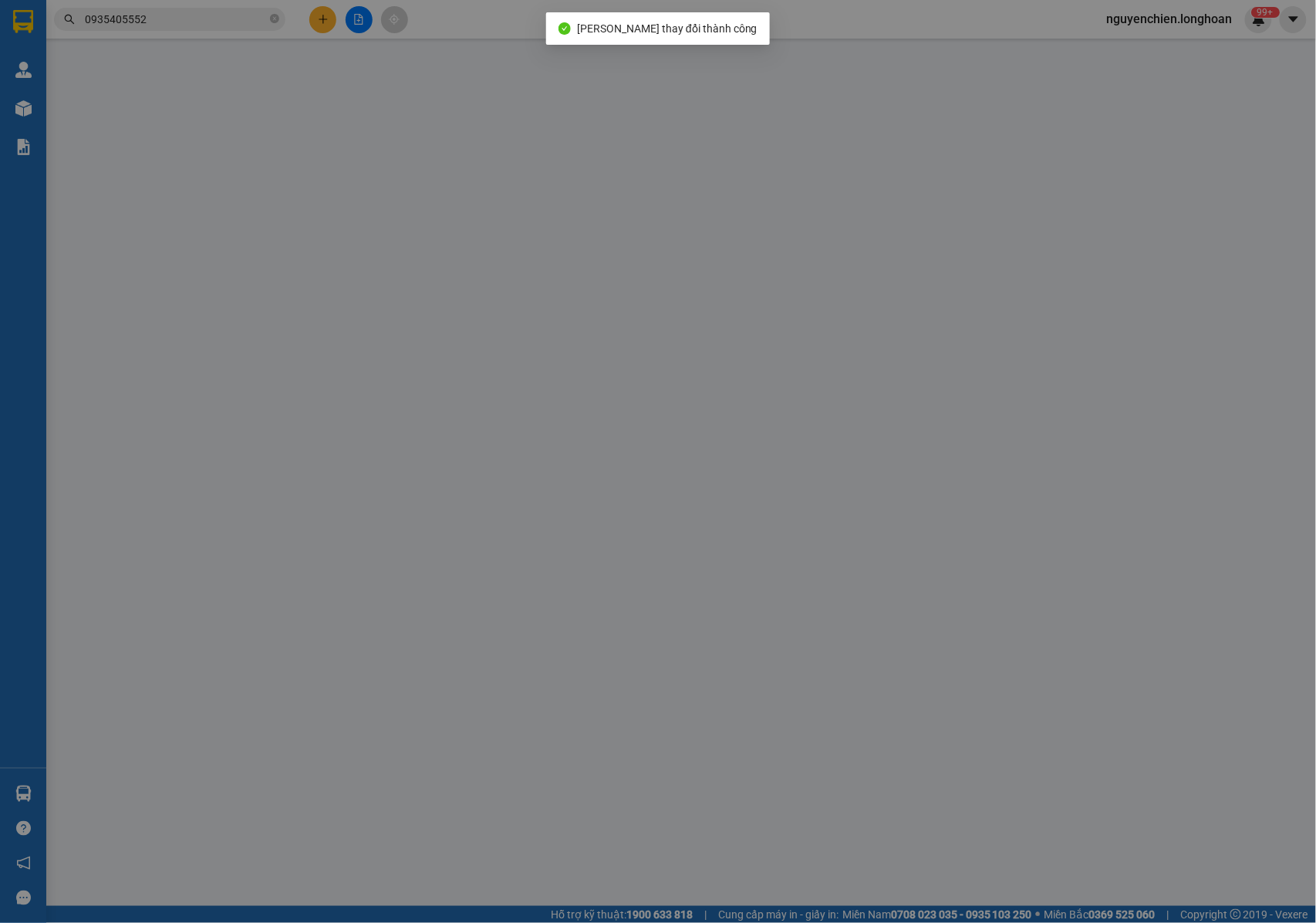
type input "0867710162"
type input "ANH MẠNH"
type input "0987676867"
type input "ANH HOÀNG"
type input "TP Ninh Bình - Trạm Thu Phí Cao Bồ"
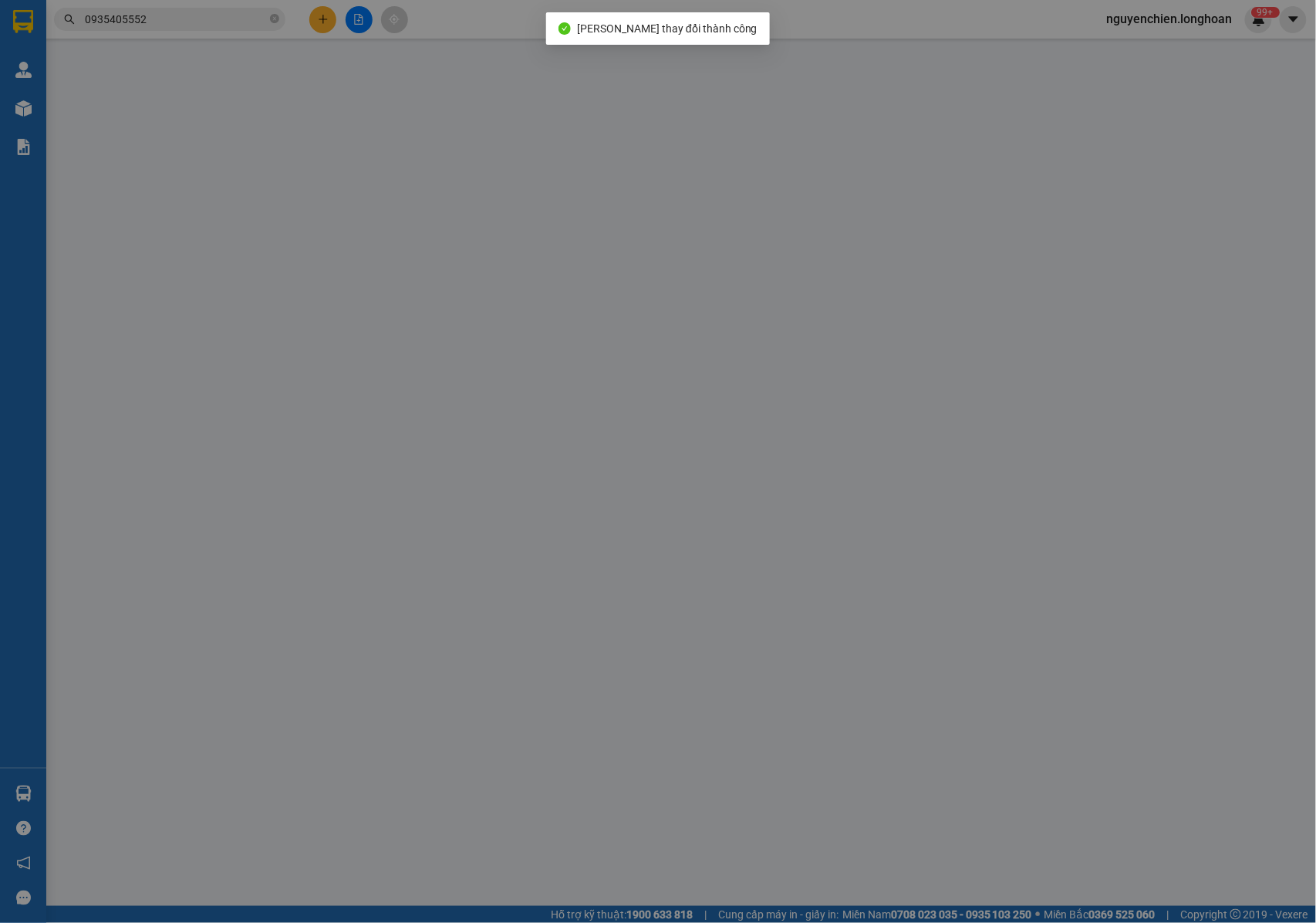
type input "CHÌA KHÓA QUẤN TAY LÁI + 2 GƯƠNG THEO XE + CAVET ĐỂ CỐP"
type input "1.130.000"
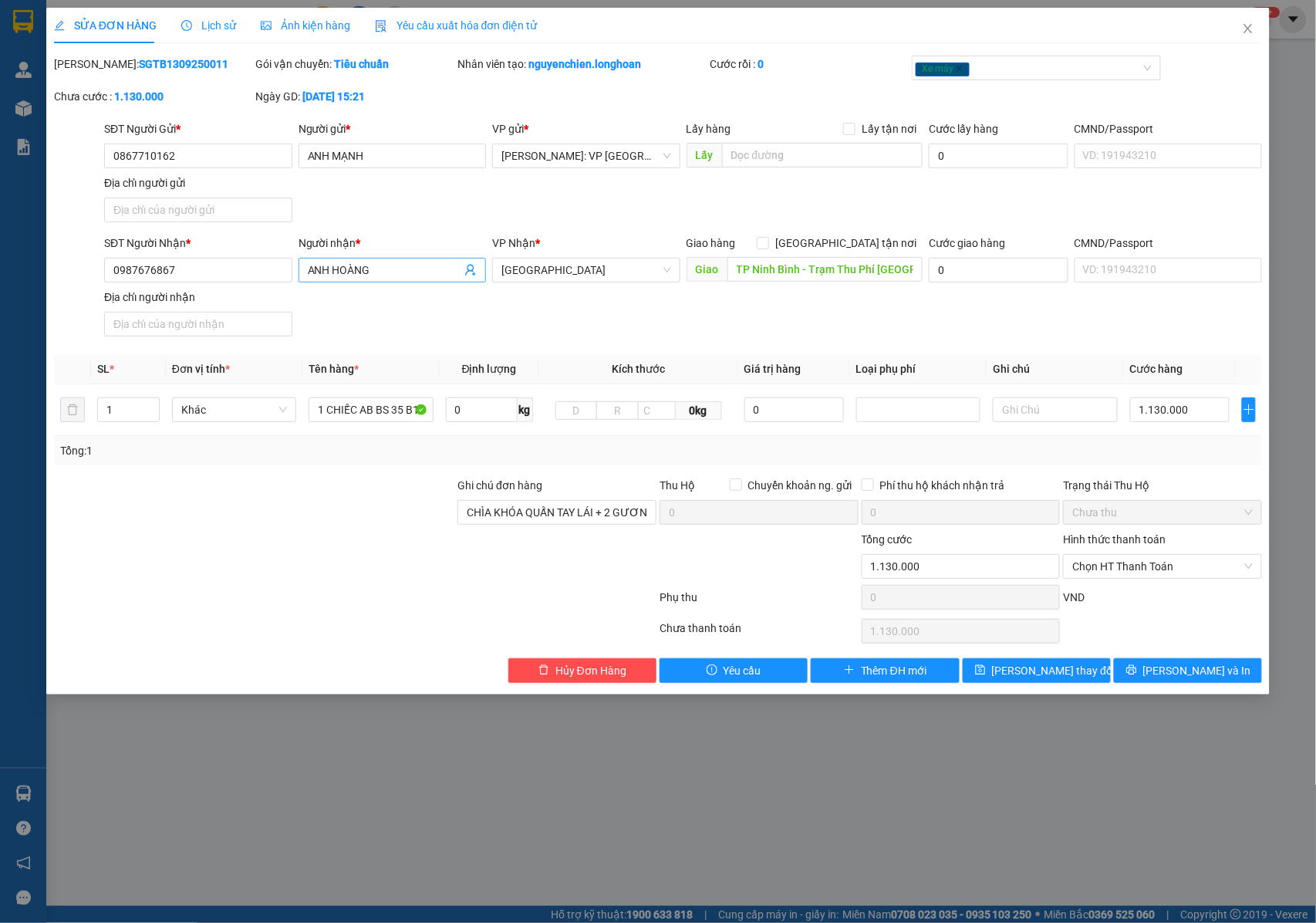
click at [377, 270] on input "ANH HOÀNG" at bounding box center [384, 270] width 155 height 17
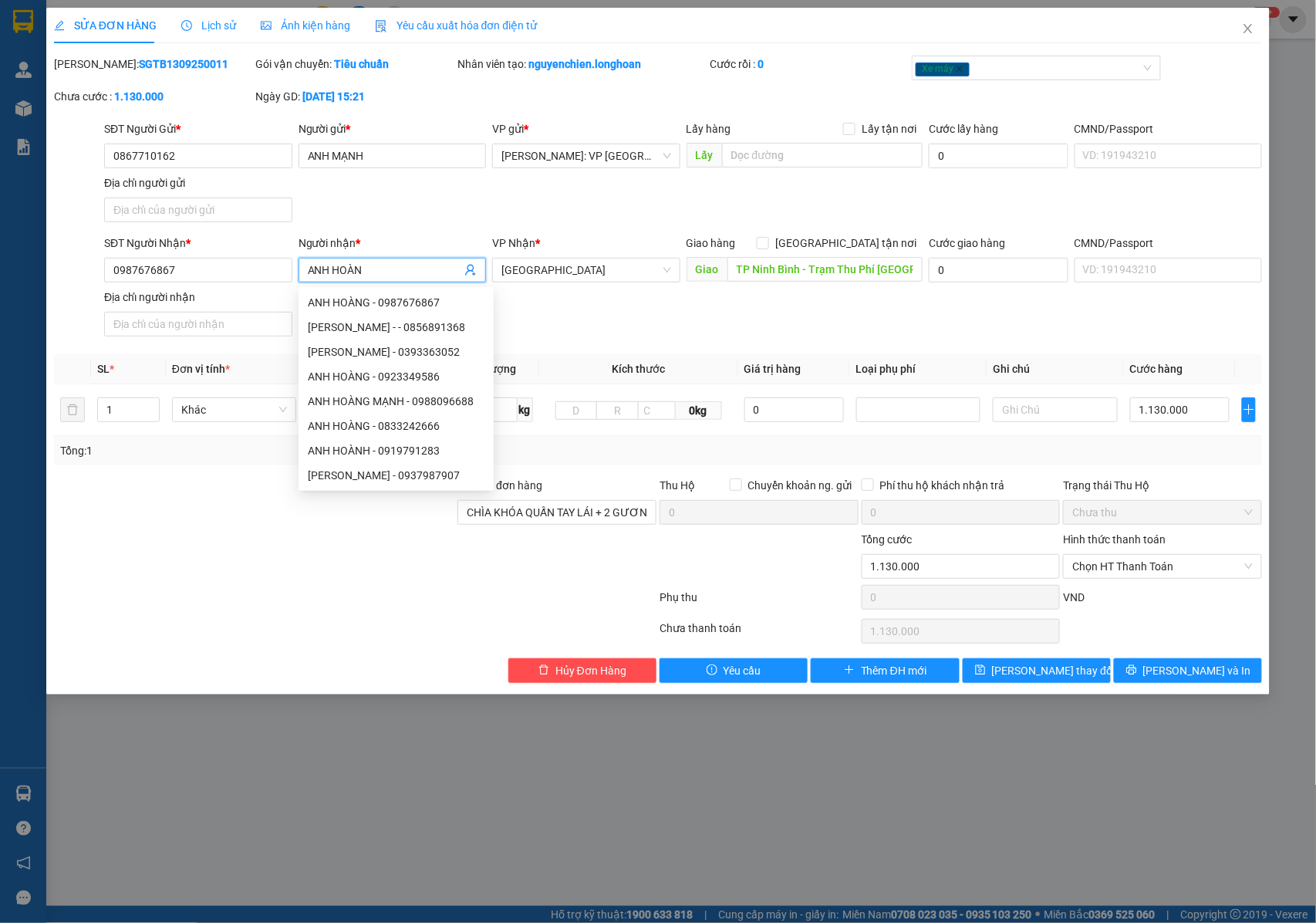
click at [393, 270] on input "ANH HOÀN" at bounding box center [384, 270] width 155 height 17
type input "ANH HOÀN"
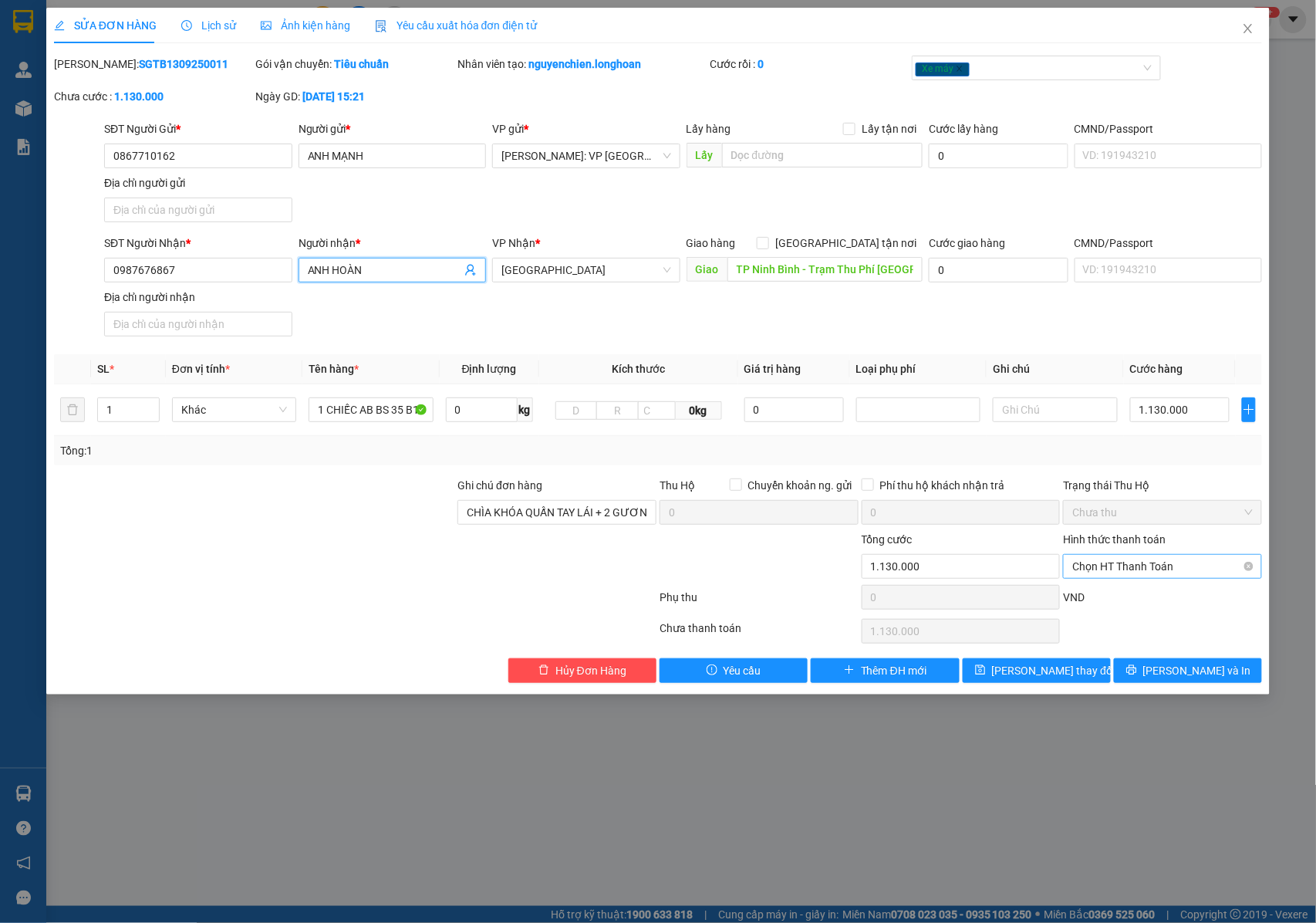
click at [1133, 569] on span "Chọn HT Thanh Toán" at bounding box center [1163, 566] width 181 height 23
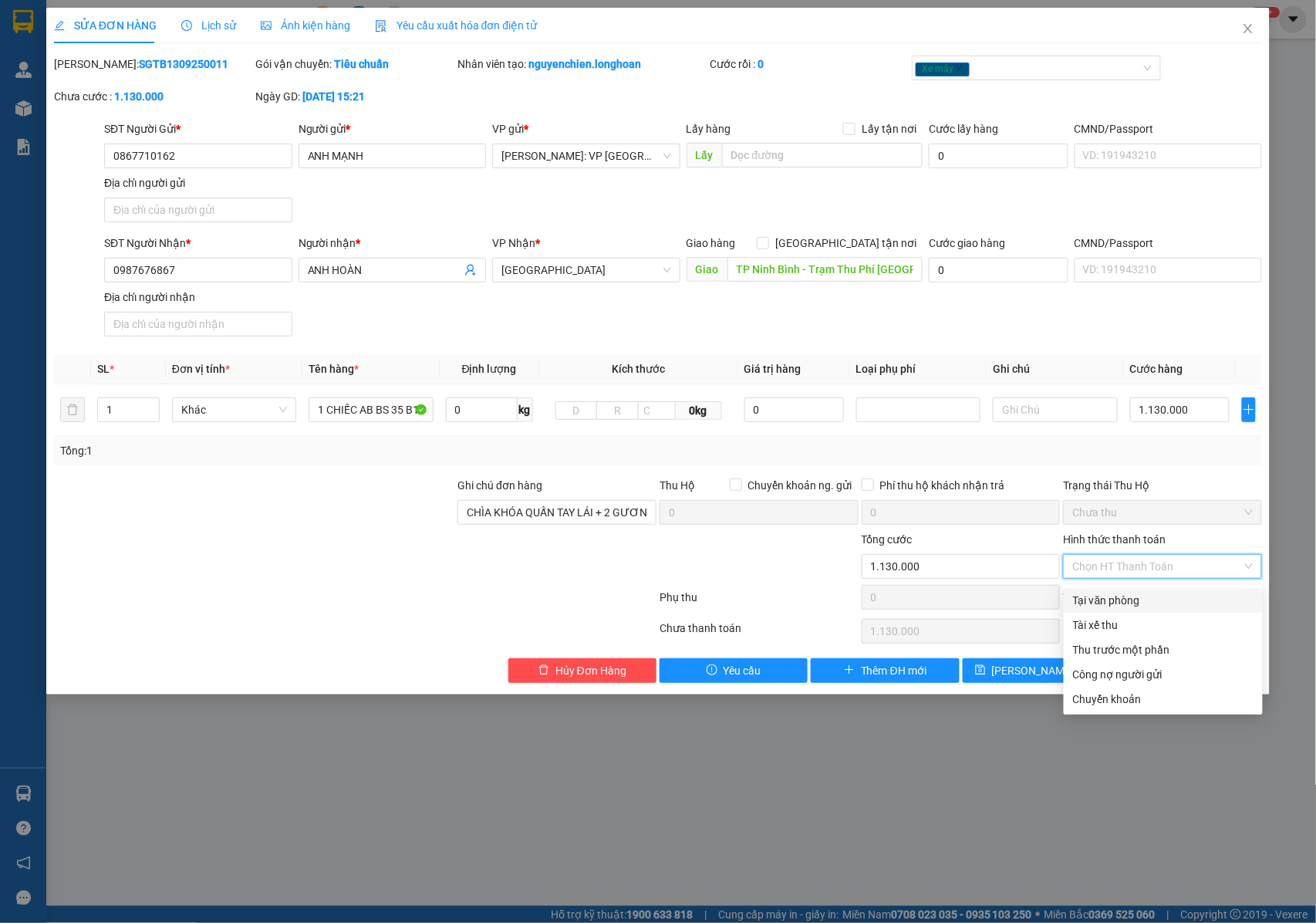
click at [1130, 603] on div "Tại văn phòng" at bounding box center [1164, 599] width 181 height 17
type input "0"
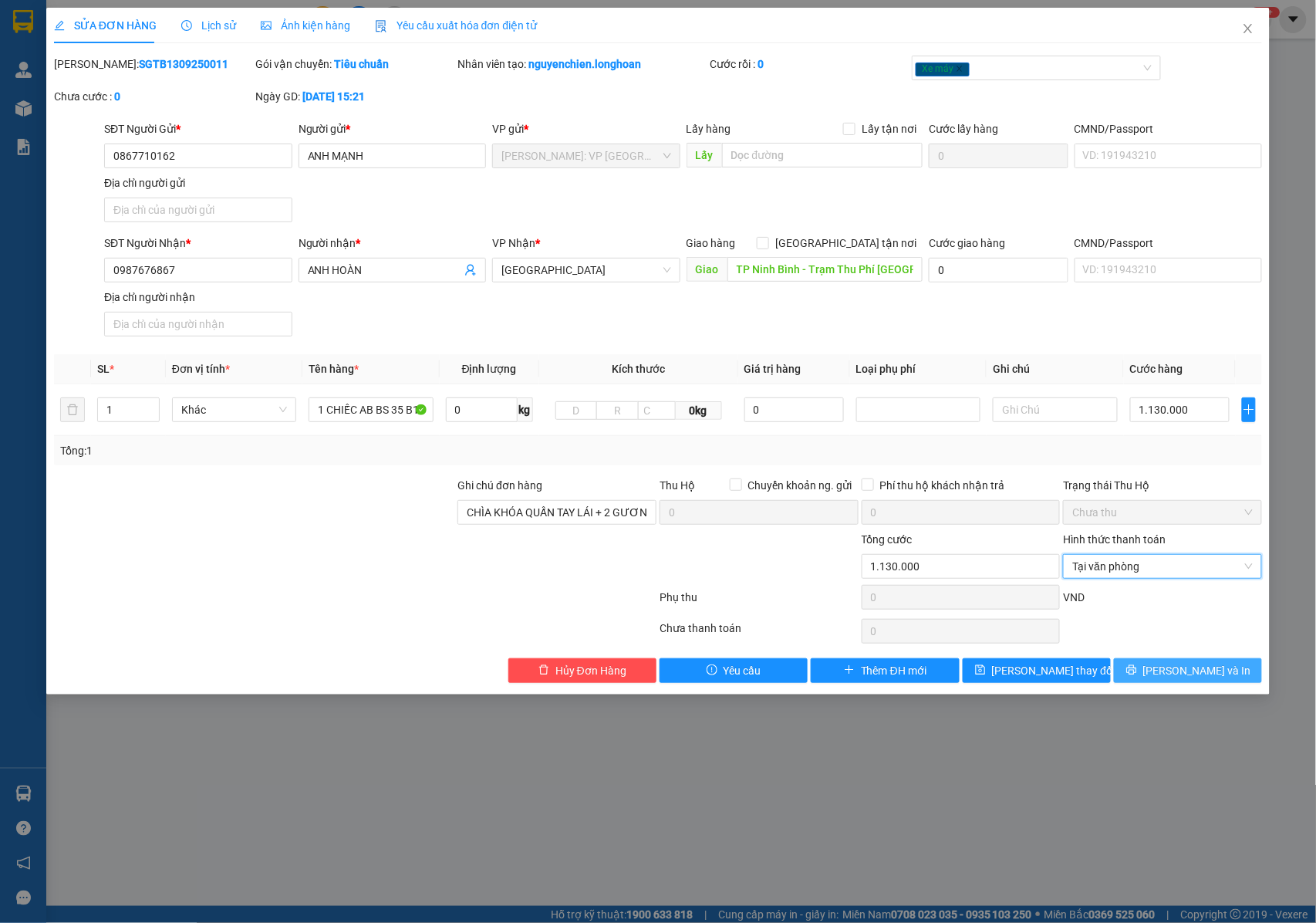
click at [1146, 673] on button "[PERSON_NAME] và In" at bounding box center [1188, 670] width 148 height 25
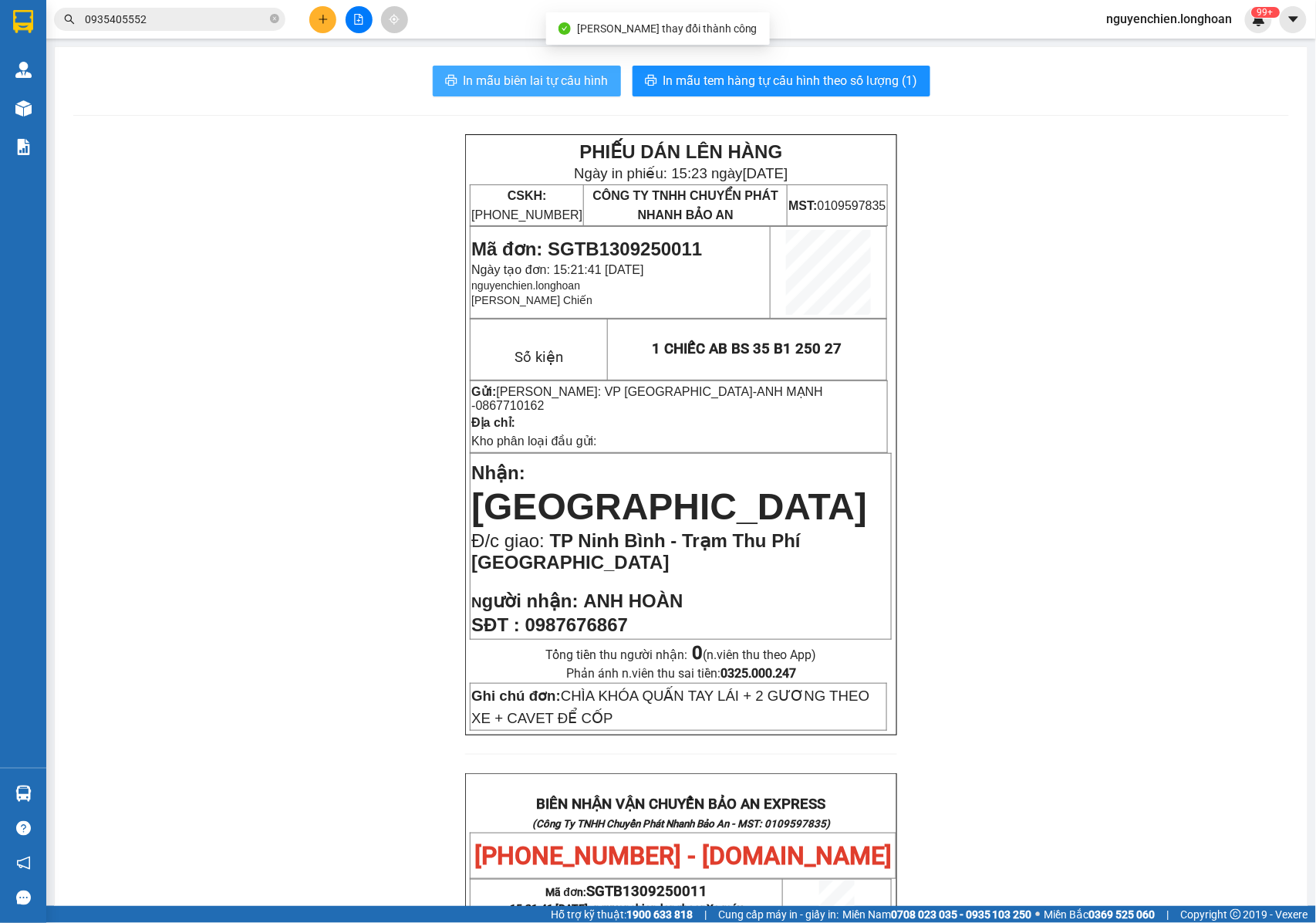
click at [514, 78] on span "In mẫu biên lai tự cấu hình" at bounding box center [536, 81] width 145 height 19
click at [824, 416] on p "Địa chỉ:" at bounding box center [679, 423] width 415 height 14
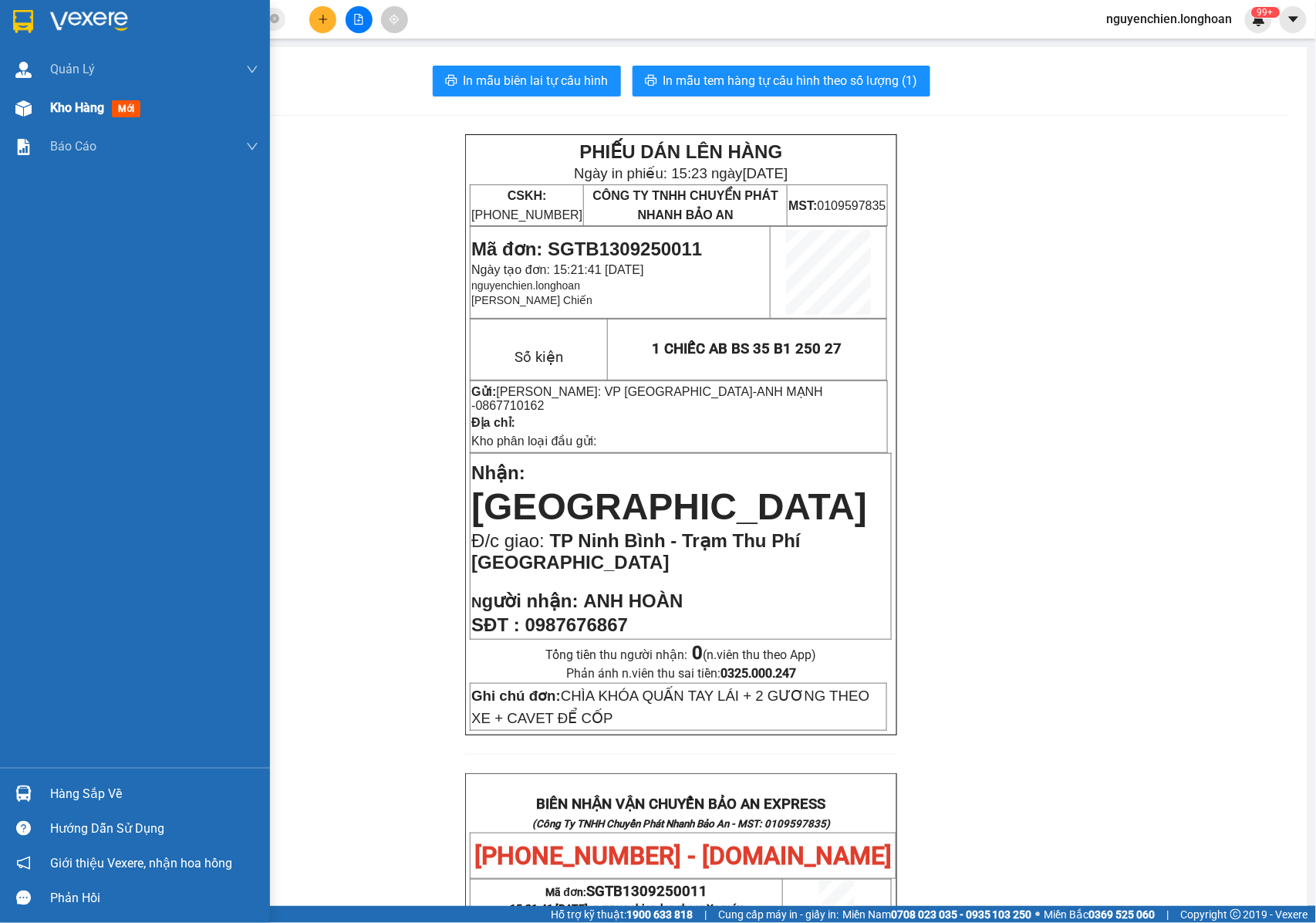
click at [55, 105] on span "Kho hàng" at bounding box center [77, 107] width 54 height 14
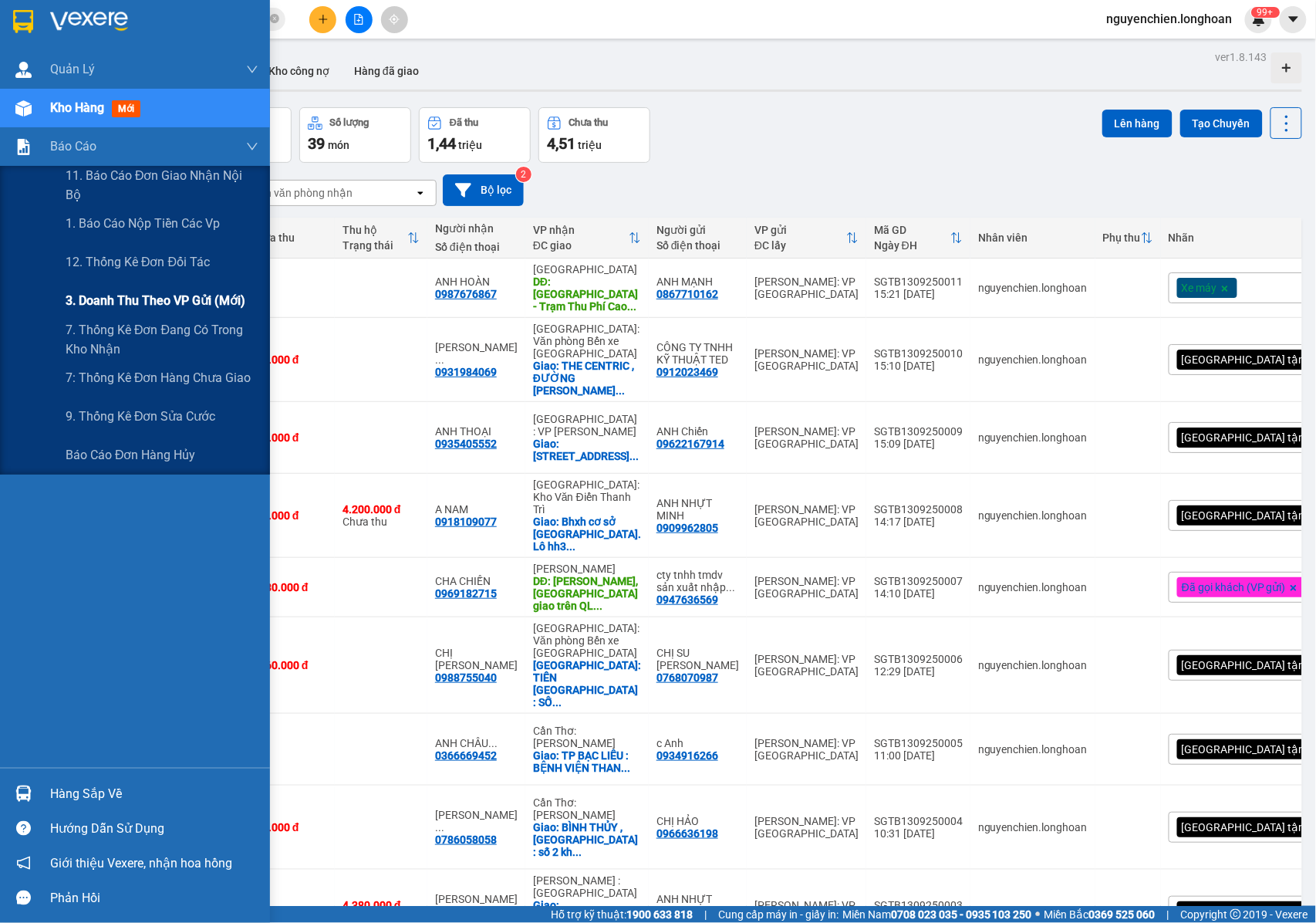
click at [121, 291] on span "3. Doanh Thu theo VP Gửi (mới)" at bounding box center [155, 301] width 180 height 19
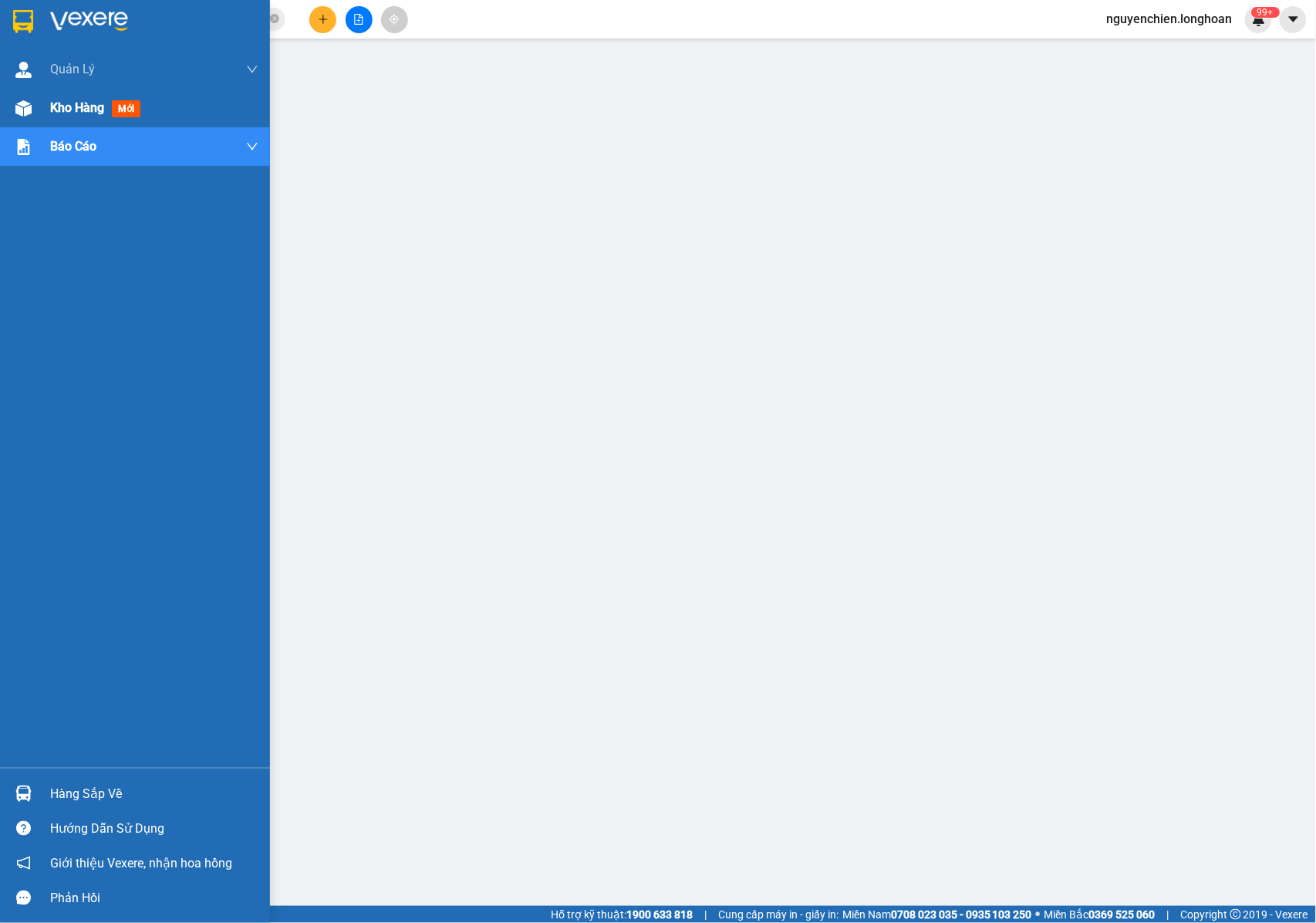
click at [31, 112] on img at bounding box center [23, 108] width 16 height 16
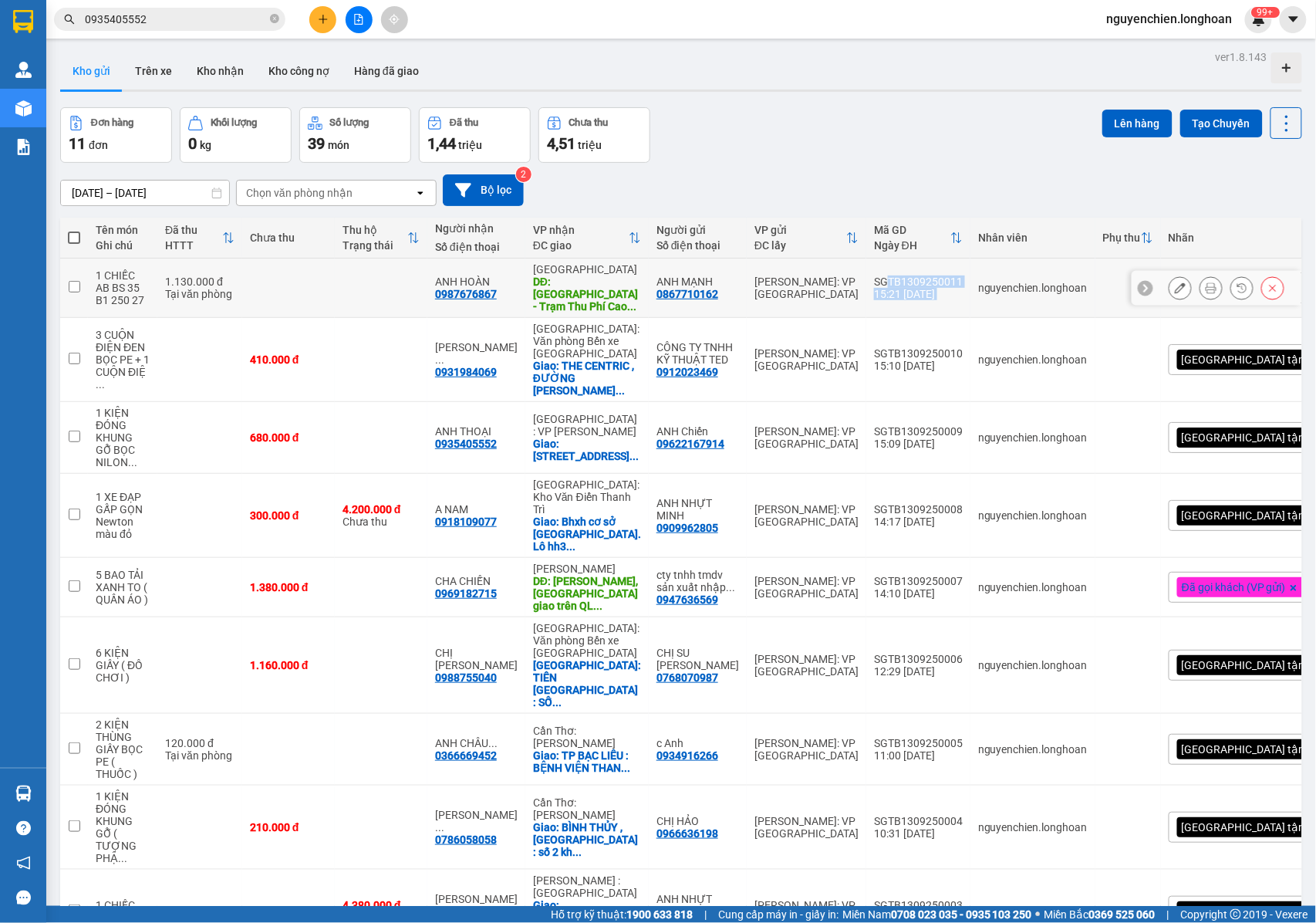
drag, startPoint x: 943, startPoint y: 278, endPoint x: 867, endPoint y: 276, distance: 76.0
click at [867, 276] on tr "1 CHIẾC AB BS 35 B1 250 27 1.130.000 đ Tại văn phòng ANH HOÀN 0987676867 Ninh B…" at bounding box center [706, 288] width 1293 height 59
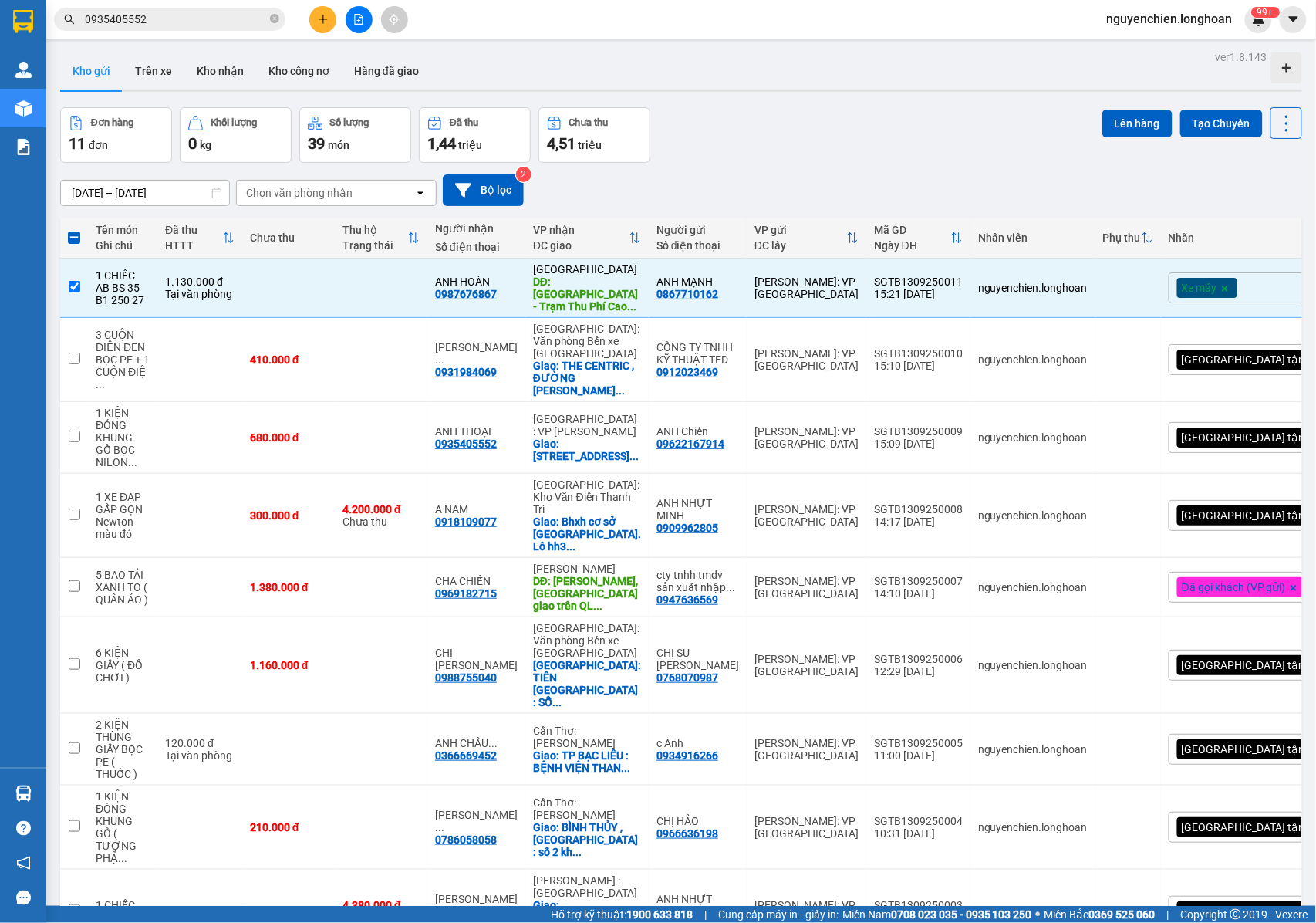
click at [986, 201] on div "15/08/2025 – 13/09/2025 Press the down arrow key to interact with the calendar …" at bounding box center [681, 190] width 1242 height 32
drag, startPoint x: 935, startPoint y: 279, endPoint x: 850, endPoint y: 279, distance: 85.0
click at [866, 279] on td "SGTB1309250011 15:21 13/09" at bounding box center [918, 288] width 104 height 59
checkbox input "false"
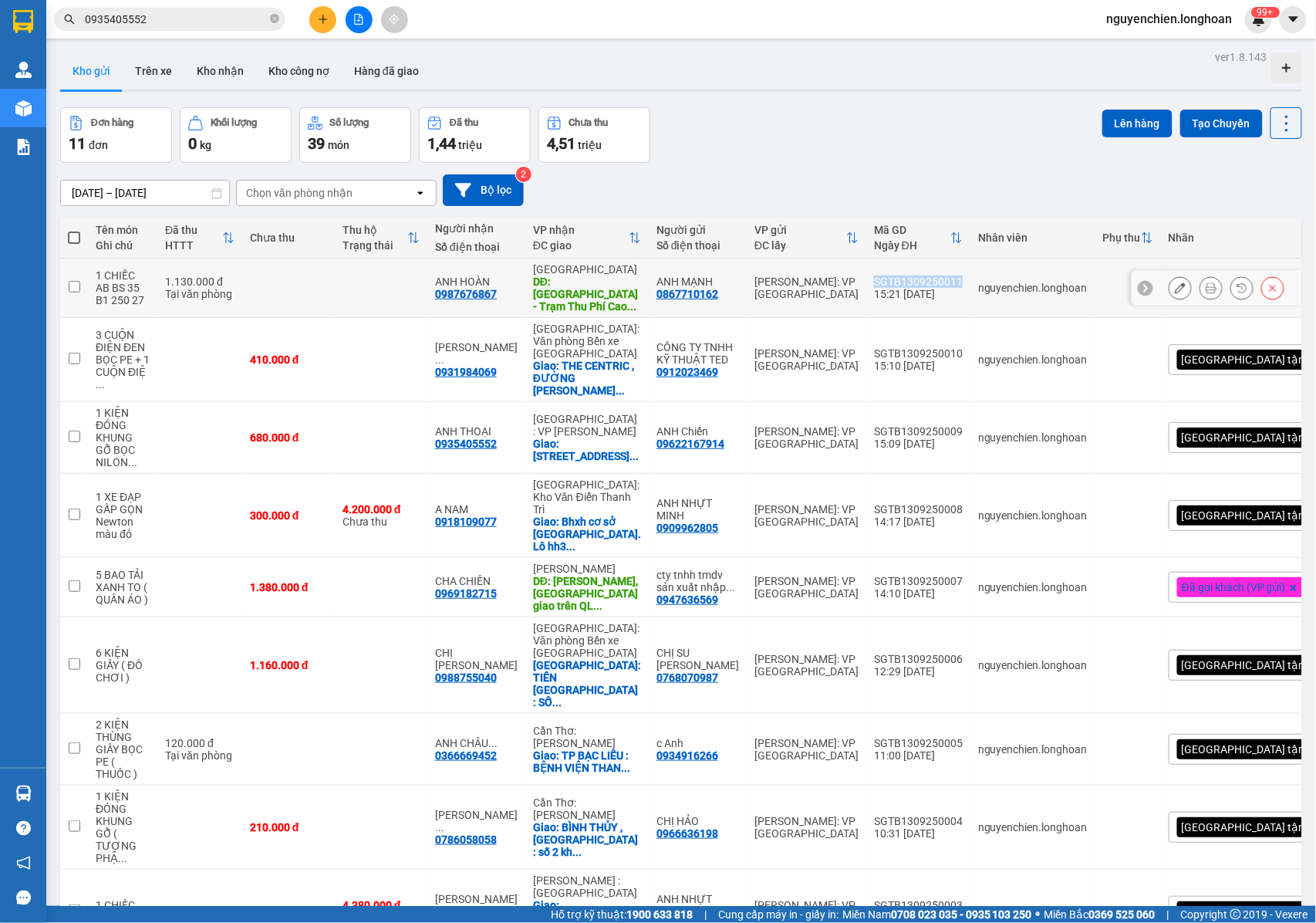
copy div "SGTB1309250011"
click at [1206, 282] on icon at bounding box center [1211, 288] width 11 height 11
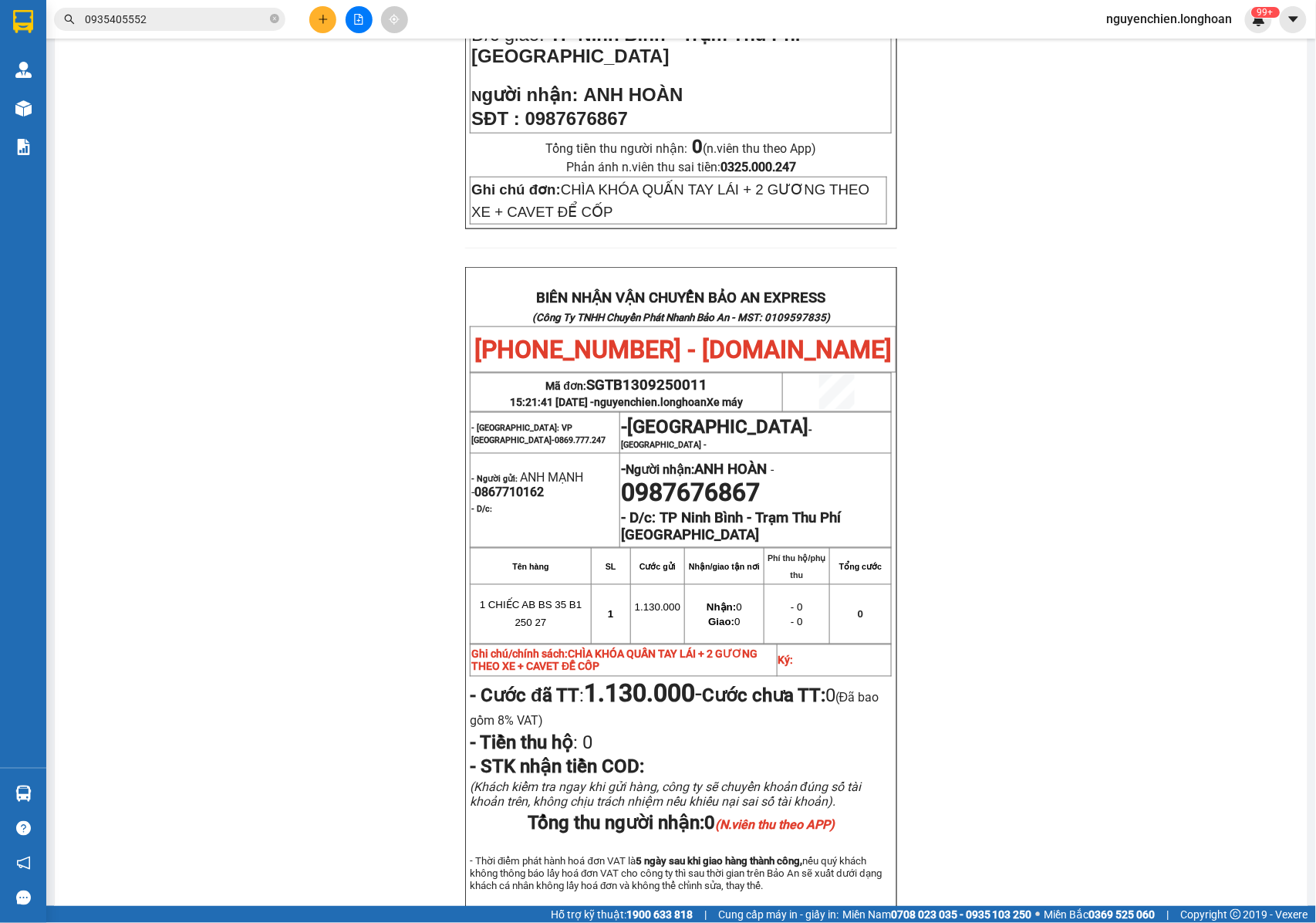
scroll to position [514, 0]
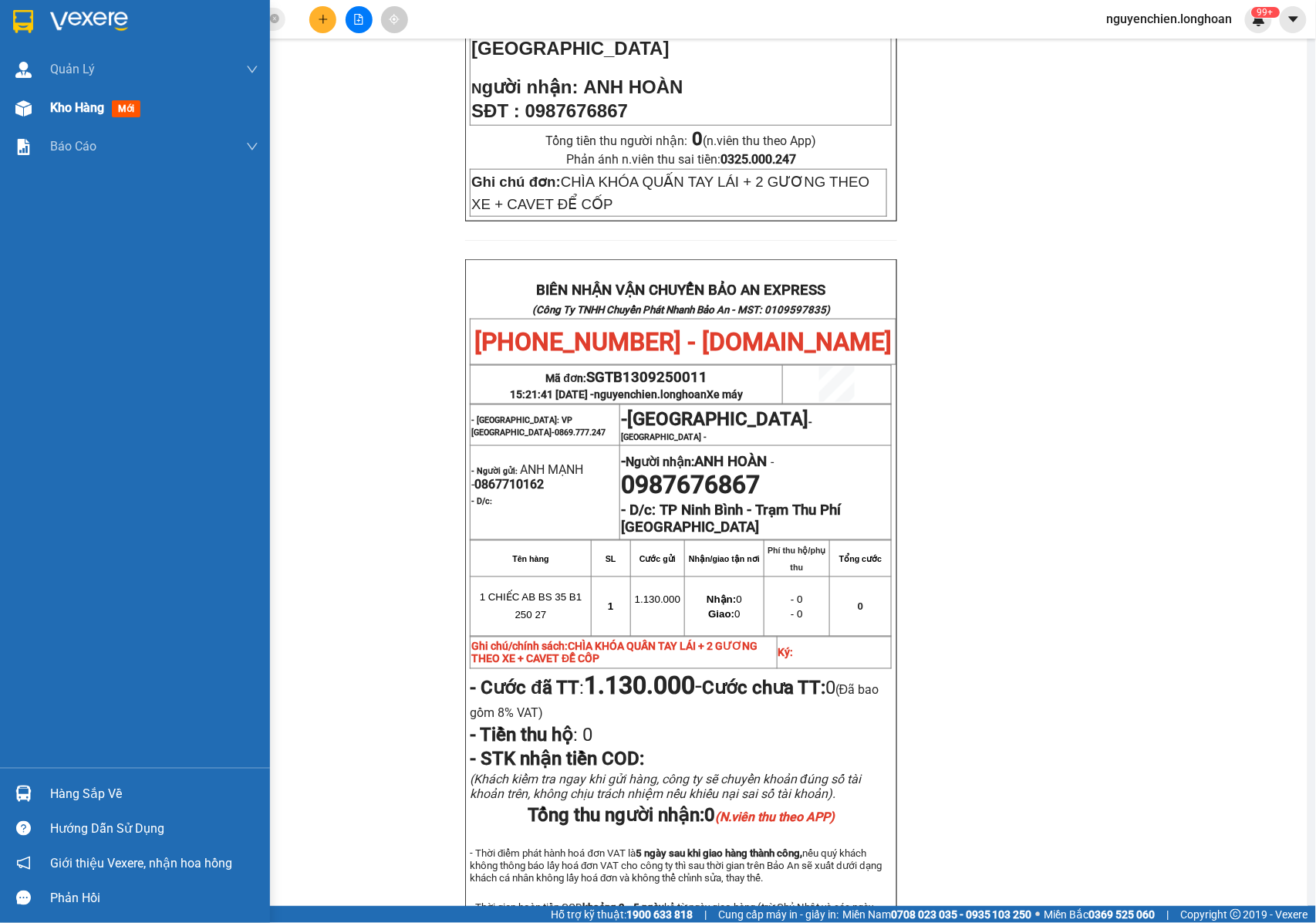
click at [60, 117] on div "Kho hàng mới" at bounding box center [98, 108] width 97 height 19
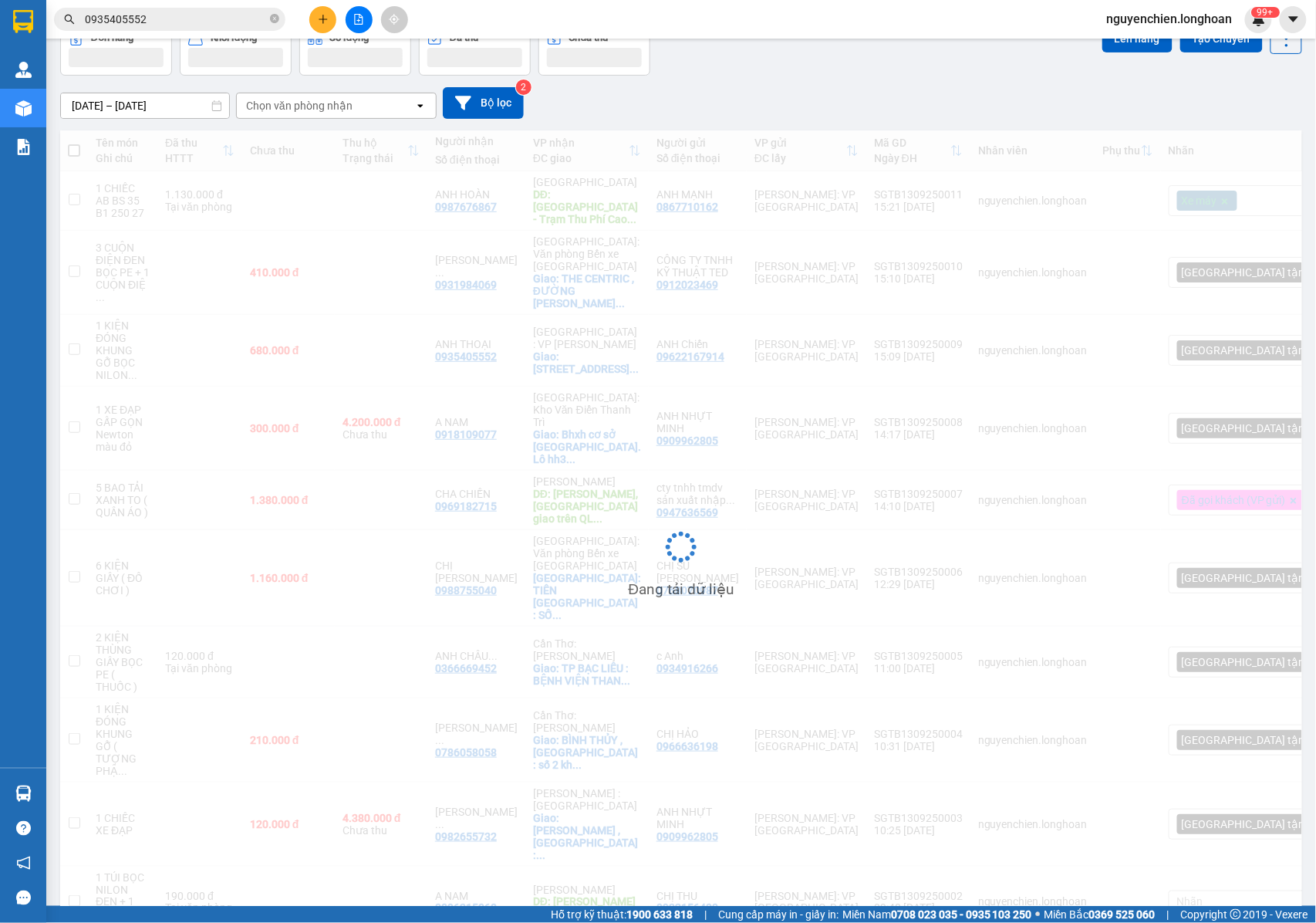
scroll to position [88, 0]
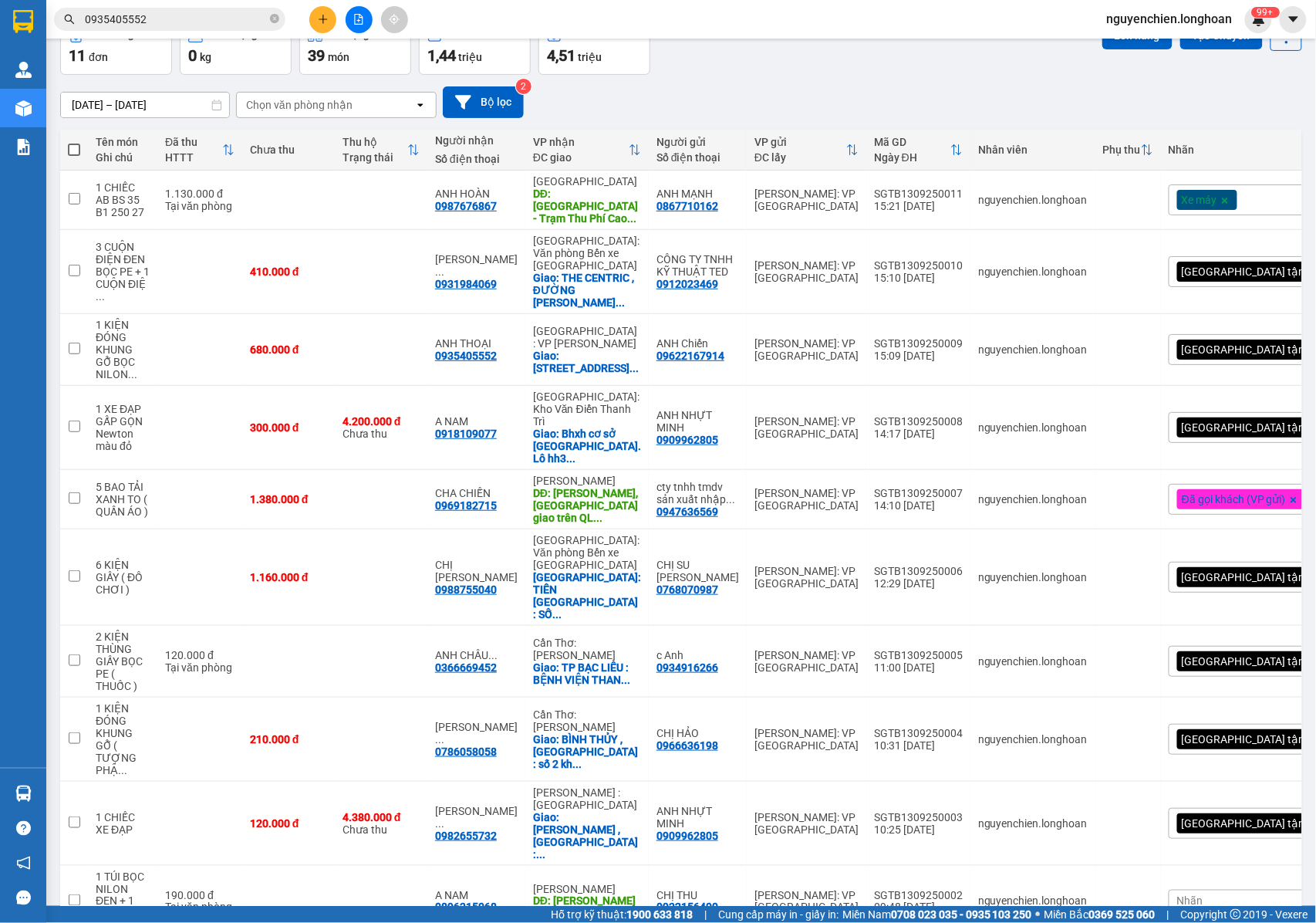
click at [1245, 196] on div "Xe máy" at bounding box center [1256, 200] width 175 height 31
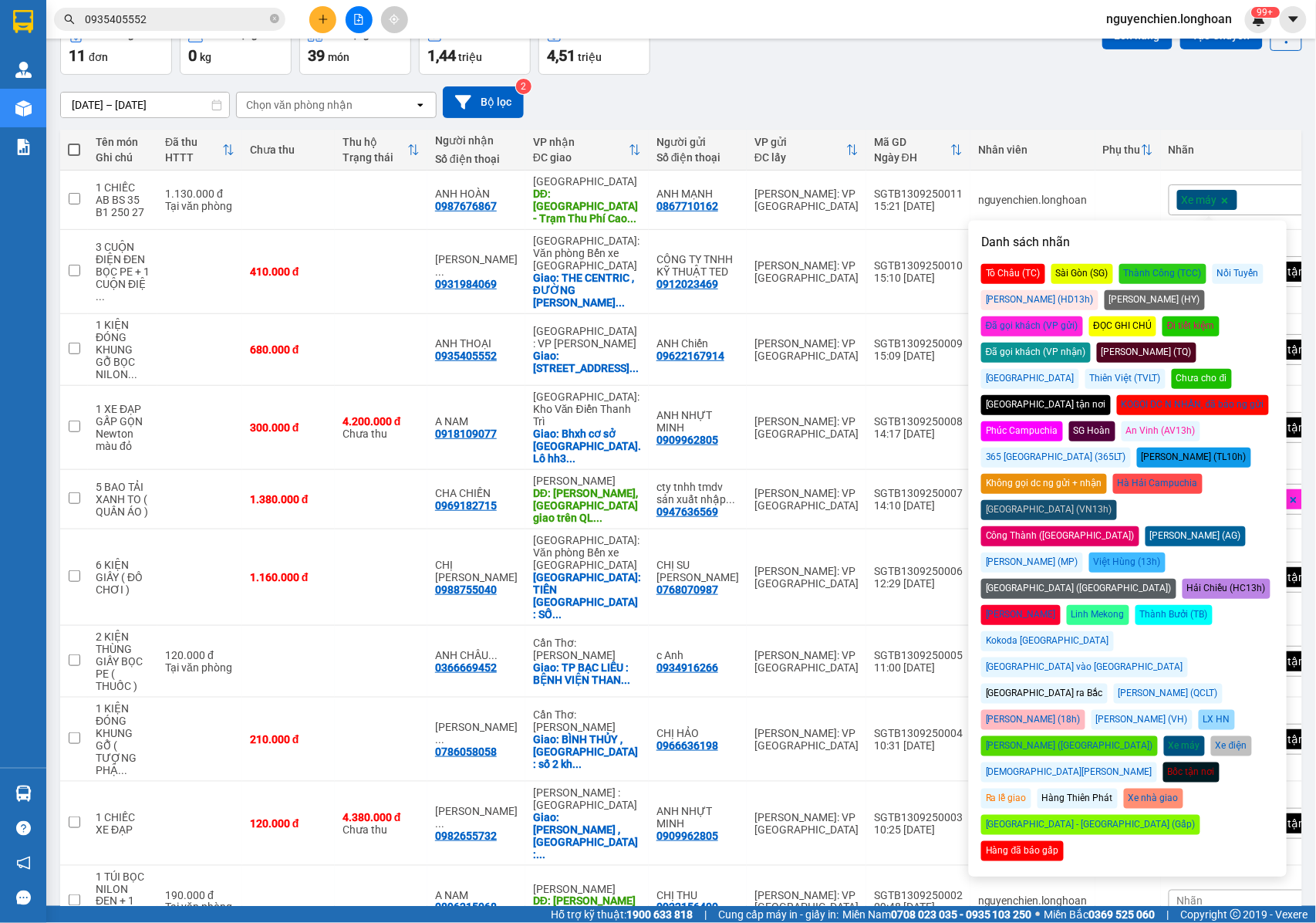
click at [1083, 316] on div "Đã gọi khách (VP gửi)" at bounding box center [1032, 326] width 101 height 20
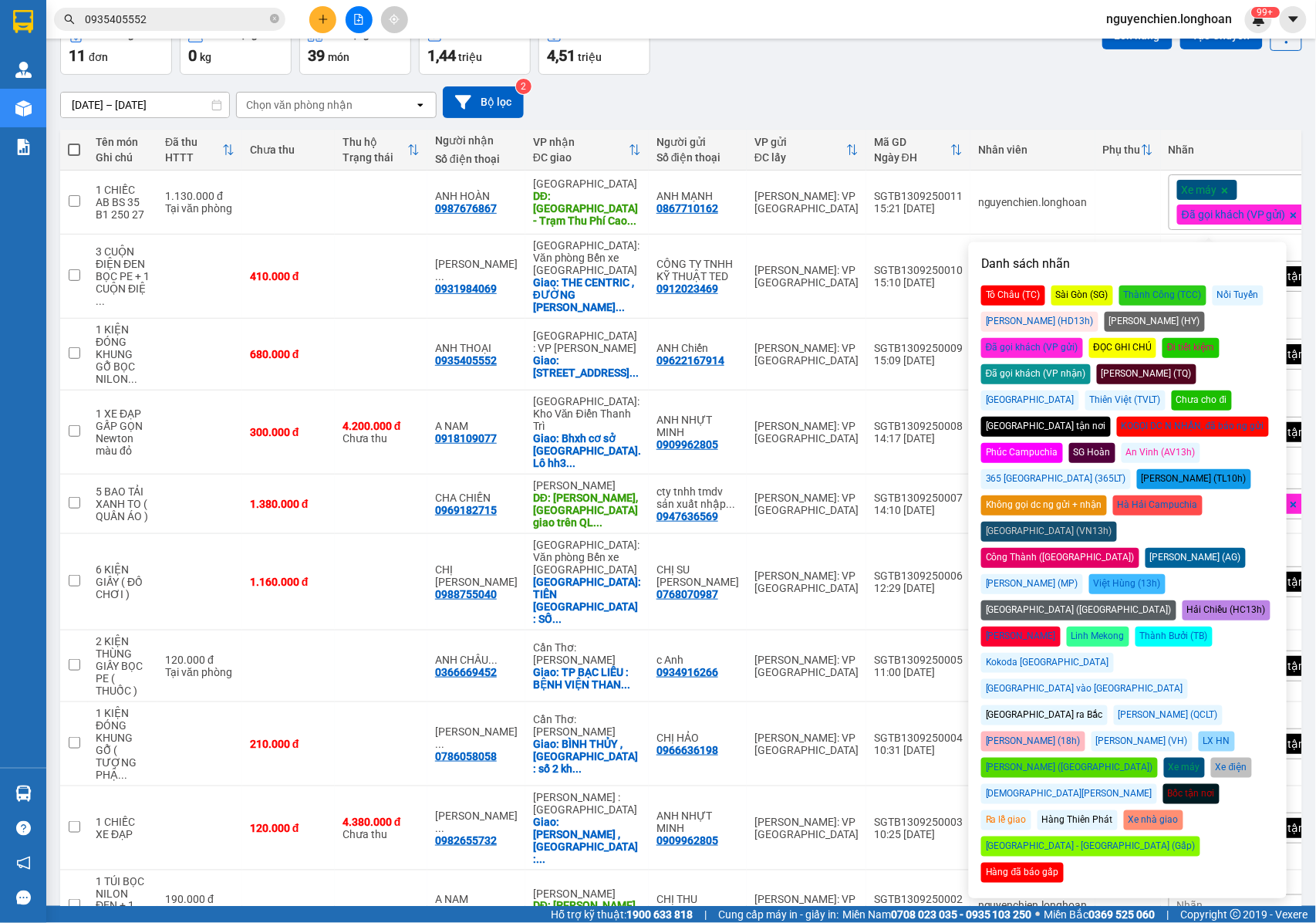
scroll to position [105, 0]
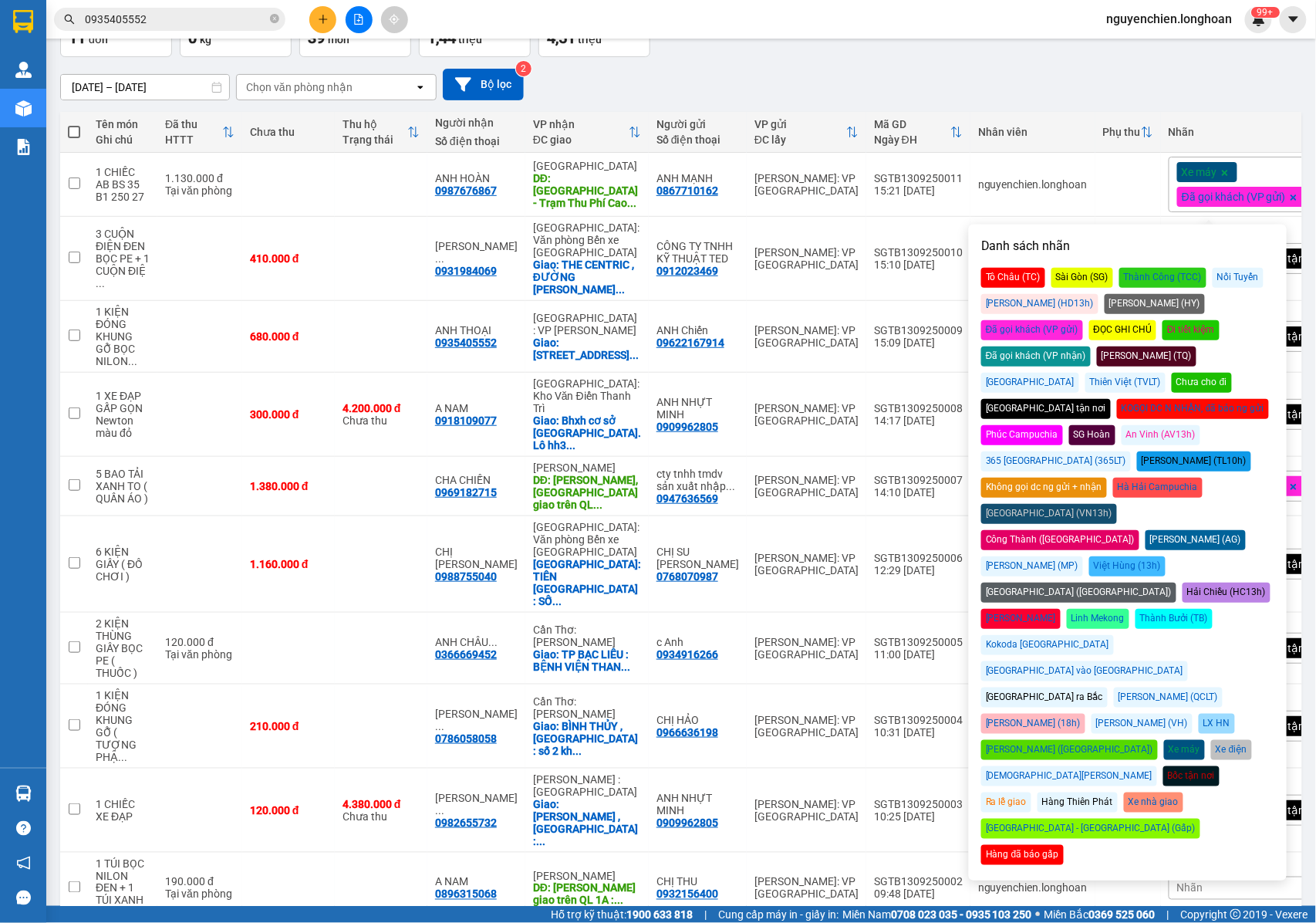
click at [744, 78] on div "15/08/2025 – 13/09/2025 Press the down arrow key to interact with the calendar …" at bounding box center [681, 85] width 1242 height 32
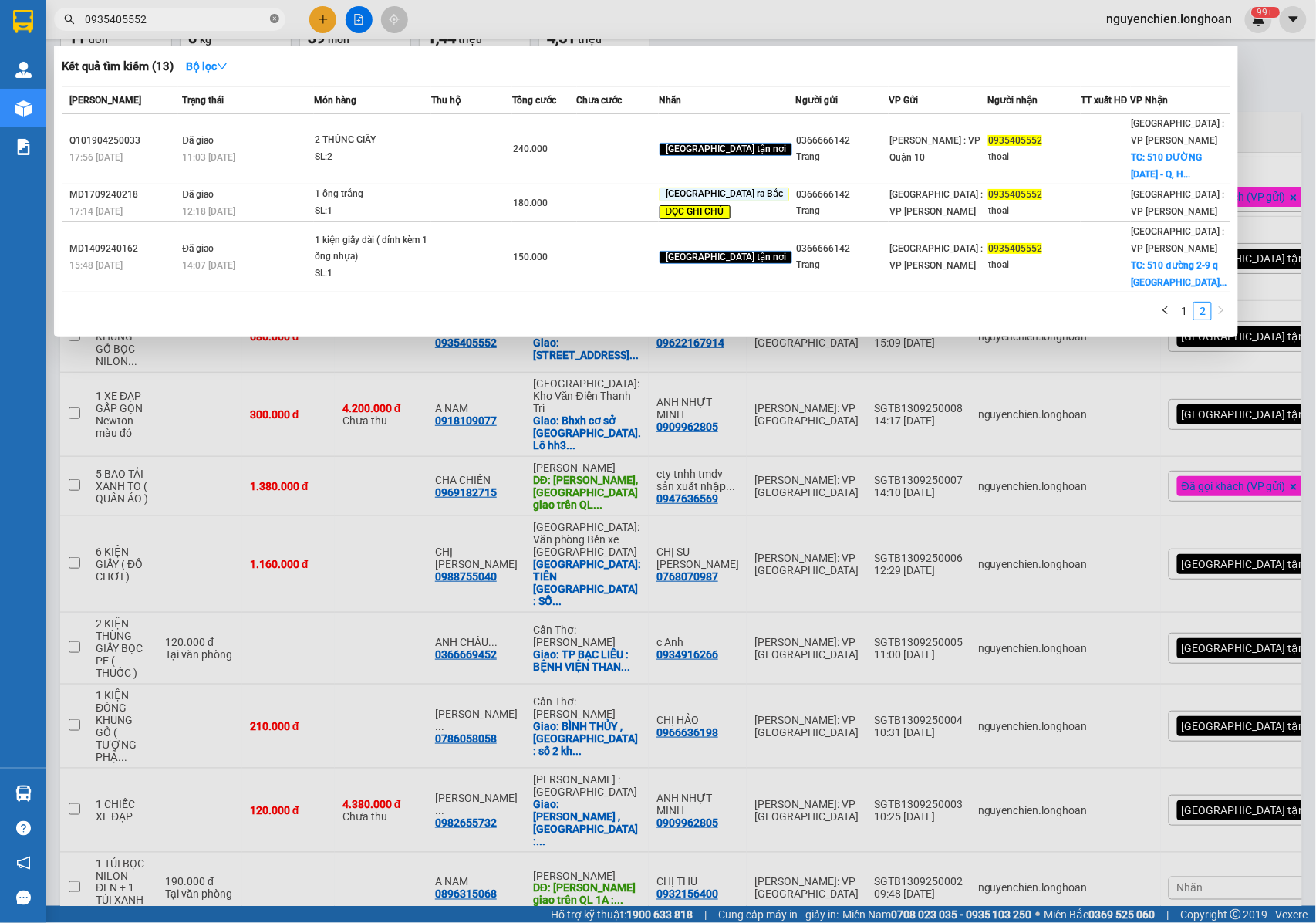
click at [273, 25] on span at bounding box center [275, 20] width 10 height 14
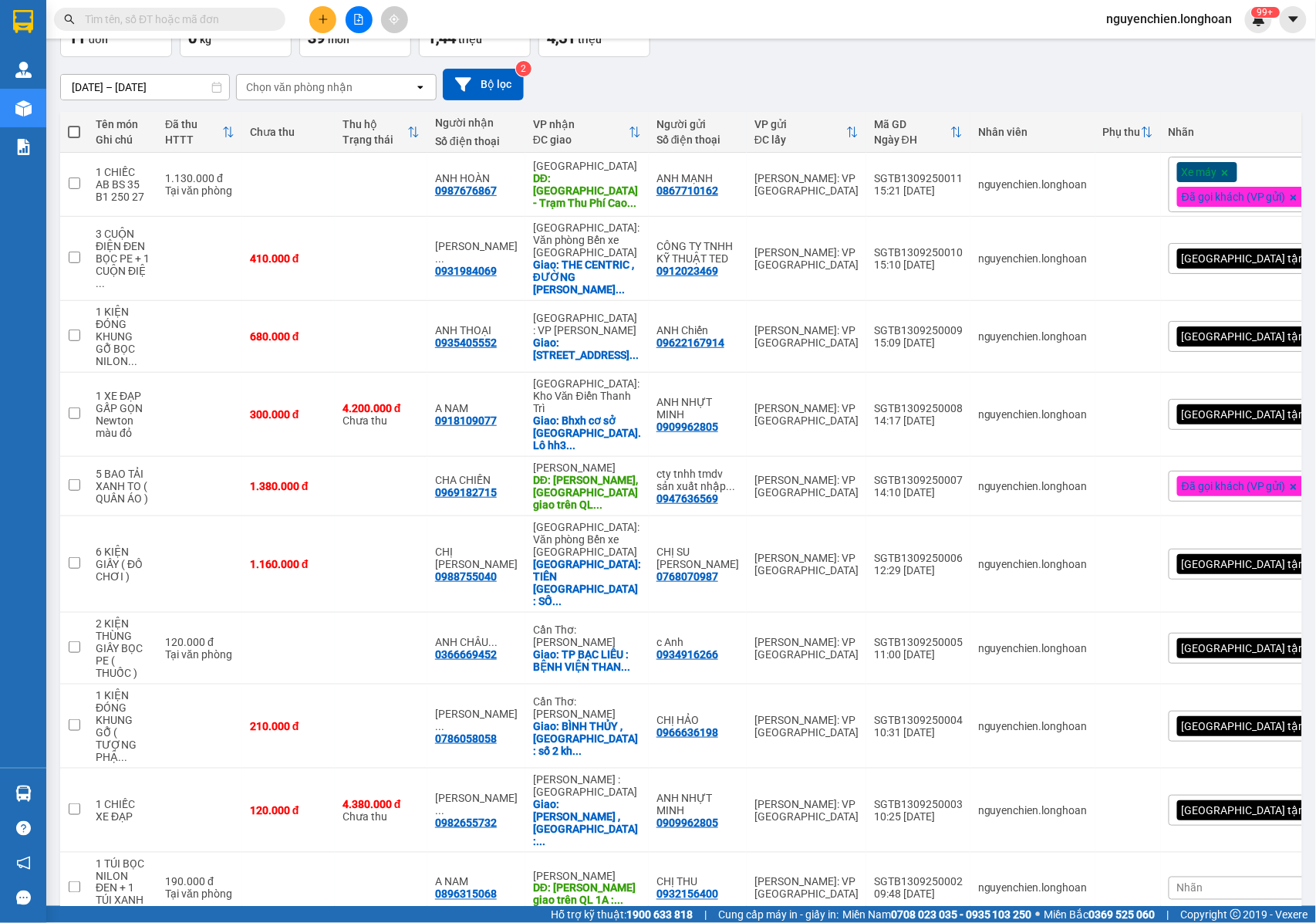
click at [315, 18] on button at bounding box center [323, 20] width 27 height 27
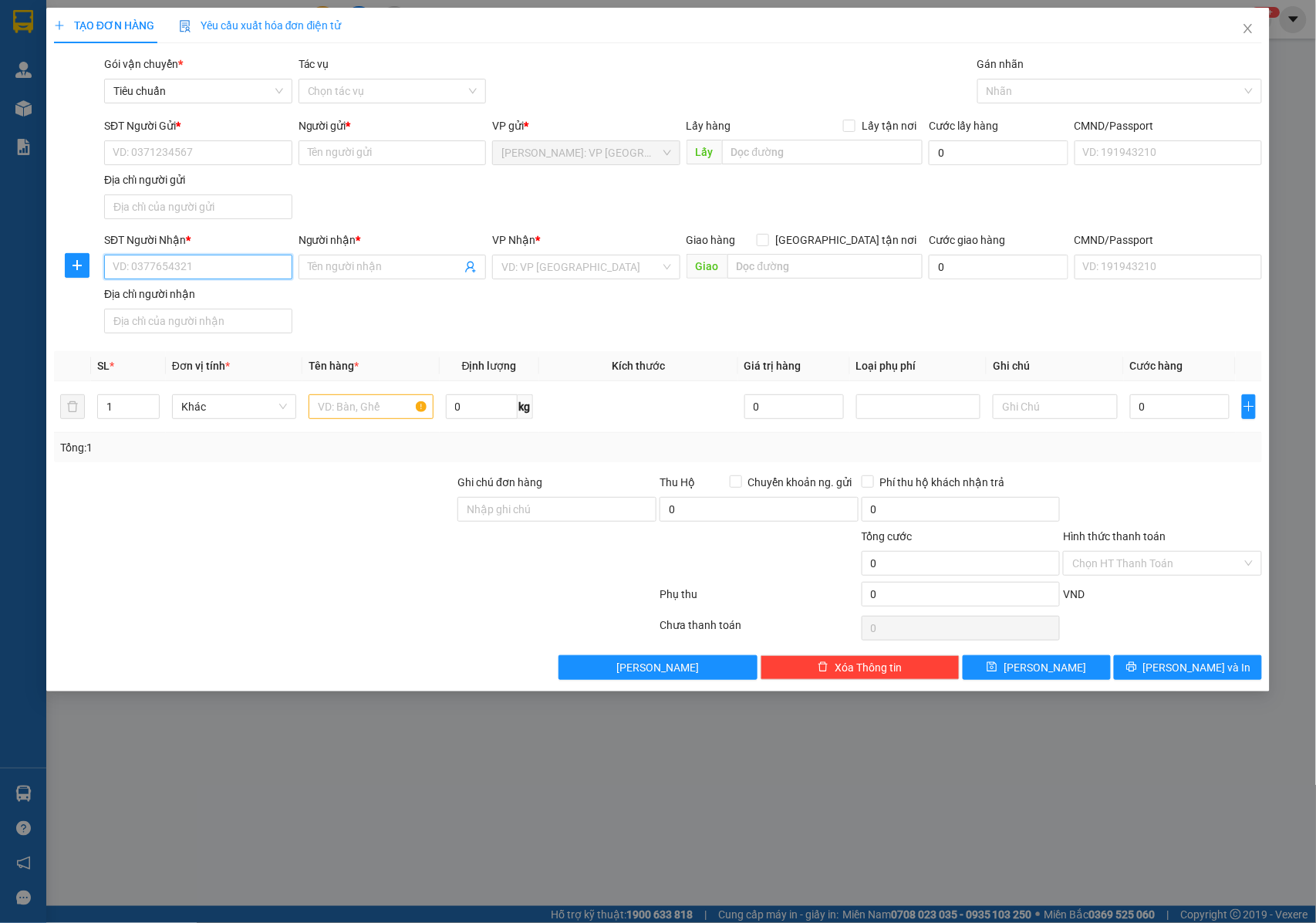
click at [177, 264] on input "SĐT Người Nhận *" at bounding box center [197, 266] width 188 height 25
click at [164, 164] on input "SĐT Người Gửi *" at bounding box center [197, 152] width 188 height 25
click at [160, 267] on input "SĐT Người Nhận *" at bounding box center [197, 266] width 188 height 25
type input "0988652504"
click at [217, 301] on div "0988652504 - ANH ĐẶNG VĂN CHUNG - 0977540379" at bounding box center [236, 300] width 246 height 17
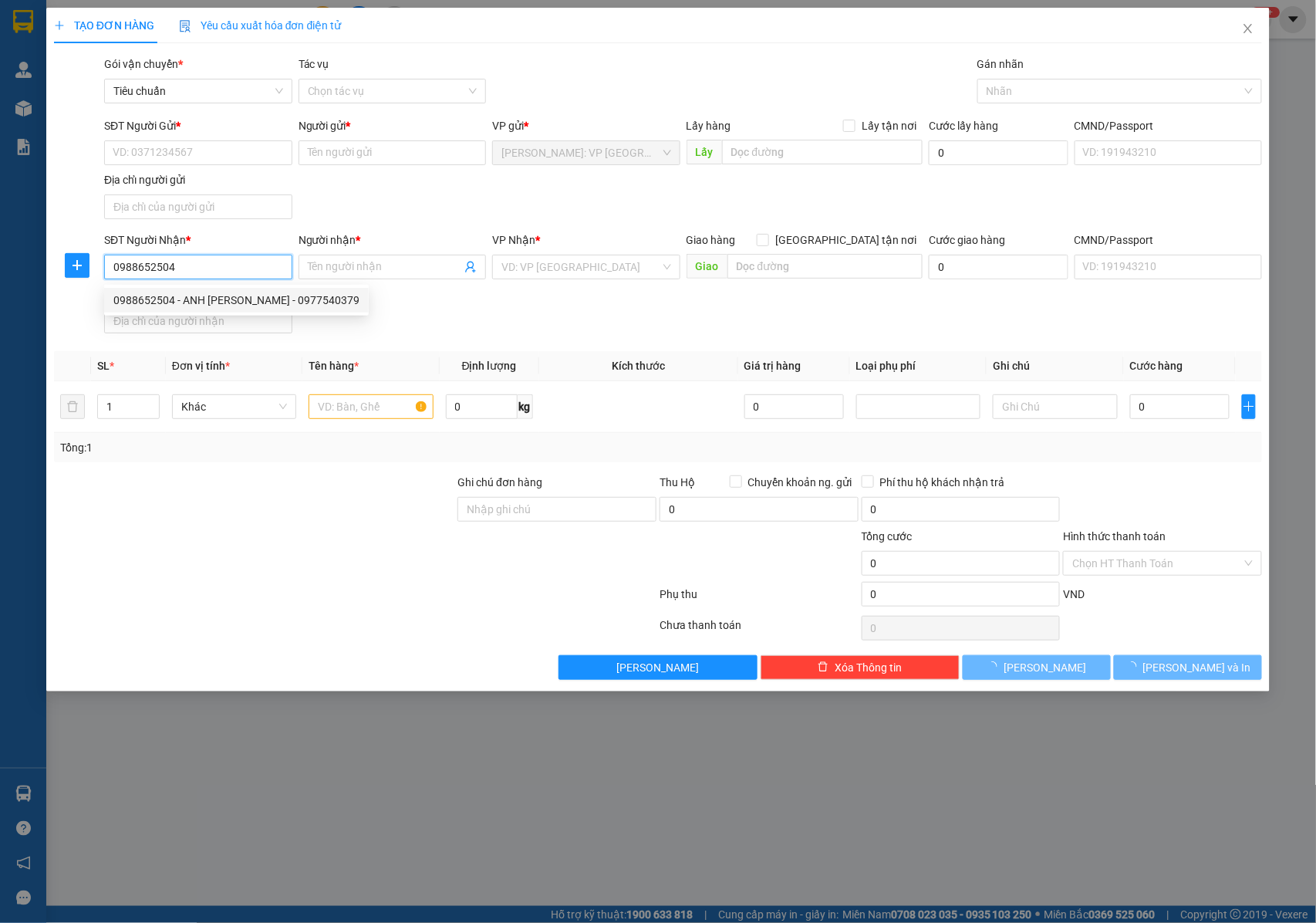
type input "ANH ĐẶNG VĂN CHUNG - 0977540379"
type input "CAM RANH, KHÁNH HÒA QL1A : LỮ ĐOÀN 146 VÙNG 4 HẢI QUÂN , CAM RANH , KHÁNH HÒA"
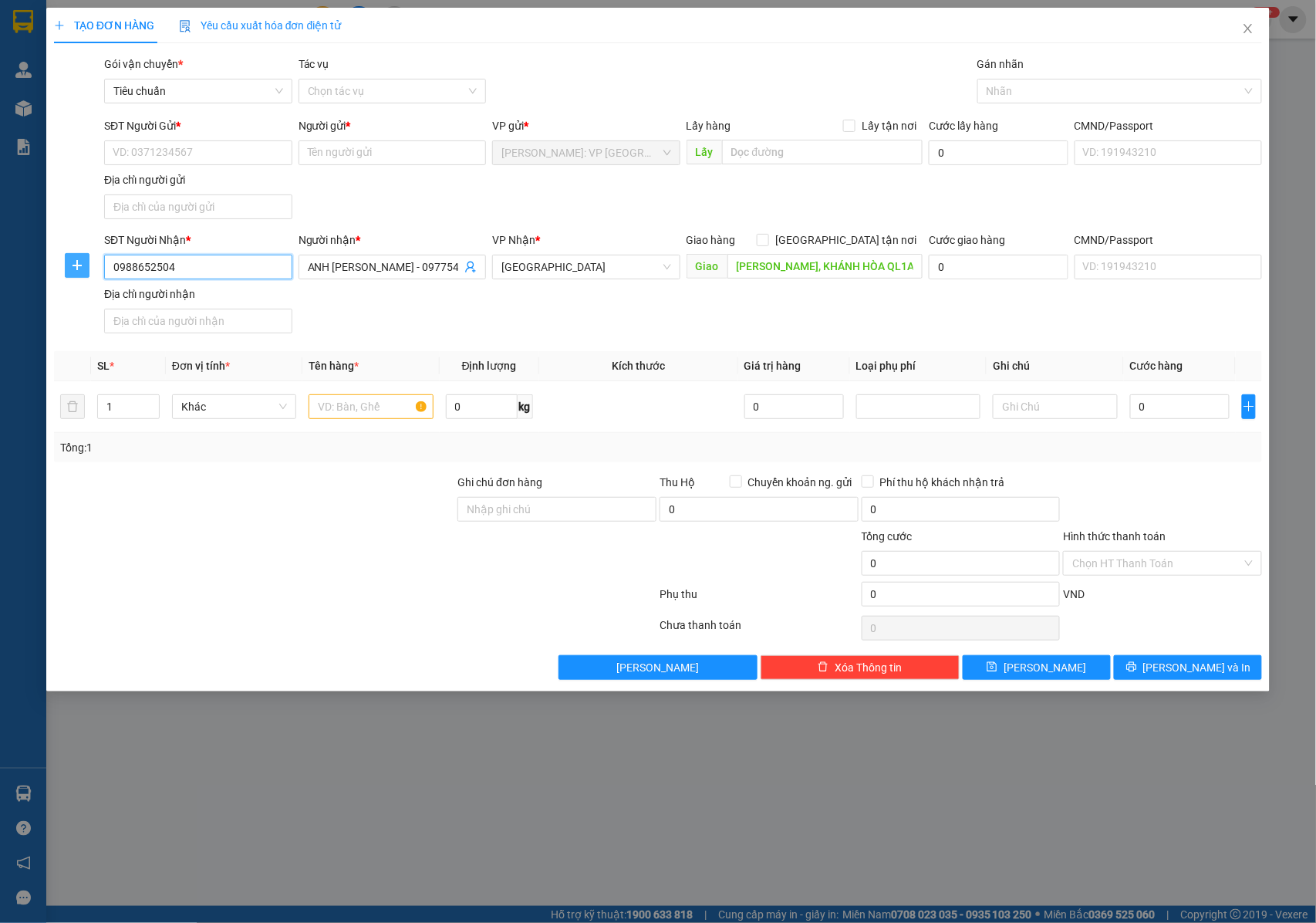
drag, startPoint x: 181, startPoint y: 267, endPoint x: 99, endPoint y: 270, distance: 82.1
click at [84, 270] on div "SĐT Người Nhận * 0988652504 0988652504 Người nhận * ANH ĐẶNG VĂN CHUNG - 097754…" at bounding box center [658, 285] width 1212 height 108
type input "0988652504"
click at [143, 143] on input "SĐT Người Gửi *" at bounding box center [197, 152] width 188 height 25
click at [159, 152] on input "SĐT Người Gửi *" at bounding box center [197, 152] width 188 height 25
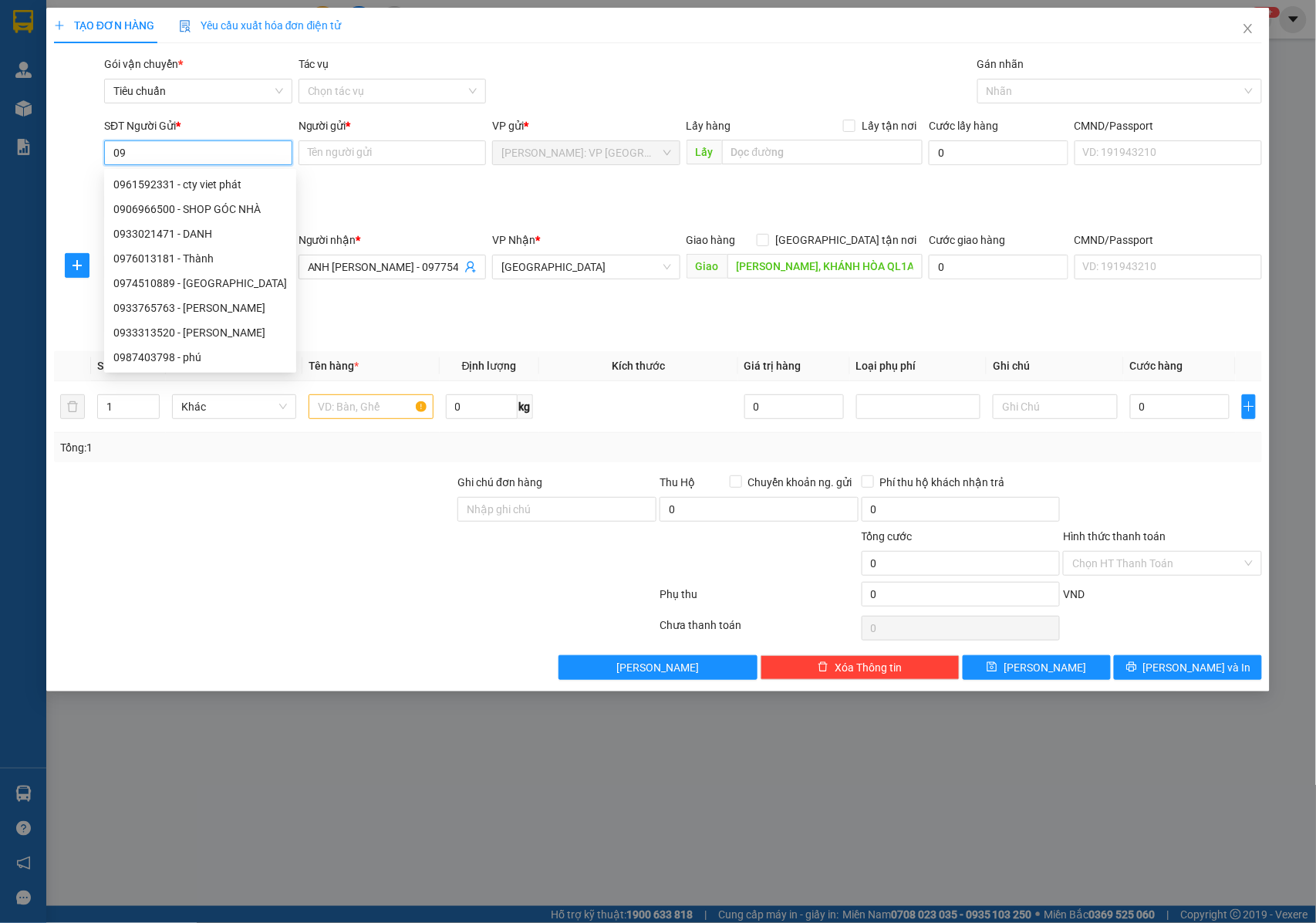
type input "0"
click at [405, 216] on div "SĐT Người Gửi * VD: 0371234567 Người gửi * Tên người gửi VP gửi * Hồ Chí Minh: …" at bounding box center [683, 171] width 1164 height 108
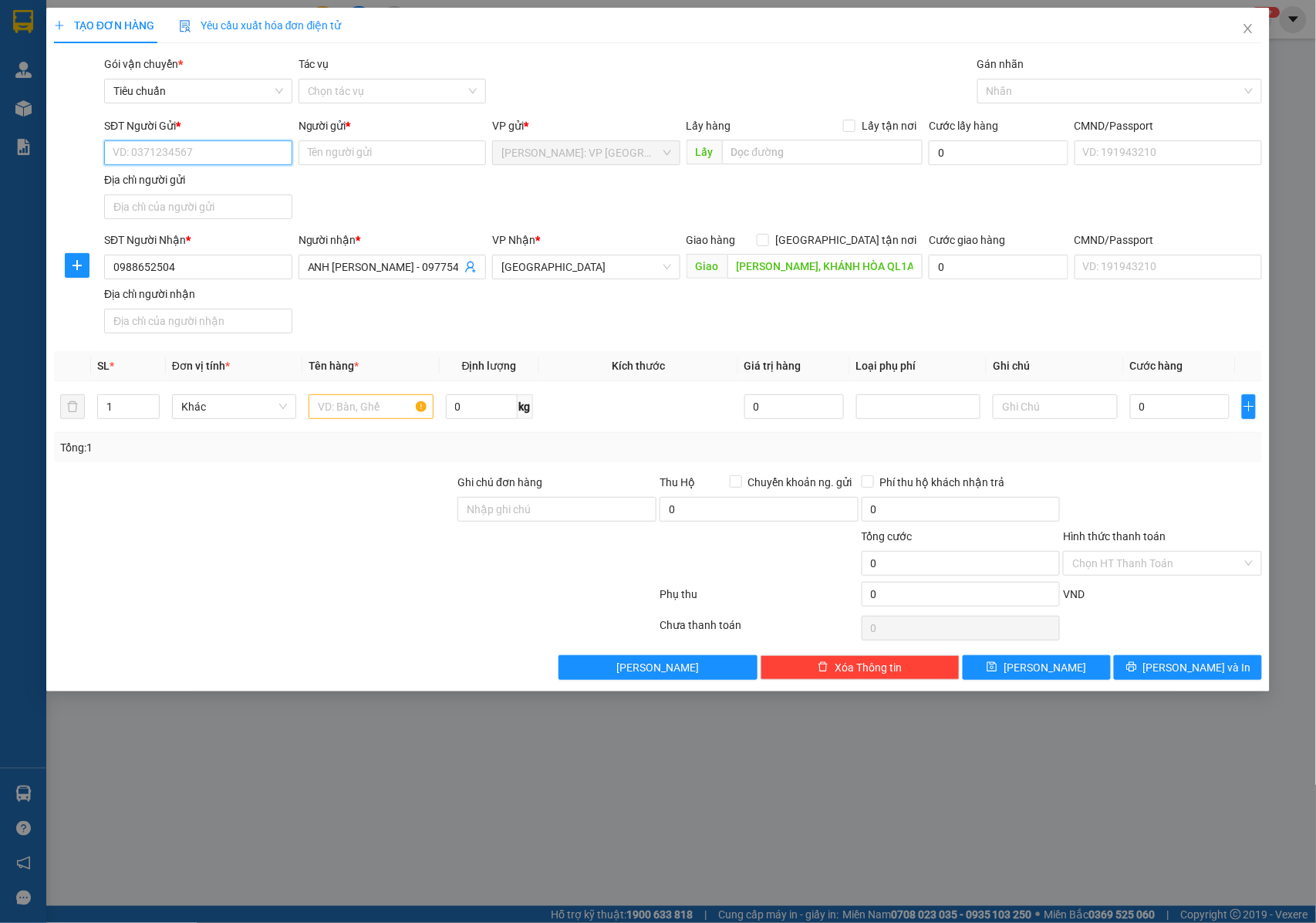
click at [214, 158] on input "SĐT Người Gửi *" at bounding box center [197, 152] width 188 height 25
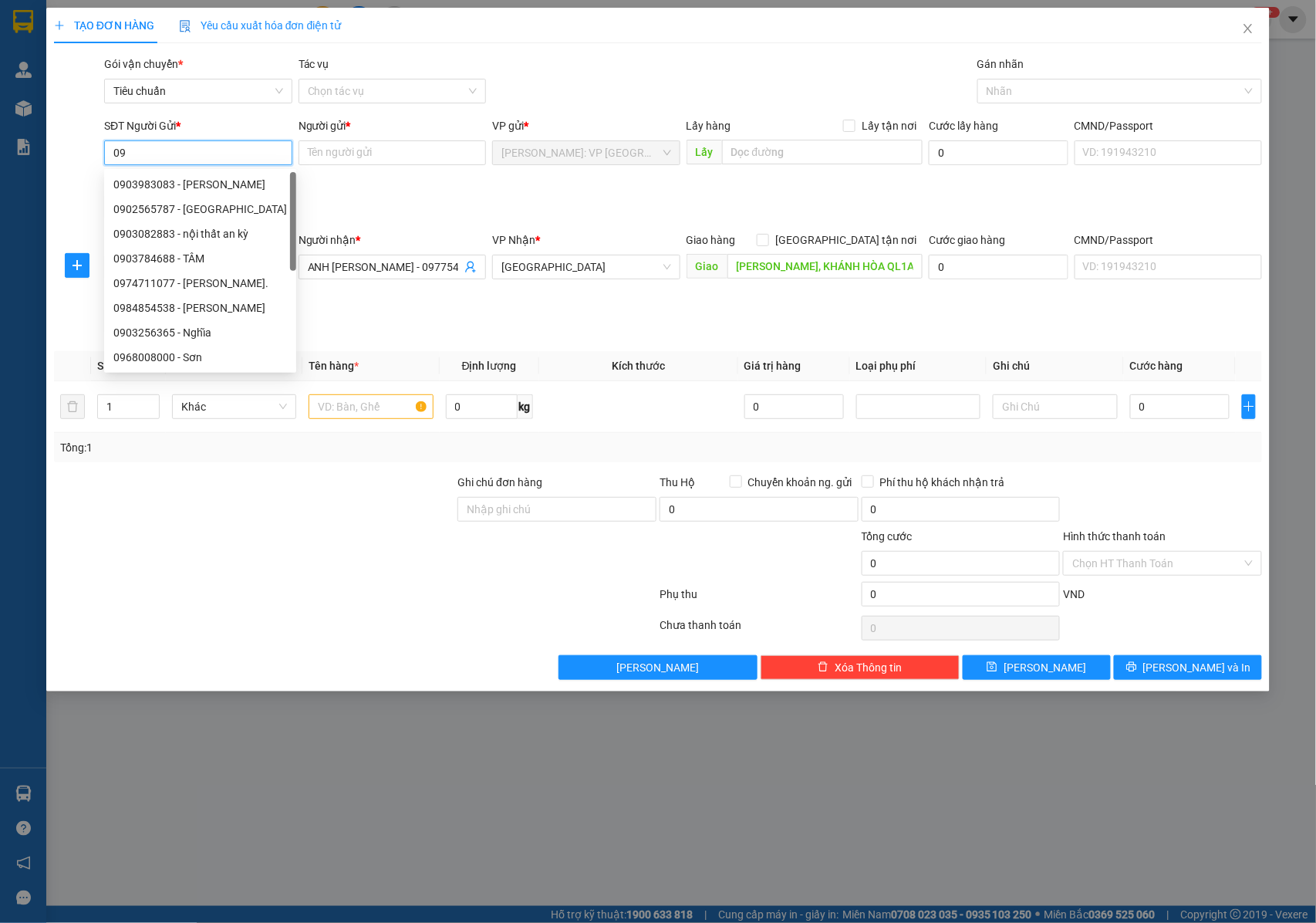
type input "0"
drag, startPoint x: 312, startPoint y: 553, endPoint x: 296, endPoint y: 509, distance: 46.8
click at [310, 551] on div at bounding box center [254, 555] width 404 height 54
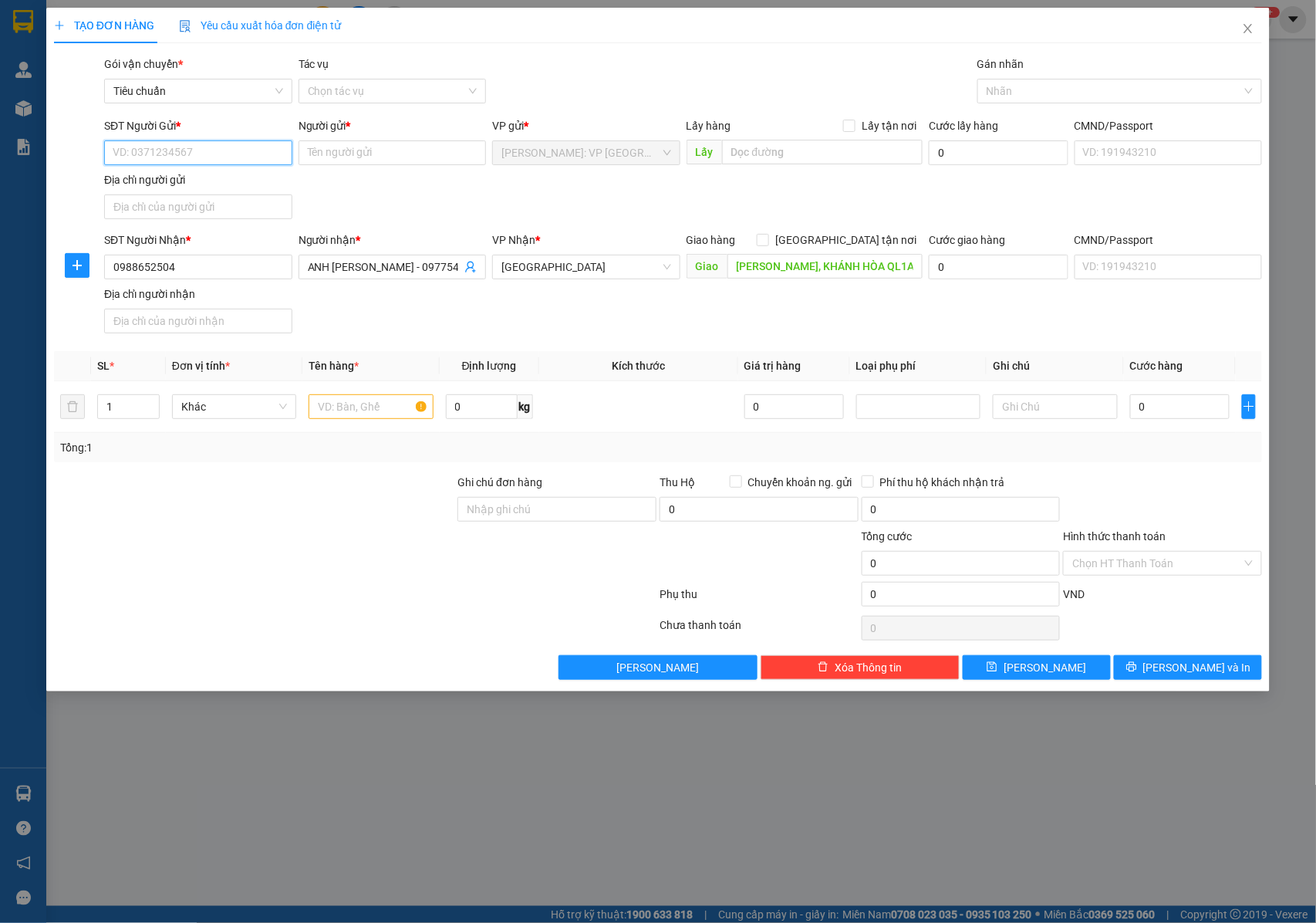
click at [161, 158] on input "SĐT Người Gửi *" at bounding box center [197, 152] width 188 height 25
type input "0903032087"
click at [213, 186] on div "0903032087 - ANH TRÌNH" at bounding box center [198, 184] width 170 height 17
click at [356, 411] on input "text" at bounding box center [370, 406] width 124 height 25
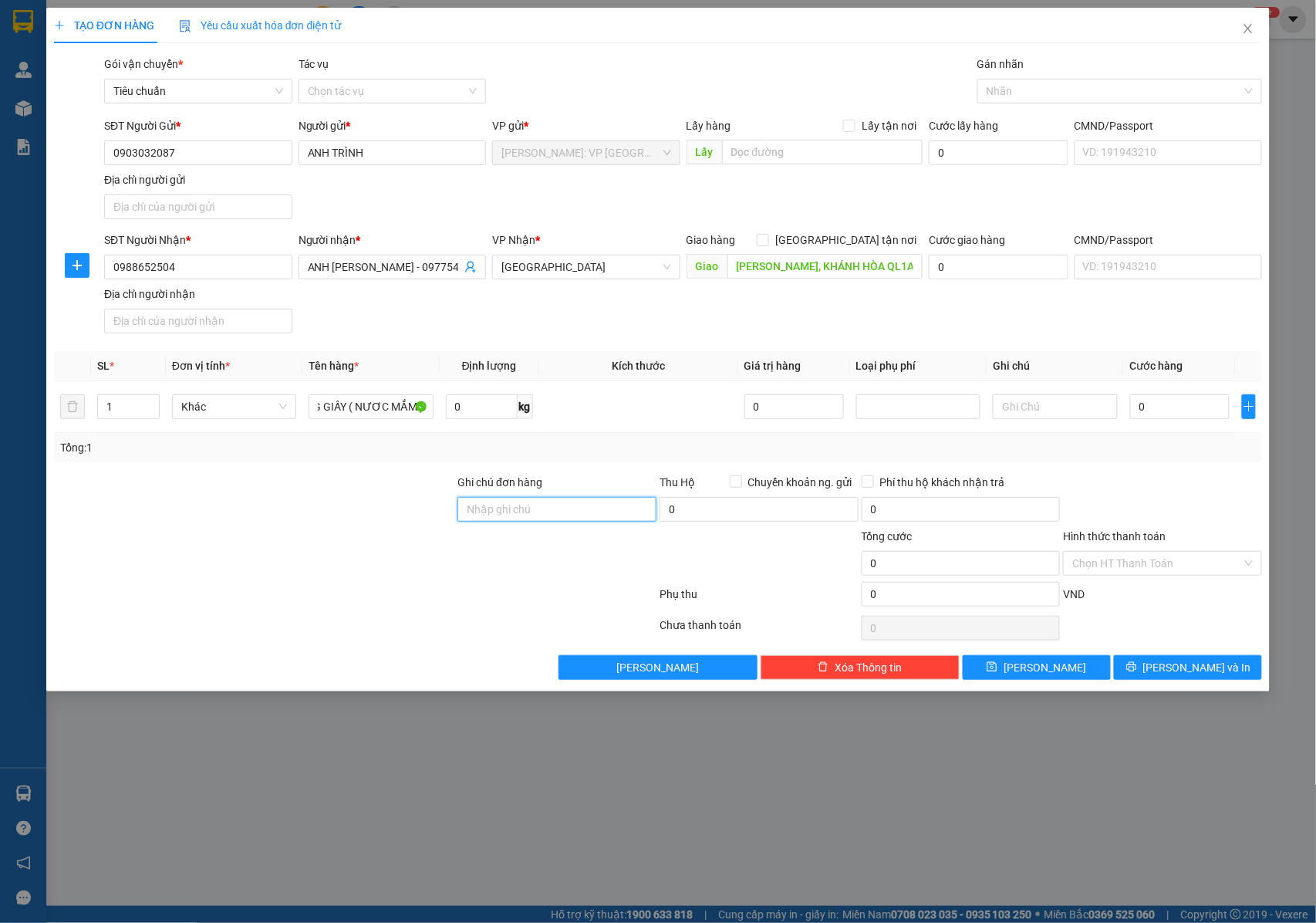
click at [507, 511] on input "Ghi chú đơn hàng" at bounding box center [557, 509] width 199 height 25
click at [1164, 409] on input "0" at bounding box center [1180, 406] width 100 height 25
drag, startPoint x: 184, startPoint y: 273, endPoint x: 98, endPoint y: 272, distance: 86.0
click at [98, 272] on div "SĐT Người Nhận * 0988652504 0988652504 Người nhận * ANH ĐẶNG VĂN CHUNG - 097754…" at bounding box center [658, 285] width 1212 height 108
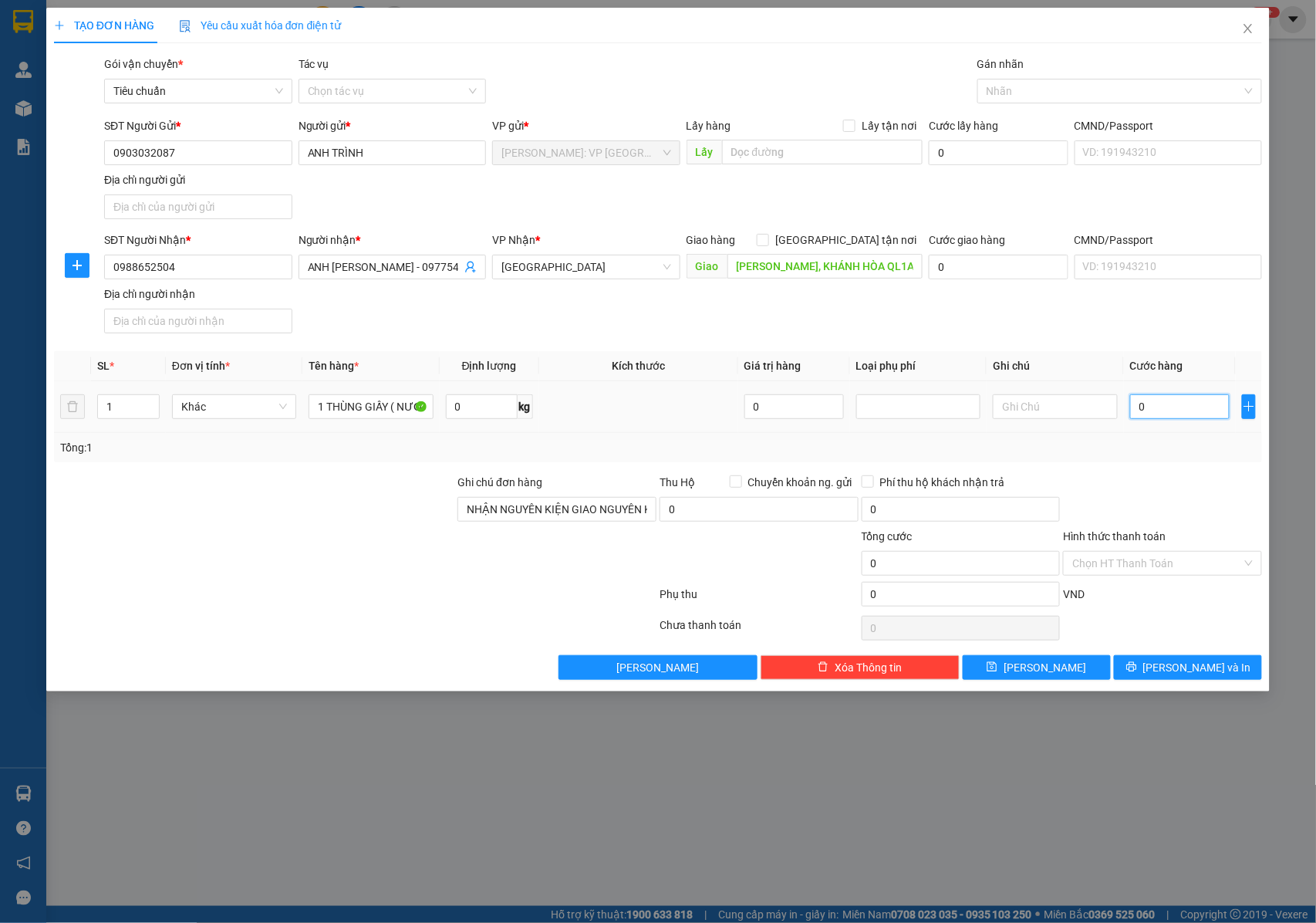
click at [1153, 415] on input "0" at bounding box center [1180, 406] width 100 height 25
click at [1038, 673] on span "[PERSON_NAME]" at bounding box center [1045, 667] width 82 height 17
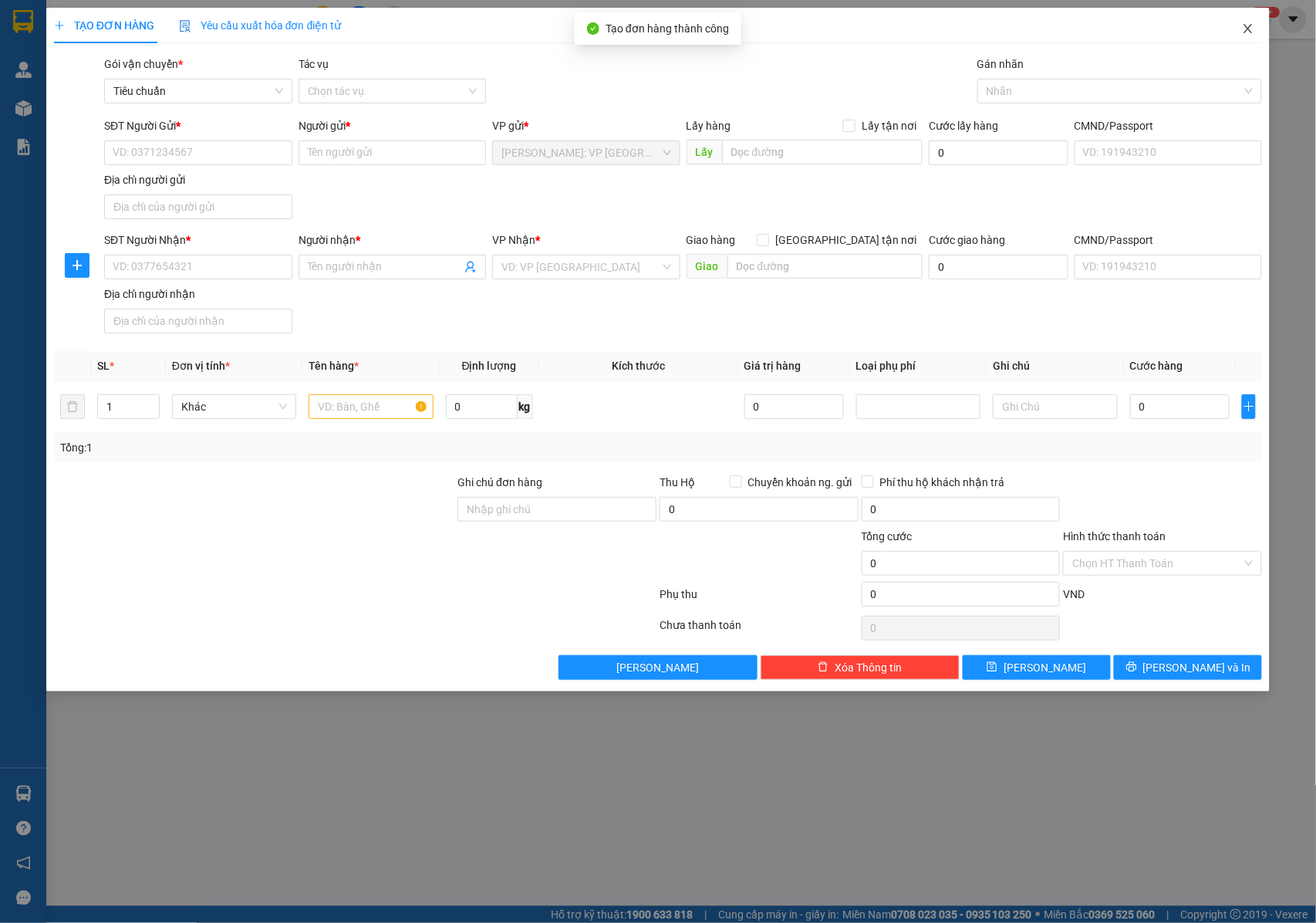
click at [1251, 31] on icon "close" at bounding box center [1249, 29] width 13 height 13
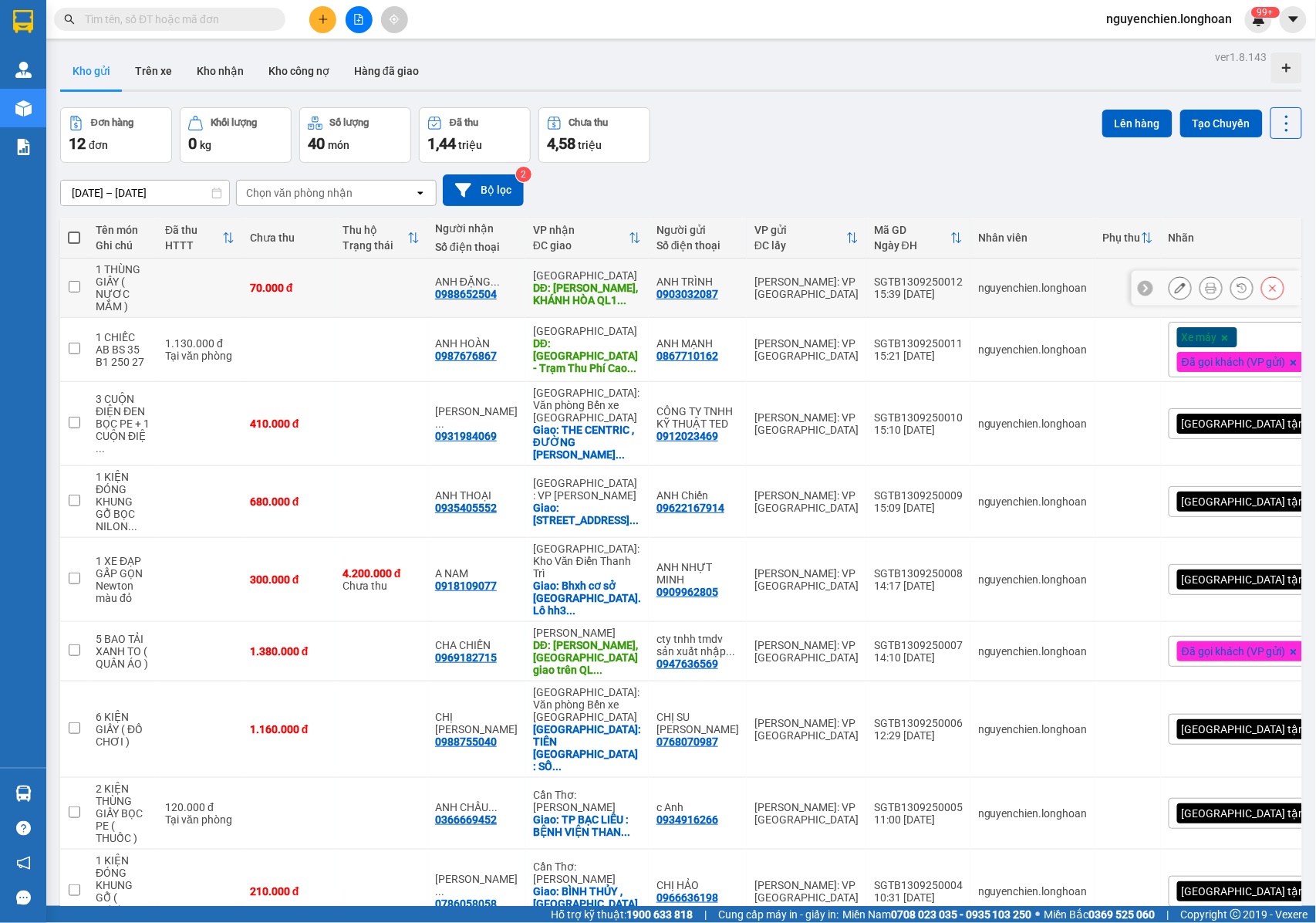
click at [1200, 295] on button at bounding box center [1211, 288] width 21 height 27
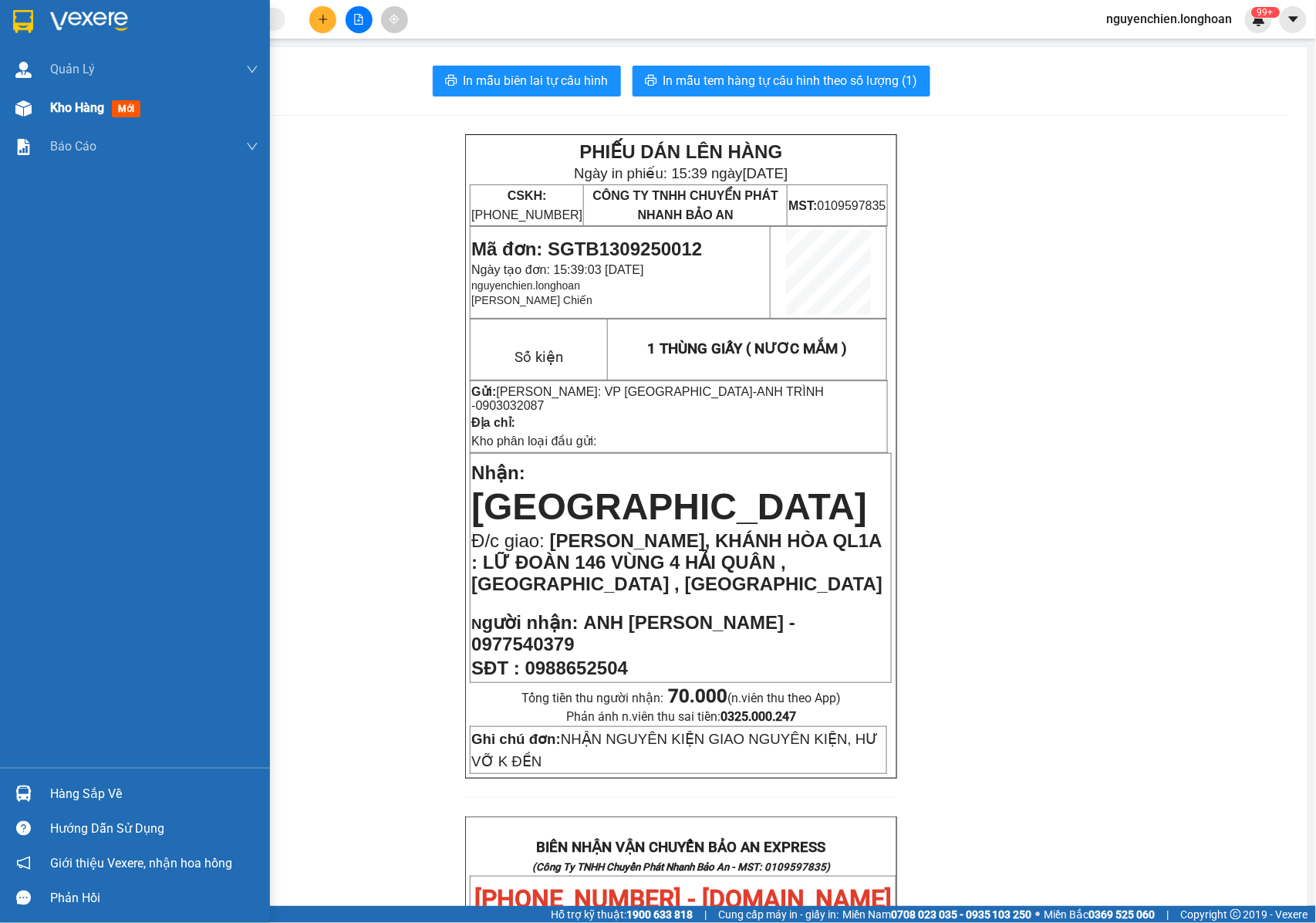
click at [20, 114] on img at bounding box center [23, 108] width 16 height 16
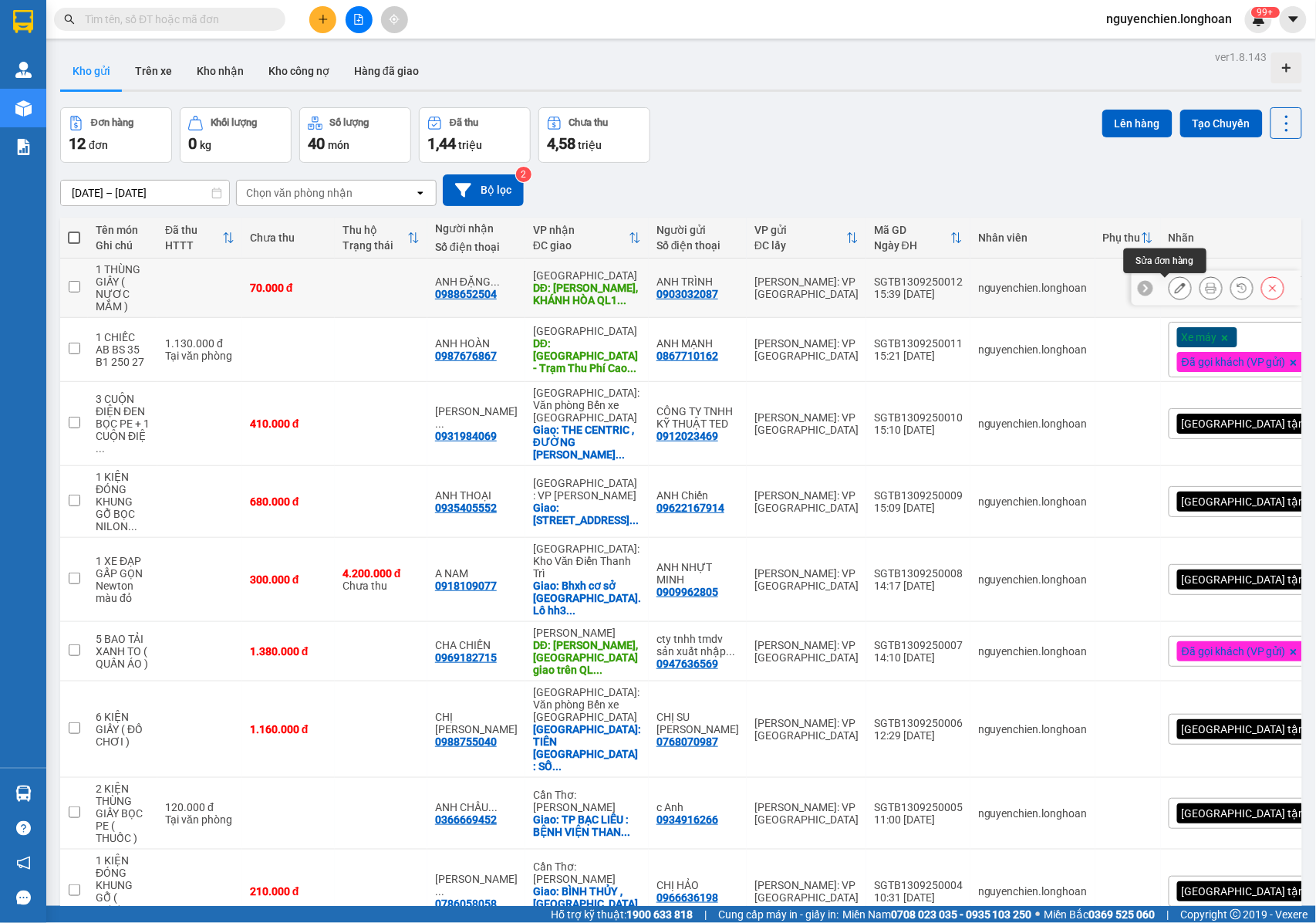
click at [1175, 293] on icon at bounding box center [1180, 288] width 11 height 11
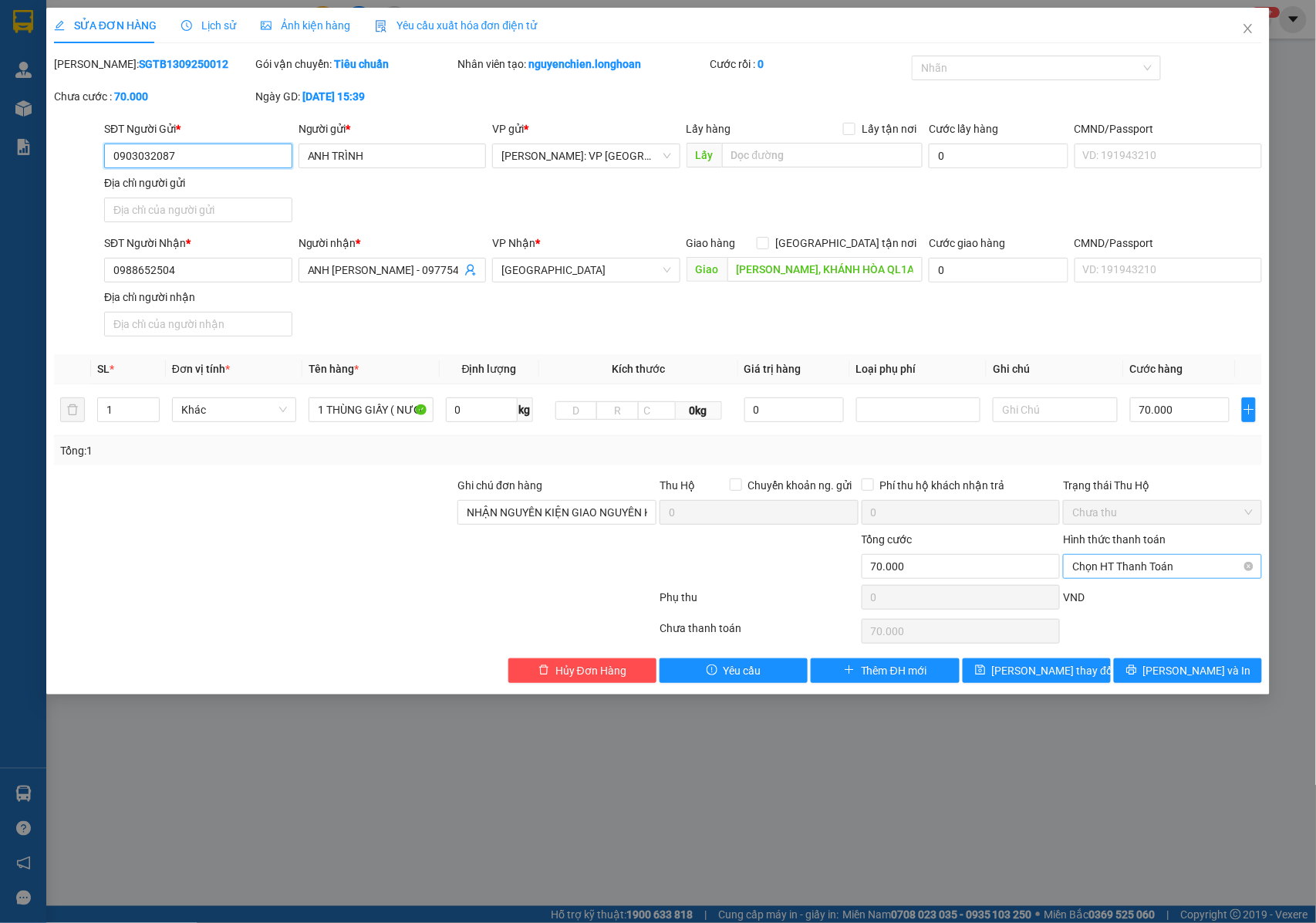
click at [1114, 573] on span "Chọn HT Thanh Toán" at bounding box center [1163, 566] width 181 height 23
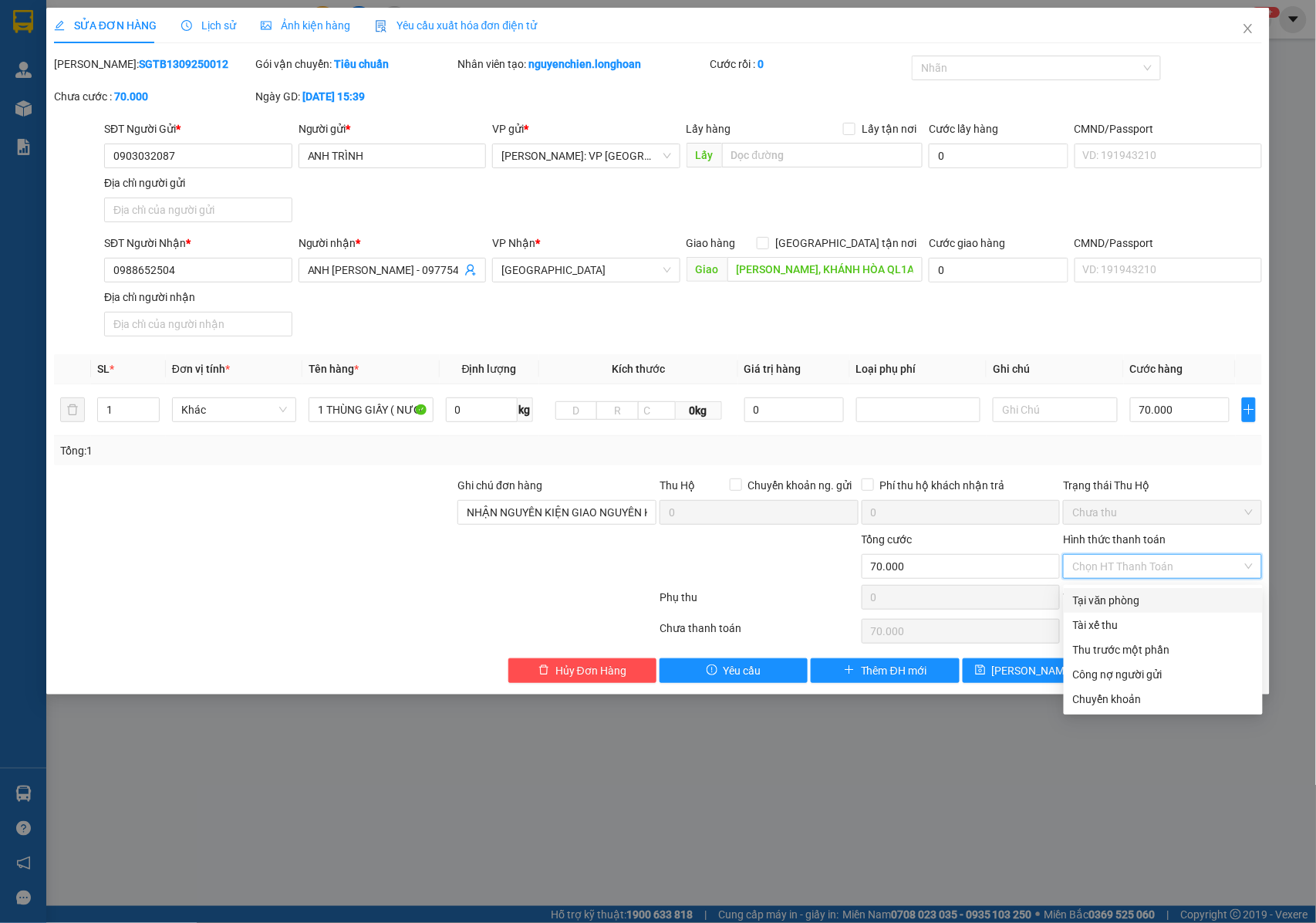
click at [1106, 605] on div "Tại văn phòng" at bounding box center [1164, 599] width 181 height 17
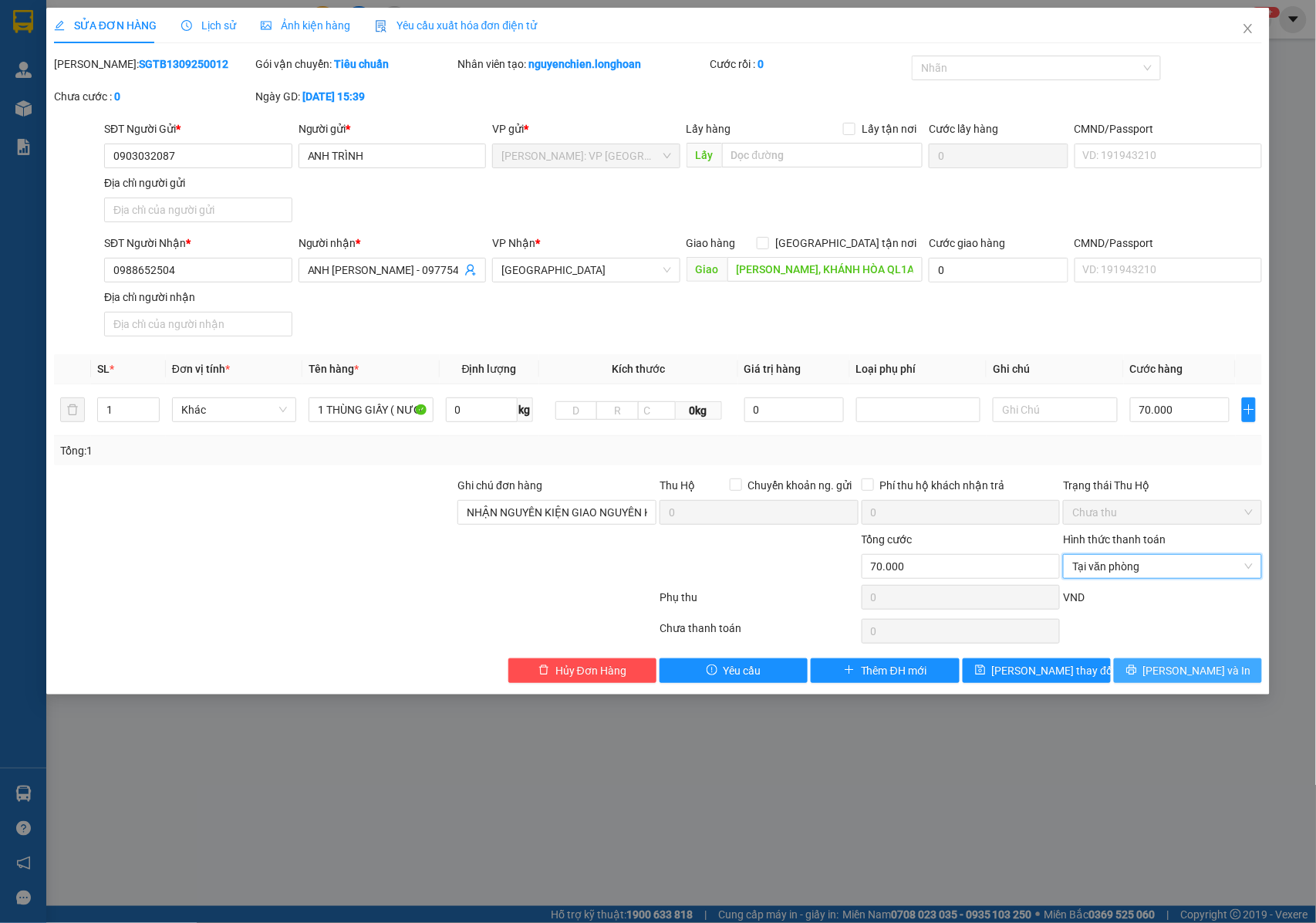
click at [1182, 676] on span "[PERSON_NAME] và In" at bounding box center [1197, 670] width 108 height 17
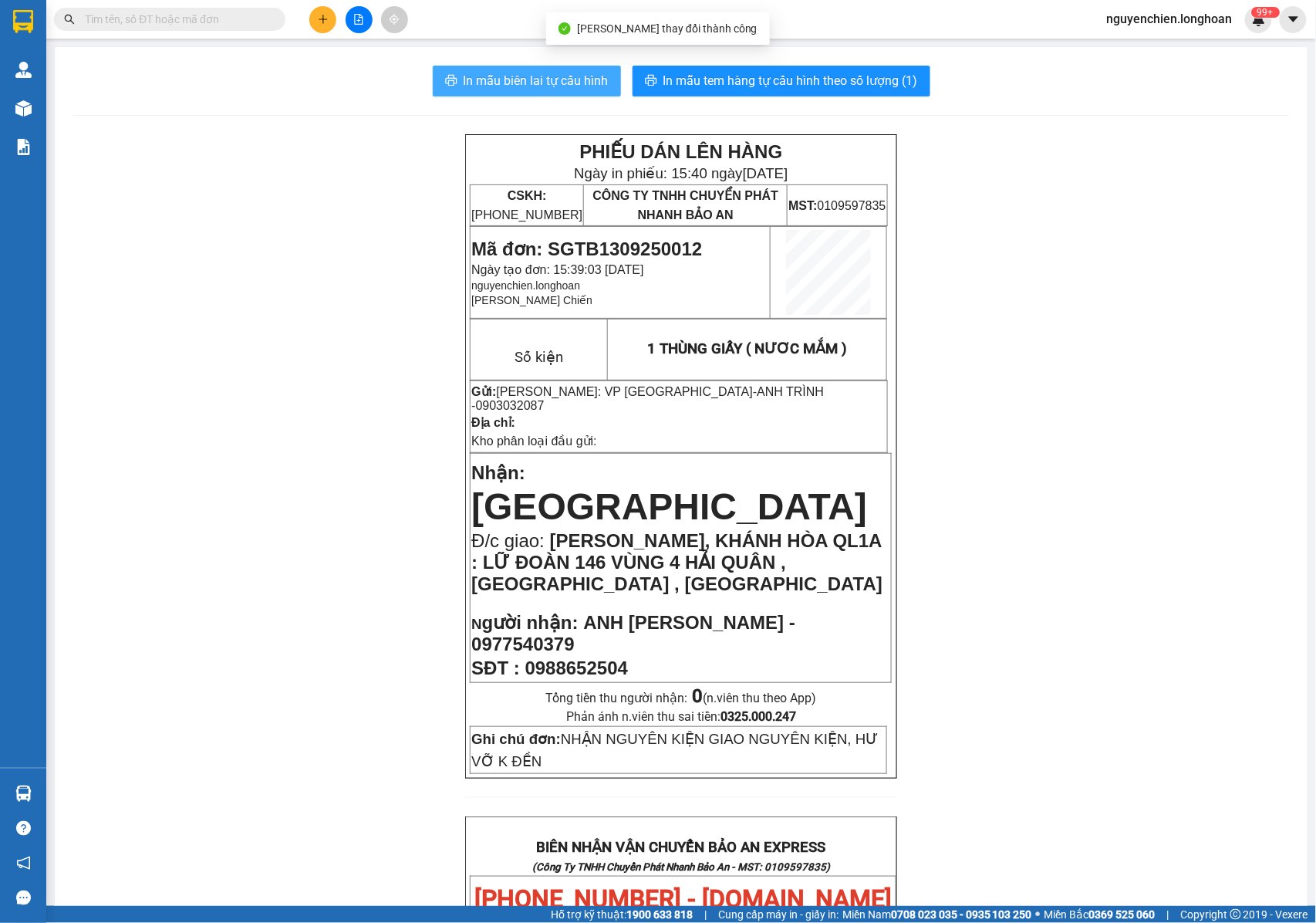
click at [551, 86] on span "In mẫu biên lai tự cấu hình" at bounding box center [536, 81] width 145 height 19
click at [810, 597] on p at bounding box center [681, 603] width 419 height 13
drag, startPoint x: 830, startPoint y: 393, endPoint x: 759, endPoint y: 392, distance: 71.0
click at [759, 392] on p "Gửi: Hồ Chí Minh: VP Quận Tân Bình - ANH TRÌNH - 0903032087" at bounding box center [679, 399] width 415 height 29
copy span "0903032087"
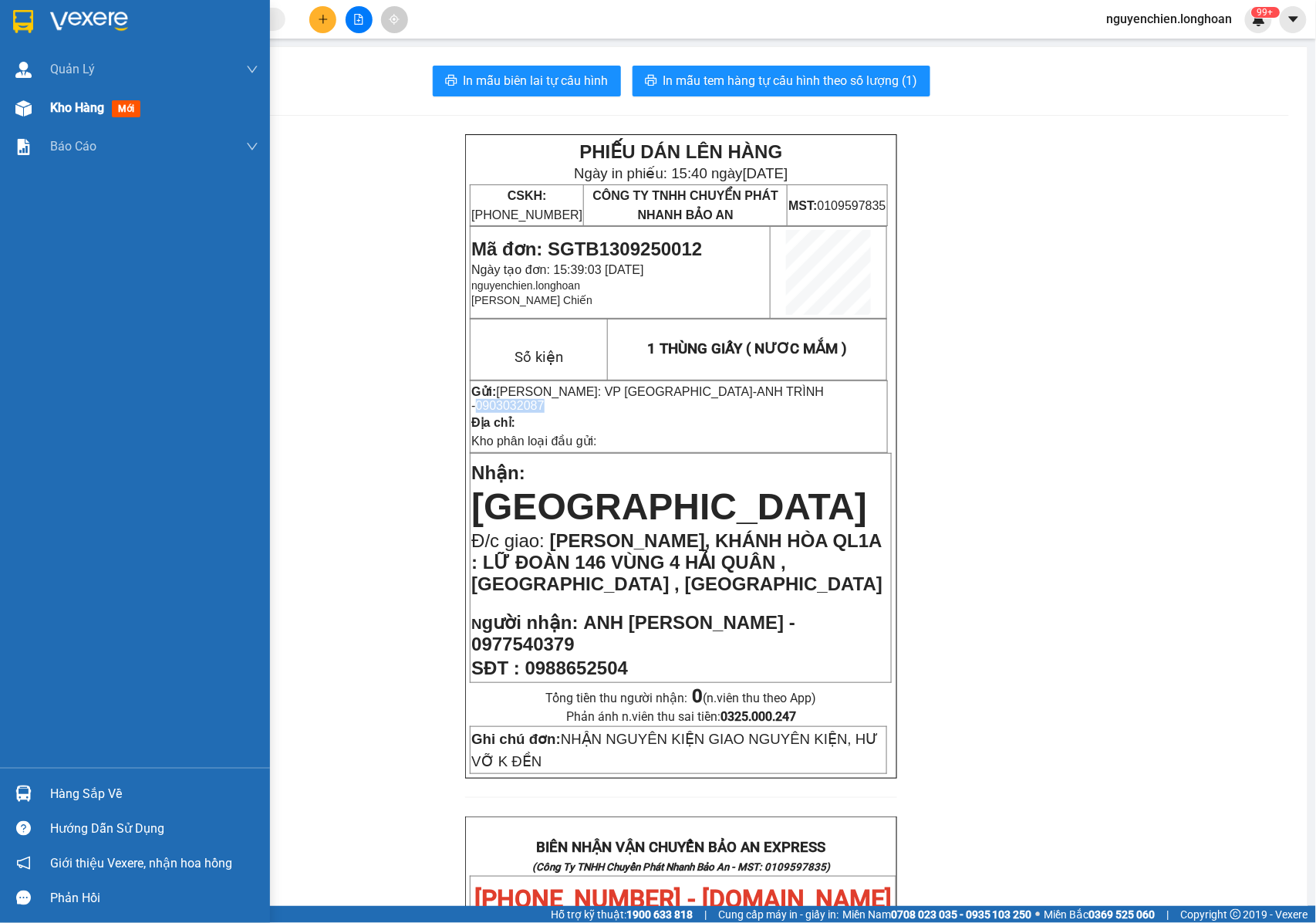
click at [15, 113] on img at bounding box center [23, 108] width 16 height 16
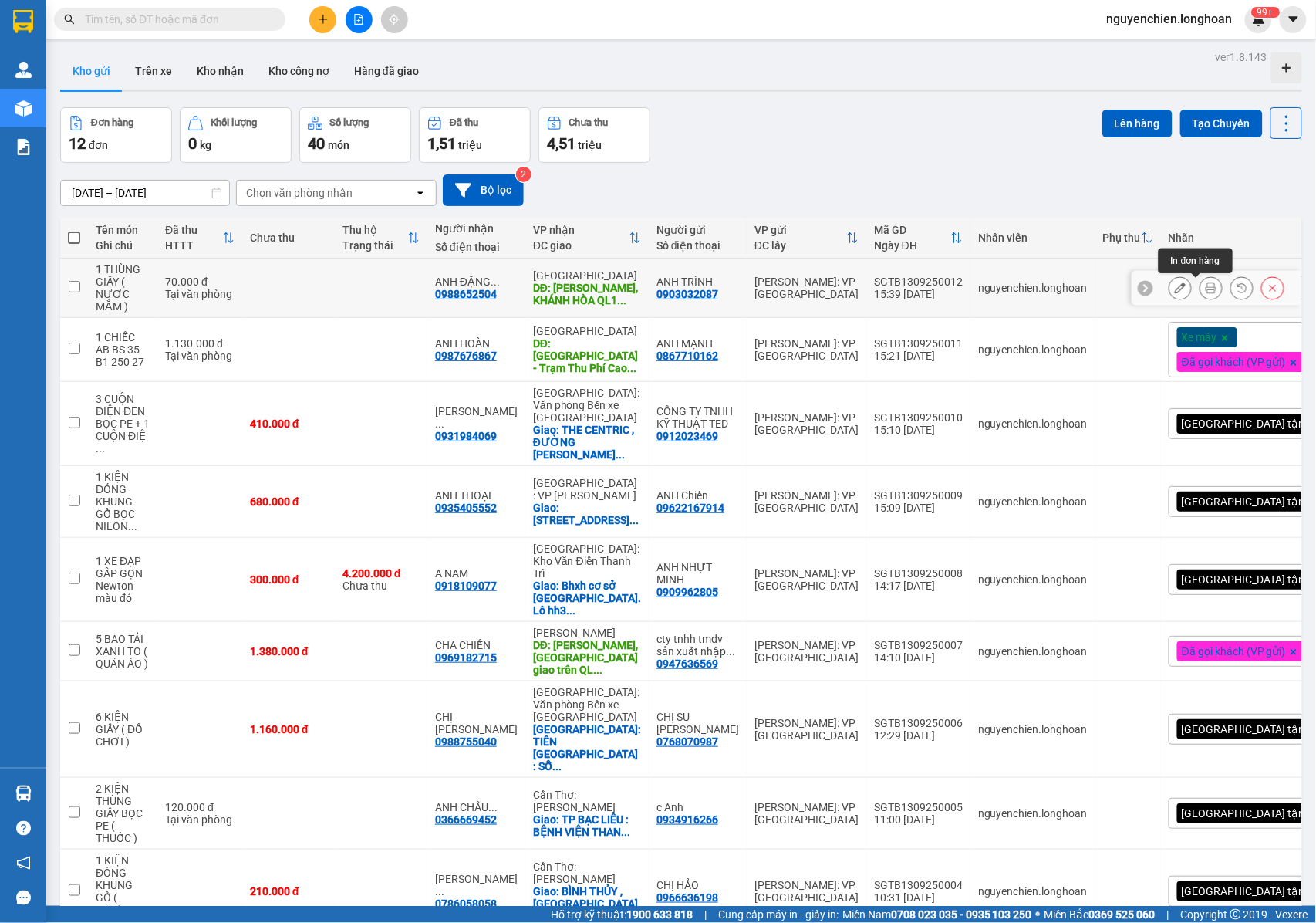
click at [1206, 285] on icon at bounding box center [1211, 288] width 11 height 11
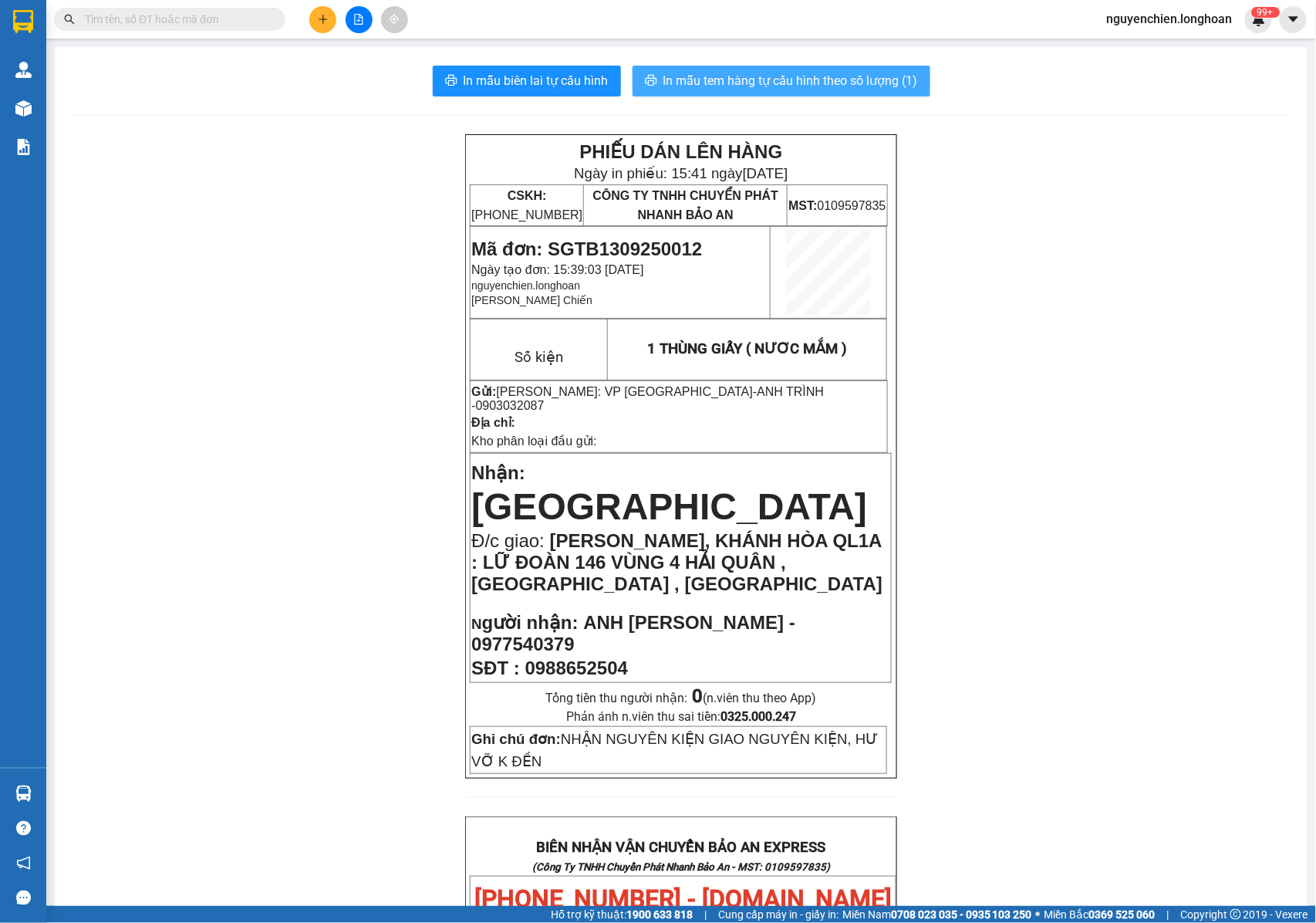
click at [858, 79] on span "In mẫu tem hàng tự cấu hình theo số lượng (1)" at bounding box center [790, 81] width 254 height 19
click at [993, 411] on div "PHIẾU DÁN LÊN HÀNG Ngày in phiếu: 15:41 ngày 13-09-2025 CSKH: 1900.06.88.33 CÔN…" at bounding box center [681, 862] width 1216 height 1456
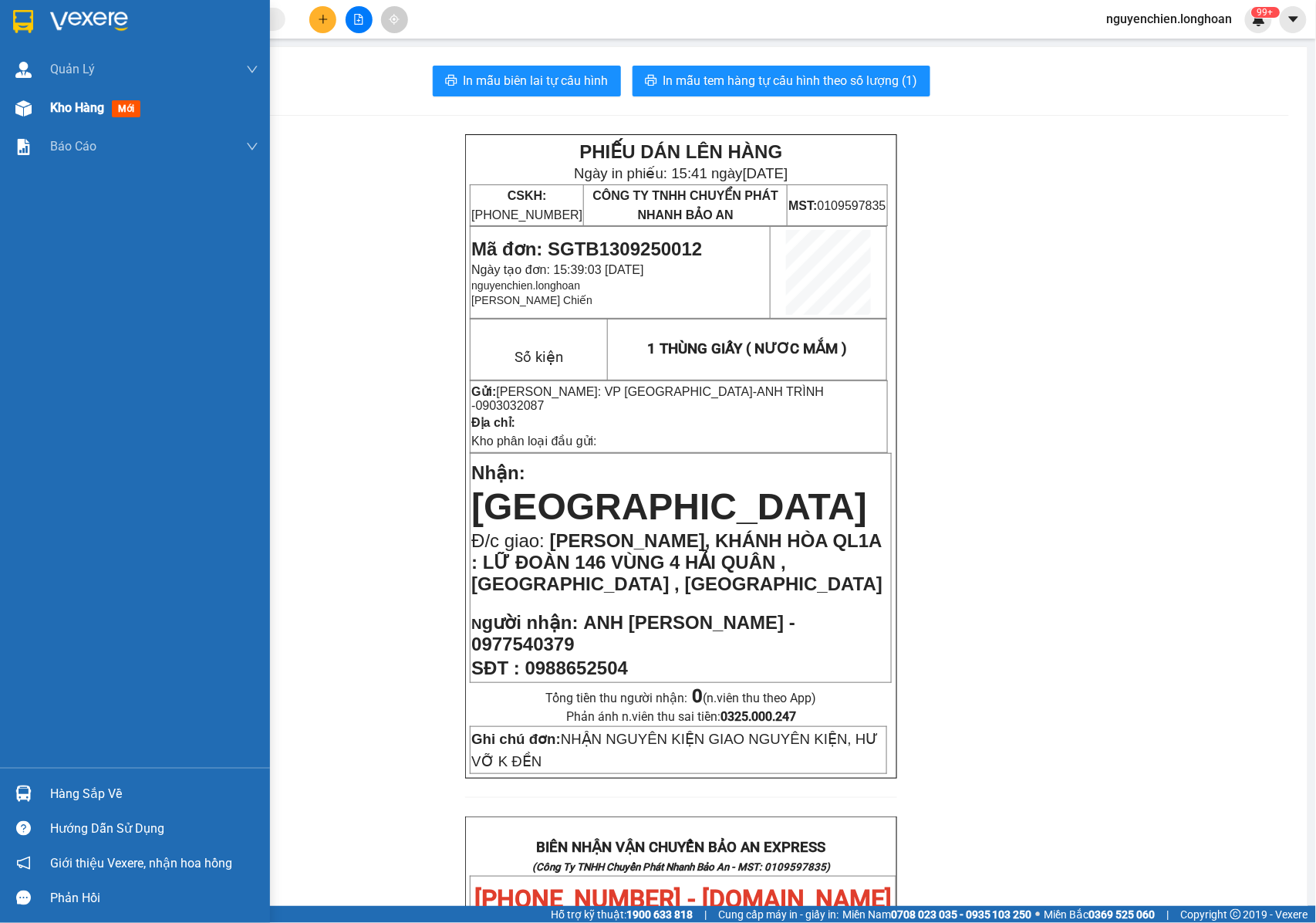
click at [20, 109] on img at bounding box center [23, 108] width 16 height 16
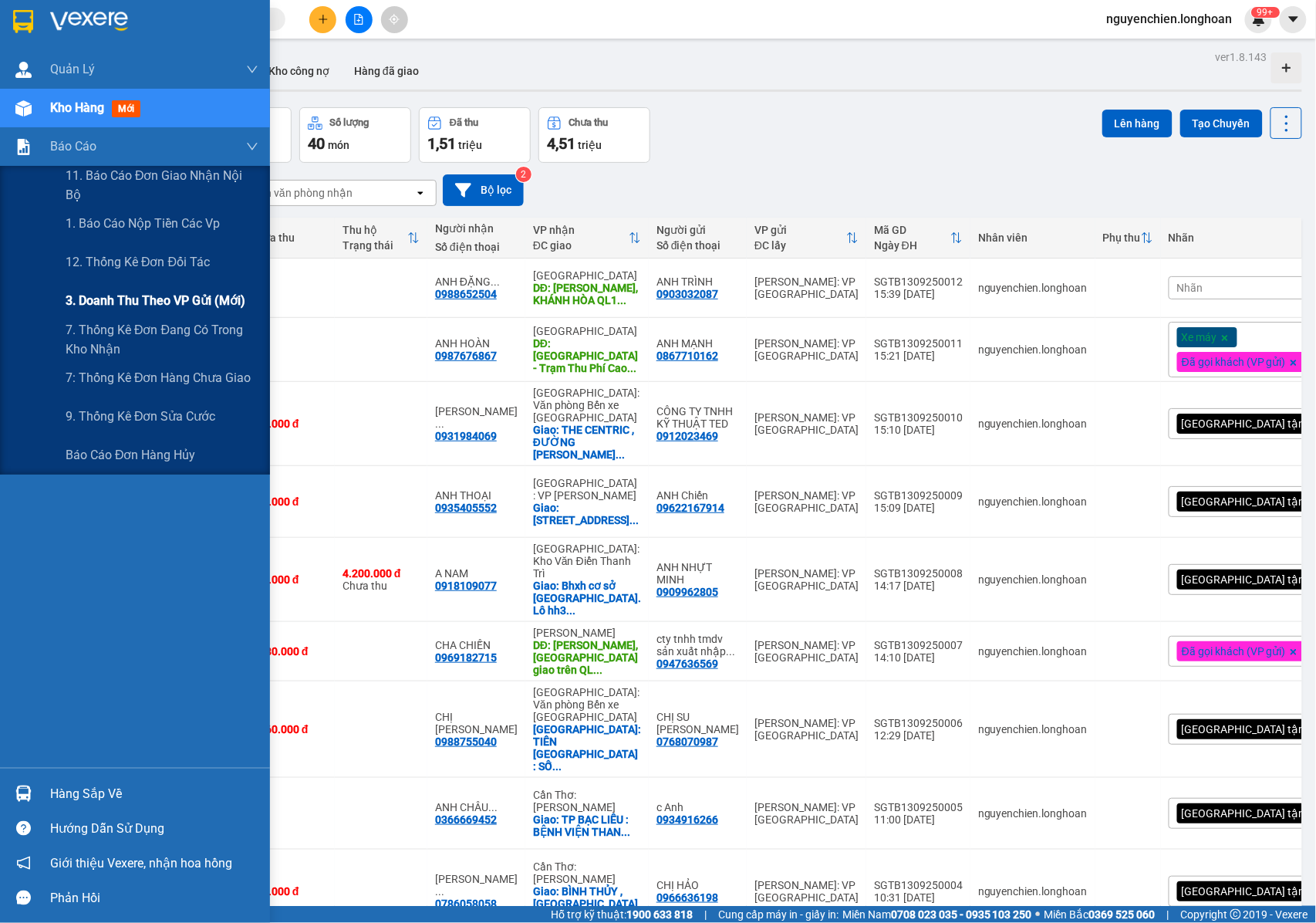
drag, startPoint x: 127, startPoint y: 305, endPoint x: 266, endPoint y: 285, distance: 140.4
click at [128, 305] on span "3. Doanh Thu theo VP Gửi (mới)" at bounding box center [155, 301] width 180 height 19
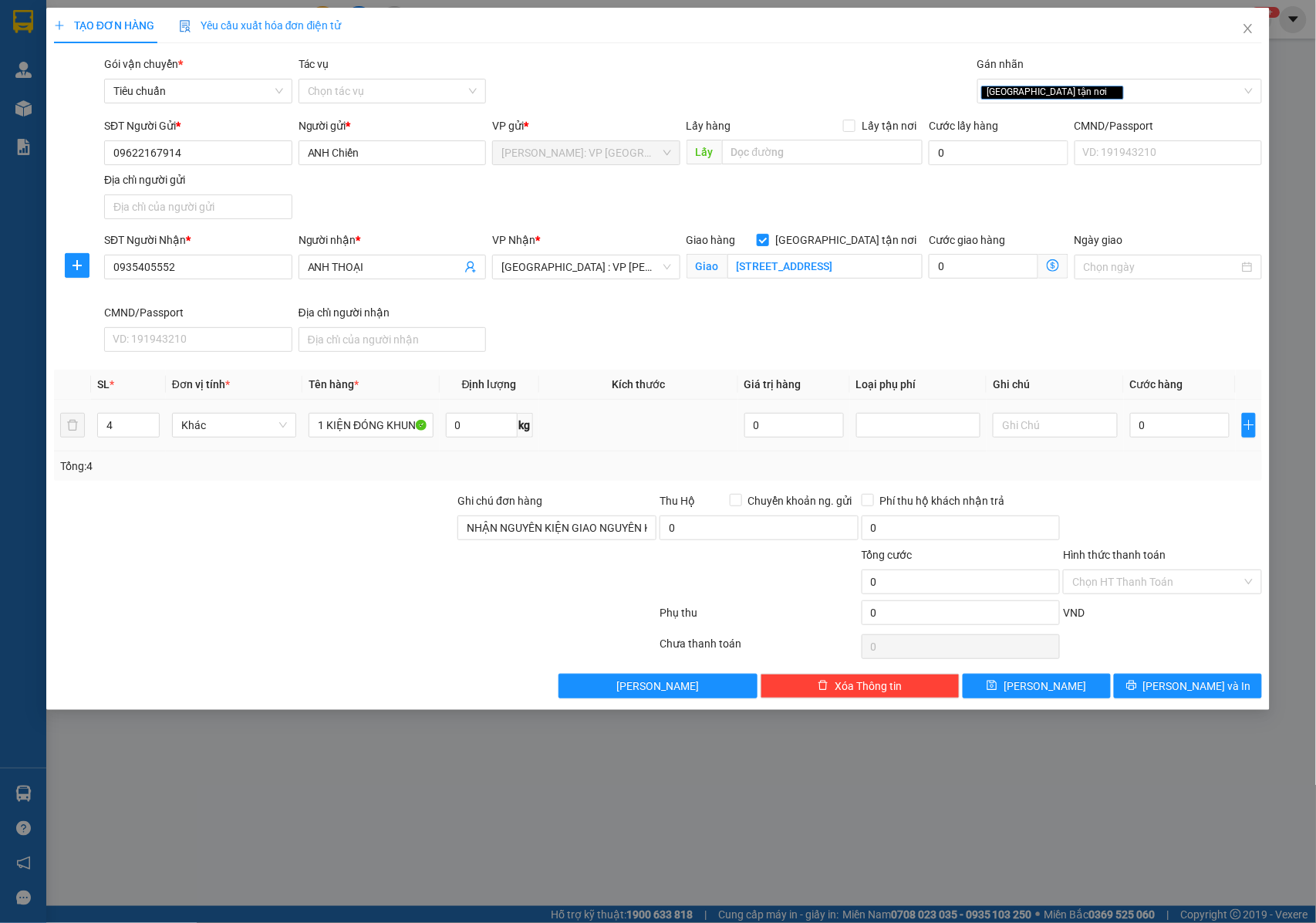
type input "4"
type input "41"
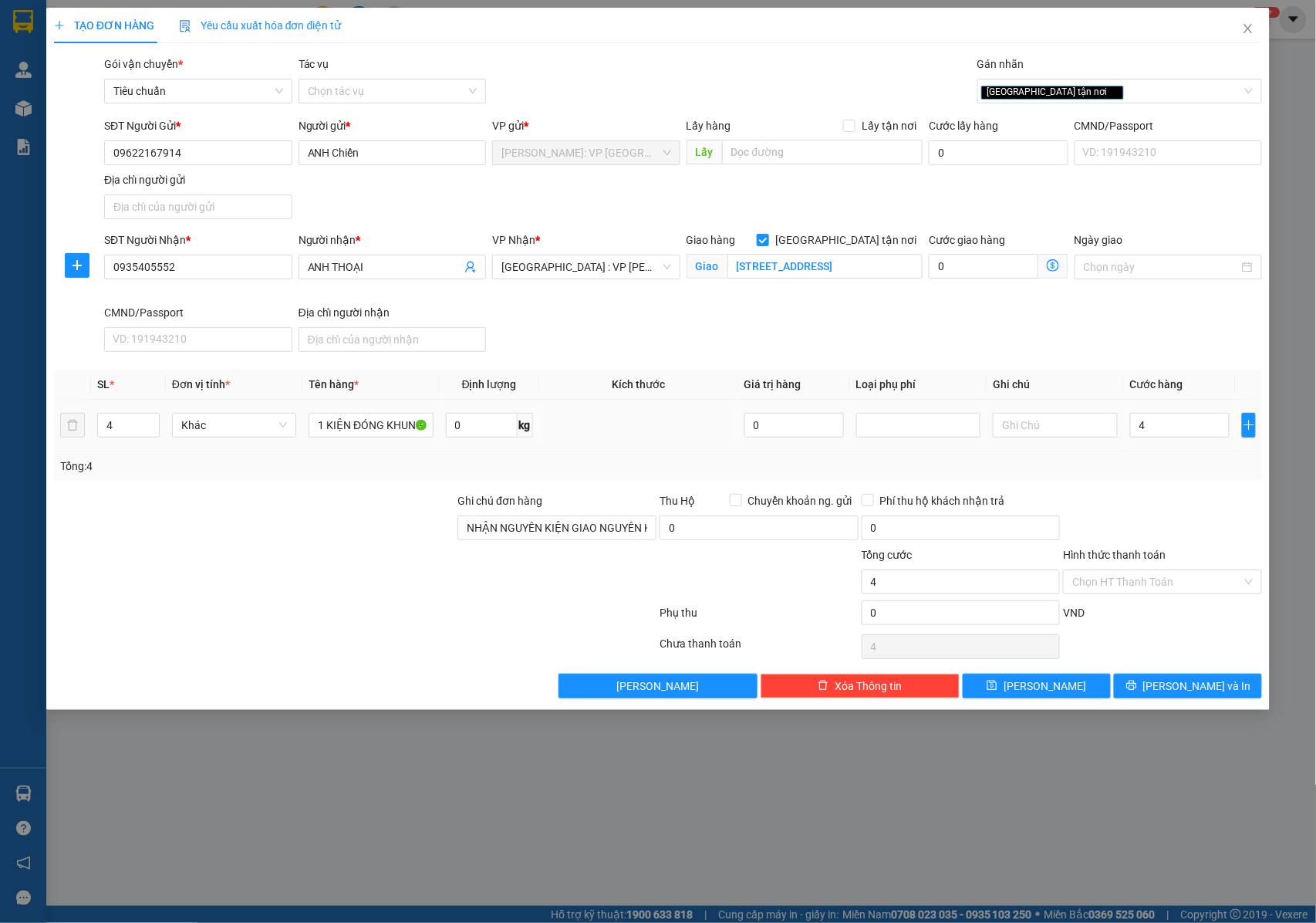
type input "41"
type input "410"
type input "4.100"
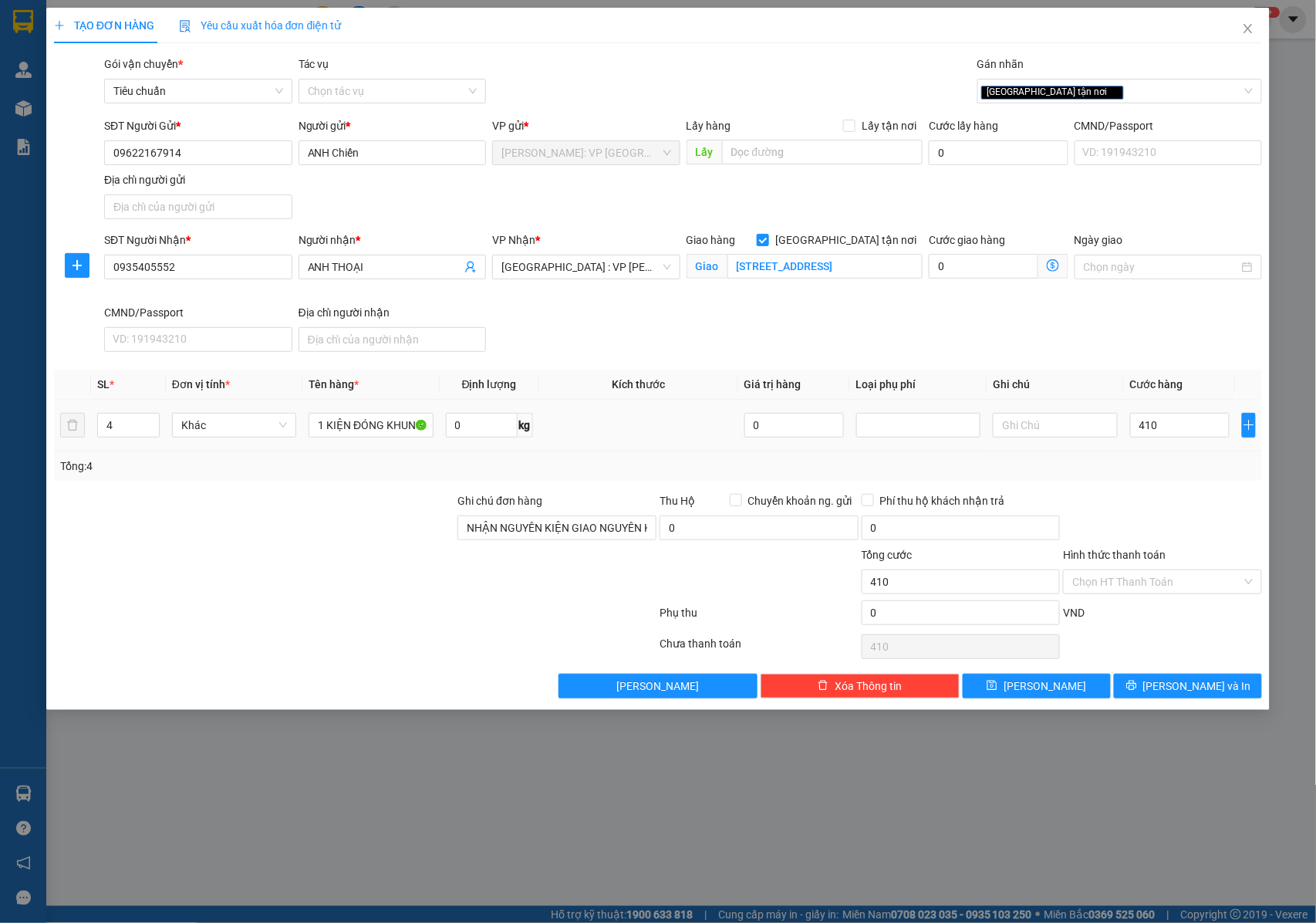
type input "4.100"
type input "41.000"
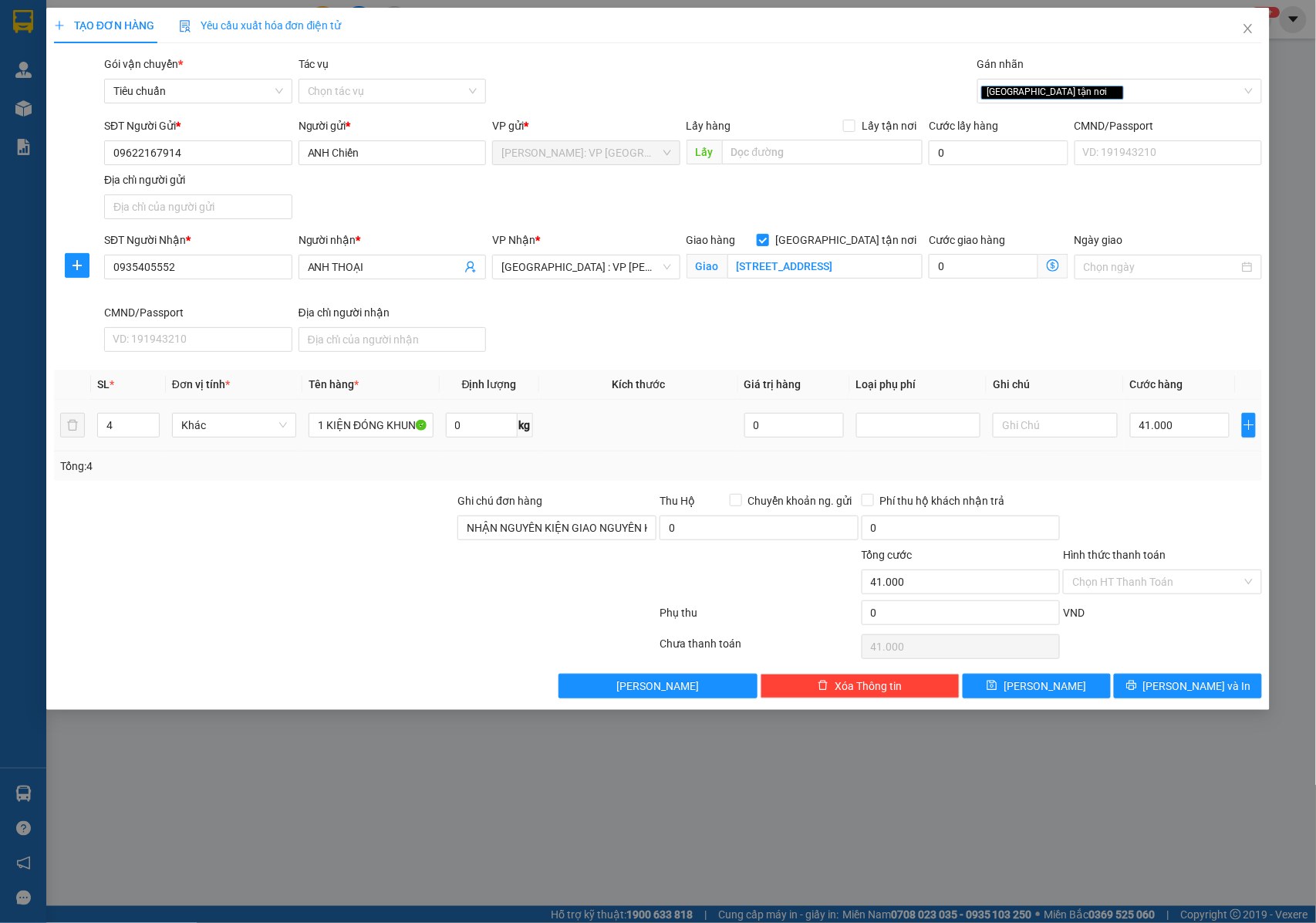
type input "410.000"
click at [1012, 692] on button "[PERSON_NAME]" at bounding box center [1036, 685] width 148 height 25
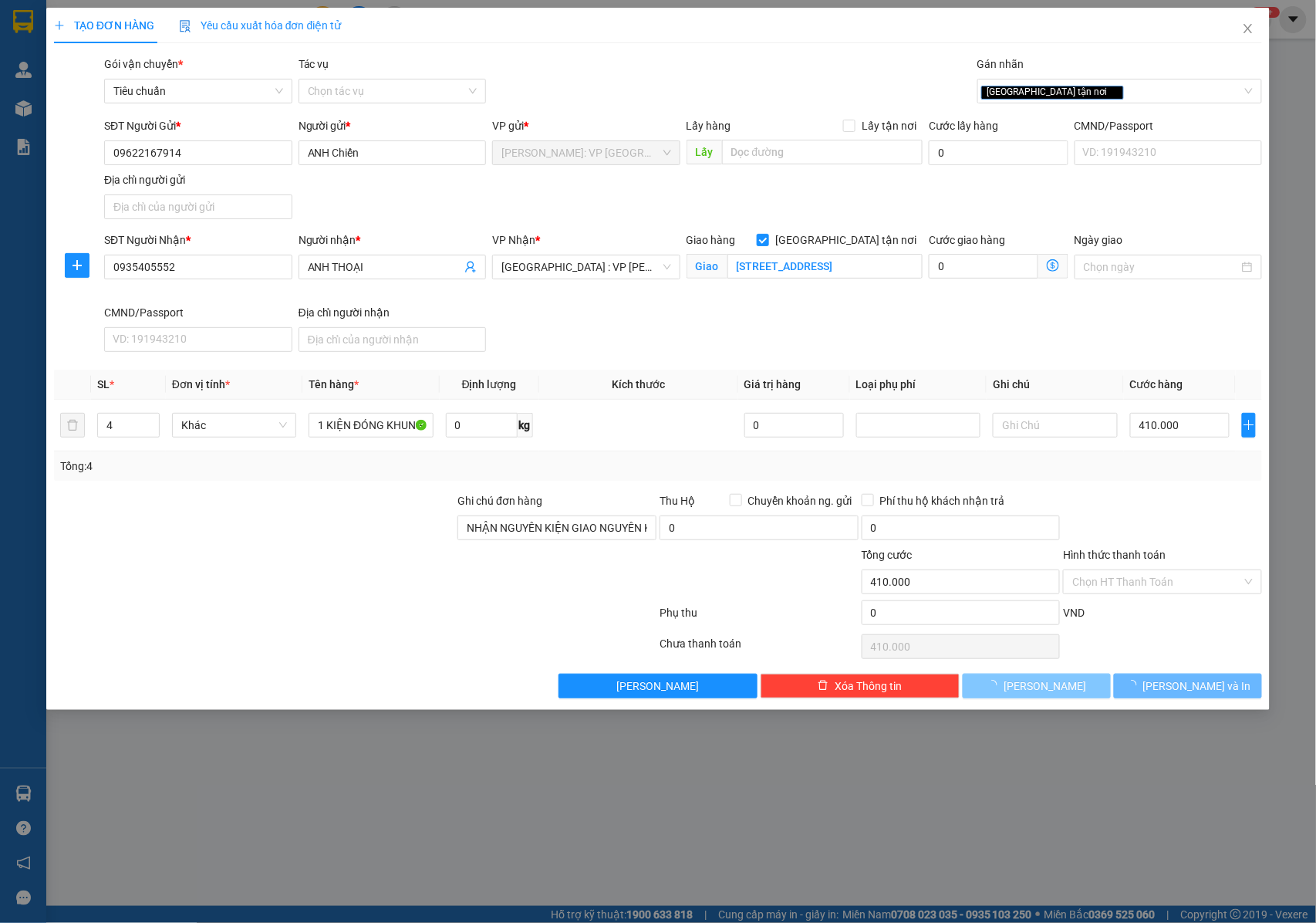
checkbox input "false"
type input "1"
type input "0"
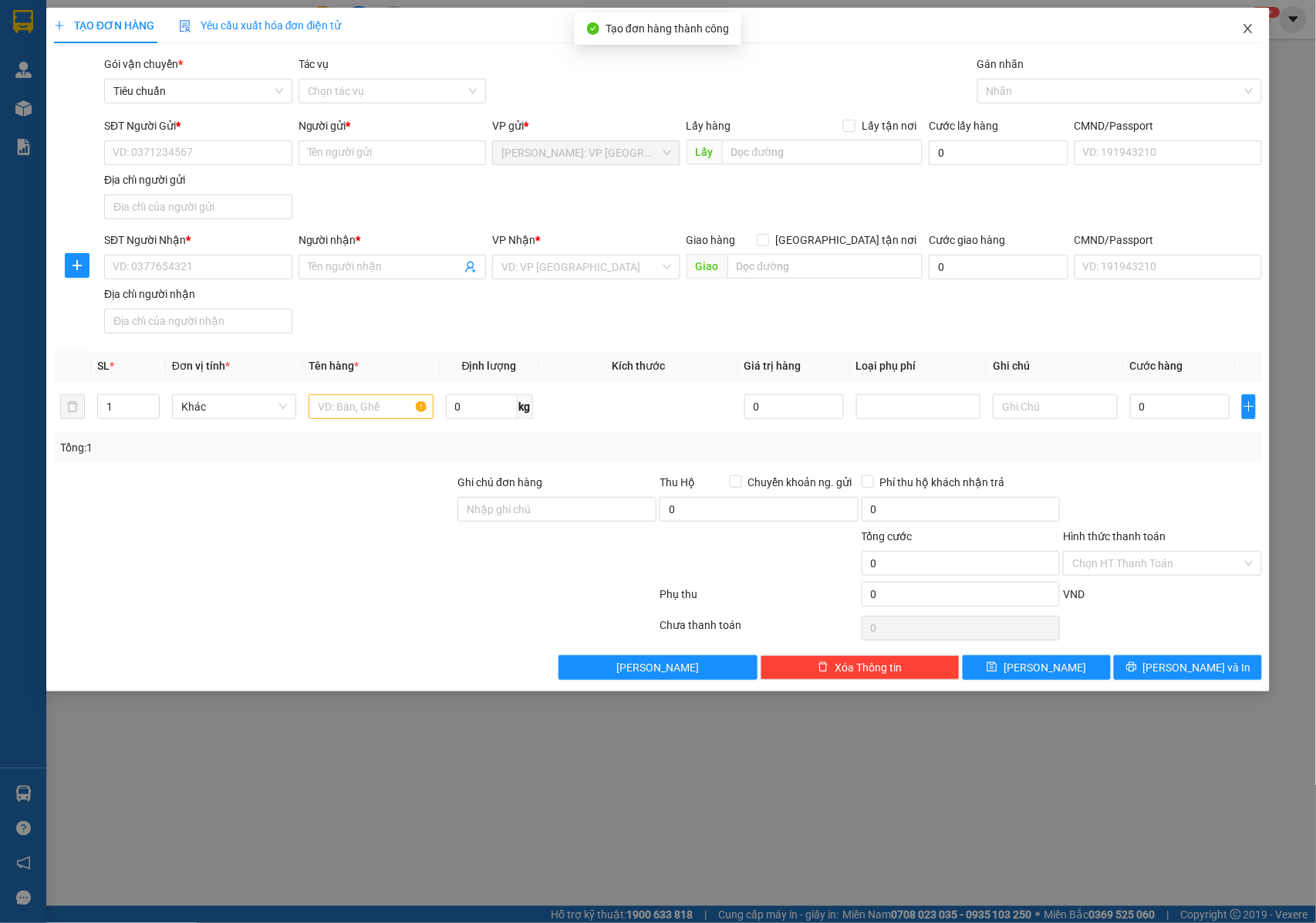
click at [1245, 35] on icon "close" at bounding box center [1249, 29] width 13 height 13
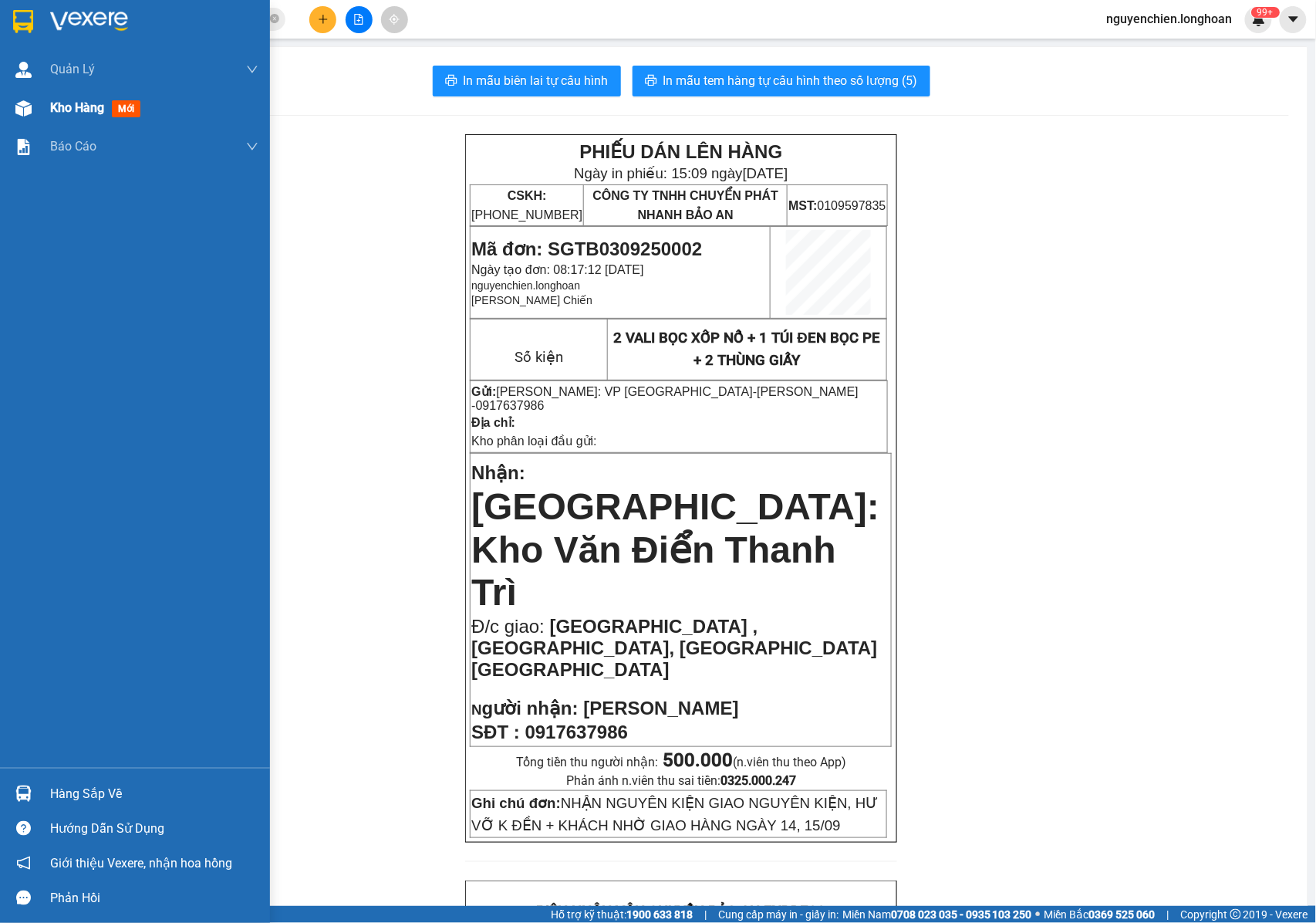
click at [13, 115] on div at bounding box center [24, 109] width 27 height 27
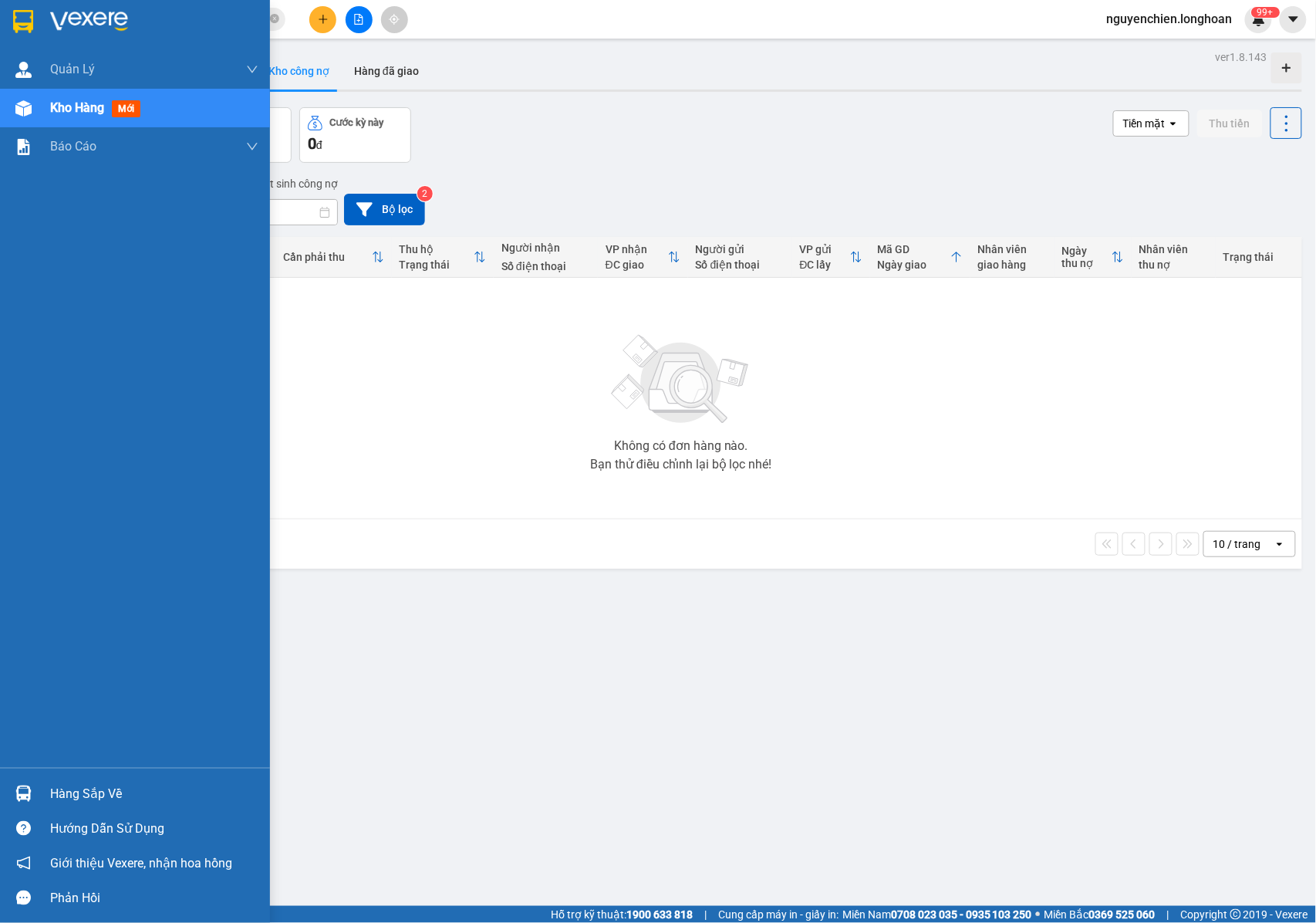
click at [20, 118] on div at bounding box center [24, 109] width 27 height 27
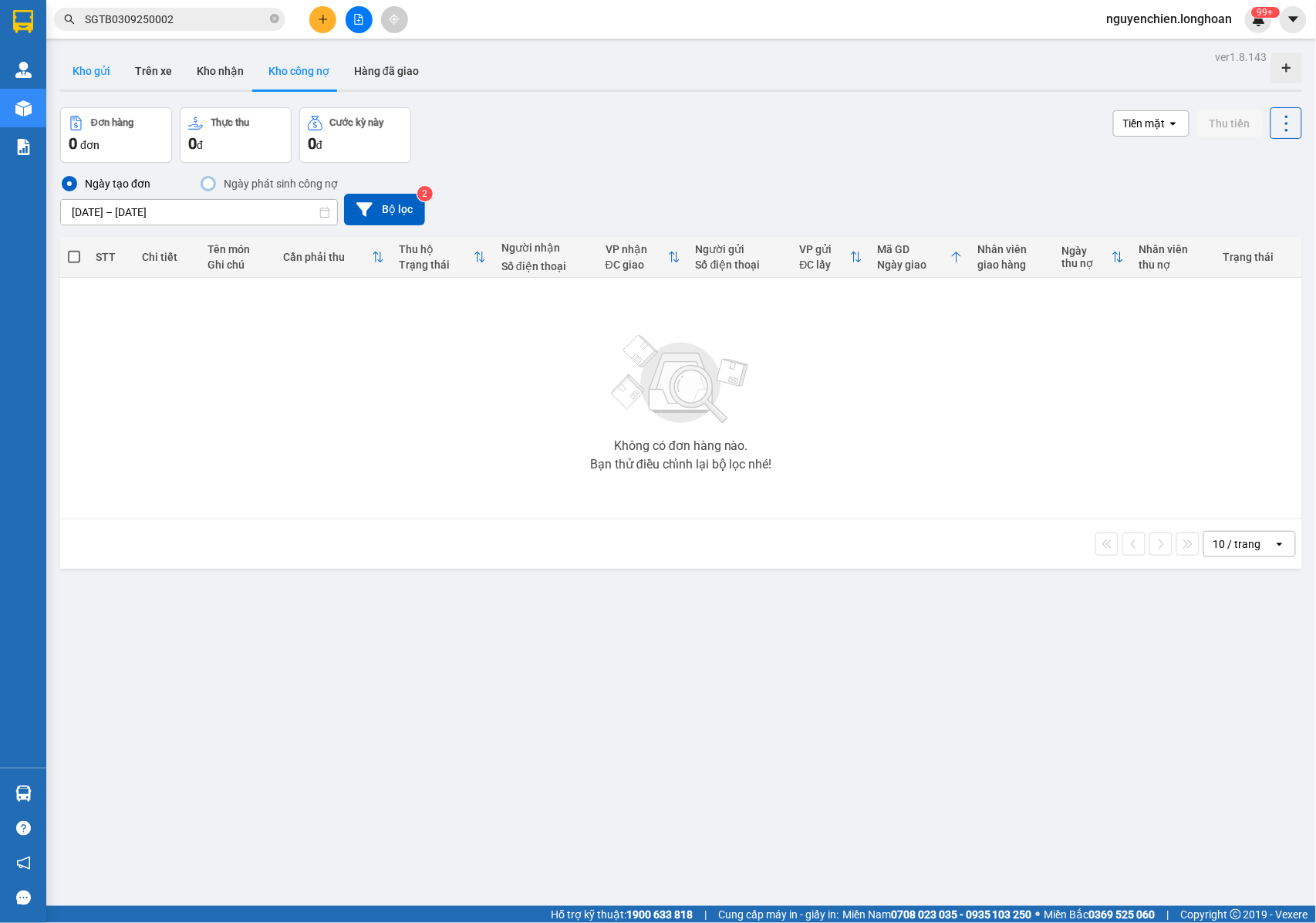
click at [84, 69] on button "Kho gửi" at bounding box center [91, 71] width 63 height 37
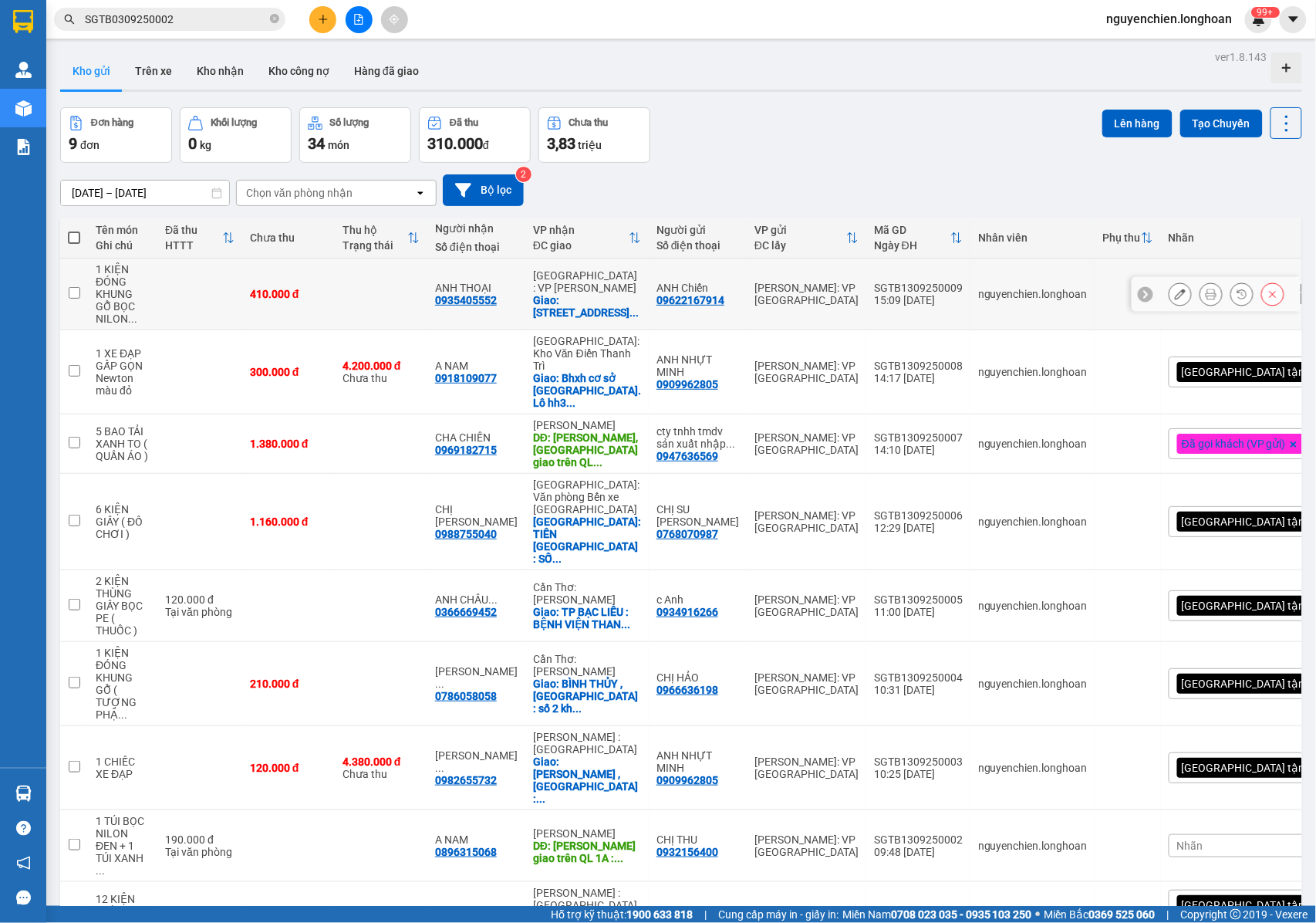
click at [1169, 288] on button at bounding box center [1180, 294] width 21 height 27
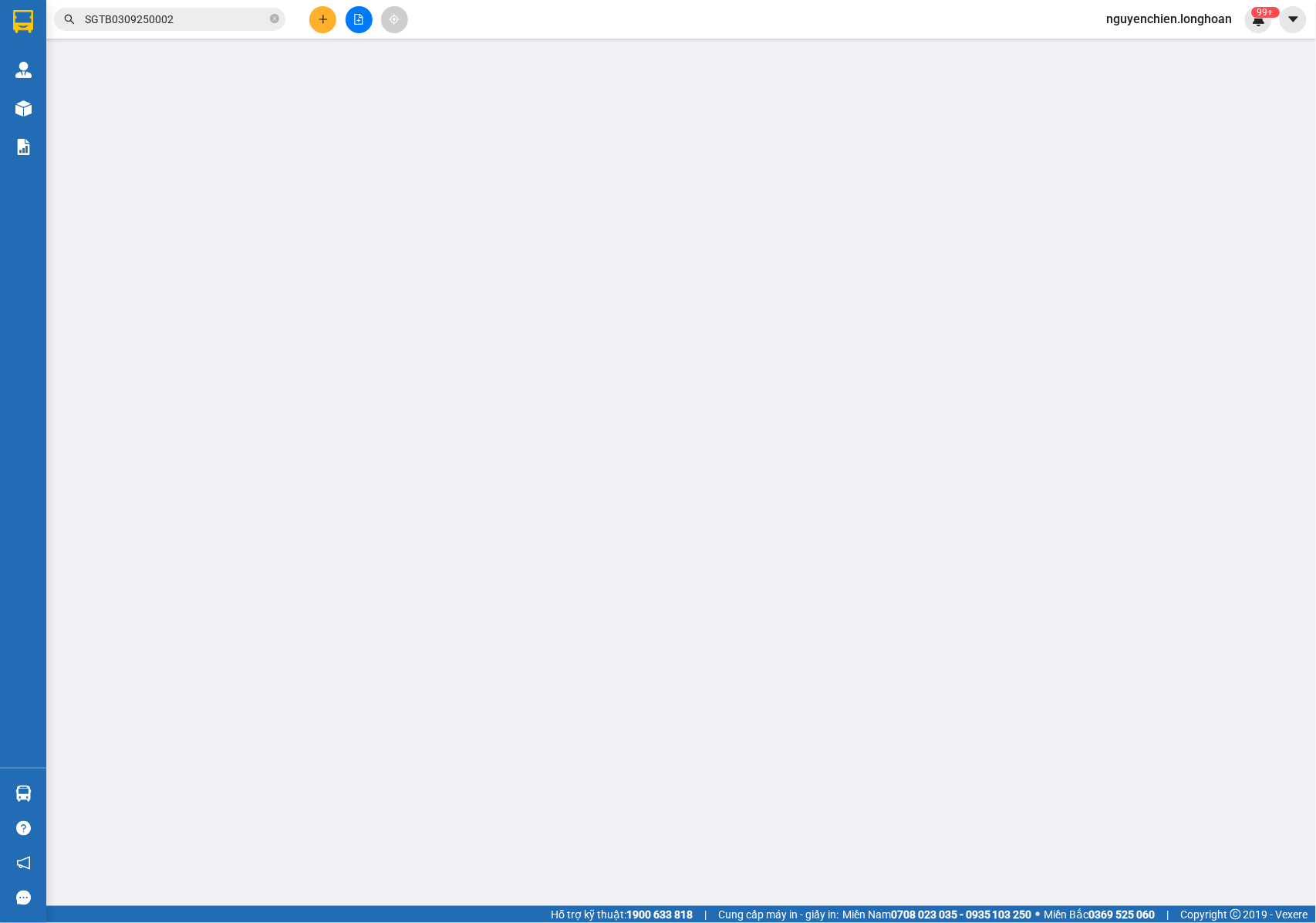
type input "09622167914"
type input "ANH Chiến"
type input "0935405552"
type input "ANH THOẠI"
checkbox input "true"
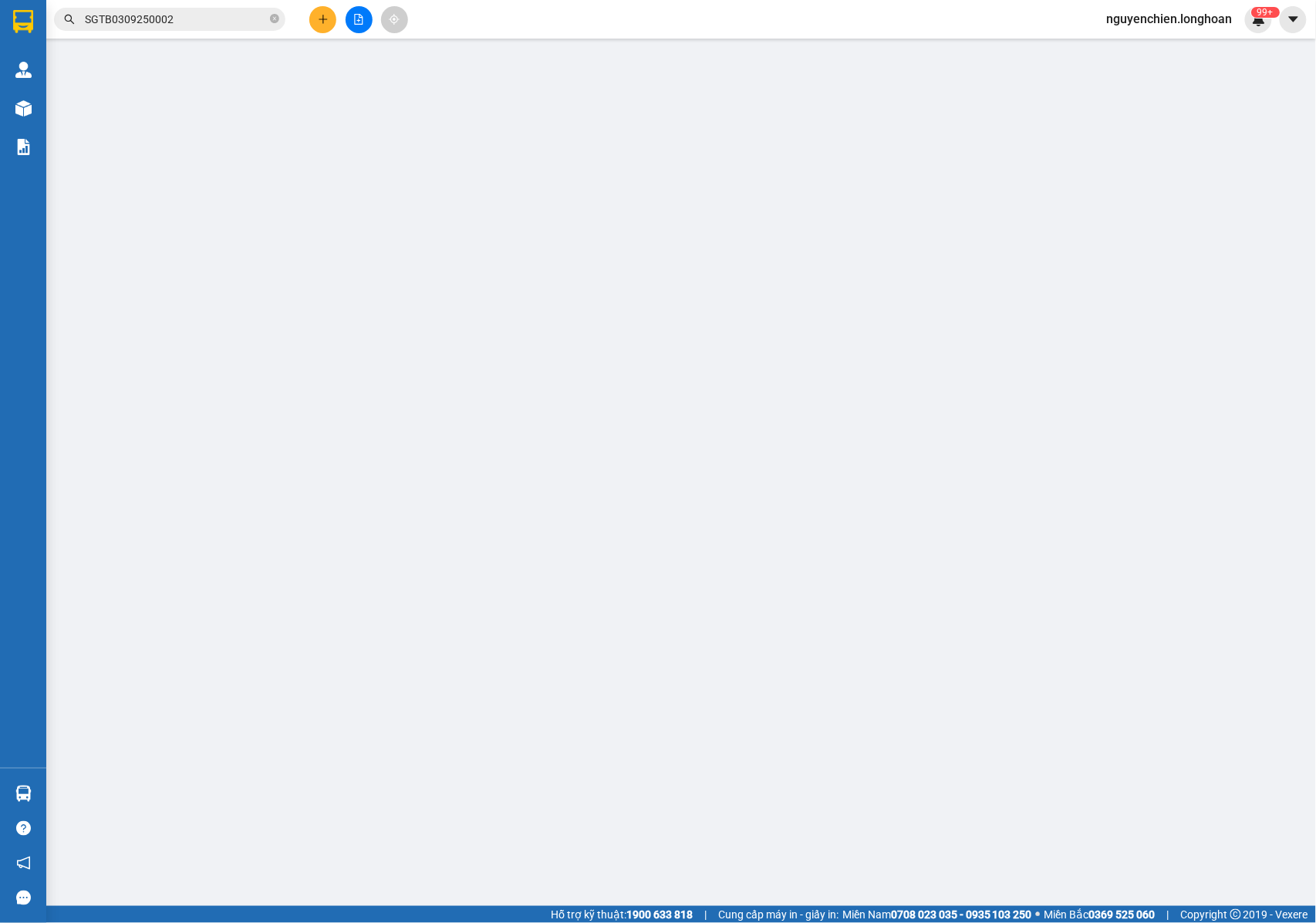
type input "[STREET_ADDRESS]"
type input "NHẬN NGUYÊN KIỆN GIAO NGUYÊN KIỆN, HƯ VỠ K ĐỀN"
type input "410.000"
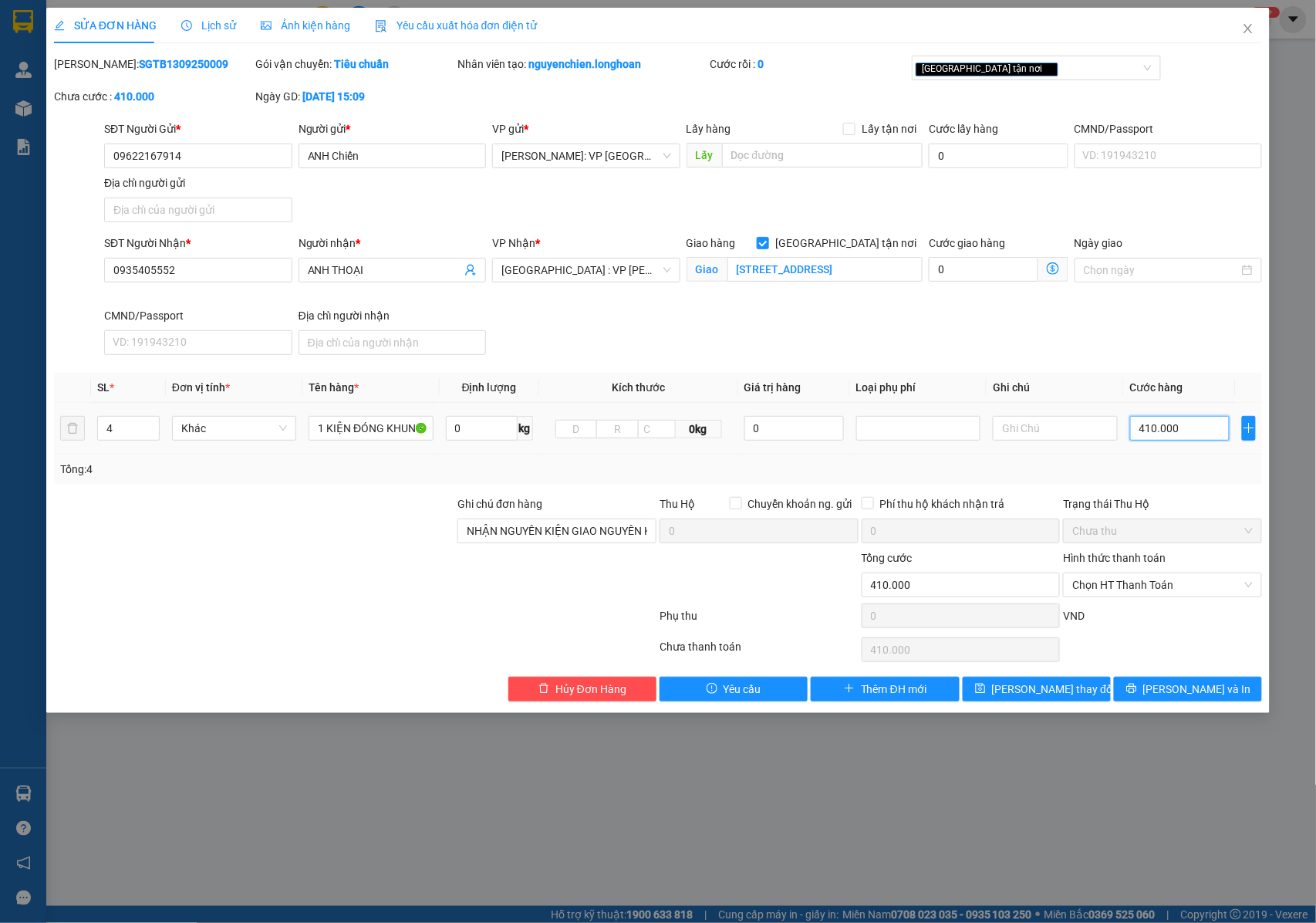
click at [1149, 435] on input "410.000" at bounding box center [1180, 427] width 100 height 25
type input "6"
type input "68"
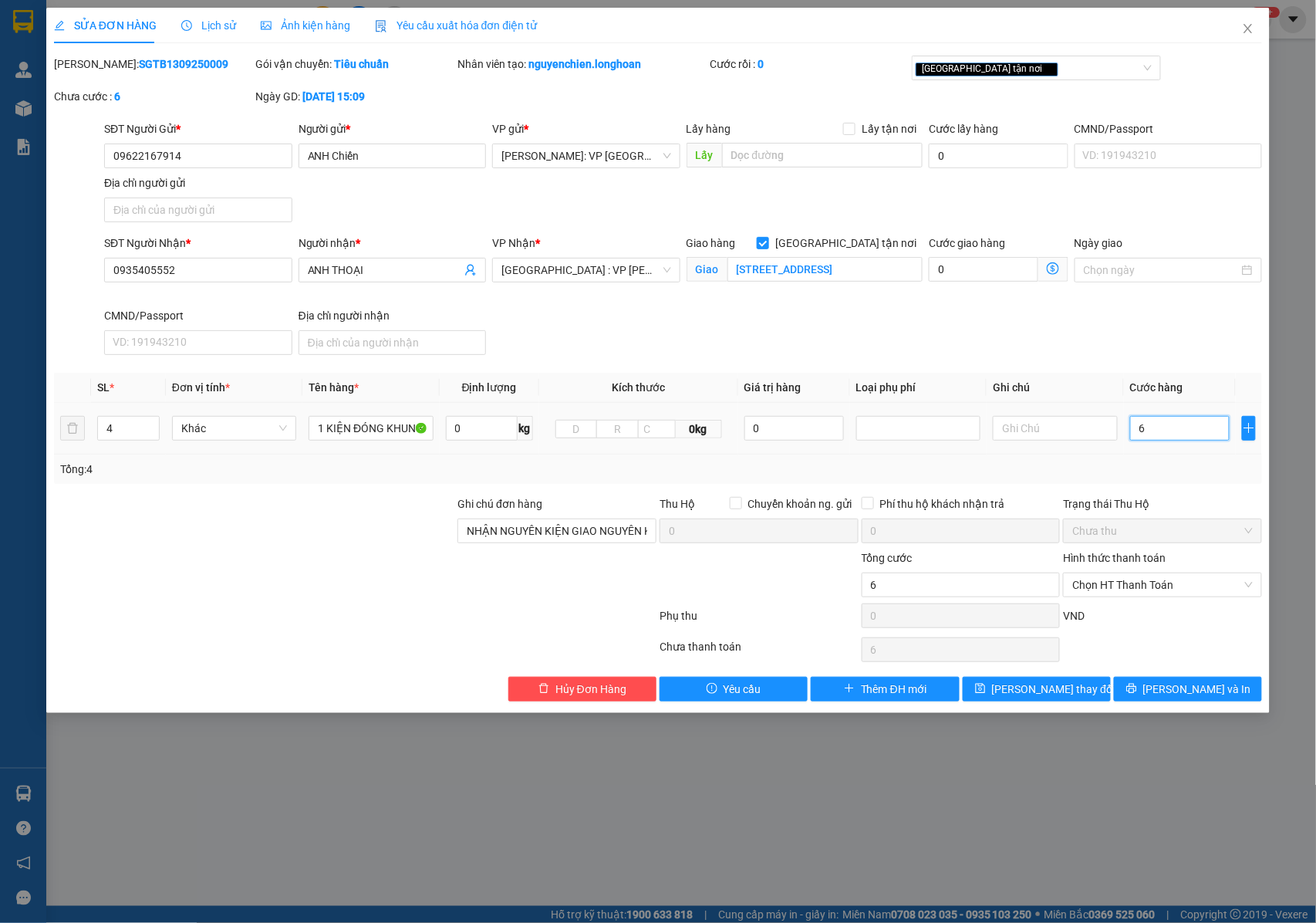
type input "68"
type input "680"
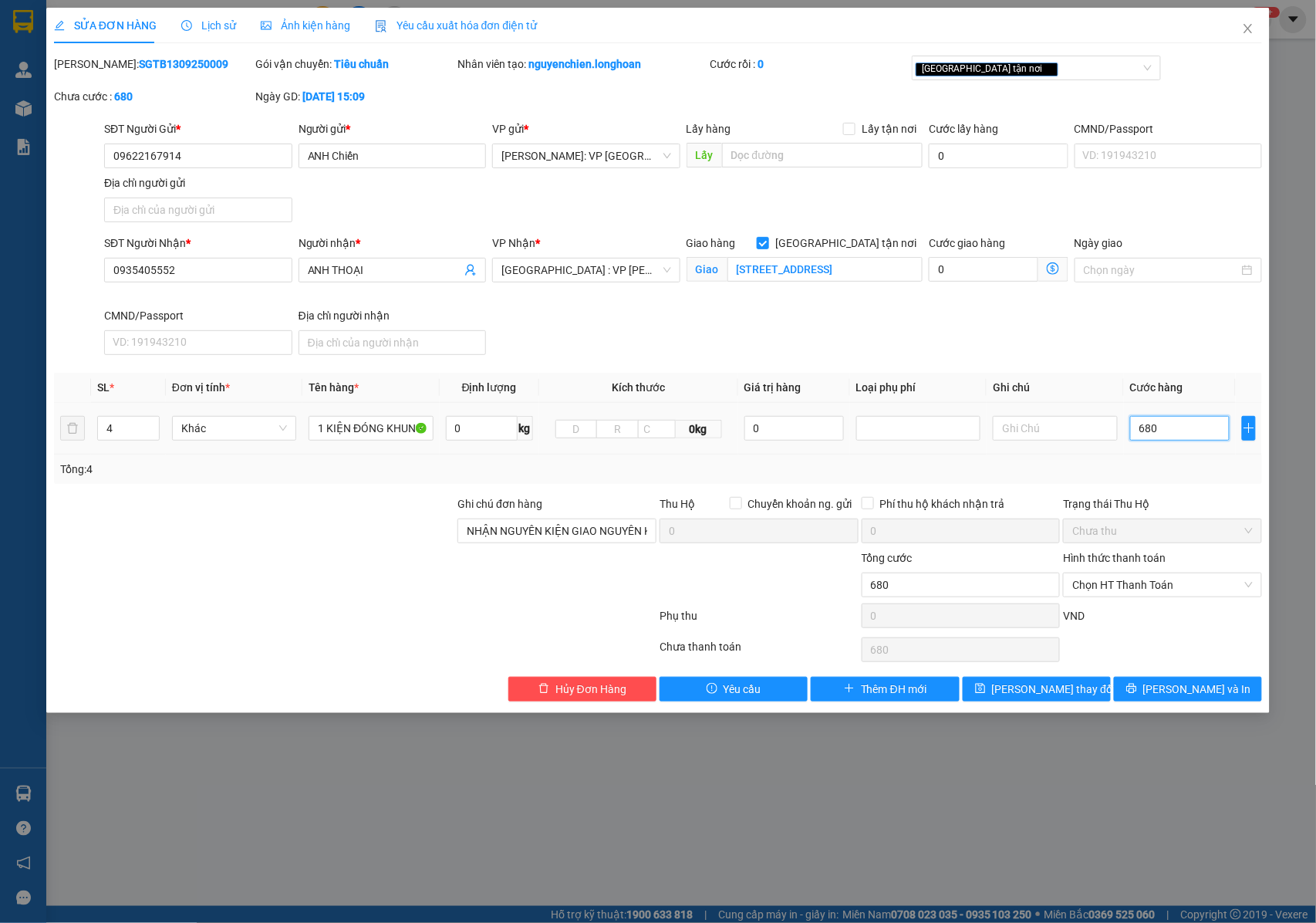
type input "6.800"
type input "68.000"
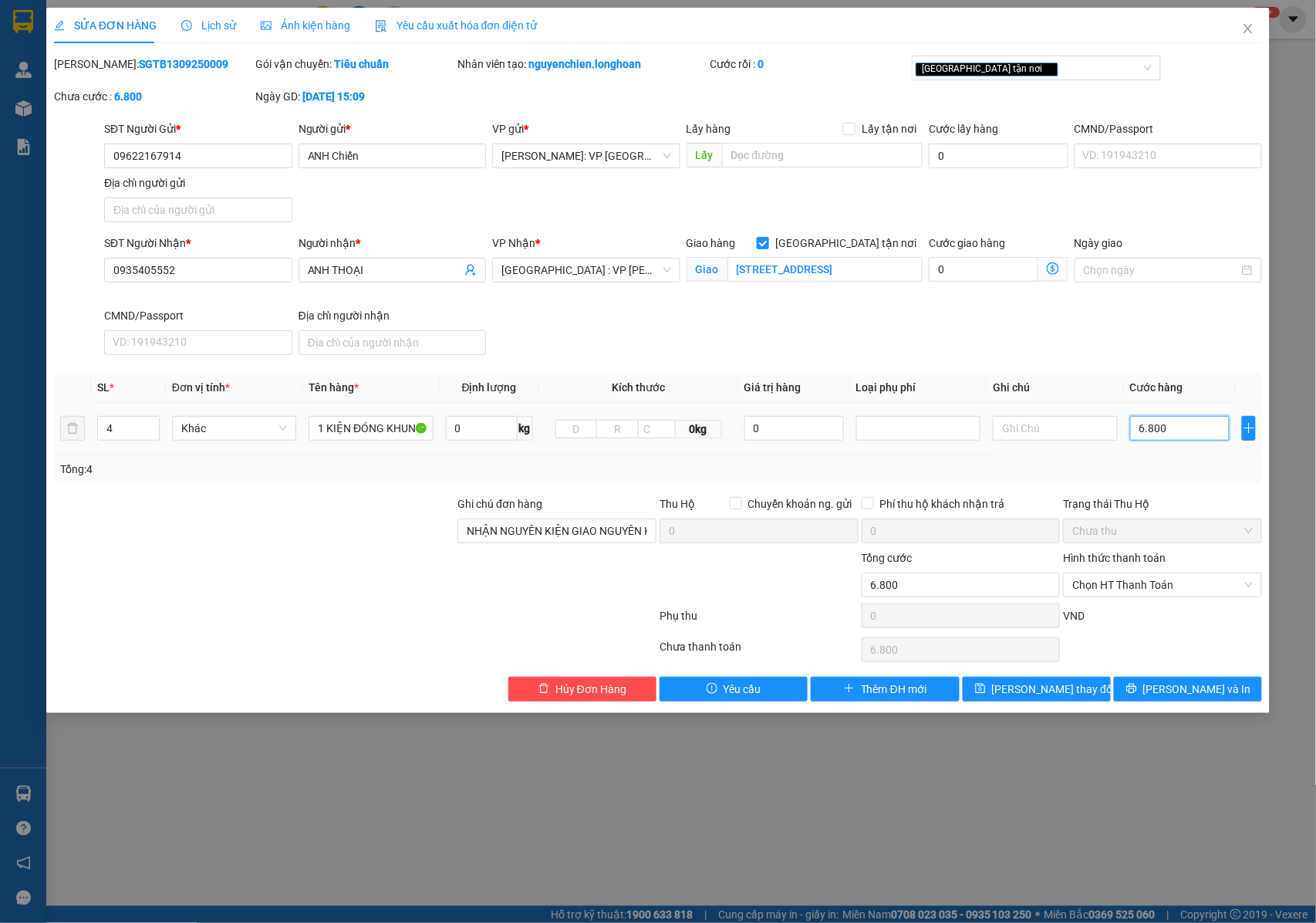
type input "68.000"
type input "680.000"
click at [1039, 689] on span "Lưu thay đổi" at bounding box center [1054, 688] width 124 height 17
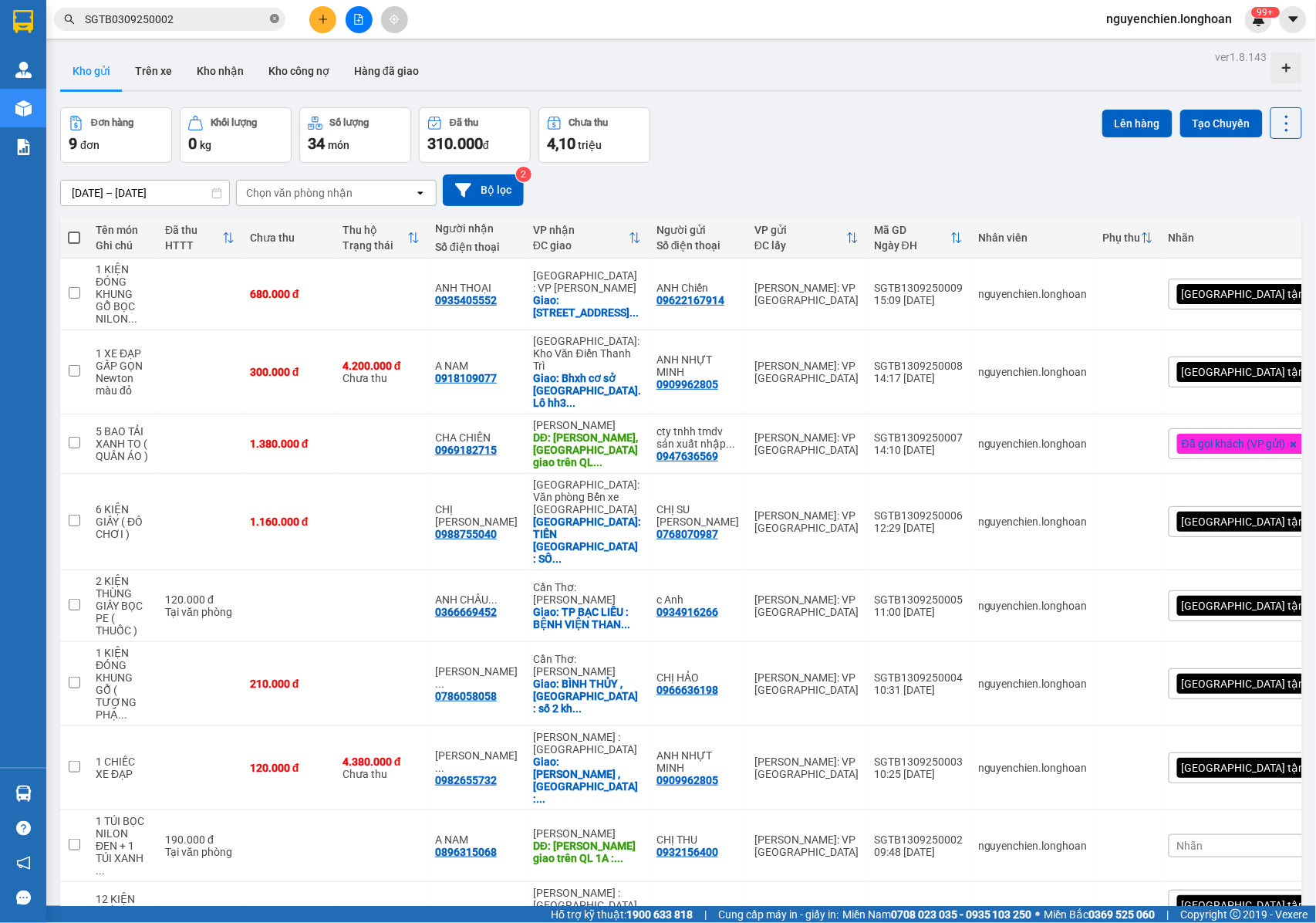
click at [281, 15] on span "SGTB0309250002" at bounding box center [170, 19] width 231 height 23
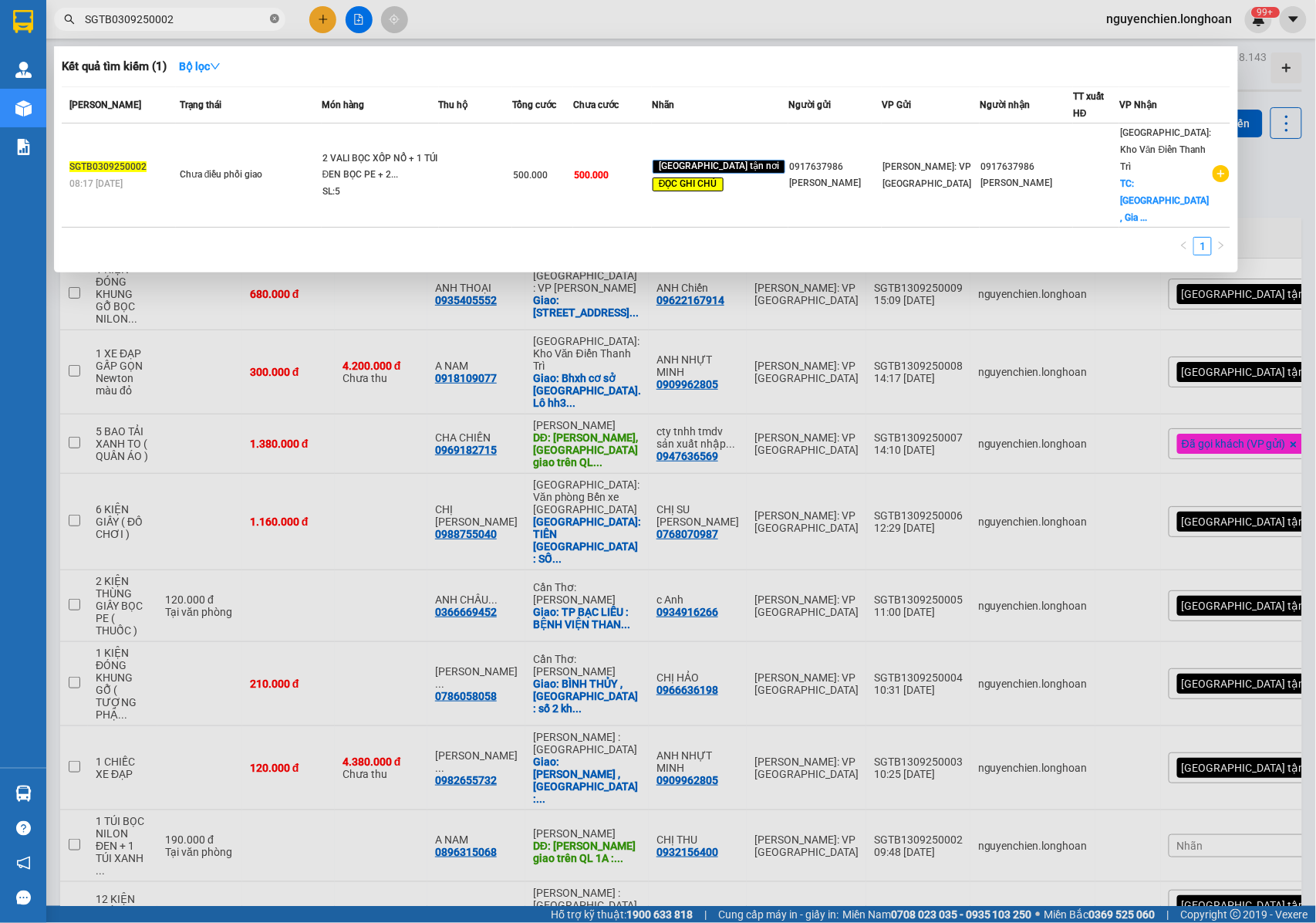
click at [277, 20] on icon "close-circle" at bounding box center [275, 19] width 10 height 10
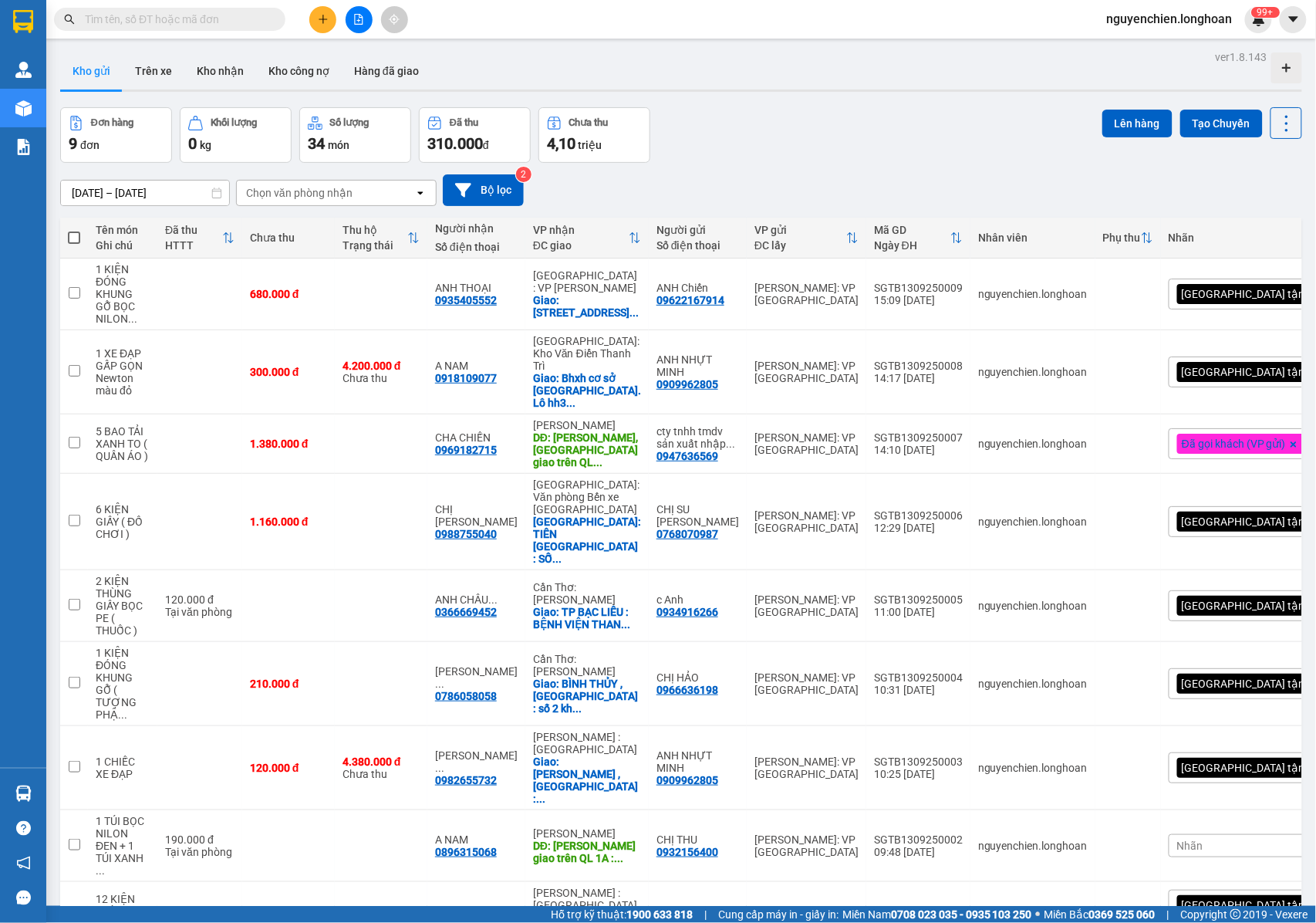
paste input "SGTB0309250002"
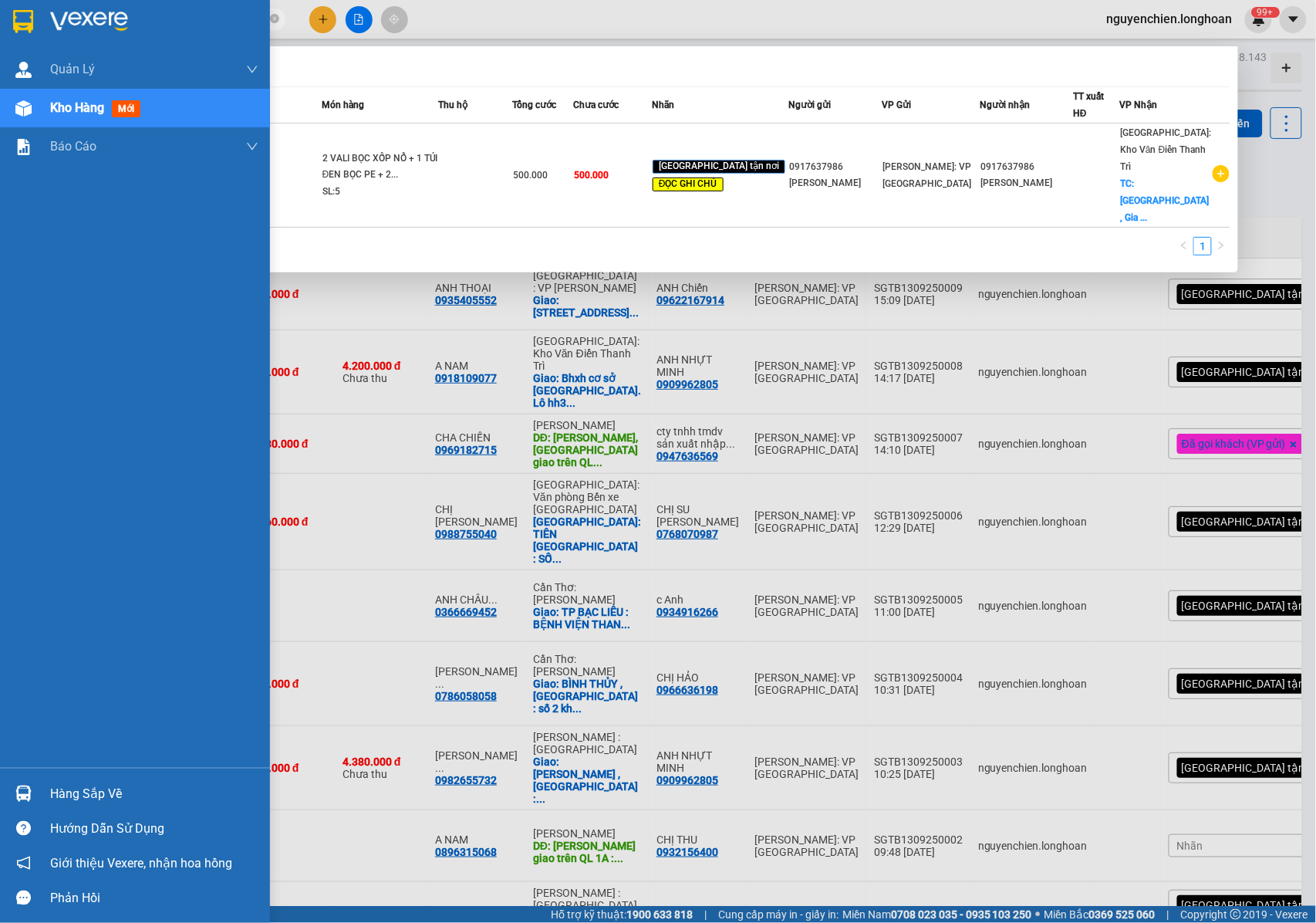
type input "SGTB0309250002"
click at [6, 338] on div "Quản Lý Quản lý giao nhận mới Kho hàng mới Báo cáo 11. Báo cáo đơn giao nhận nộ…" at bounding box center [135, 408] width 270 height 718
click at [35, 273] on div "Quản Lý Quản lý giao nhận mới Kho hàng mới Báo cáo 11. Báo cáo đơn giao nhận nộ…" at bounding box center [135, 408] width 270 height 718
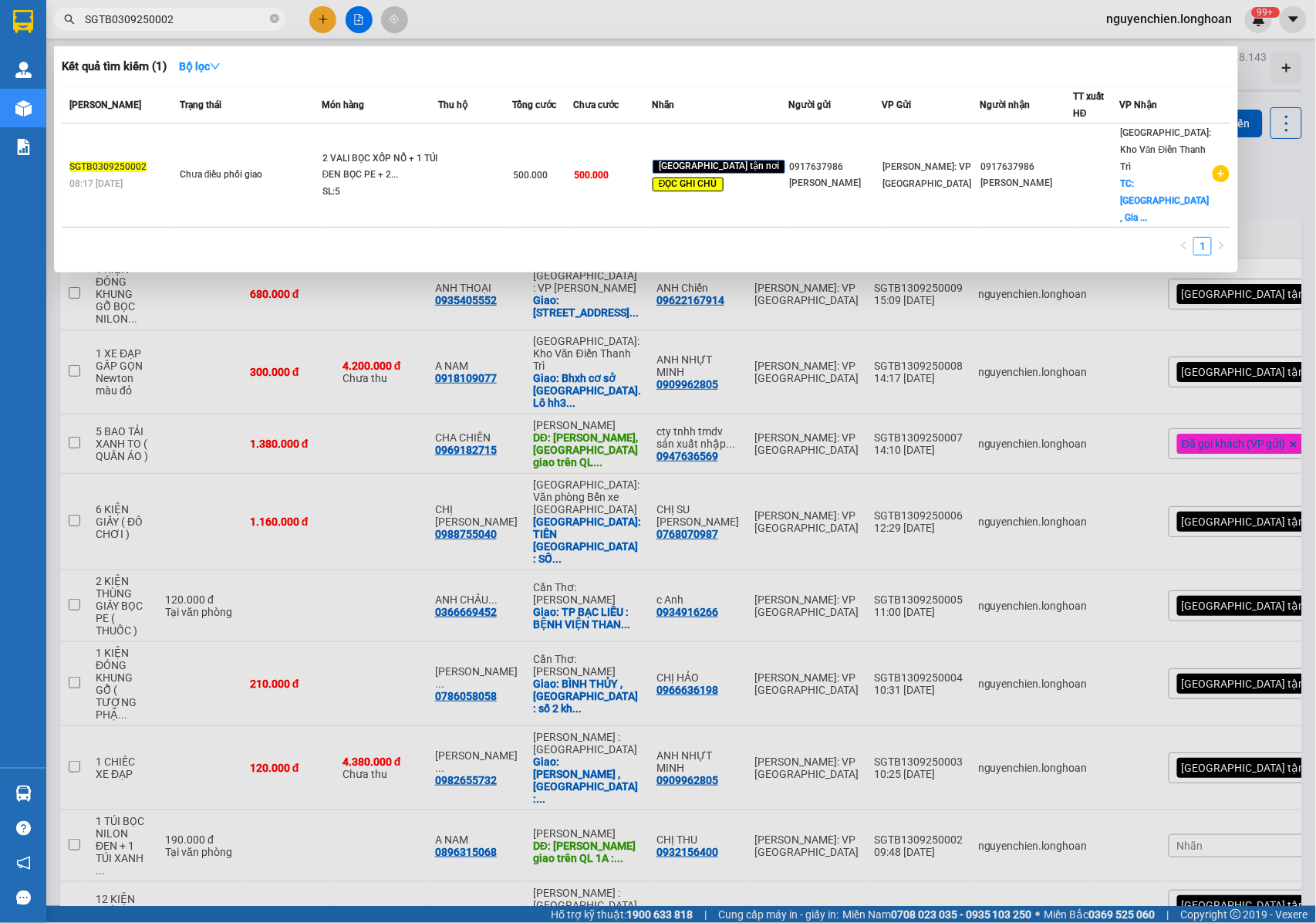
click at [592, 241] on div at bounding box center [658, 462] width 1316 height 923
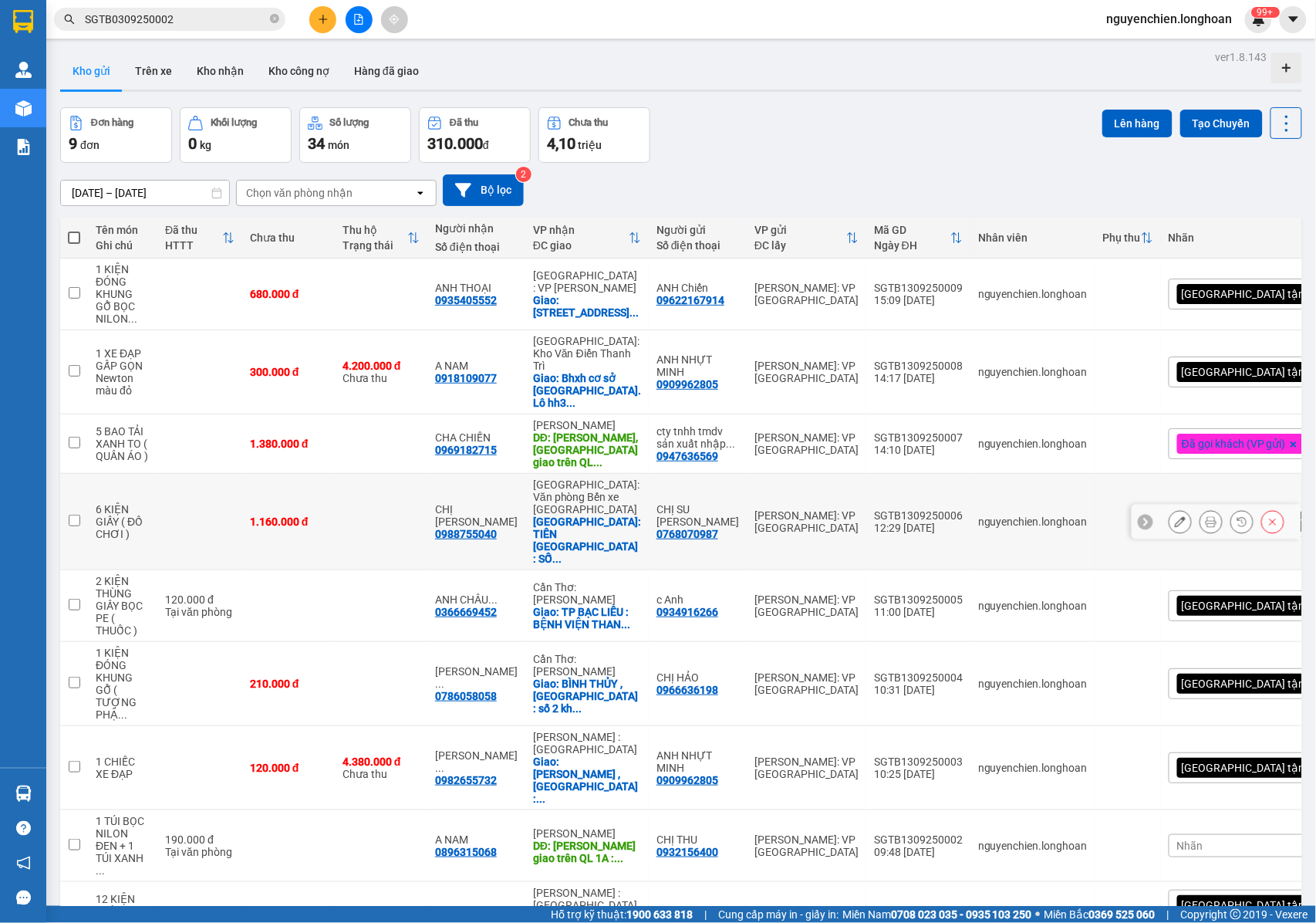
scroll to position [71, 0]
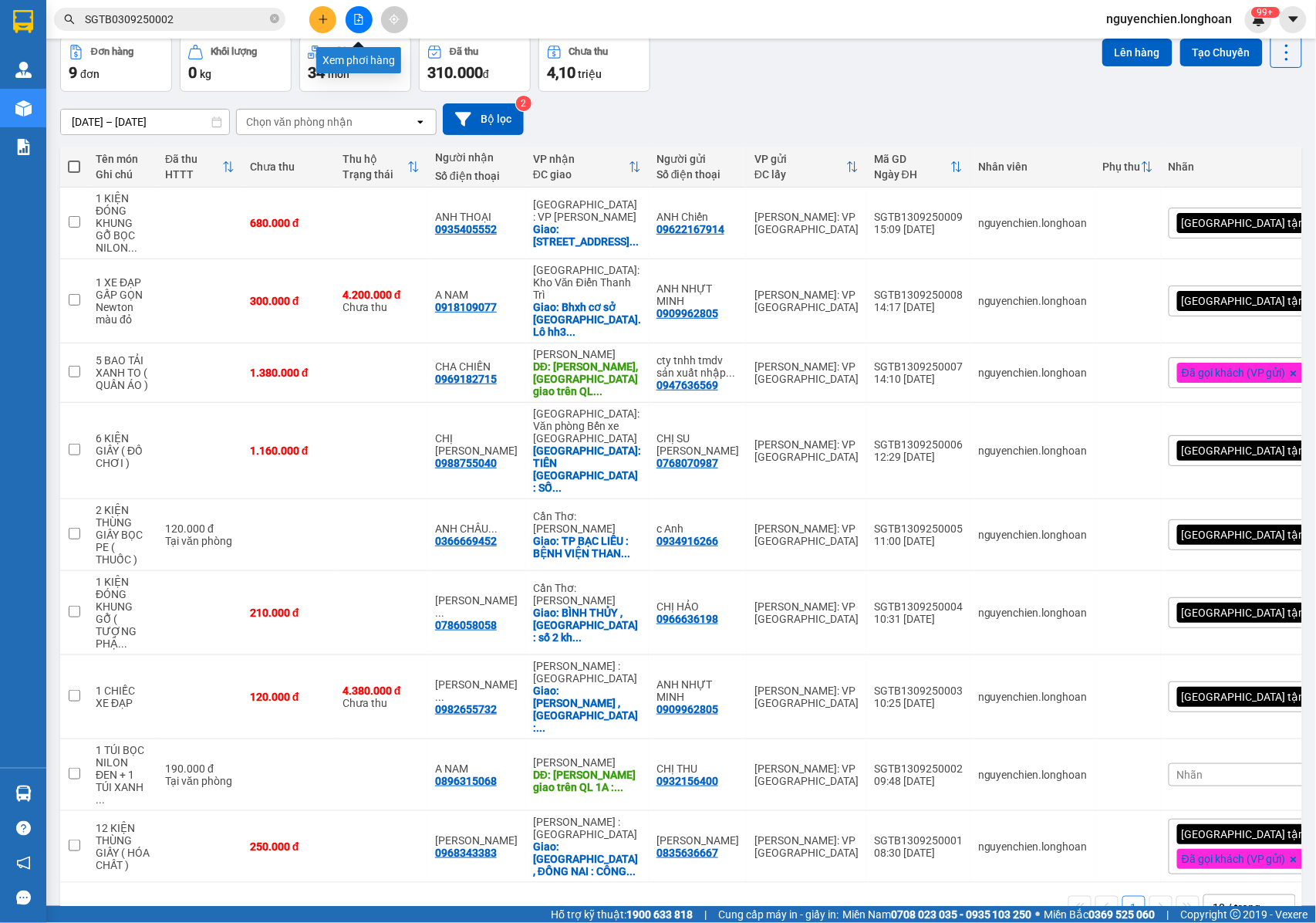
click at [357, 25] on button at bounding box center [359, 20] width 27 height 27
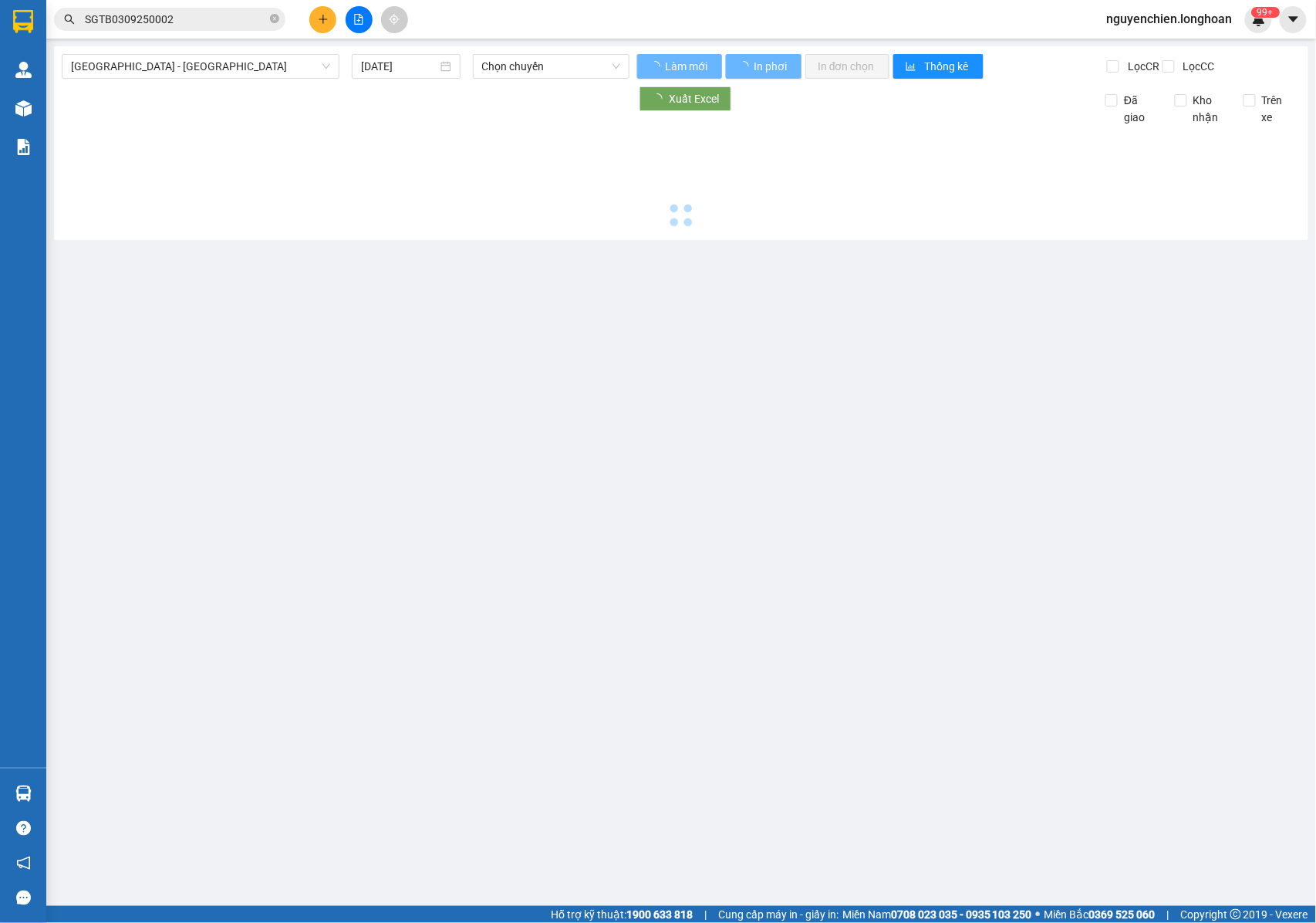
click at [260, 66] on span "Hải Phòng - Hà Nội" at bounding box center [201, 66] width 259 height 23
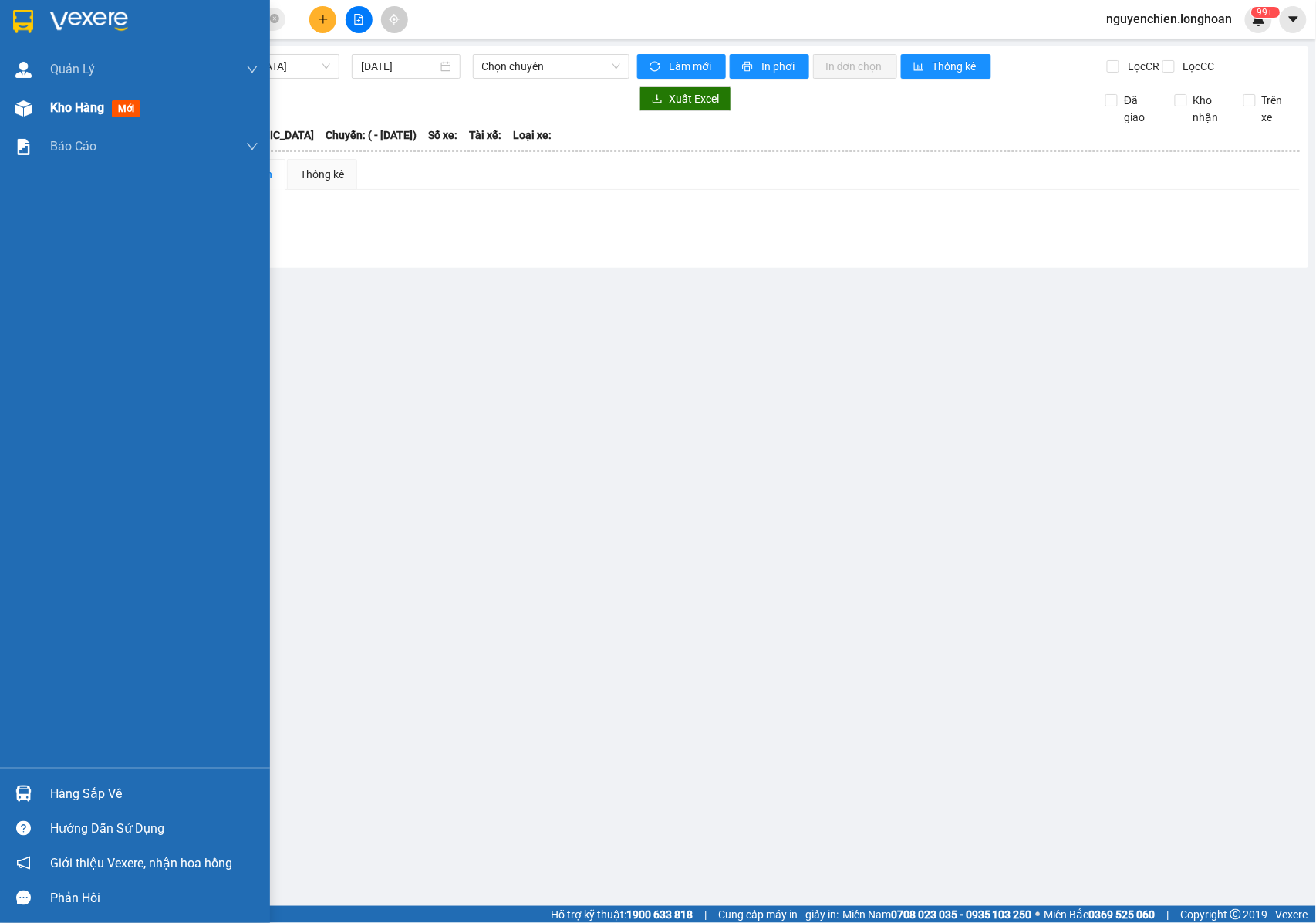
click at [31, 113] on img at bounding box center [23, 108] width 16 height 16
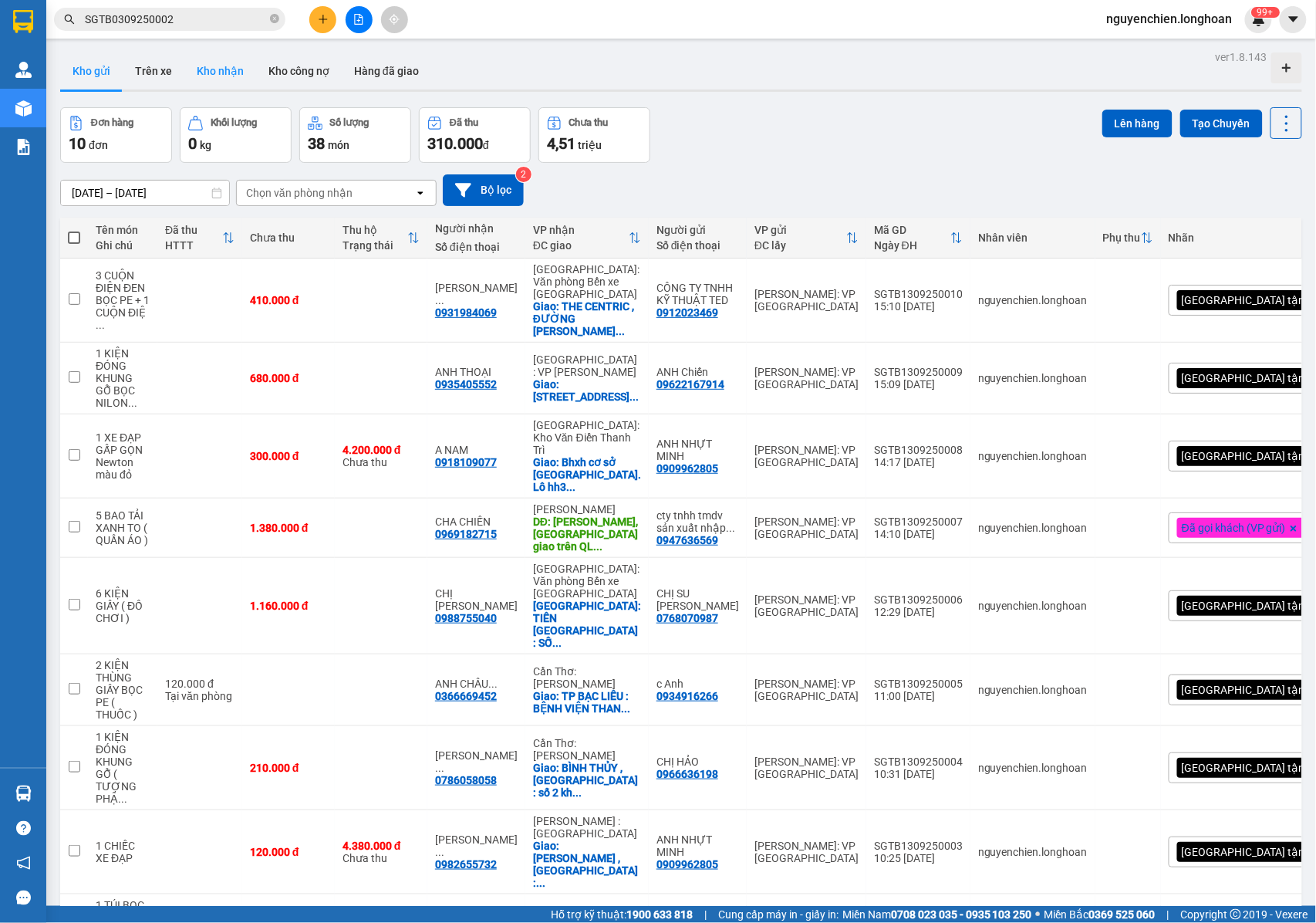
click at [223, 71] on button "Kho nhận" at bounding box center [220, 71] width 71 height 37
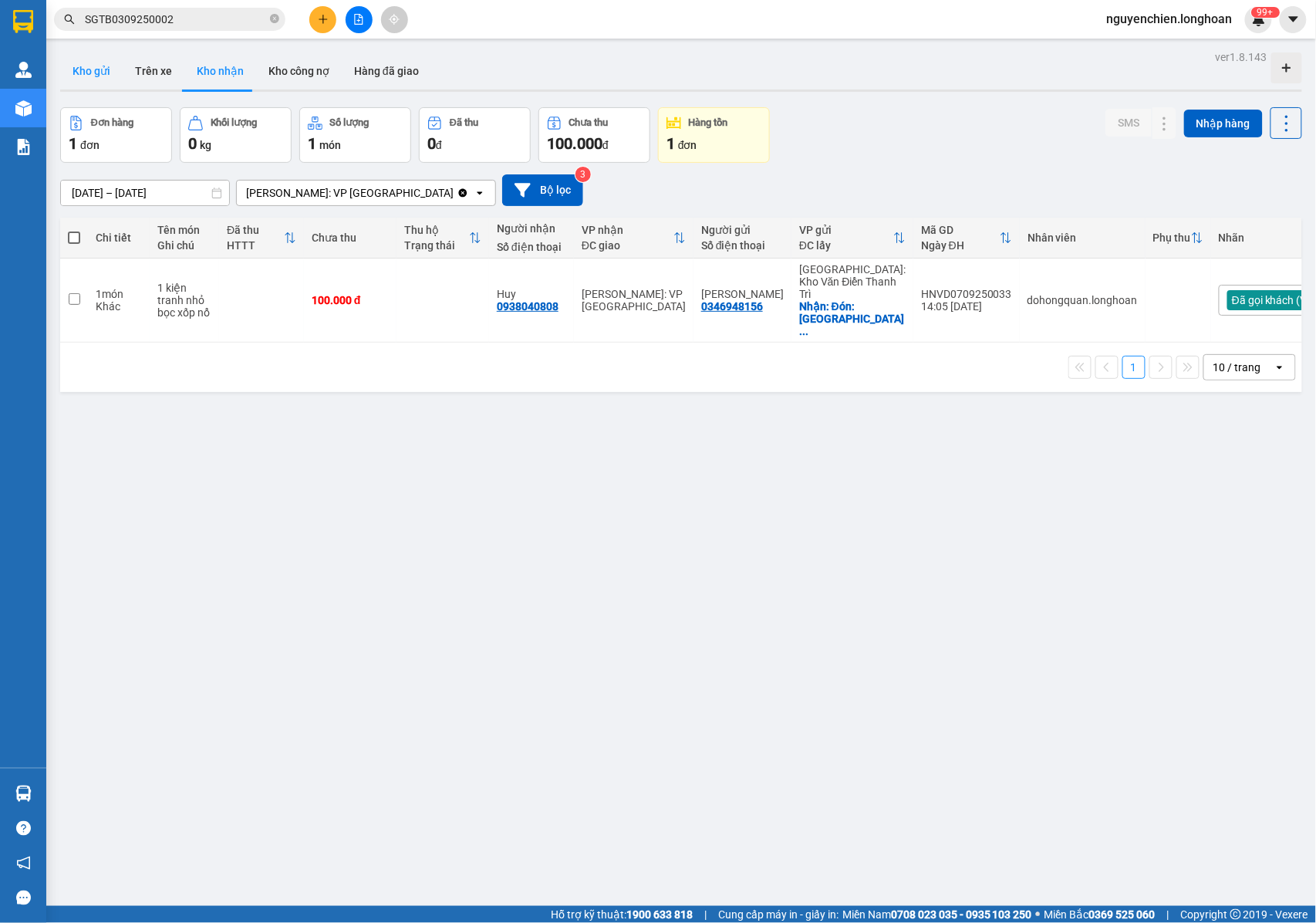
click at [67, 80] on button "Kho gửi" at bounding box center [91, 71] width 63 height 37
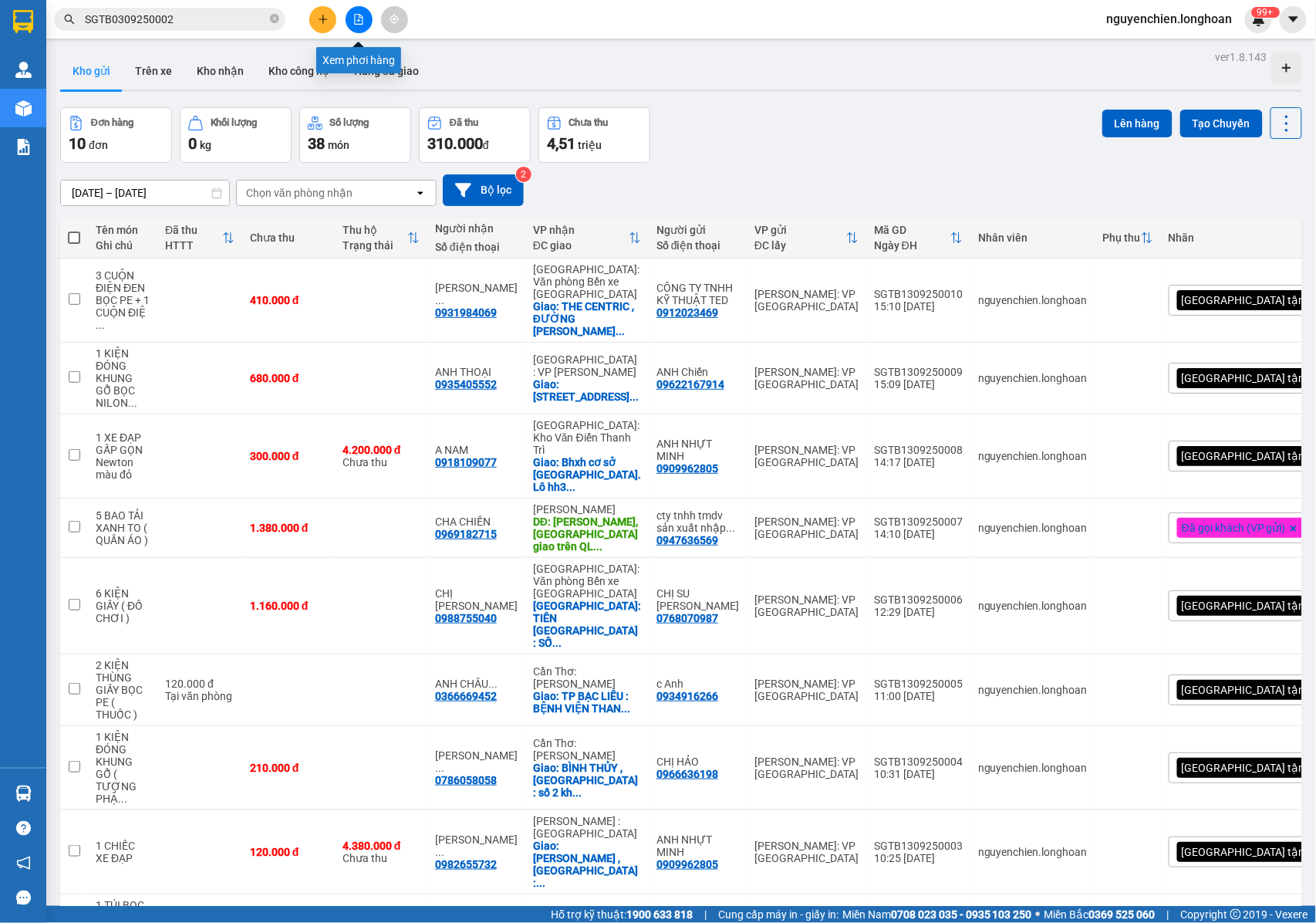
click at [350, 28] on button at bounding box center [359, 20] width 27 height 27
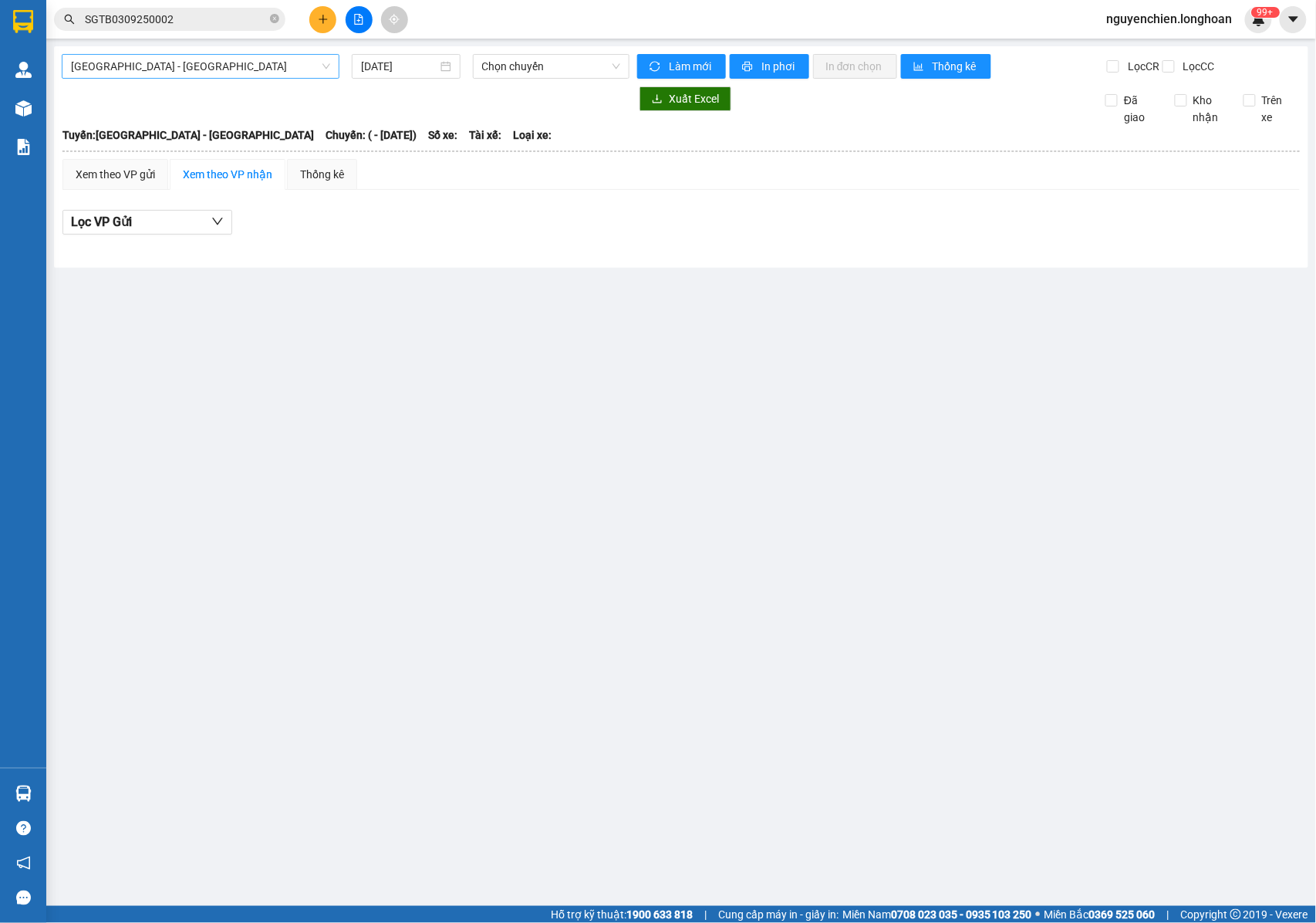
click at [173, 59] on span "Hải Phòng - Hà Nội" at bounding box center [201, 66] width 259 height 23
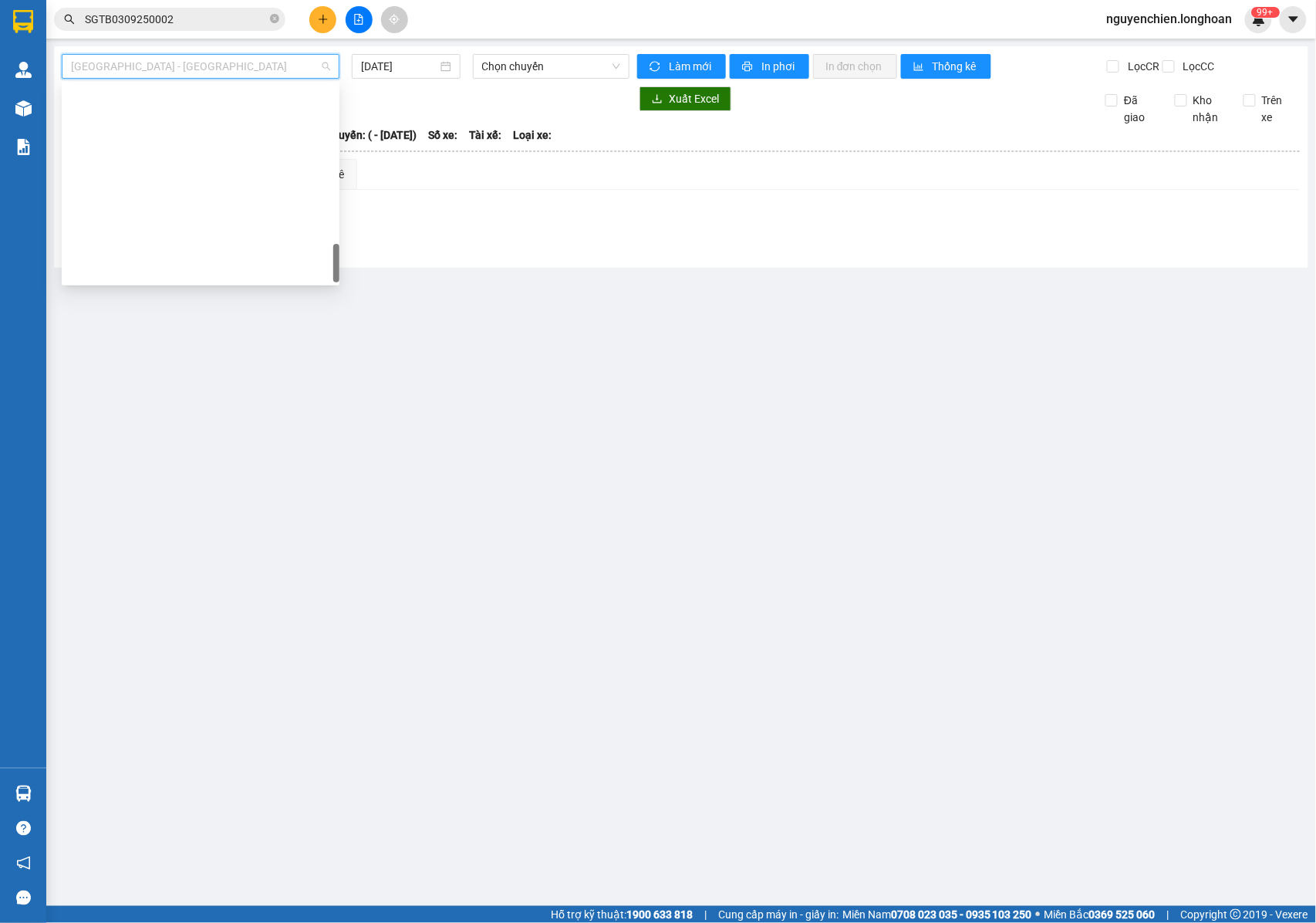
scroll to position [1062, 0]
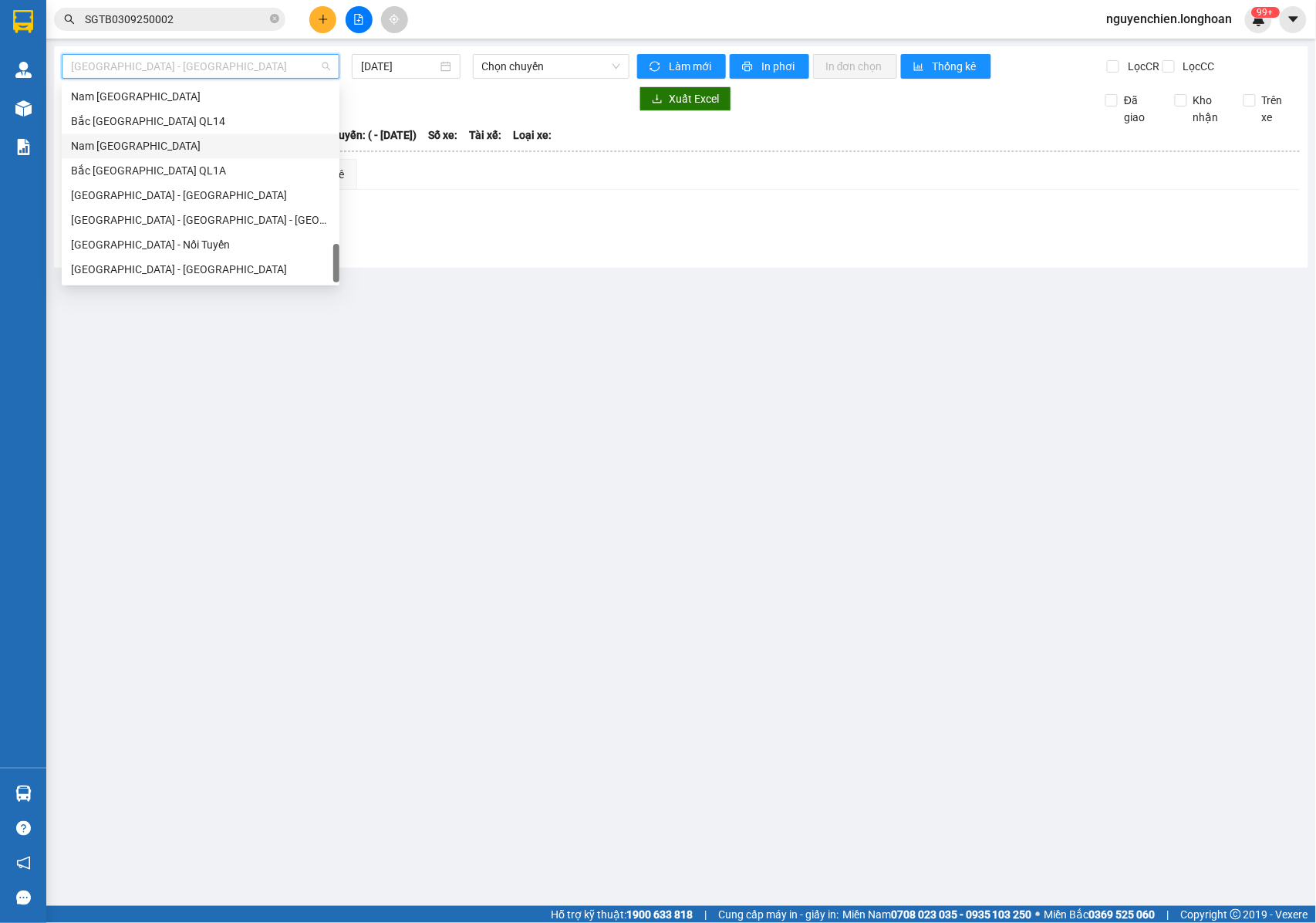
click at [128, 147] on div "Nam Trung Bắc QL1A" at bounding box center [201, 146] width 259 height 17
type input "13/09/2025"
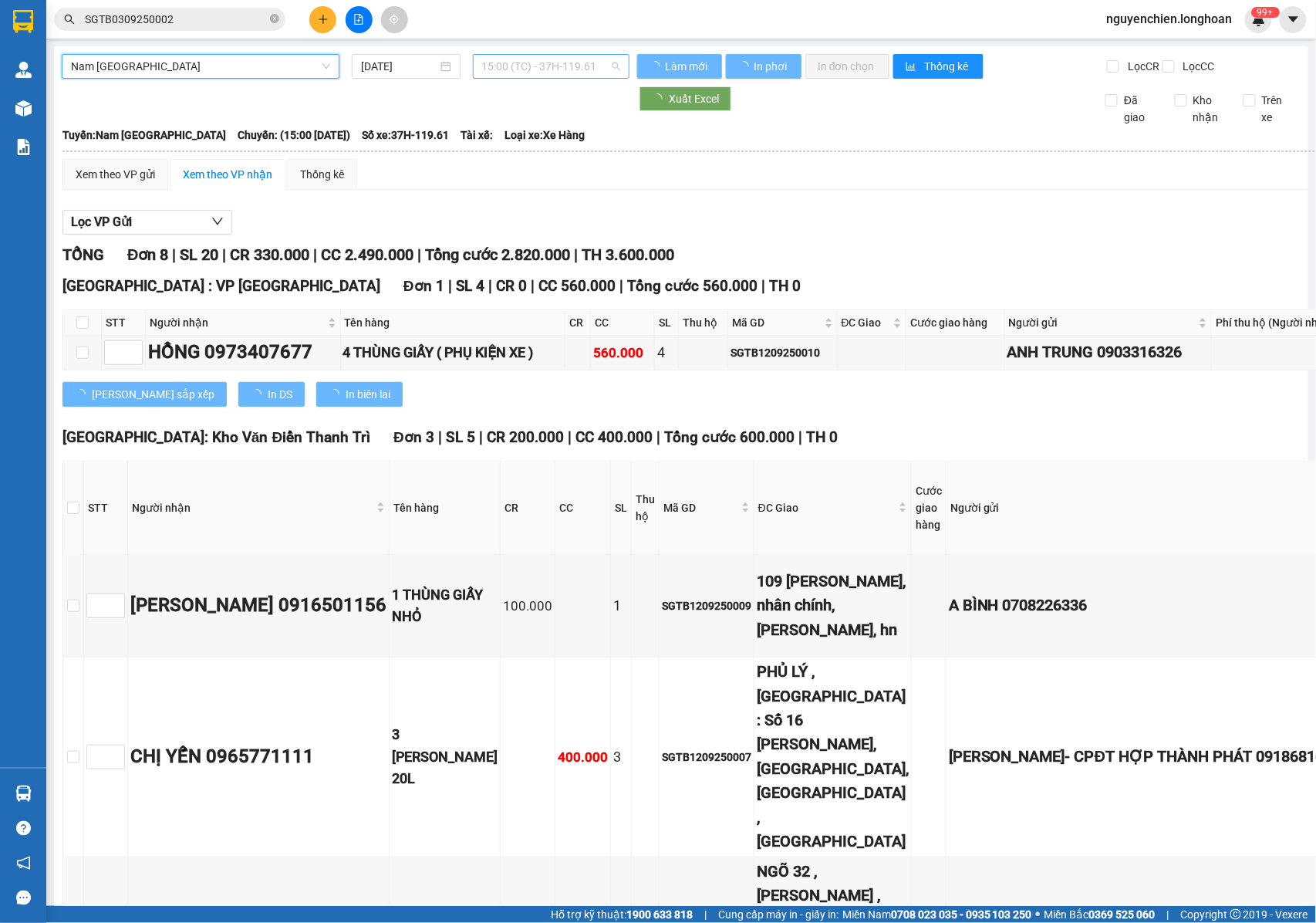
click at [516, 60] on span "15:00 (TC) - 37H-119.61" at bounding box center [551, 66] width 138 height 23
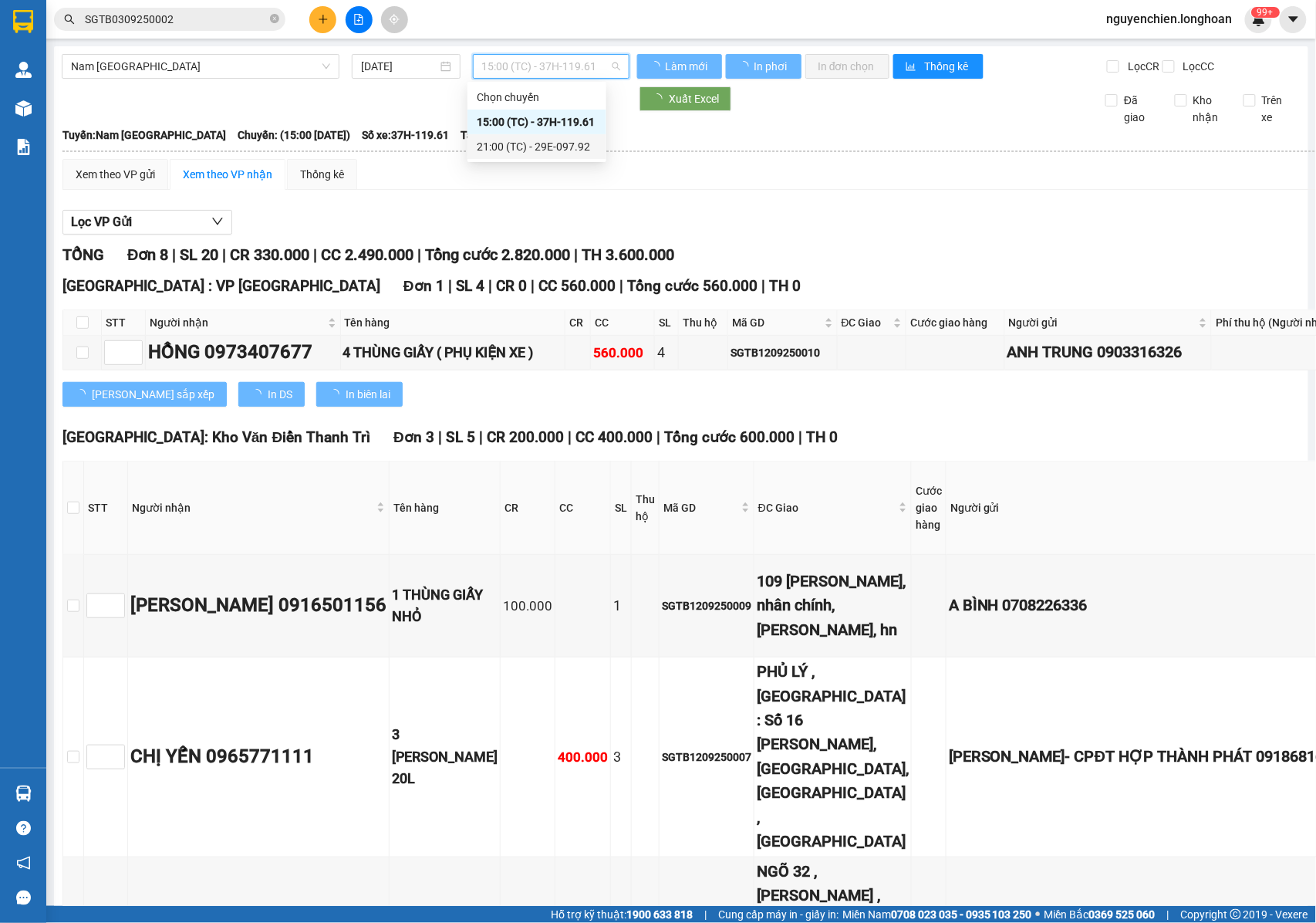
click at [516, 136] on div "21:00 (TC) - 29E-097.92" at bounding box center [537, 146] width 139 height 25
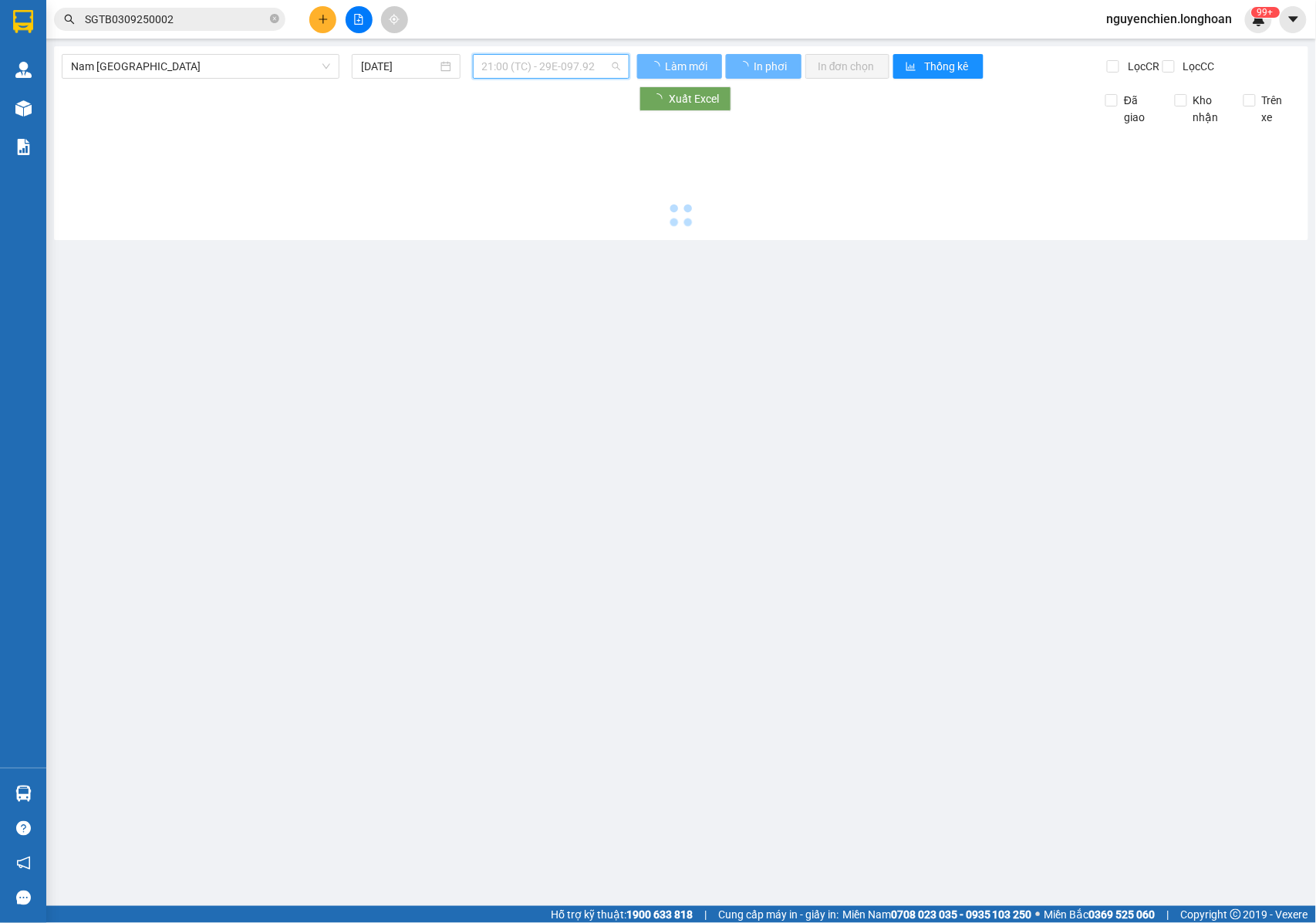
click at [522, 65] on span "21:00 (TC) - 29E-097.92" at bounding box center [551, 66] width 138 height 23
click at [531, 119] on div "15:00 (TC) - 37H-119.61" at bounding box center [542, 121] width 121 height 17
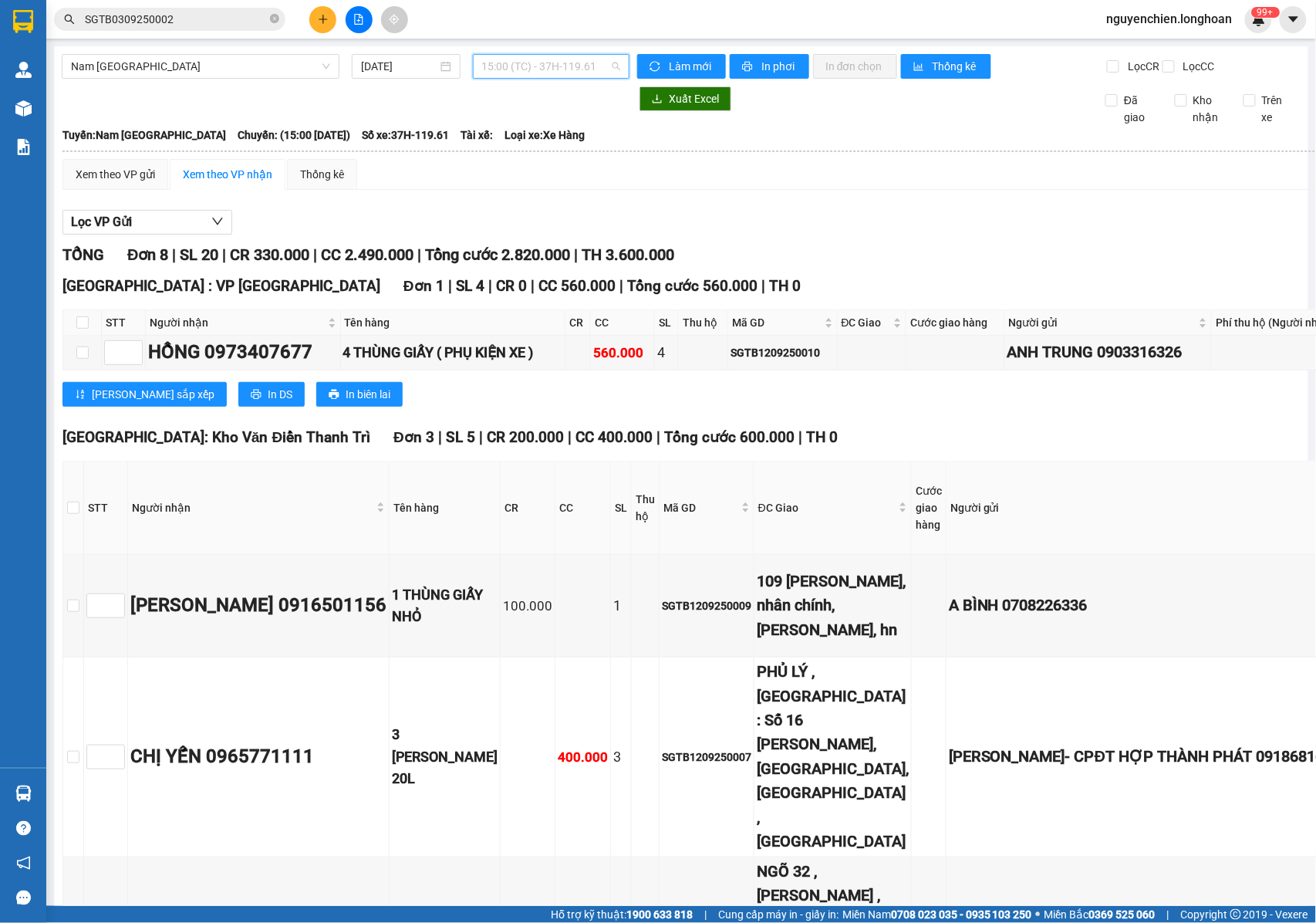
click at [531, 68] on span "15:00 (TC) - 37H-119.61" at bounding box center [551, 66] width 138 height 23
click at [534, 140] on div "21:00 (TC) - 29E-097.92" at bounding box center [537, 146] width 121 height 17
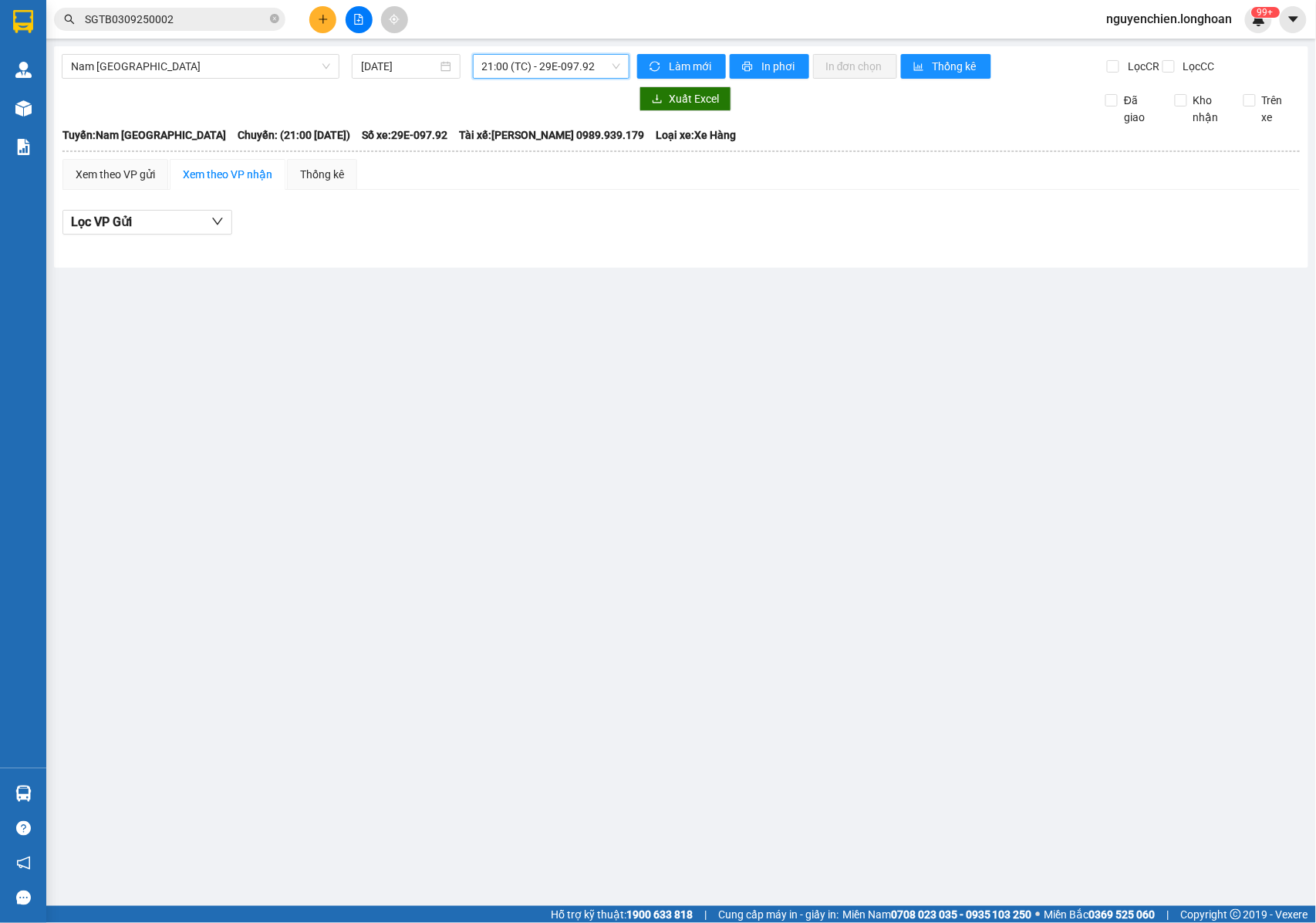
click at [355, 18] on icon "file-add" at bounding box center [359, 20] width 9 height 11
click at [562, 68] on span "21:00 (TC) - 29E-097.92" at bounding box center [551, 66] width 138 height 23
click at [531, 127] on div "15:00 (TC) - 37H-119.61" at bounding box center [542, 121] width 121 height 17
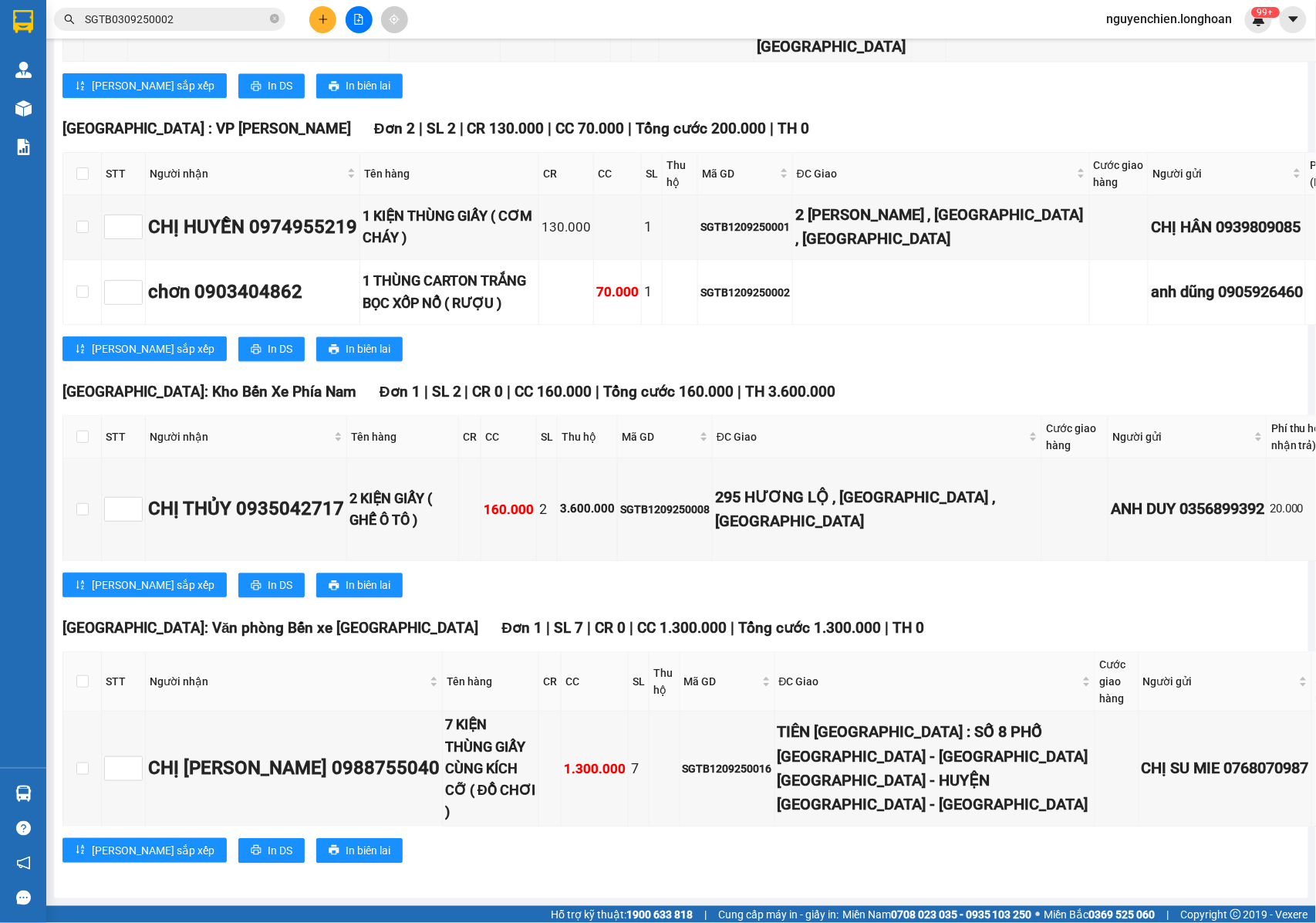
scroll to position [1405, 0]
click at [277, 20] on icon "close-circle" at bounding box center [275, 19] width 10 height 10
paste input "0988652504"
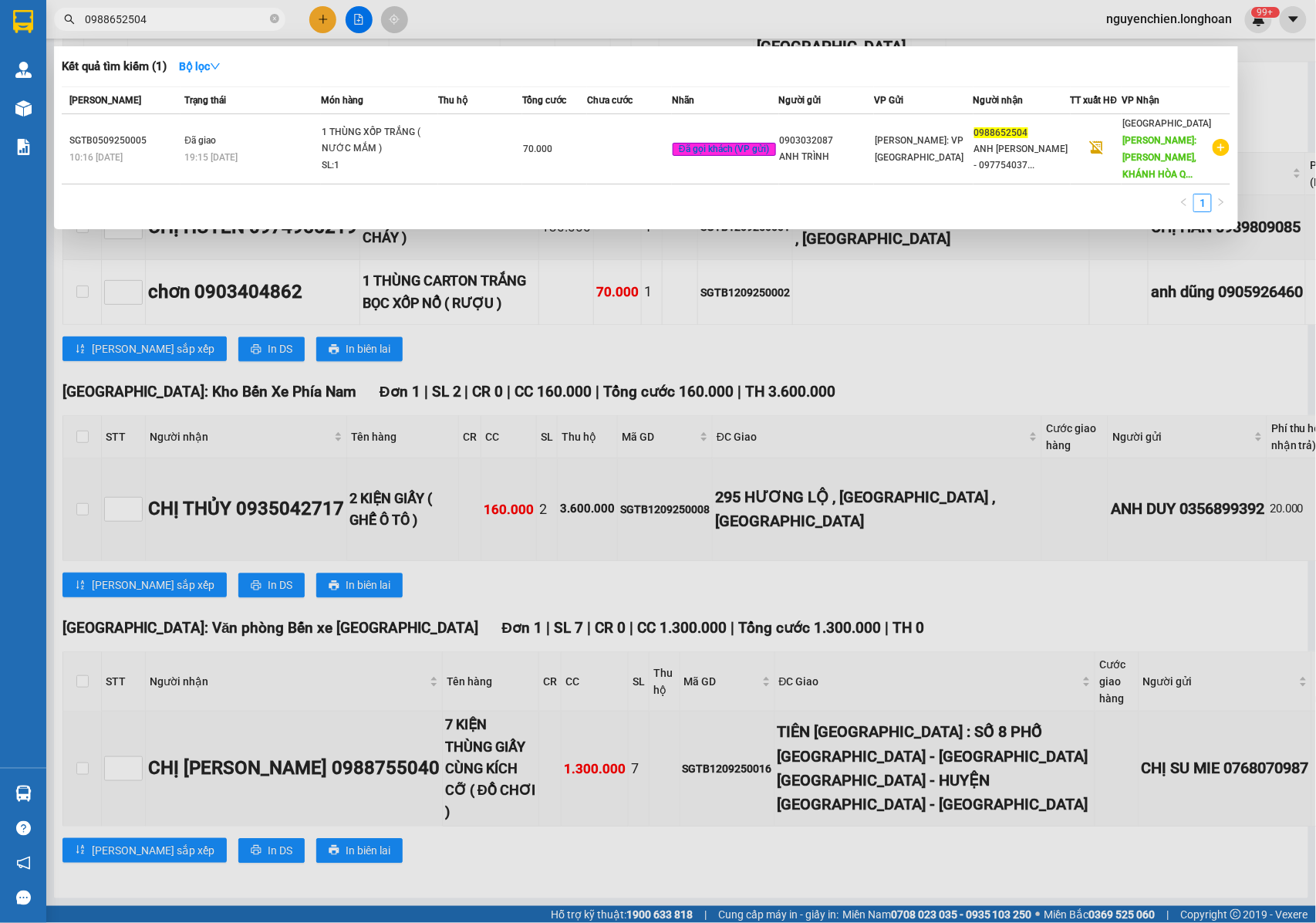
type input "0988652504"
click at [530, 270] on div at bounding box center [658, 462] width 1316 height 923
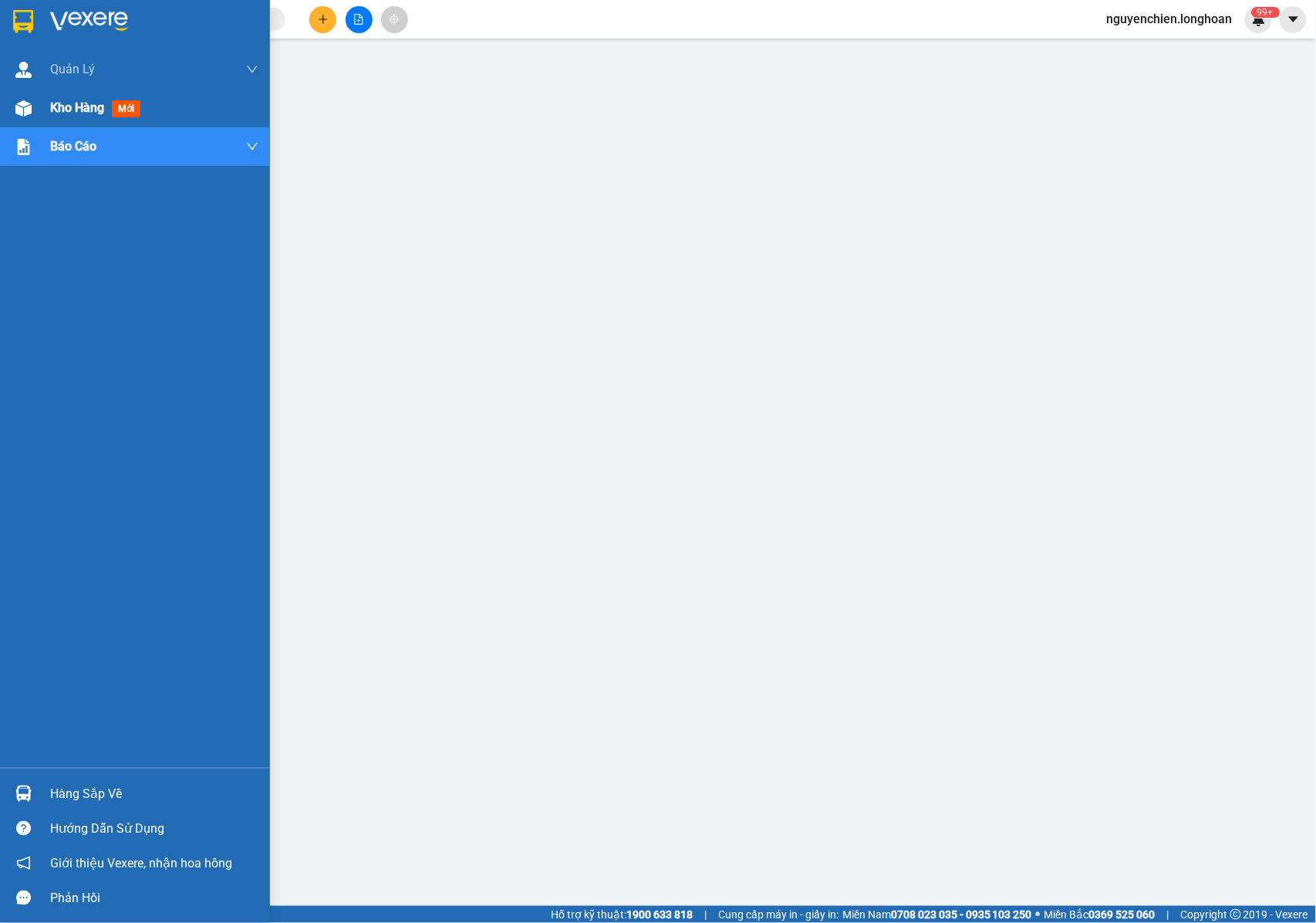
click at [32, 108] on div at bounding box center [24, 109] width 27 height 27
